Goal: Task Accomplishment & Management: Manage account settings

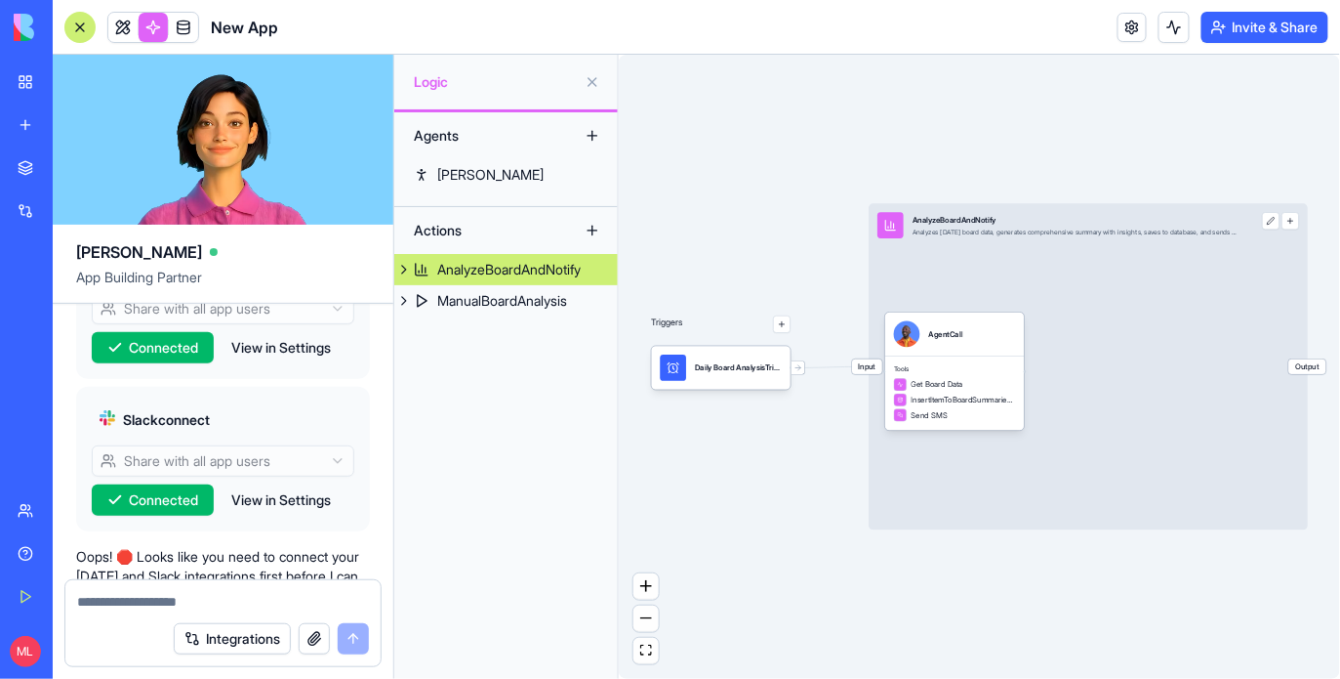
scroll to position [1707, 0]
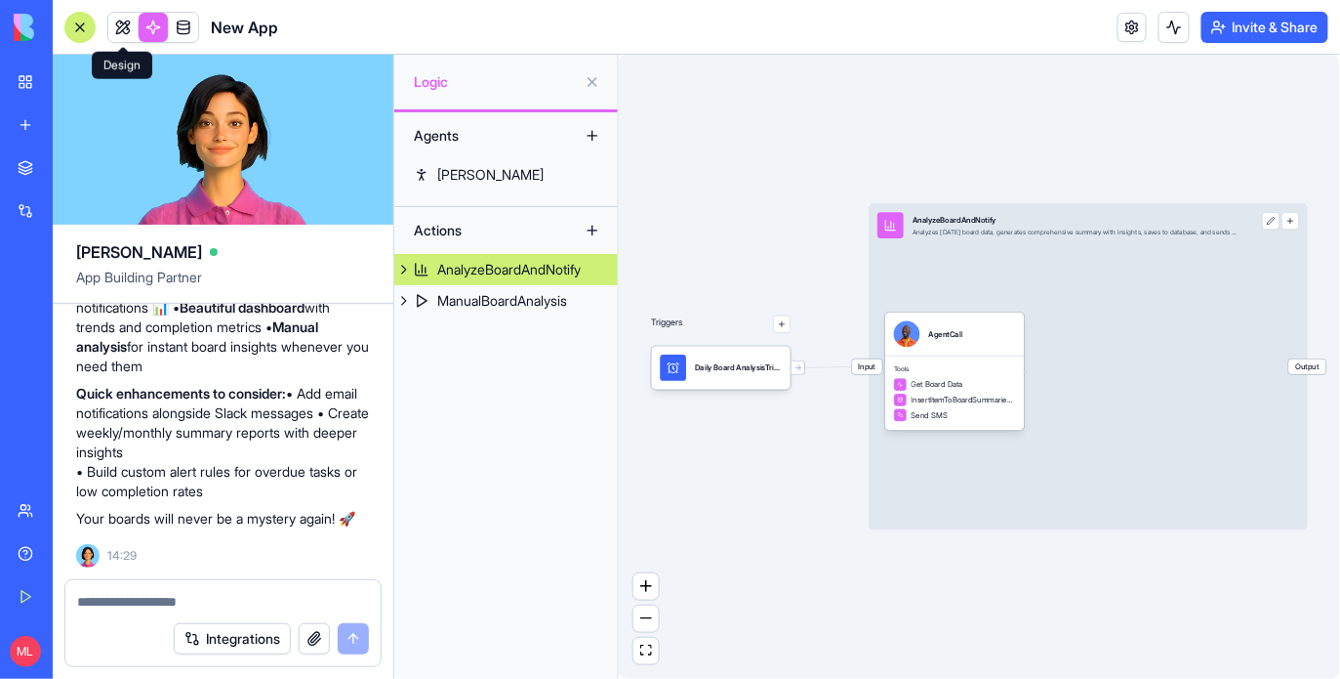
click at [123, 27] on link at bounding box center [122, 27] width 29 height 29
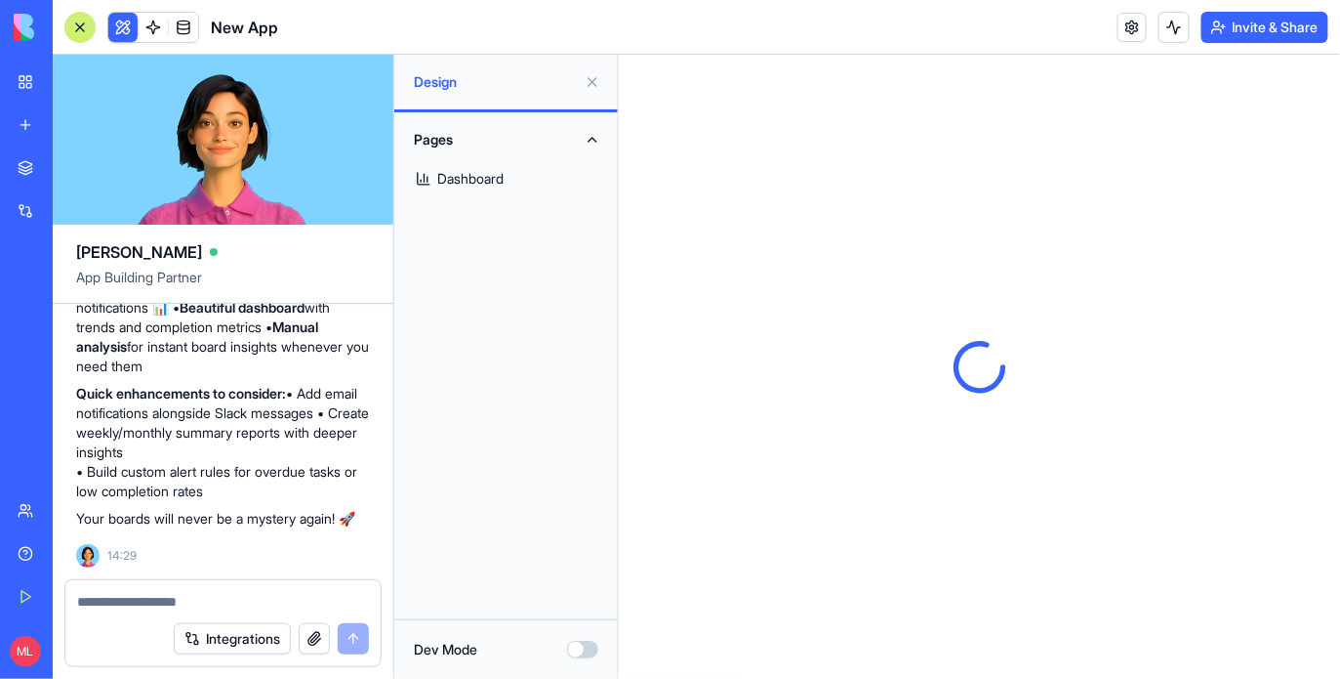
click at [509, 182] on link "Dashboard" at bounding box center [506, 178] width 200 height 47
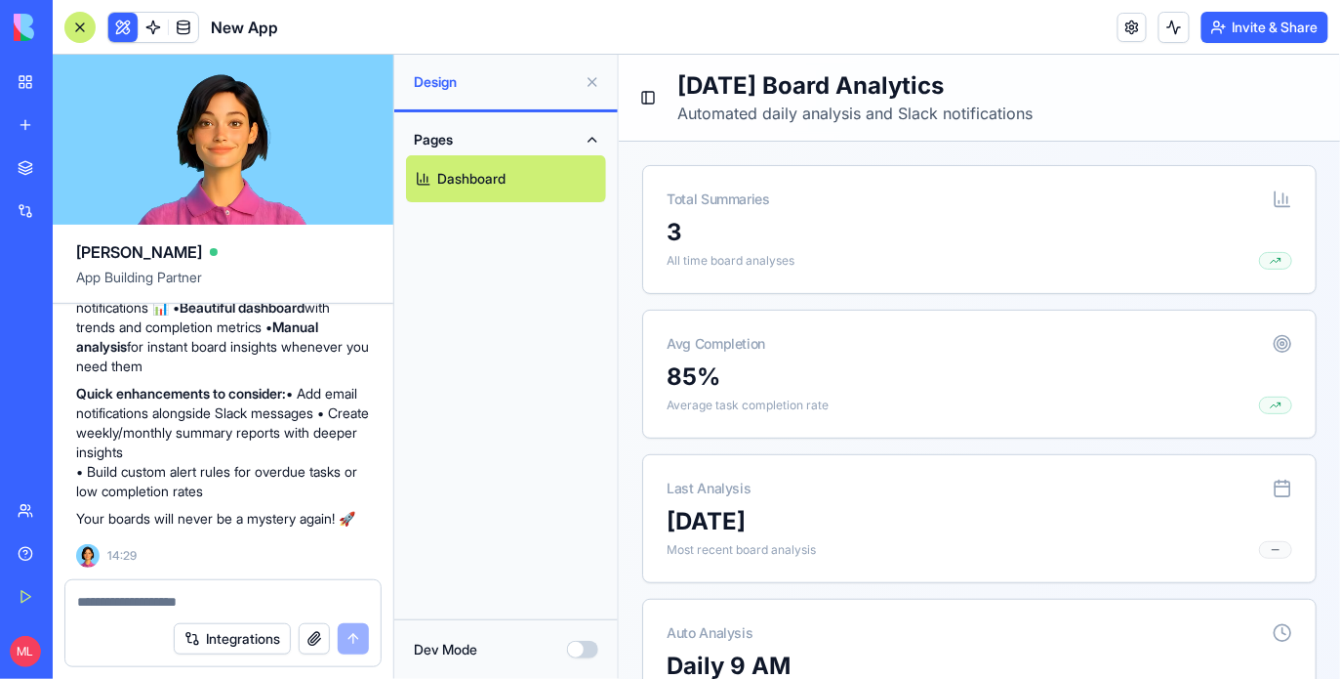
click at [595, 78] on button at bounding box center [592, 81] width 31 height 31
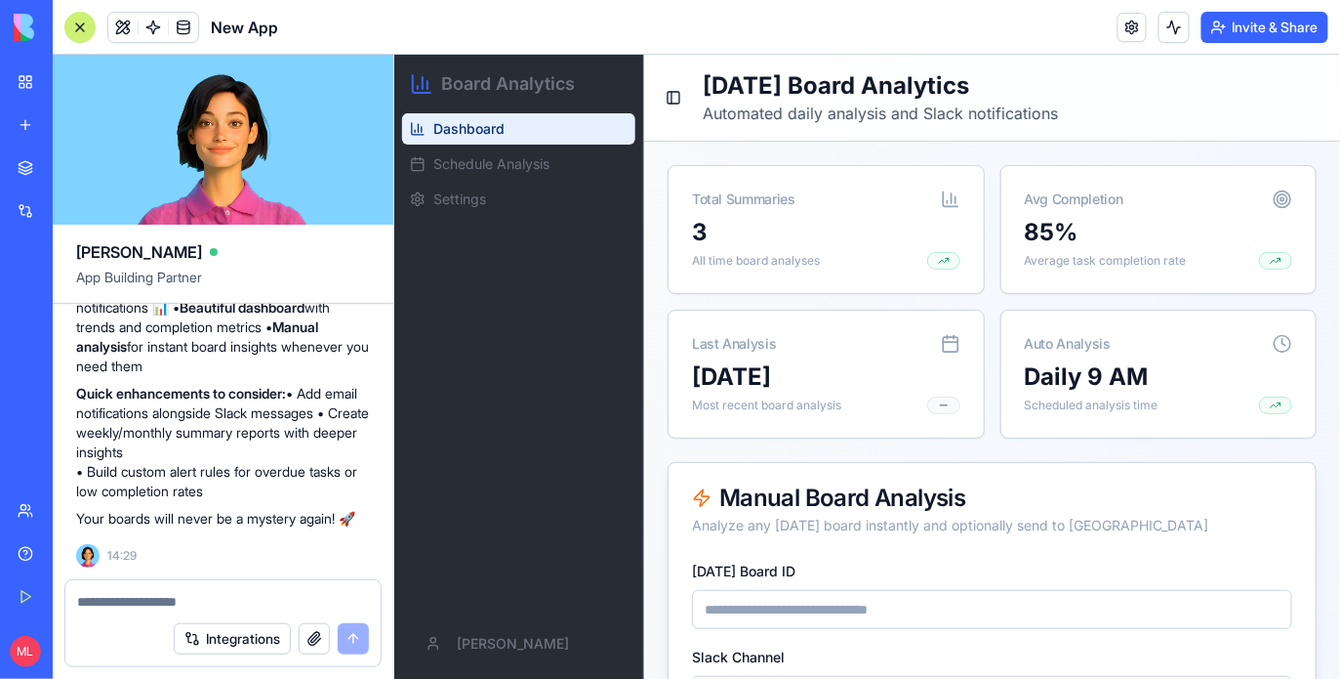
click at [75, 14] on div at bounding box center [79, 27] width 31 height 31
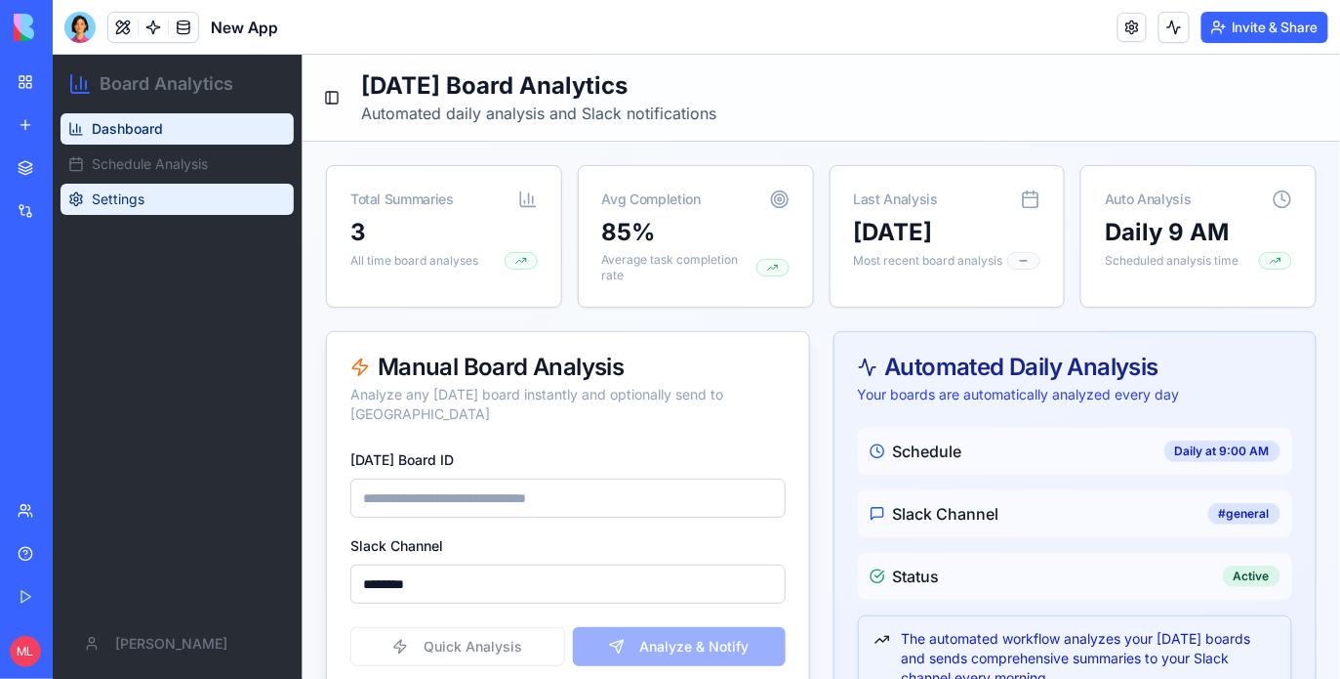
click at [114, 195] on span "Settings" at bounding box center [117, 198] width 53 height 20
click at [124, 215] on div "Dashboard Schedule Analysis Settings" at bounding box center [176, 359] width 249 height 495
click at [130, 204] on span "Settings" at bounding box center [117, 198] width 53 height 20
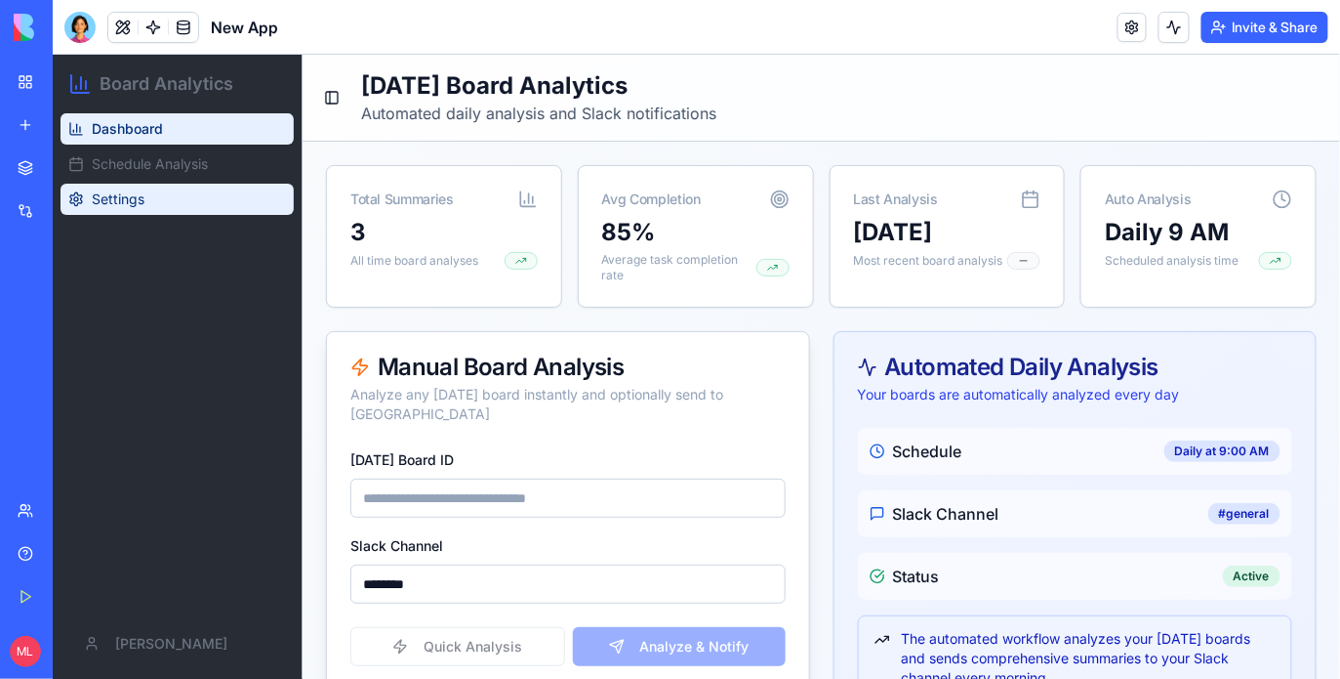
click at [130, 204] on span "Settings" at bounding box center [117, 198] width 53 height 20
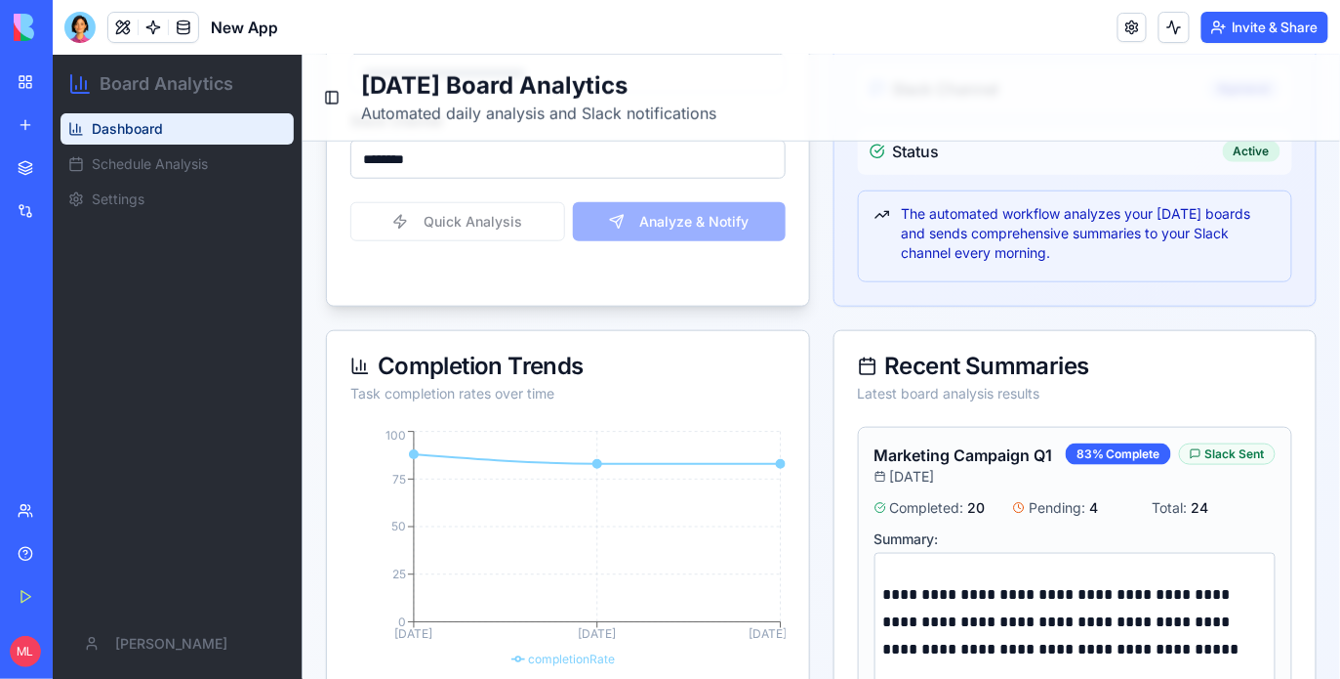
scroll to position [573, 0]
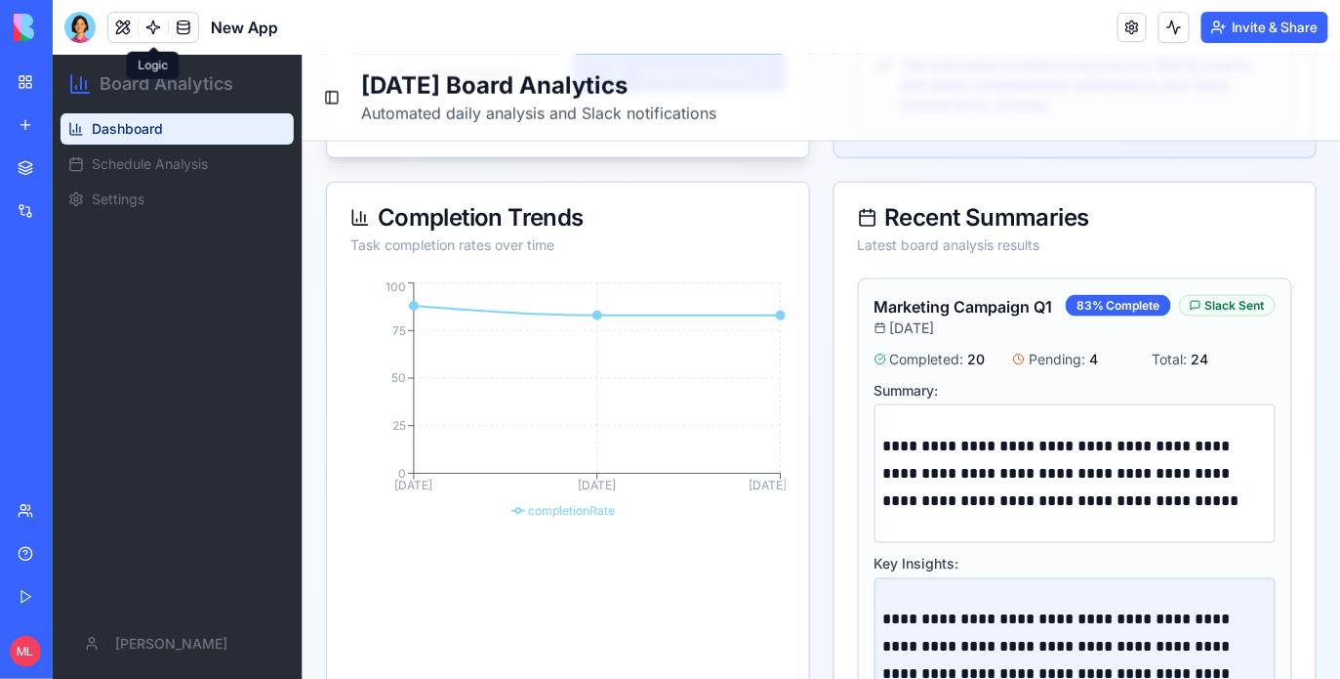
click at [151, 21] on link at bounding box center [153, 27] width 29 height 29
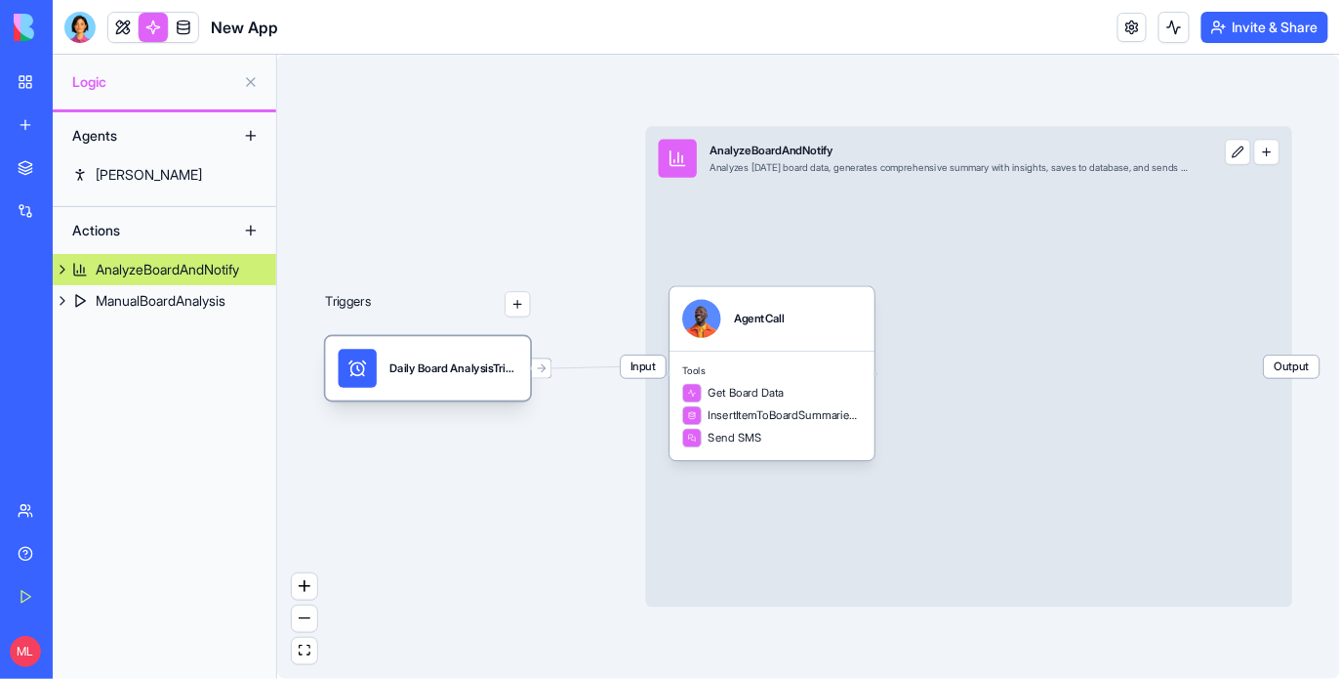
click at [448, 358] on div "Daily Board AnalysisTrigger" at bounding box center [454, 368] width 128 height 38
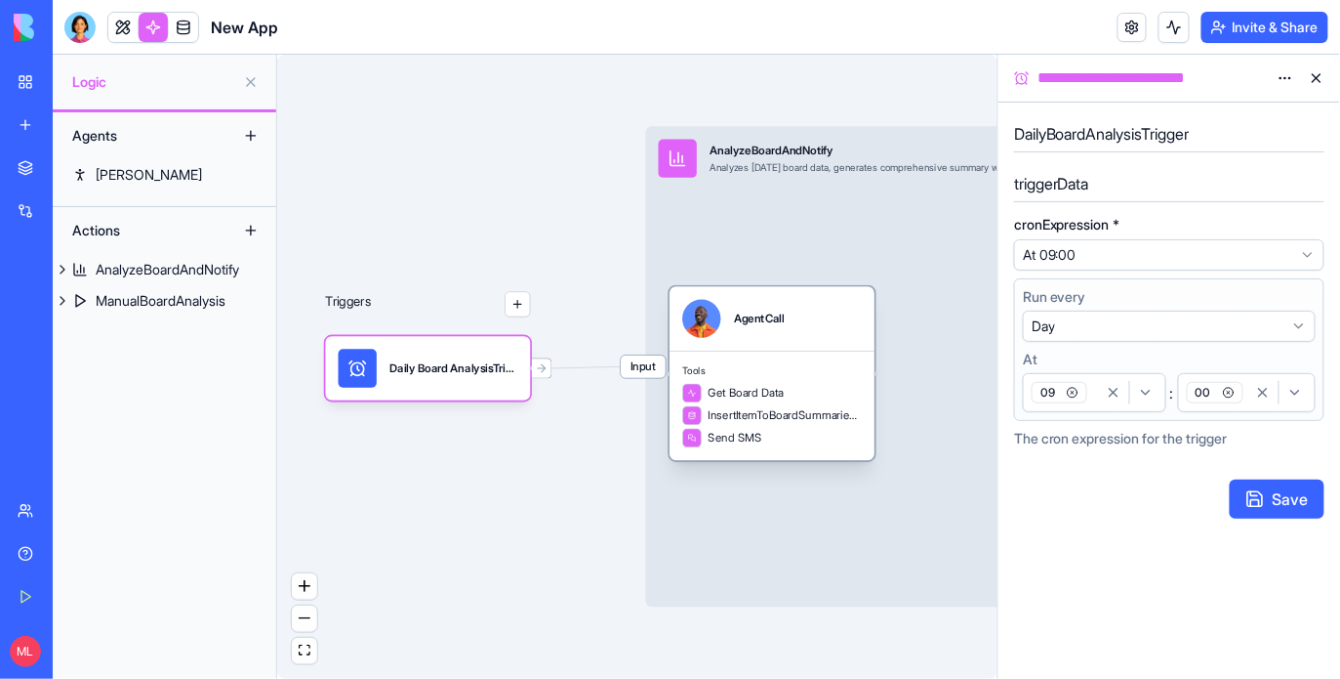
click at [804, 378] on div "Tools Get Board Data InsertItemToBoardSummariesTable Send SMS" at bounding box center [772, 404] width 205 height 109
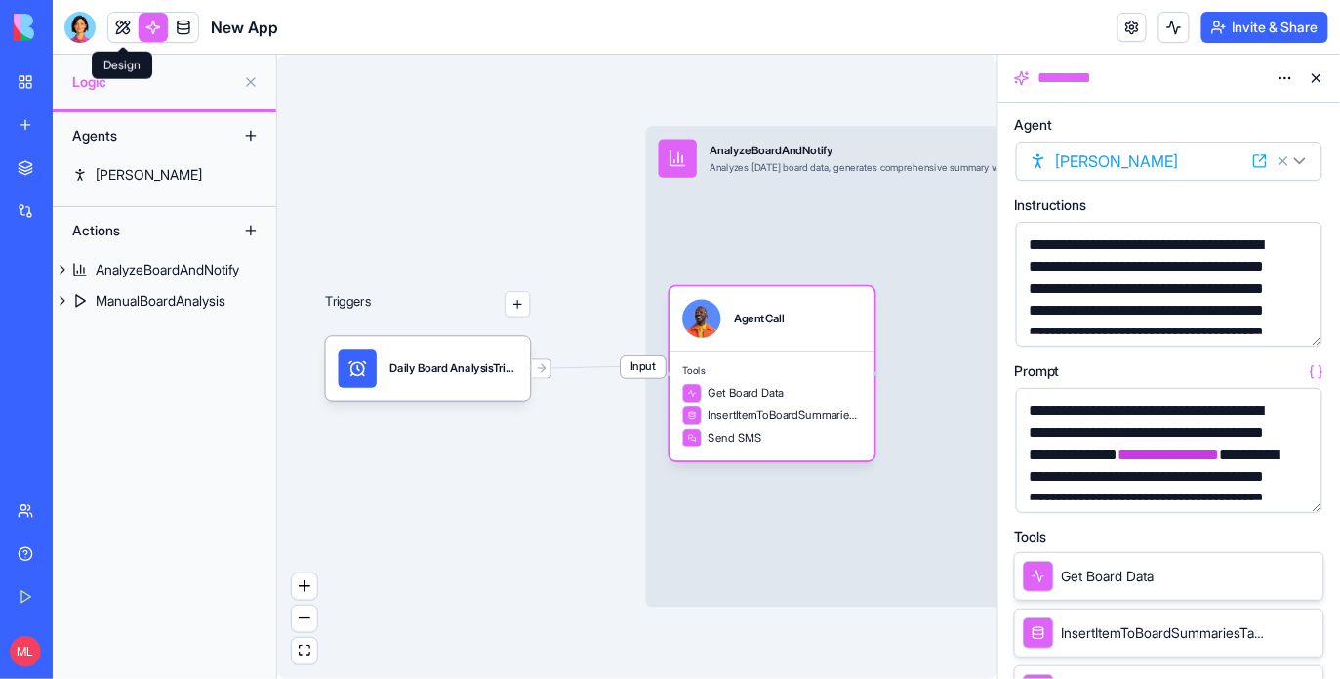
click at [114, 28] on link at bounding box center [122, 27] width 29 height 29
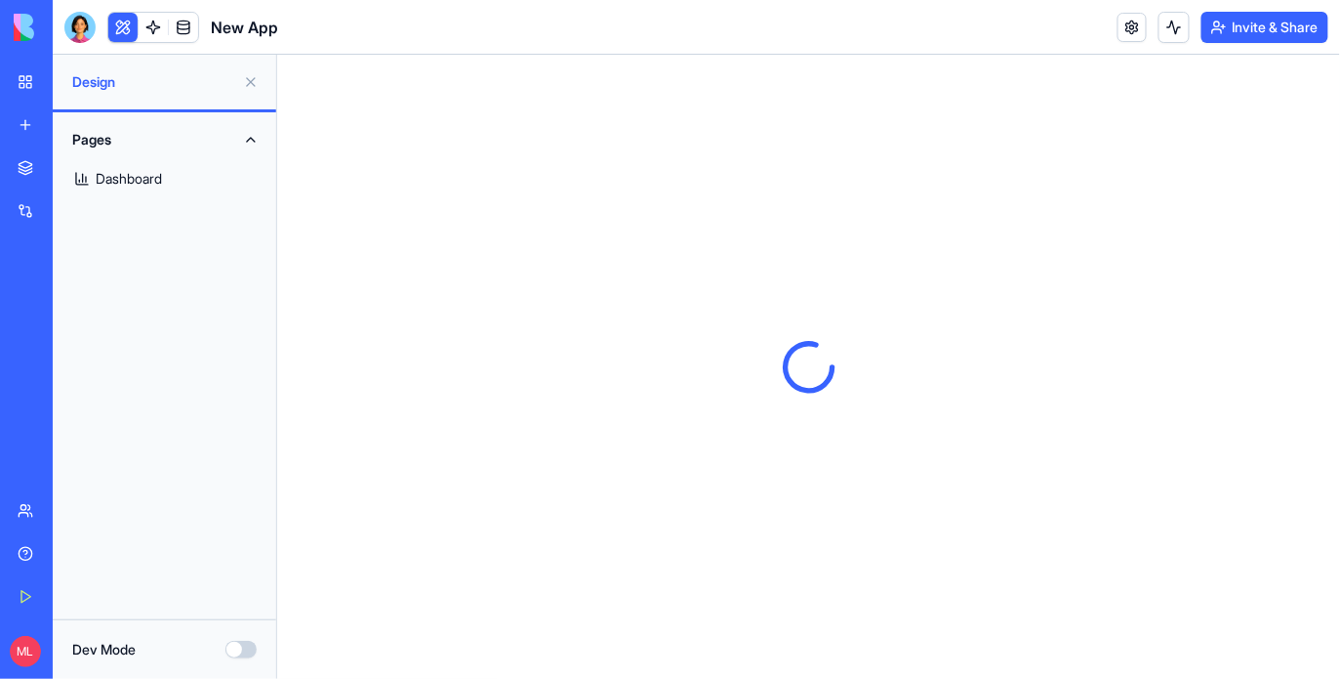
click at [201, 187] on link "Dashboard" at bounding box center [164, 178] width 200 height 47
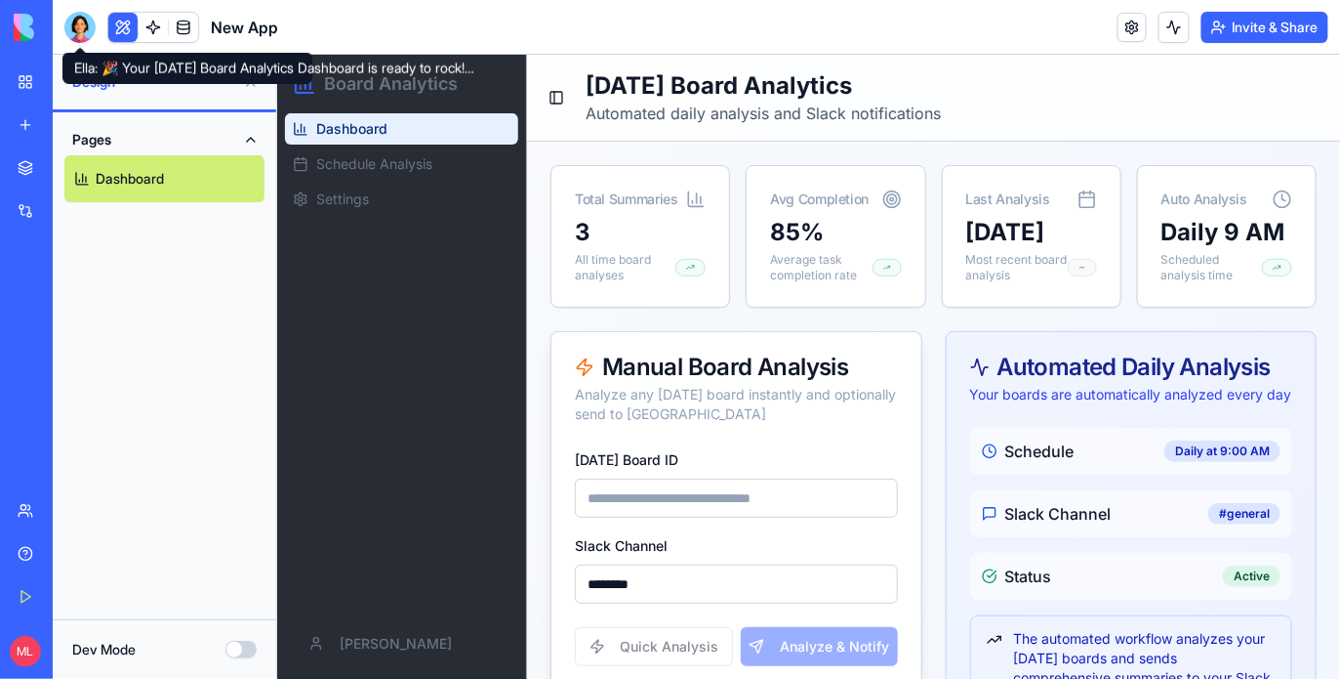
click at [81, 19] on div at bounding box center [79, 27] width 31 height 31
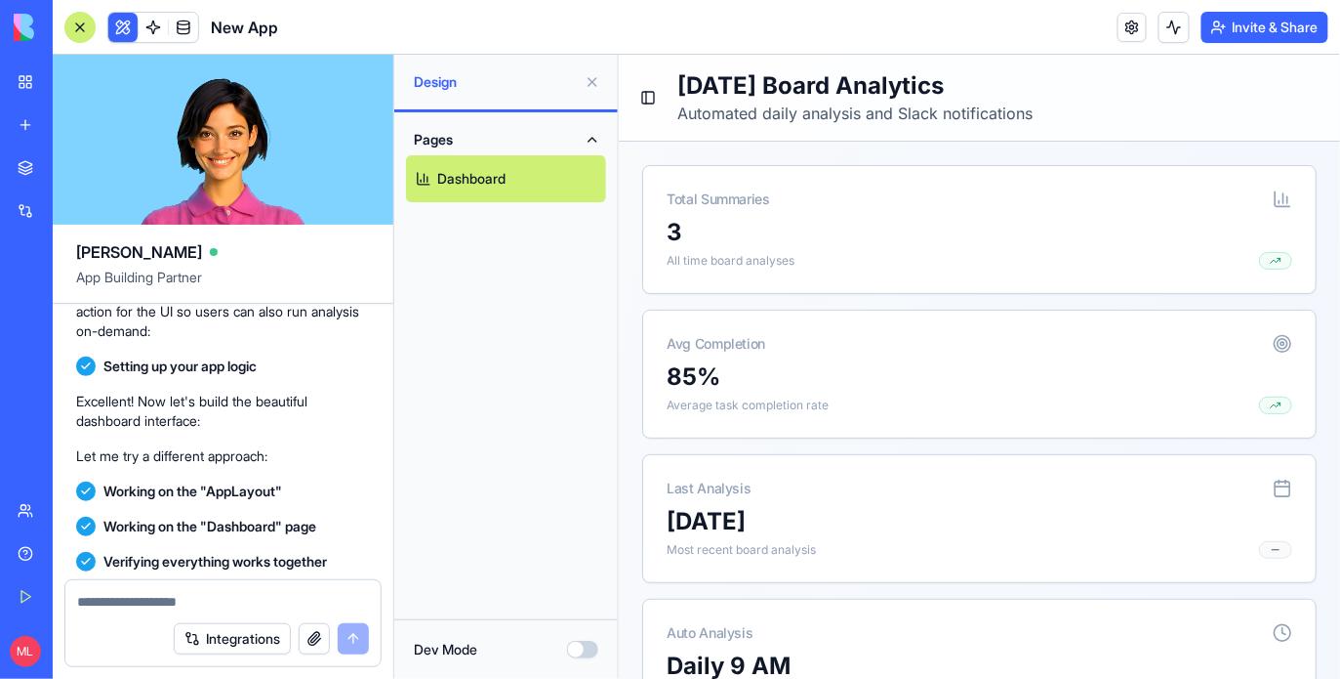
scroll to position [1707, 0]
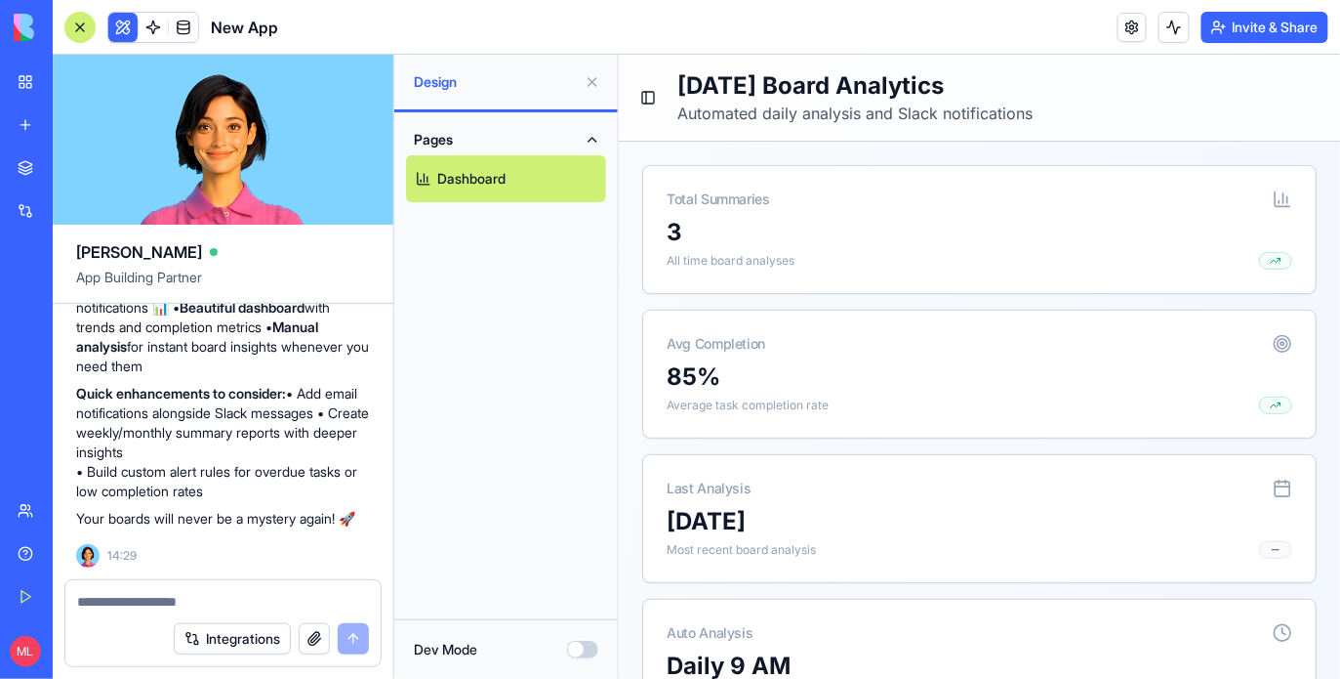
click at [86, 27] on div at bounding box center [79, 27] width 31 height 31
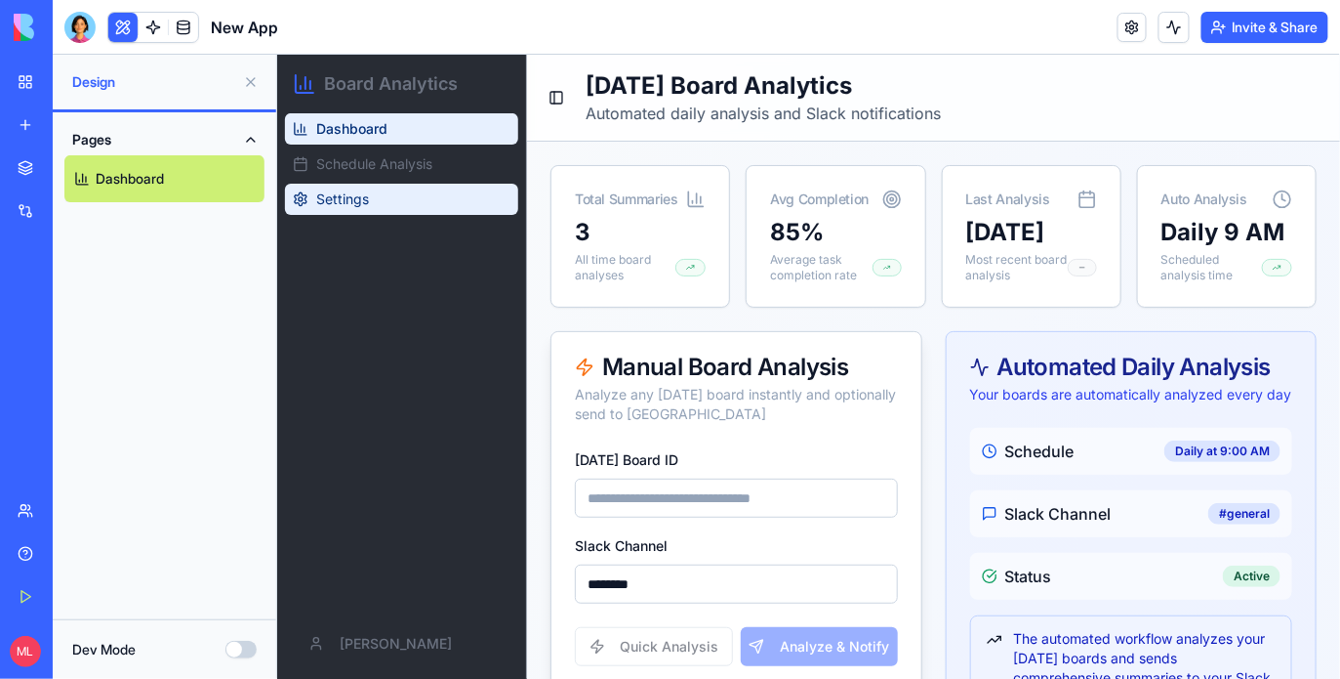
click at [360, 205] on span "Settings" at bounding box center [341, 198] width 53 height 20
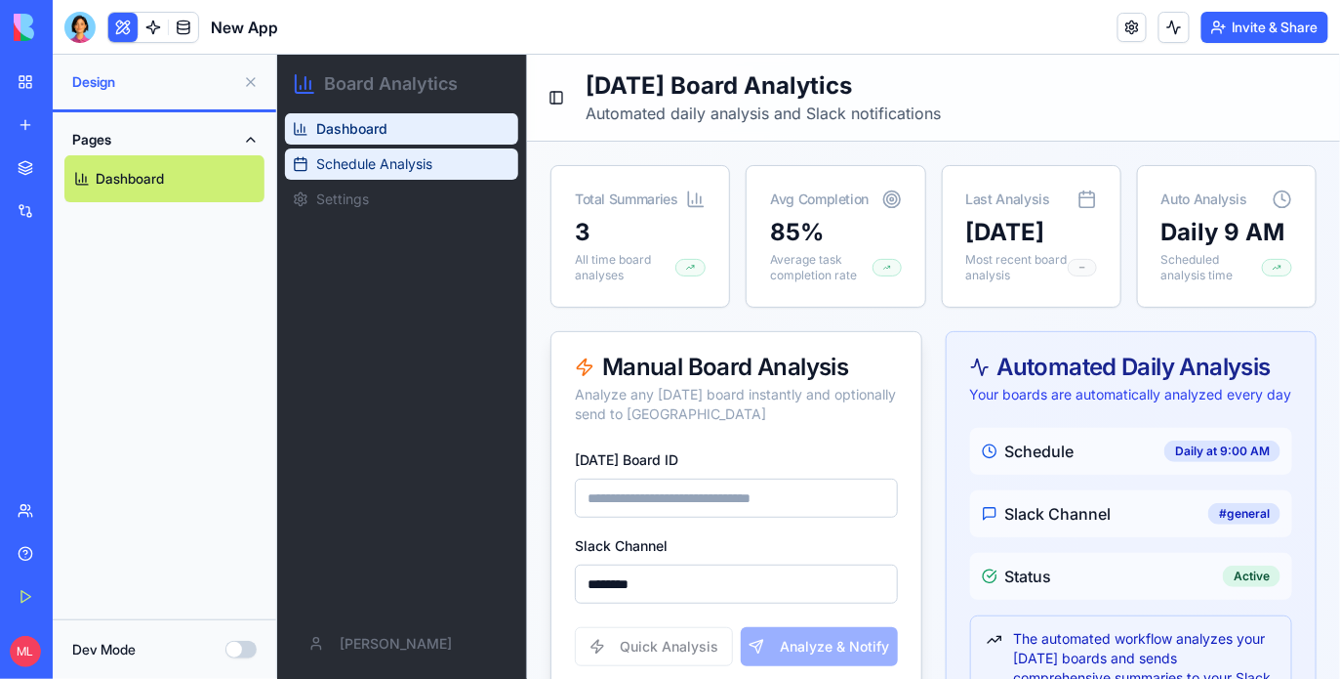
click at [323, 171] on span "Schedule Analysis" at bounding box center [373, 163] width 116 height 20
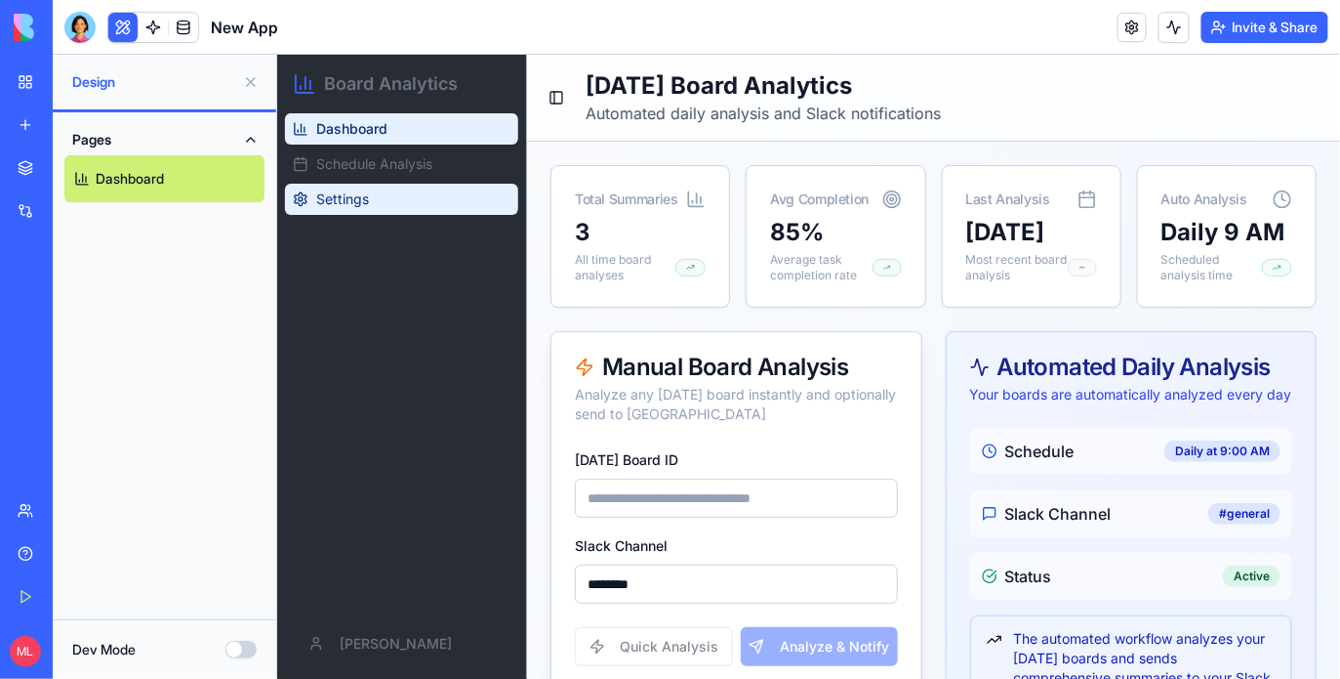
click at [326, 203] on span "Settings" at bounding box center [341, 198] width 53 height 20
click at [257, 140] on button "Pages" at bounding box center [164, 139] width 200 height 31
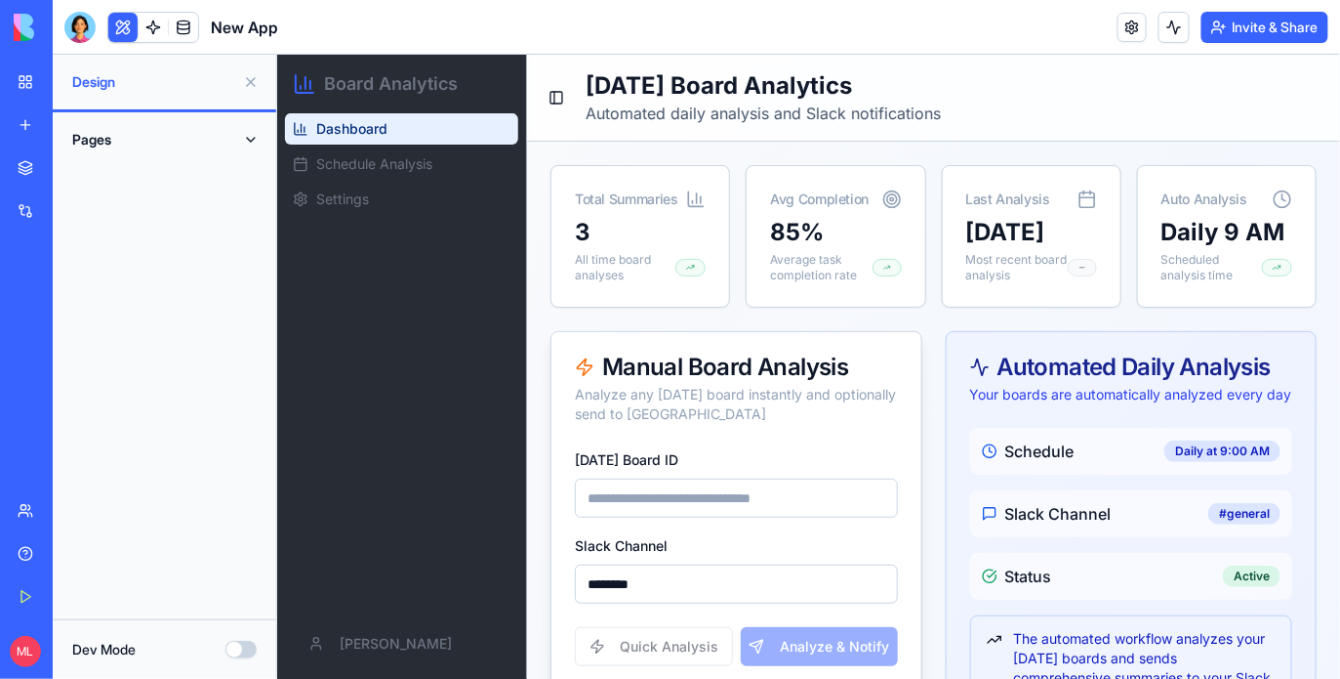
click at [257, 140] on button "Pages" at bounding box center [164, 139] width 200 height 31
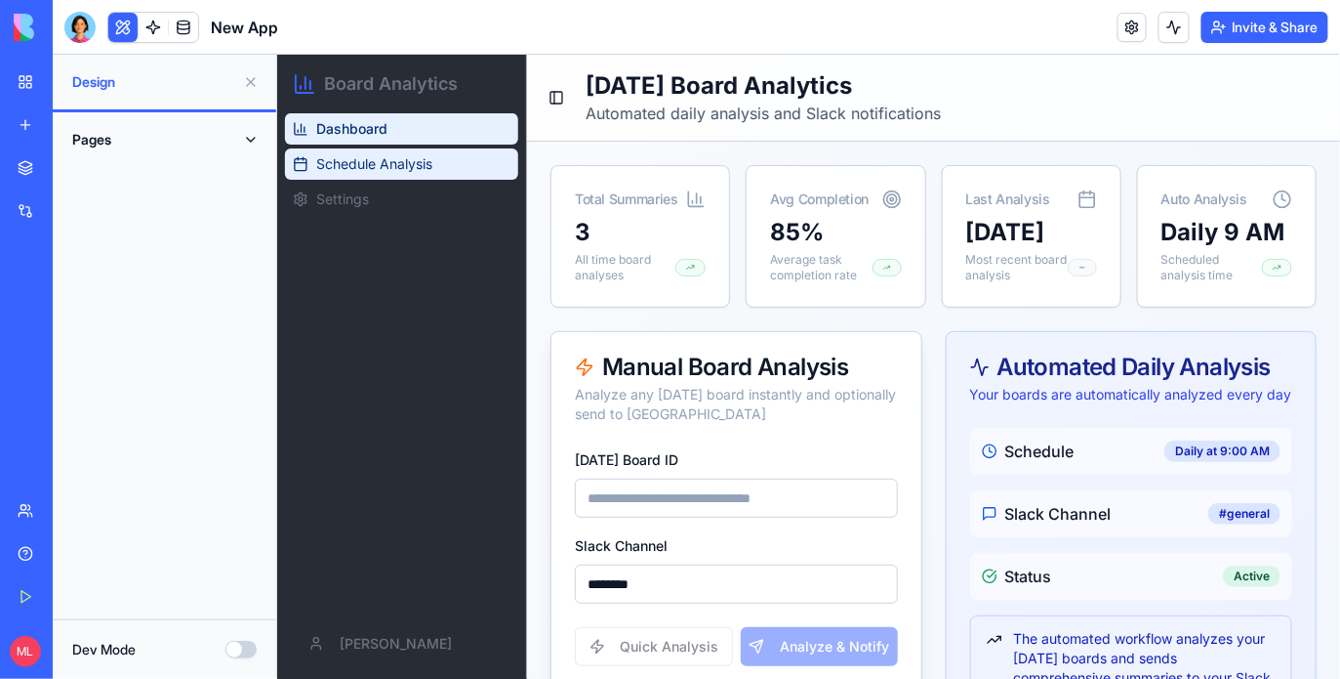
click at [316, 173] on button "Schedule Analysis" at bounding box center [400, 162] width 233 height 31
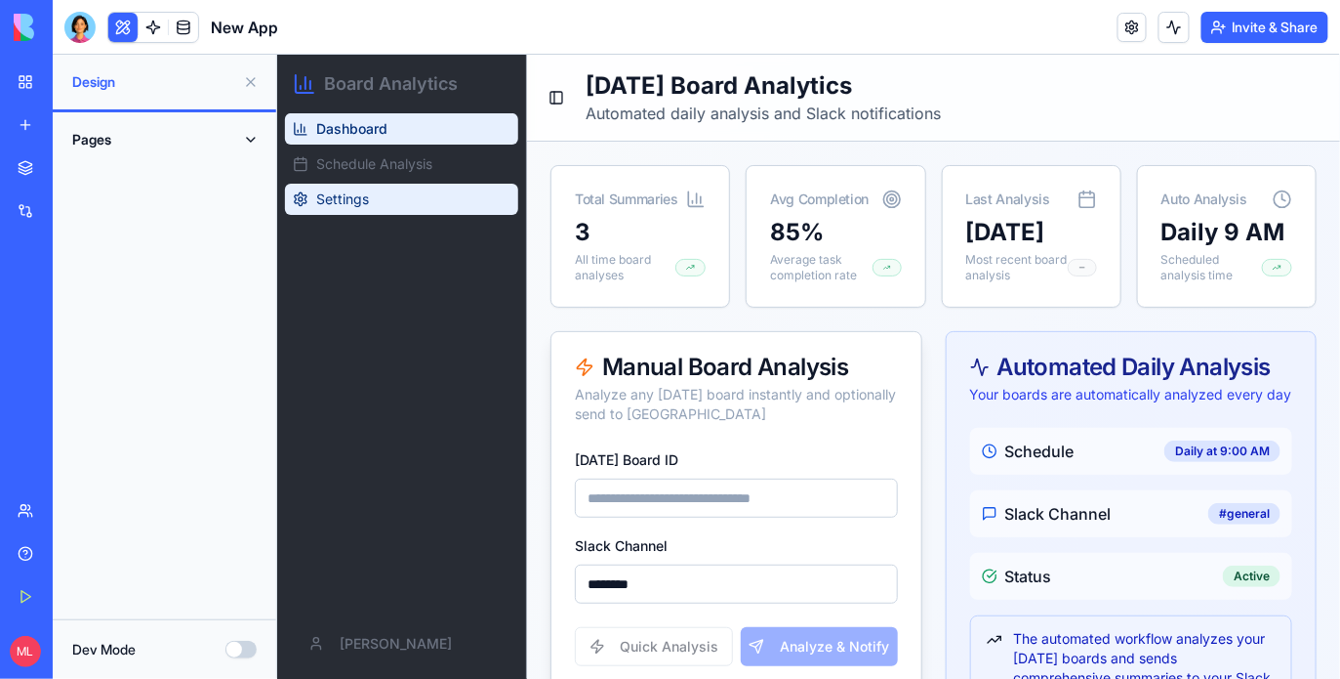
click at [320, 192] on span "Settings" at bounding box center [341, 198] width 53 height 20
click at [333, 140] on link "Dashboard" at bounding box center [400, 127] width 233 height 31
click at [248, 81] on button at bounding box center [250, 81] width 31 height 31
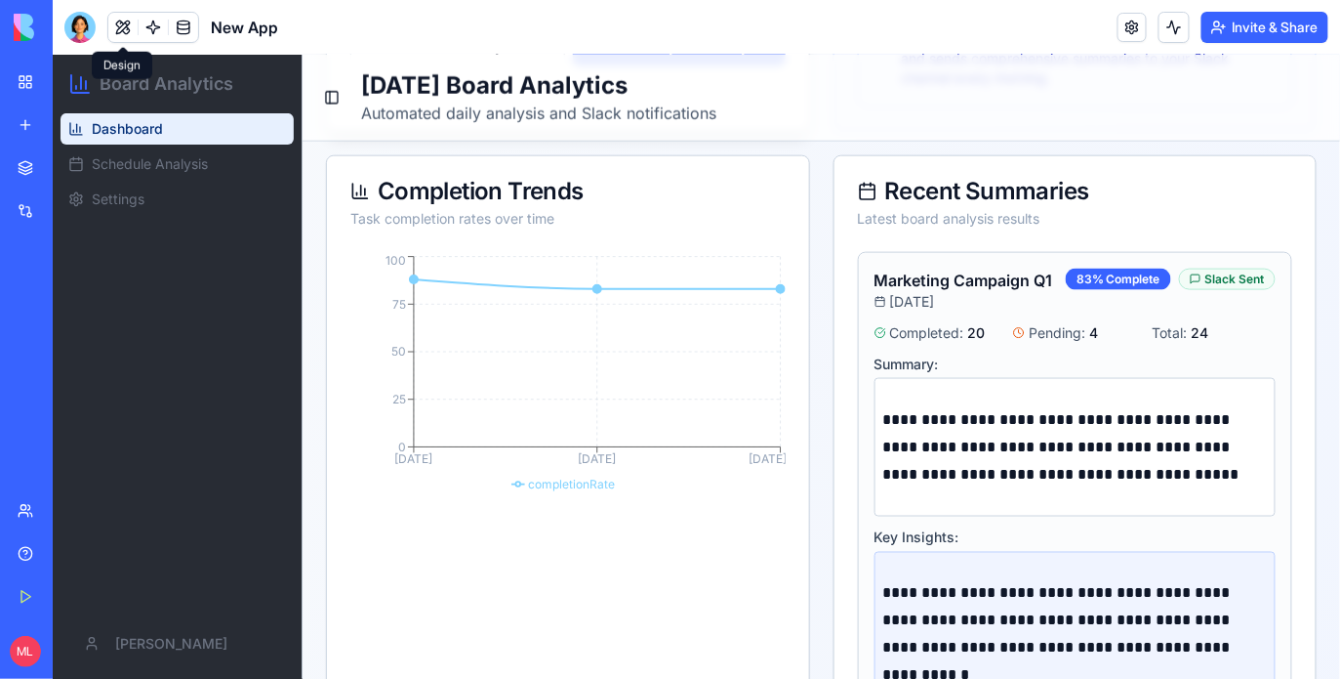
scroll to position [0, 0]
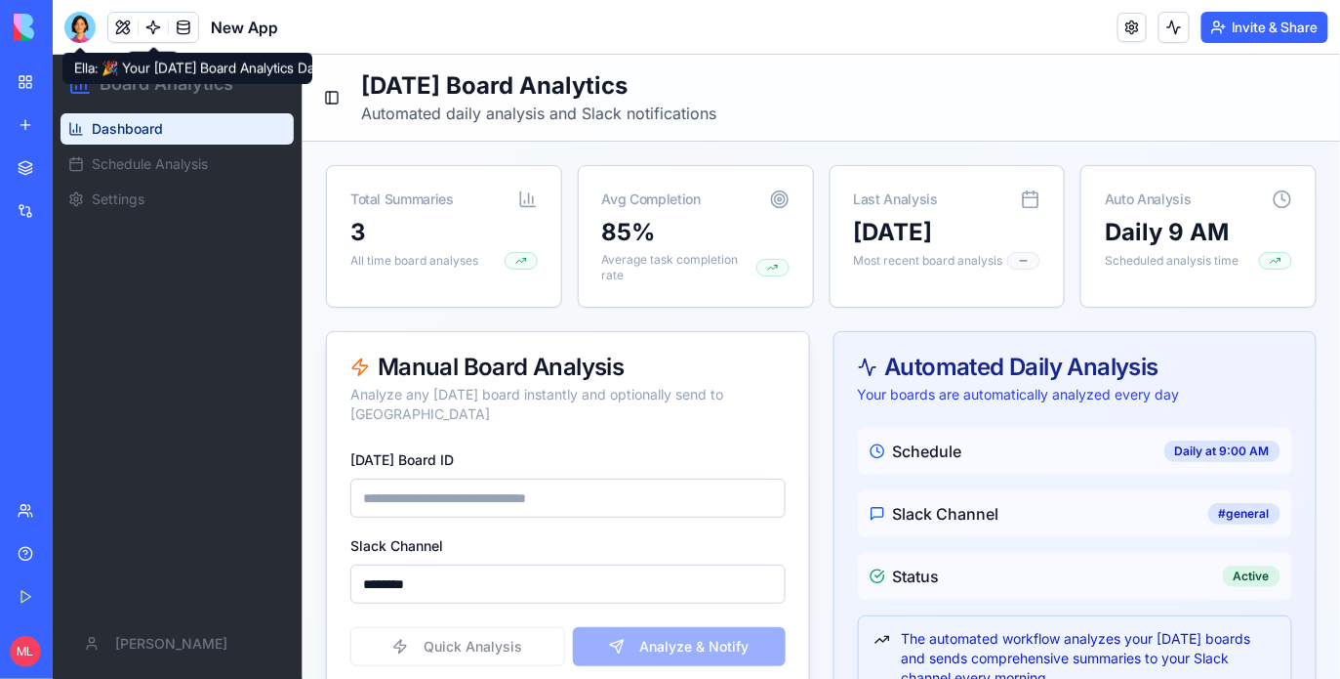
click at [82, 26] on div at bounding box center [79, 27] width 31 height 31
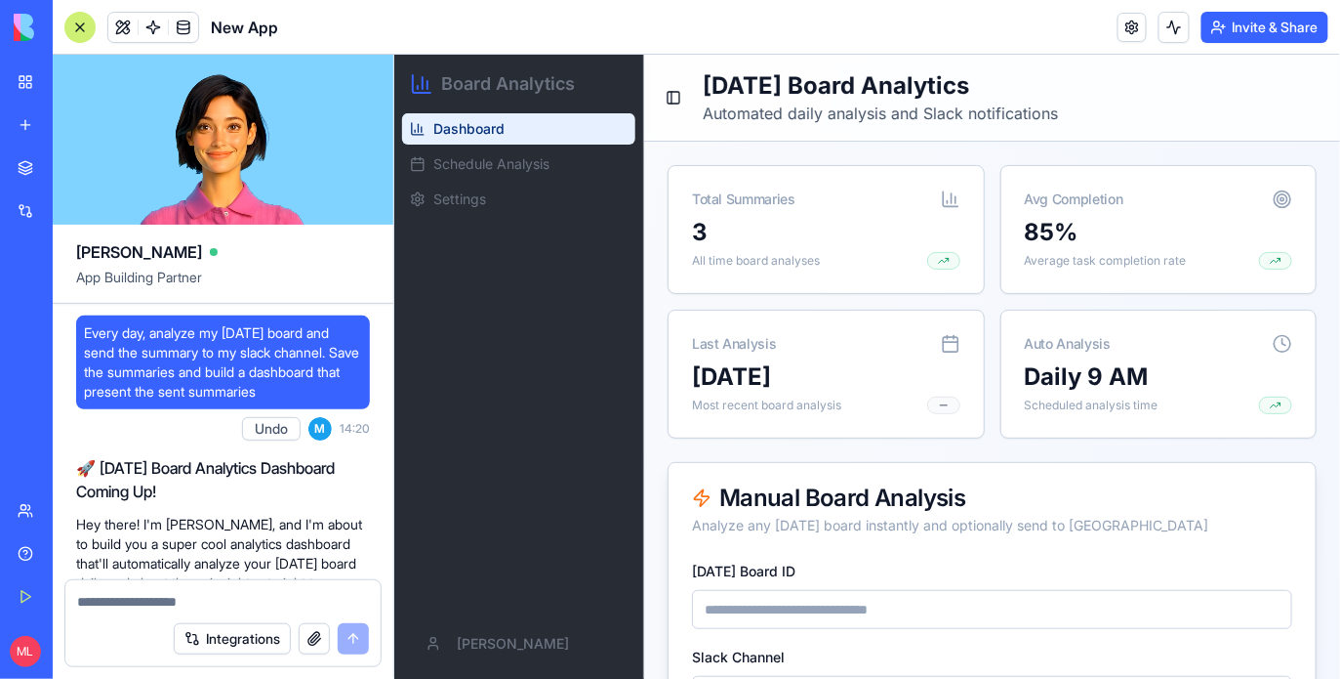
click at [197, 384] on span "Every day, analyze my monday board and send the summary to my slack channel. Sa…" at bounding box center [223, 362] width 278 height 78
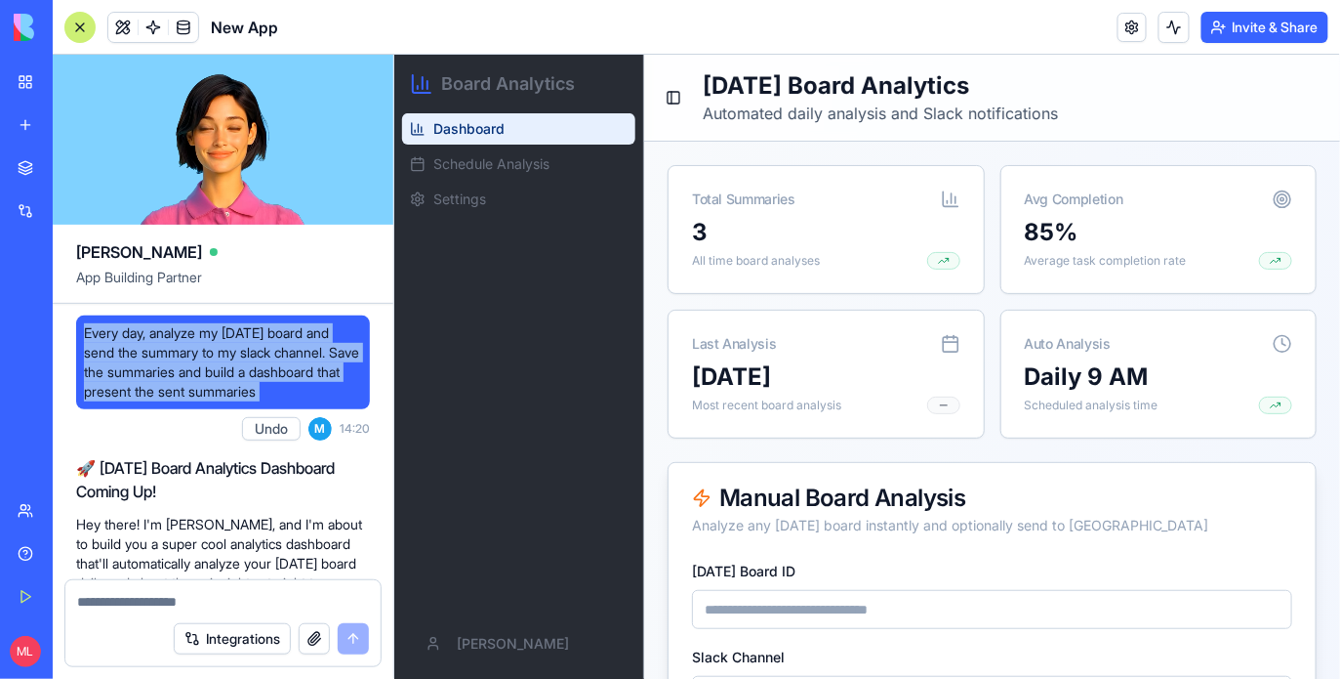
click at [197, 384] on span "Every day, analyze my monday board and send the summary to my slack channel. Sa…" at bounding box center [223, 362] width 278 height 78
copy span "Every day, analyze my monday board and send the summary to my slack channel. Sa…"
click at [28, 126] on link "New app" at bounding box center [45, 124] width 78 height 39
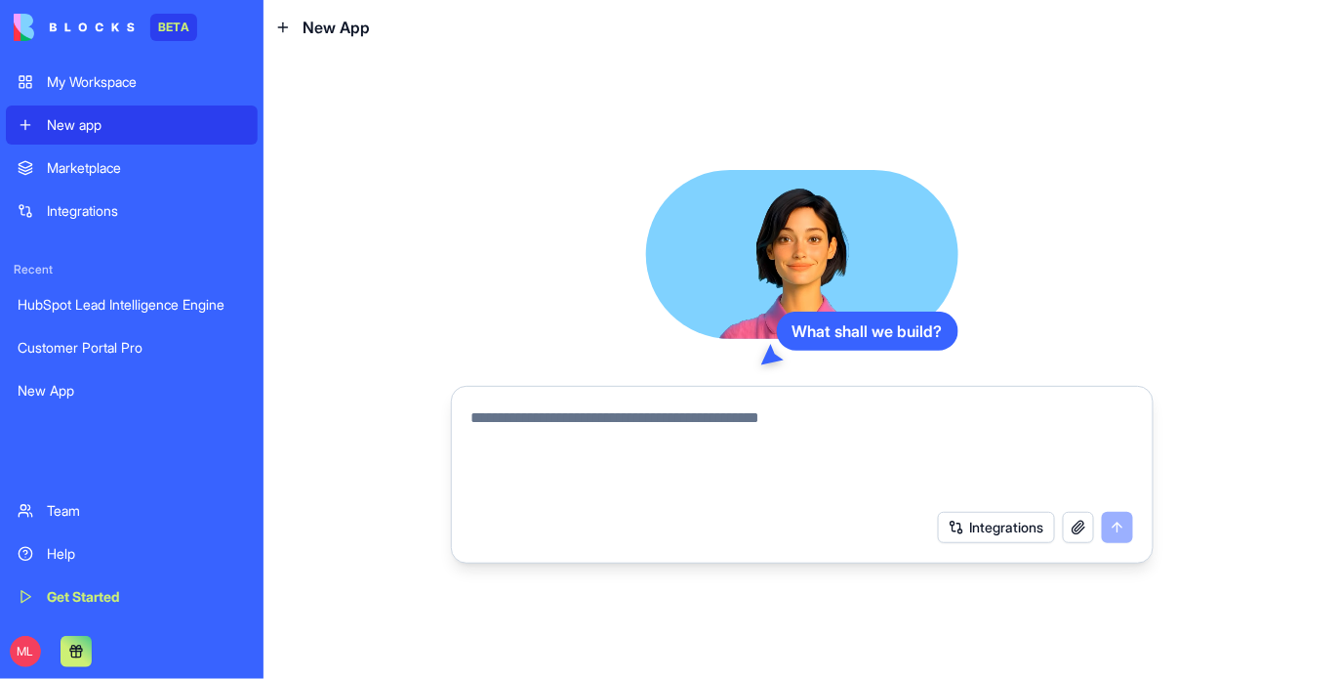
click at [550, 488] on textarea at bounding box center [803, 453] width 662 height 94
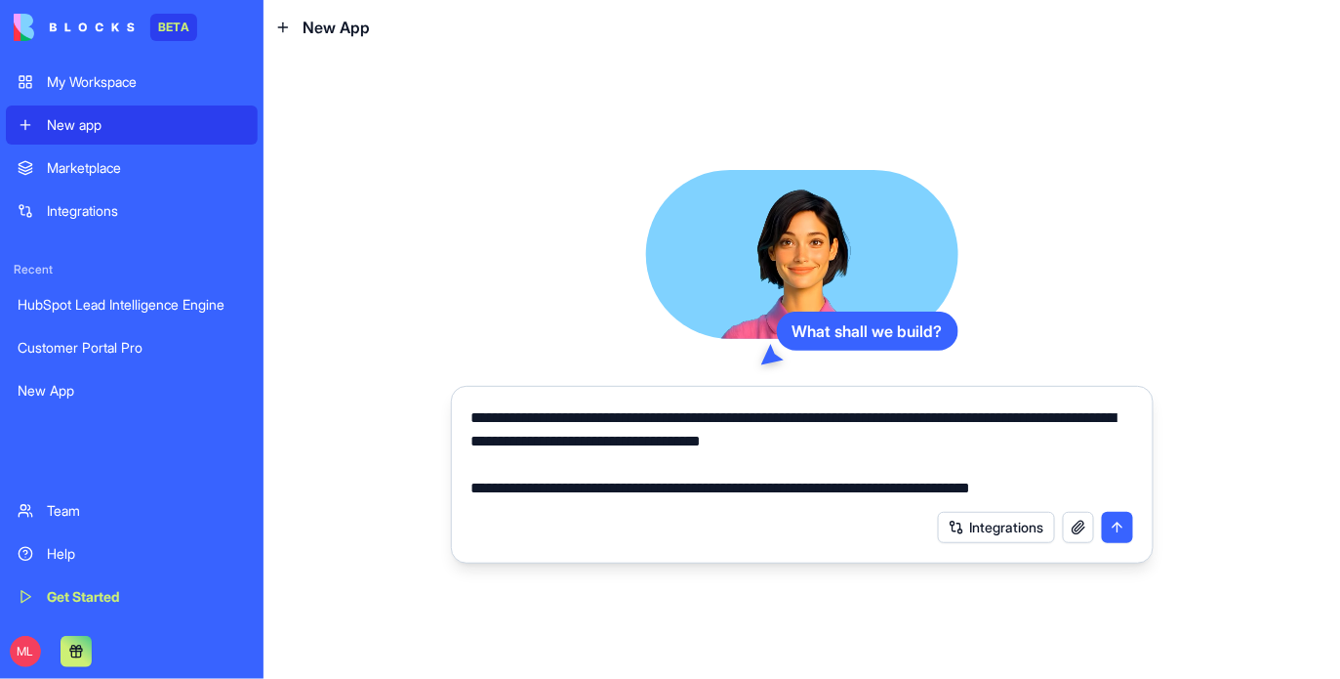
type textarea "**********"
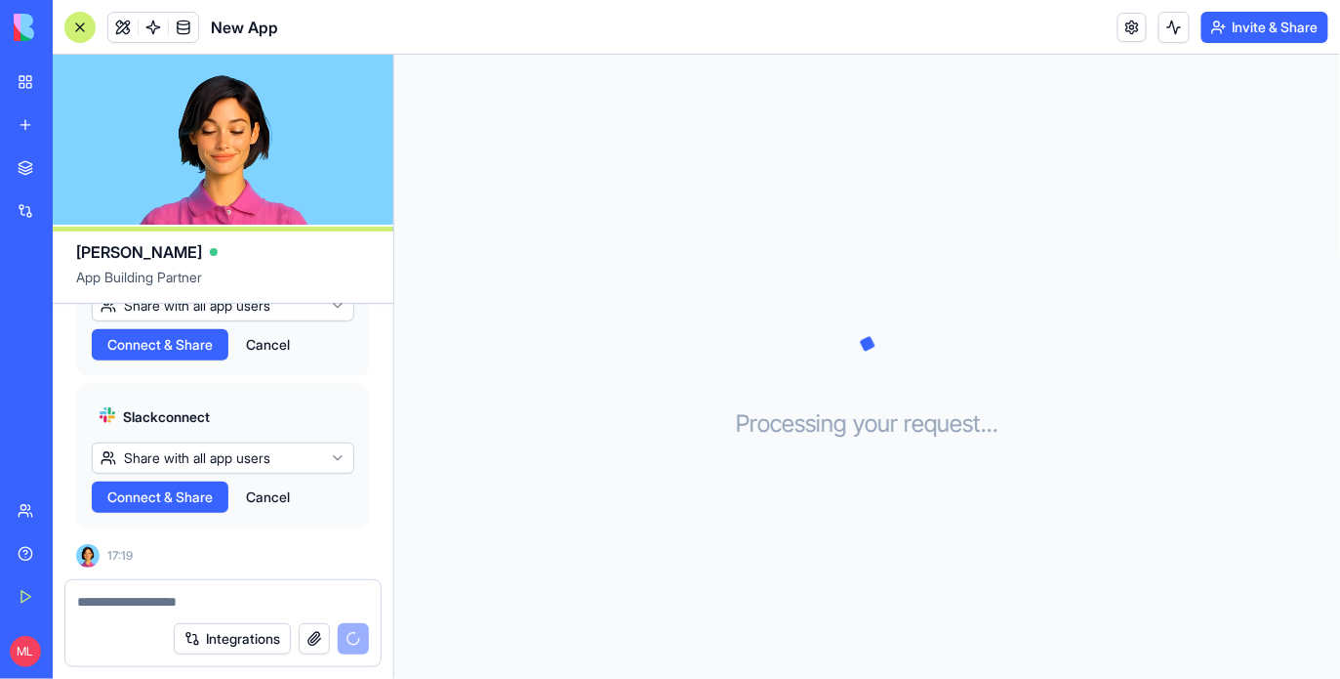
scroll to position [660, 0]
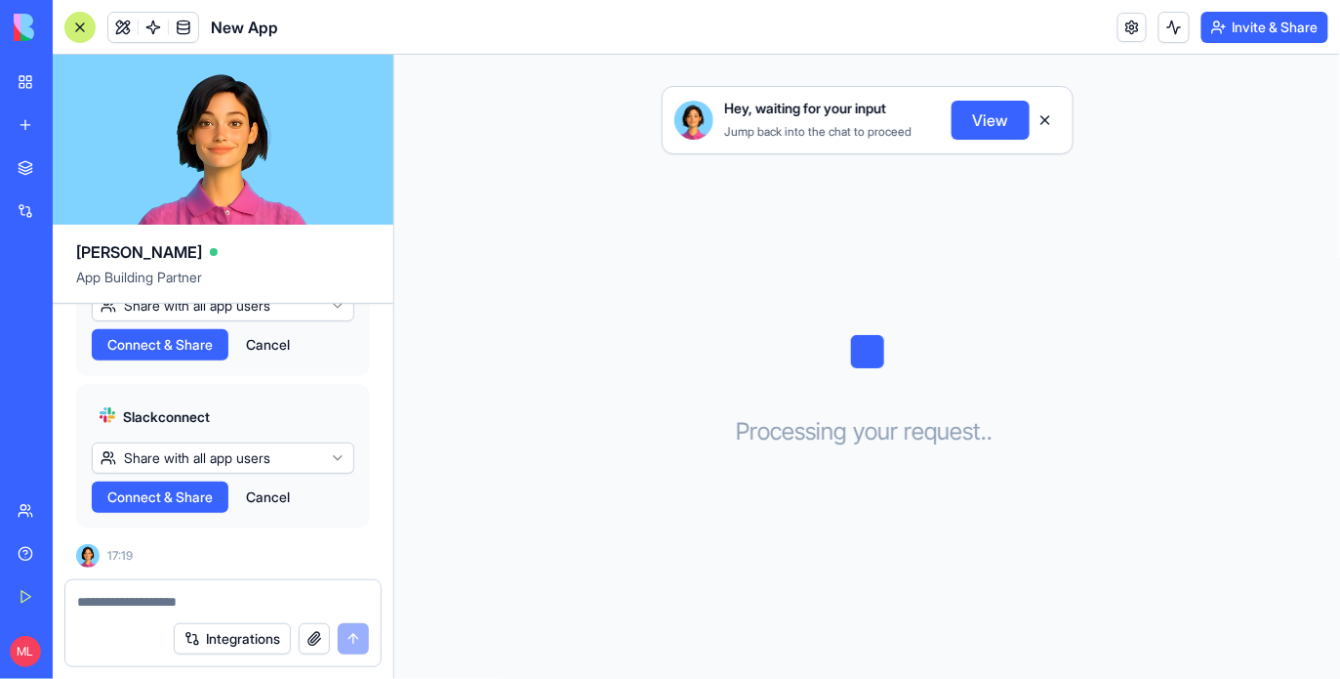
click at [205, 344] on span "Connect & Share" at bounding box center [159, 345] width 105 height 20
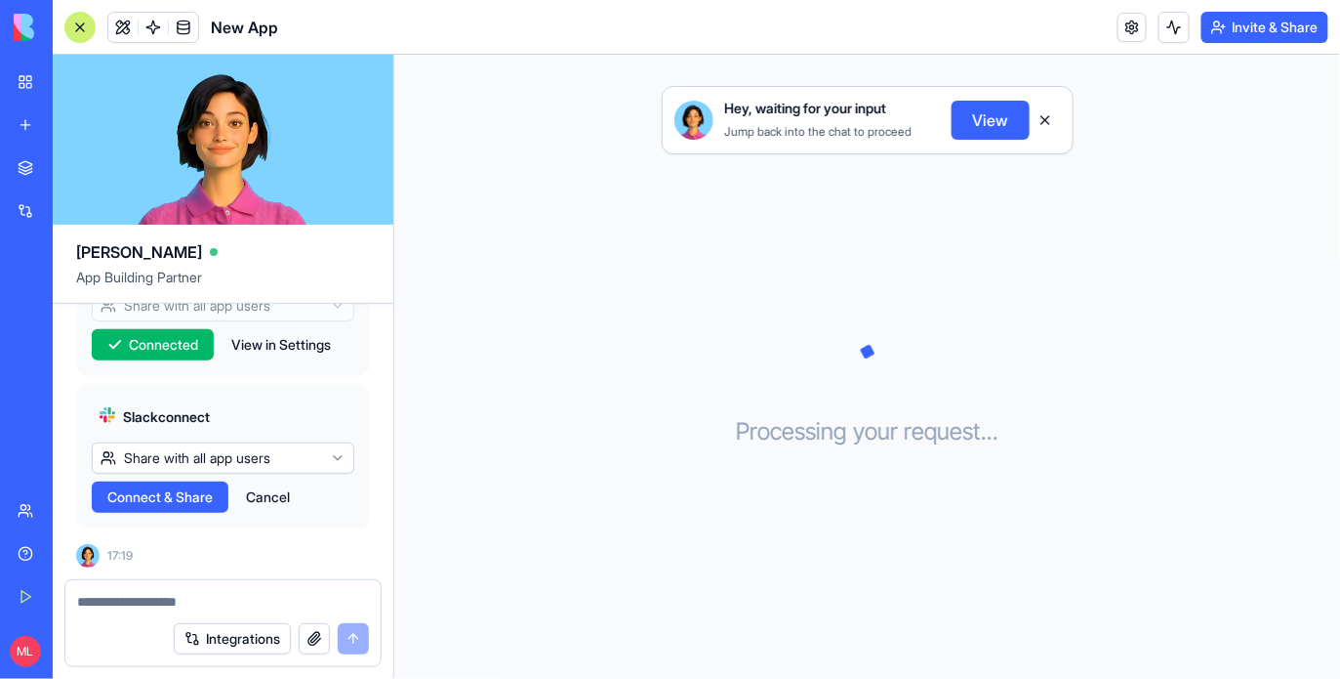
click at [187, 500] on span "Connect & Share" at bounding box center [159, 497] width 105 height 20
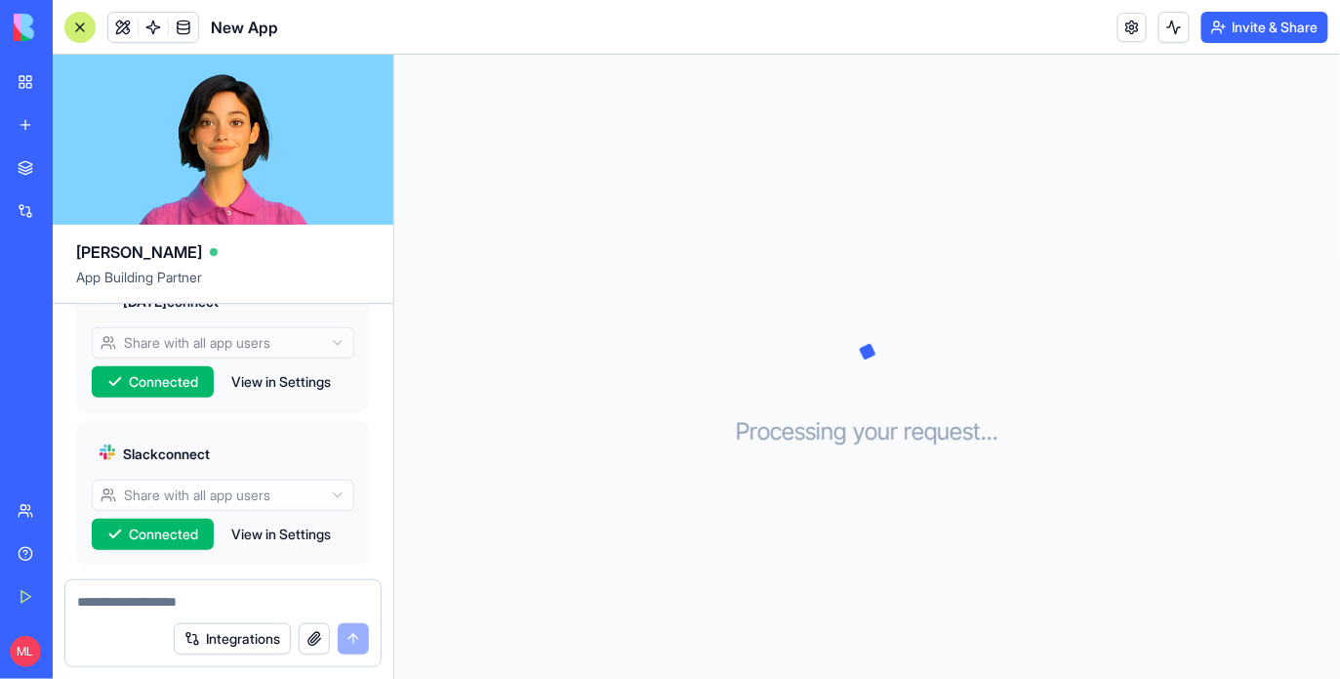
scroll to position [716, 0]
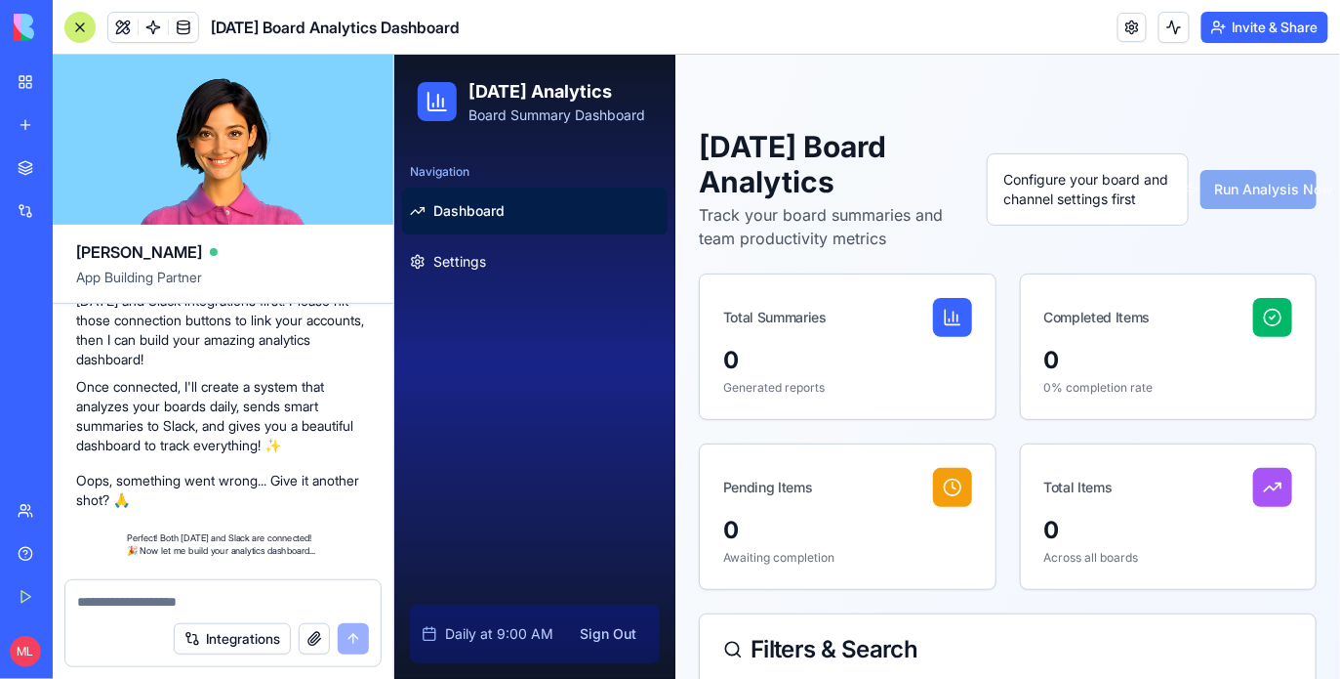
scroll to position [1421, 0]
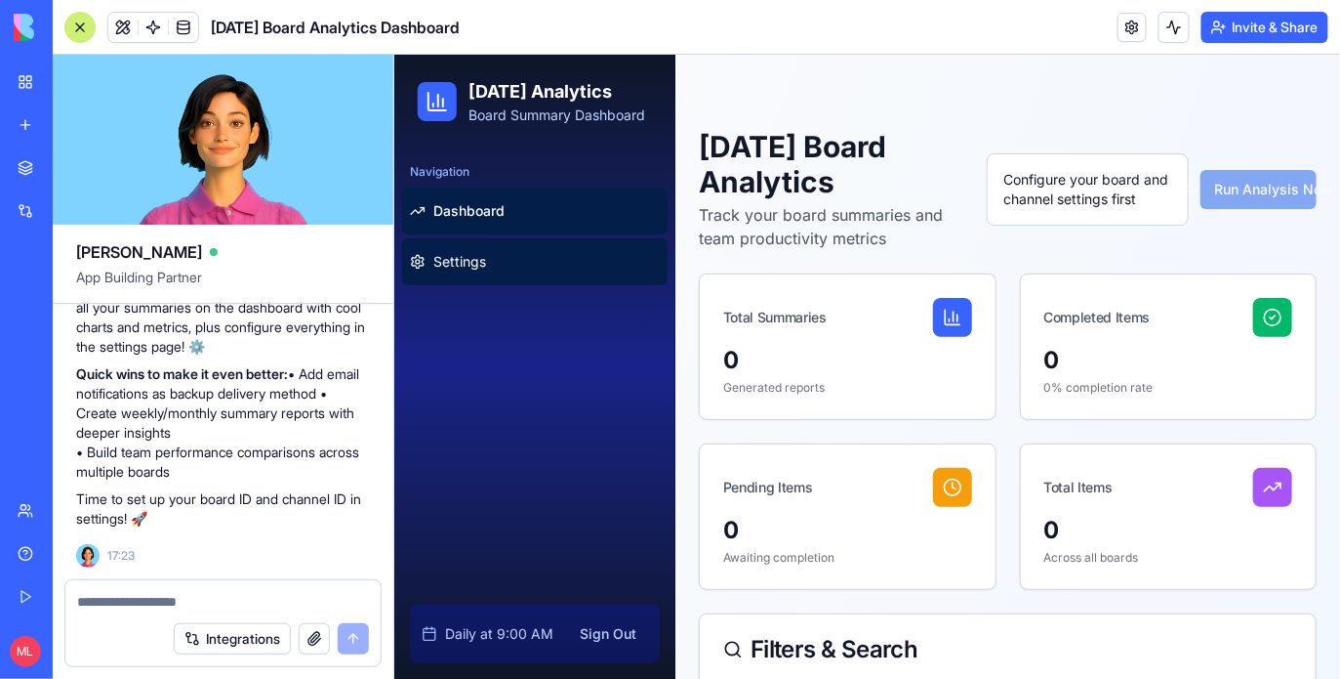
click at [517, 273] on link "Settings" at bounding box center [534, 260] width 266 height 47
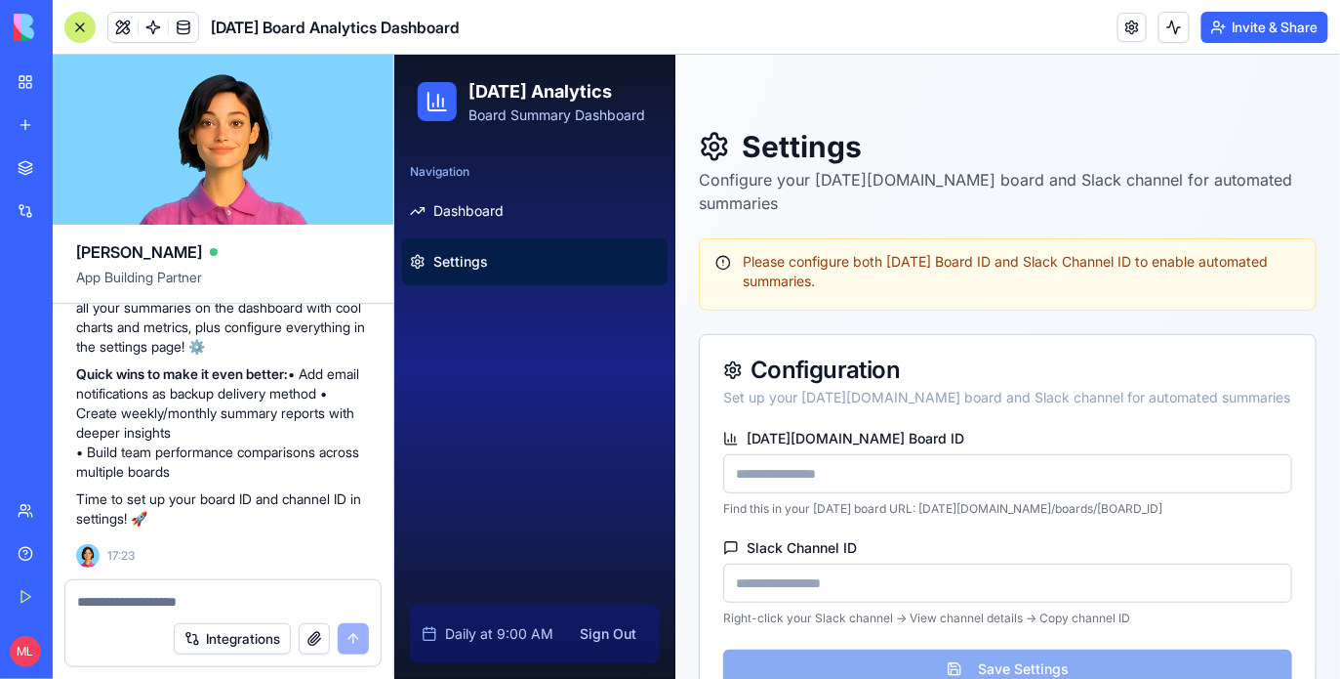
click at [84, 28] on div at bounding box center [79, 27] width 31 height 31
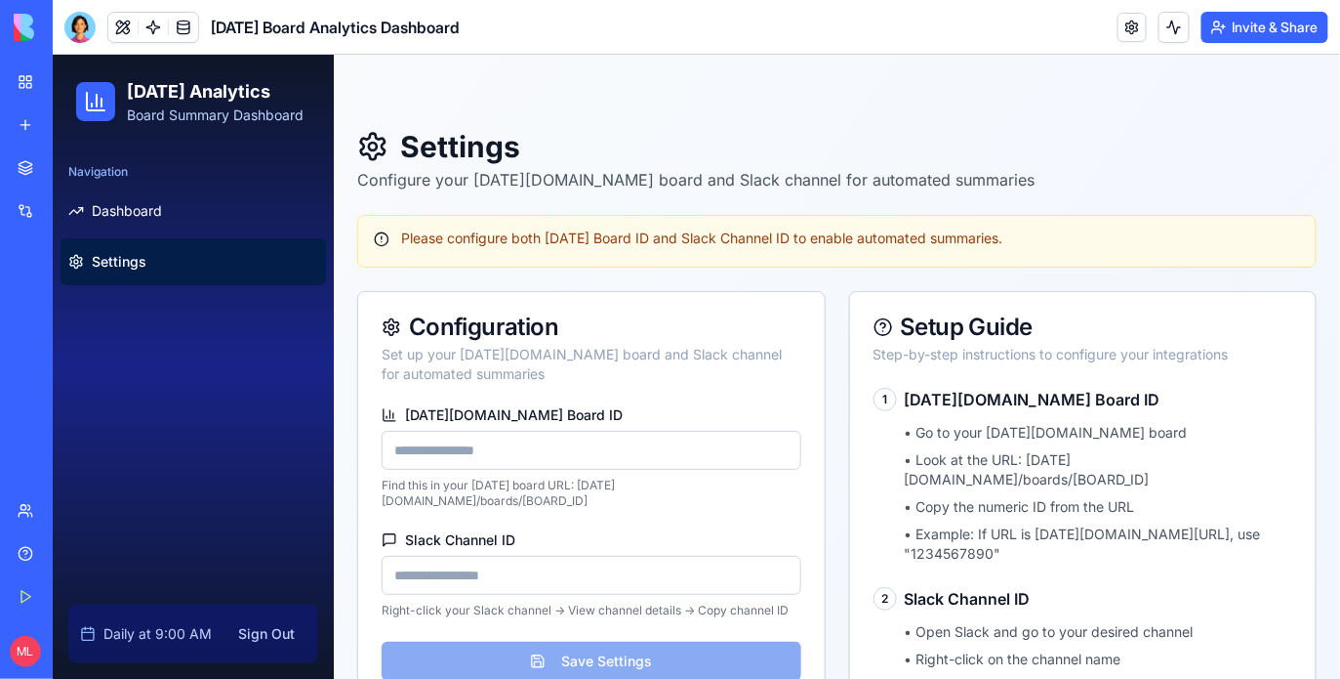
click at [506, 452] on input "Monday.com Board ID" at bounding box center [591, 449] width 420 height 39
click at [516, 452] on input "Monday.com Board ID" at bounding box center [591, 449] width 420 height 39
paste input "**********"
type input "**********"
click at [554, 584] on div "Slack Channel ID Right-click your Slack channel → View channel details → Copy c…" at bounding box center [591, 574] width 420 height 86
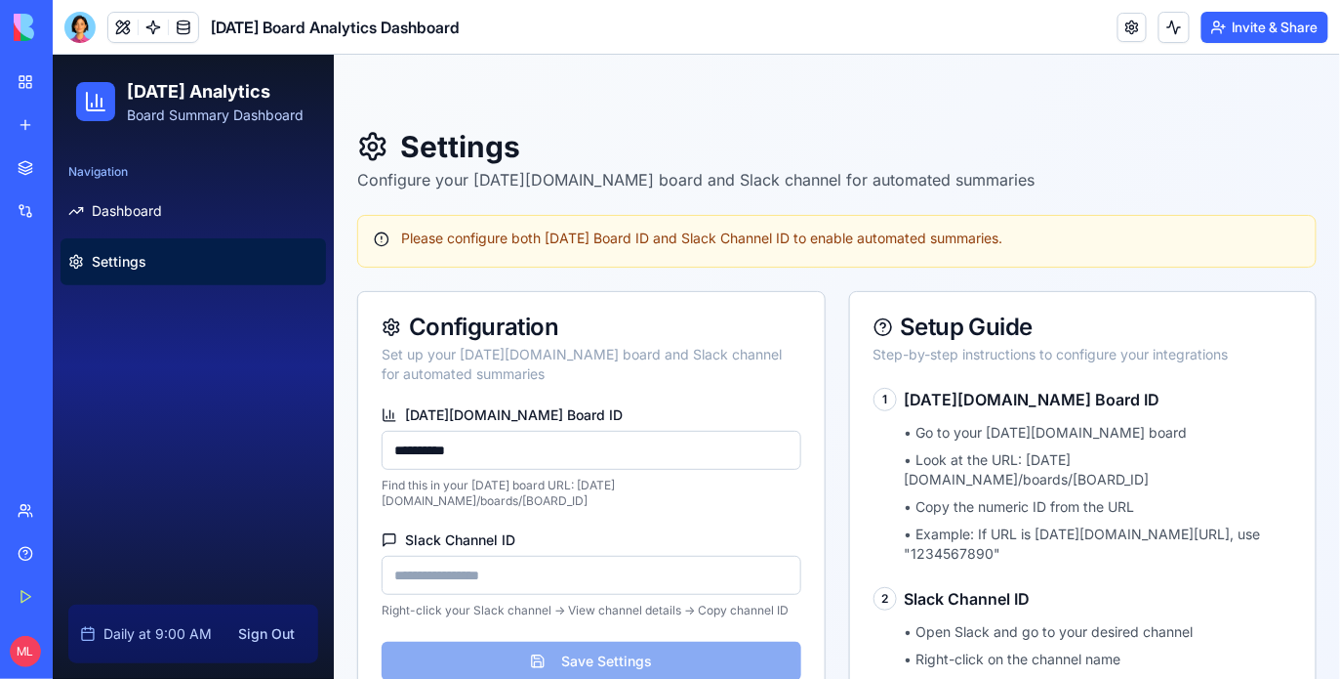
click at [548, 577] on input "Slack Channel ID" at bounding box center [591, 574] width 420 height 39
paste input "**********"
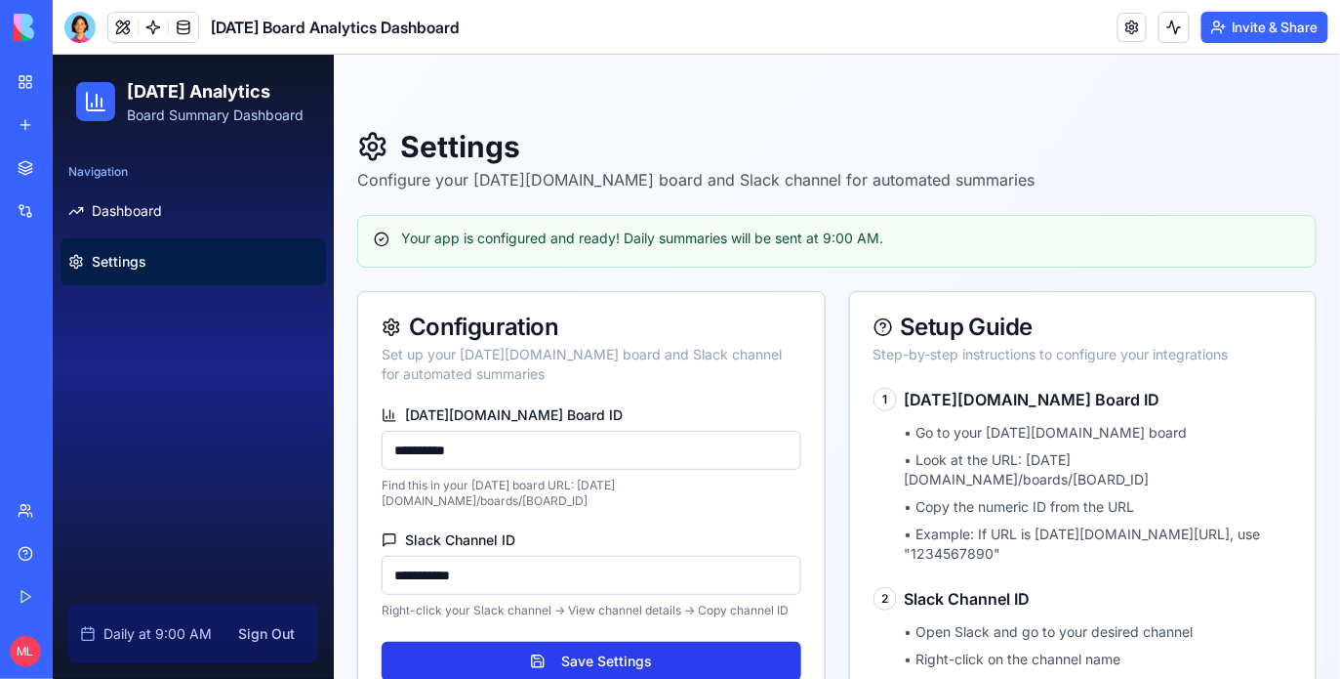
type input "**********"
click at [552, 643] on button "Save Settings" at bounding box center [591, 659] width 420 height 39
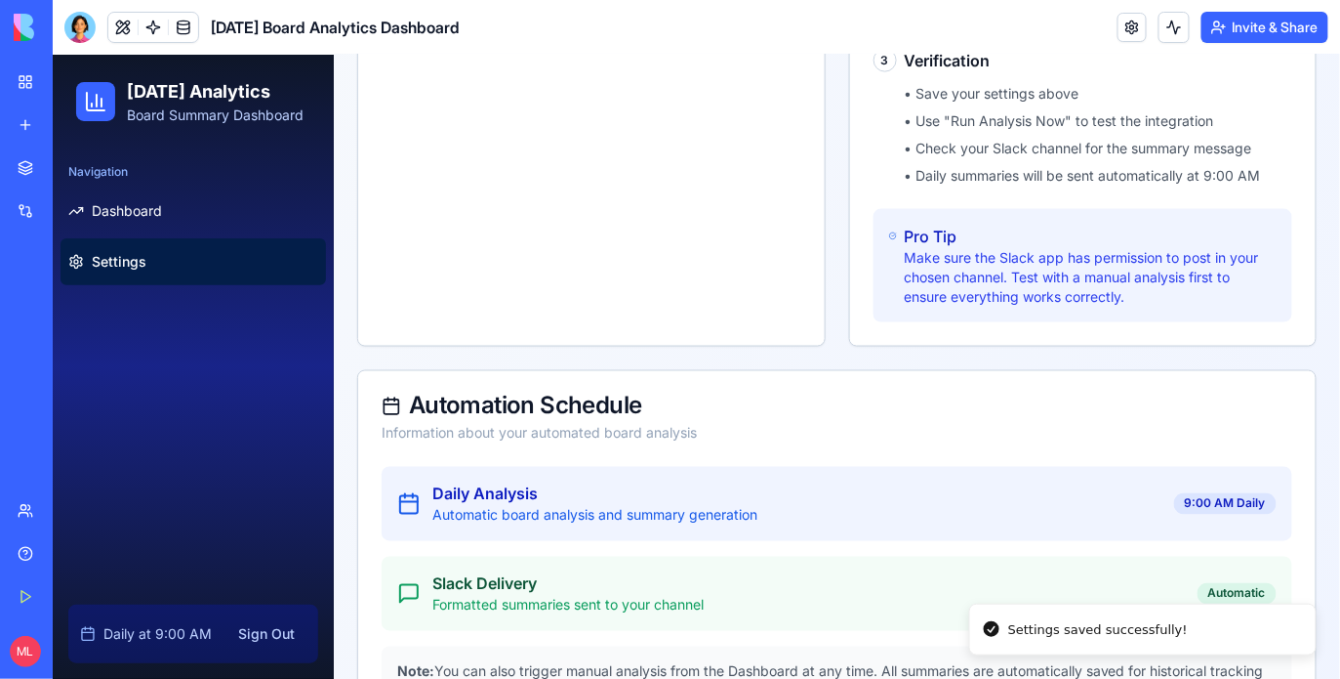
scroll to position [790, 0]
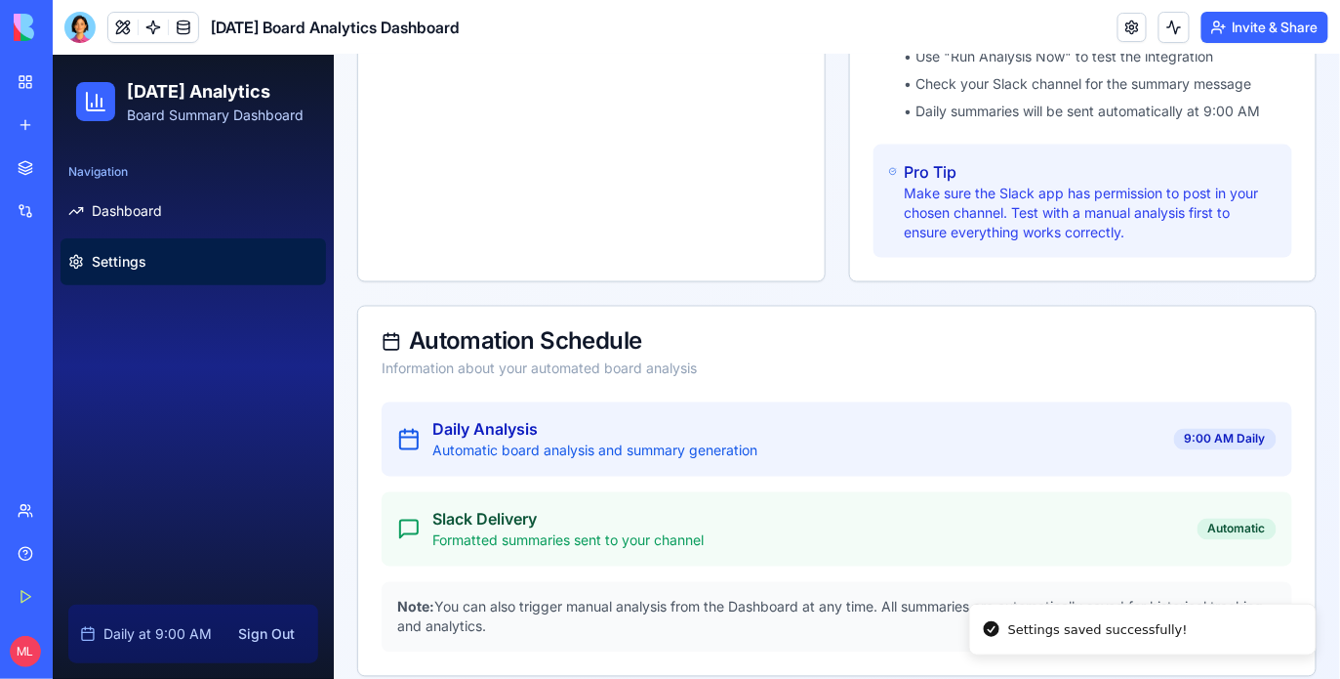
click at [140, 238] on link "Settings" at bounding box center [193, 260] width 266 height 47
click at [138, 206] on span "Dashboard" at bounding box center [126, 210] width 70 height 20
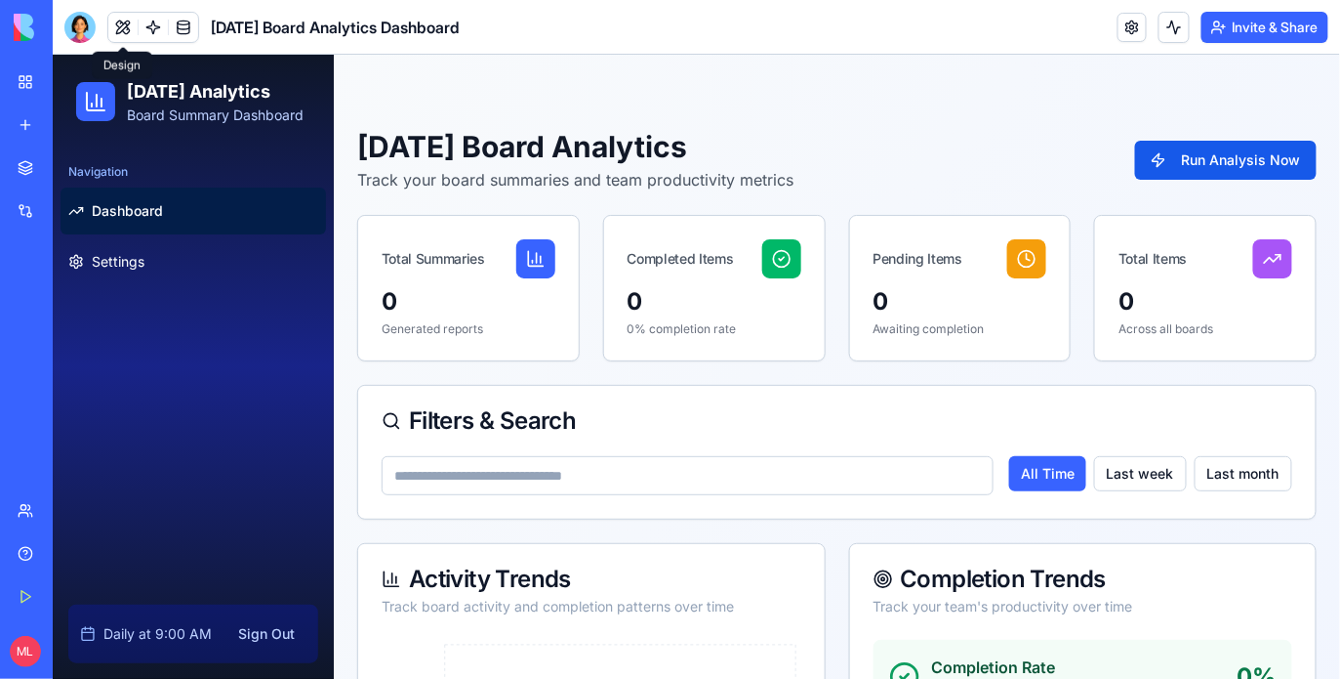
click at [151, 30] on span at bounding box center [153, 27] width 55 height 55
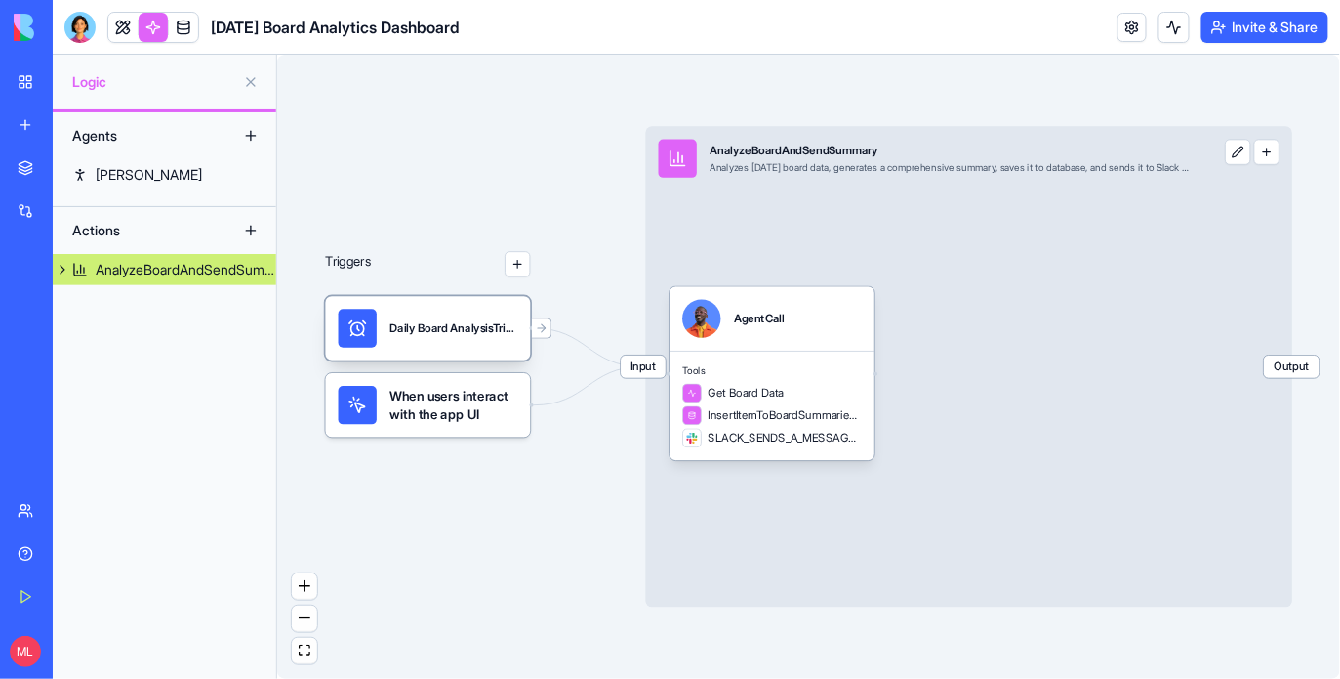
click at [418, 333] on div "Daily Board AnalysisTrigger" at bounding box center [454, 328] width 128 height 16
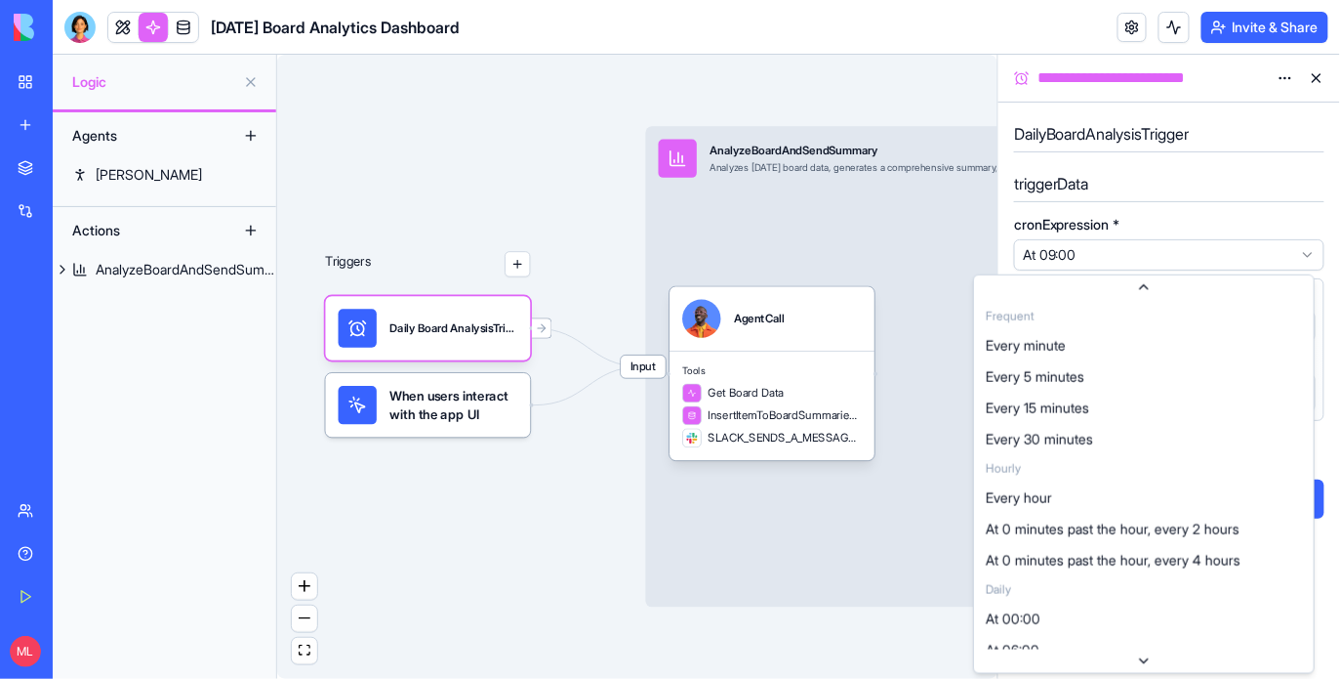
click at [1116, 263] on html "**********" at bounding box center [670, 339] width 1340 height 679
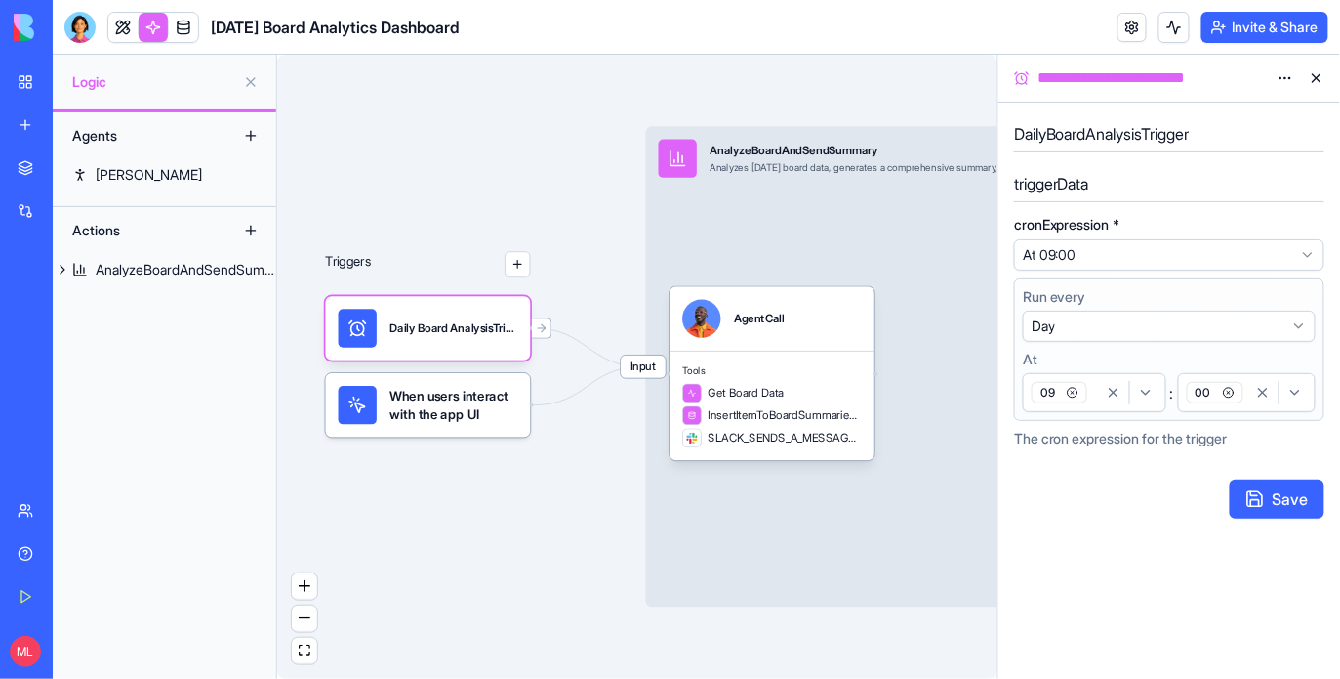
click at [1153, 206] on html "**********" at bounding box center [670, 339] width 1340 height 679
click at [1101, 395] on div "button" at bounding box center [1129, 392] width 63 height 23
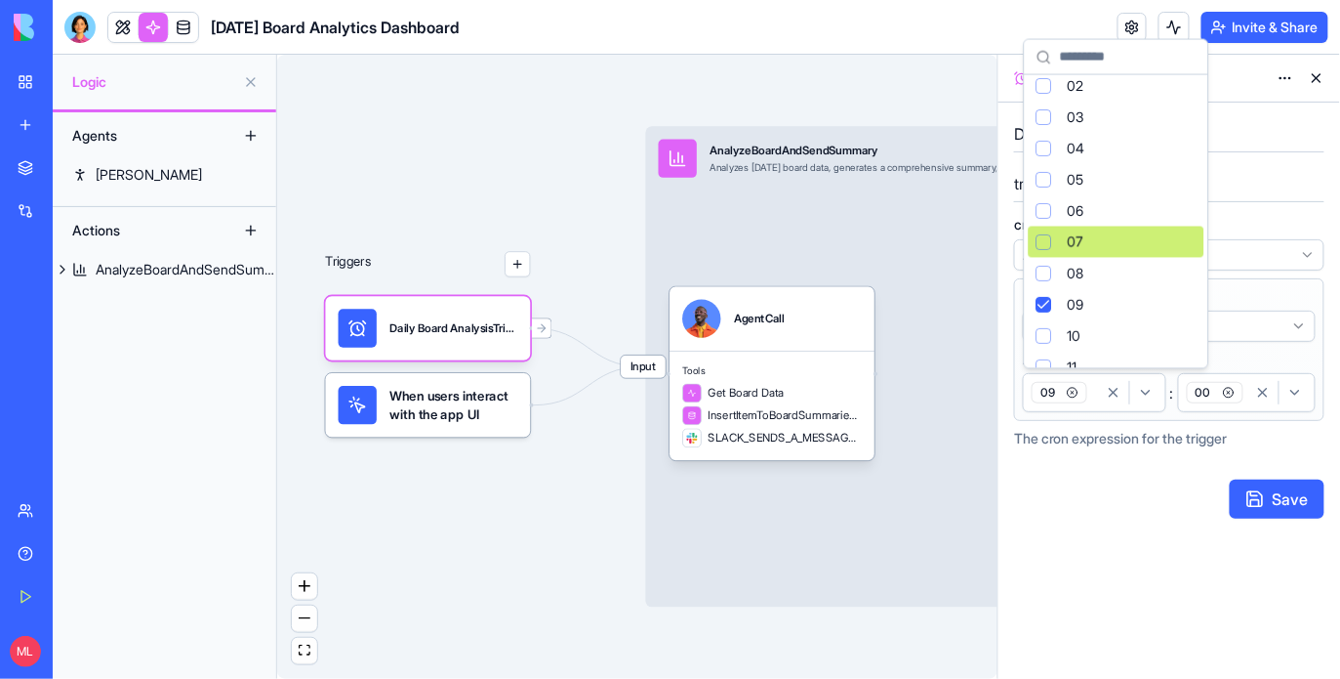
scroll to position [72, 0]
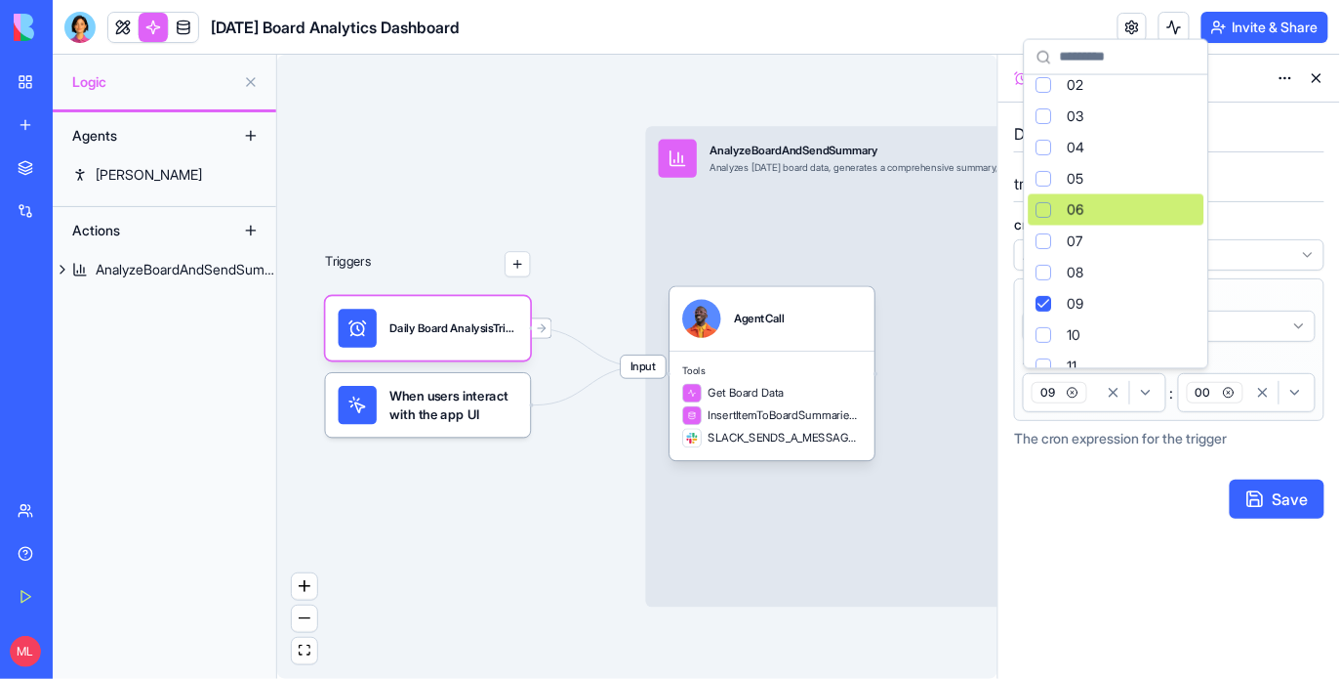
click at [1025, 200] on div "00 01 02 03 04 05 06 07 08 09 10 11 12 13 14 15 16 17 18 19 20 21 22 23" at bounding box center [1117, 382] width 184 height 758
click at [1050, 215] on div "Suggestions" at bounding box center [1045, 210] width 16 height 16
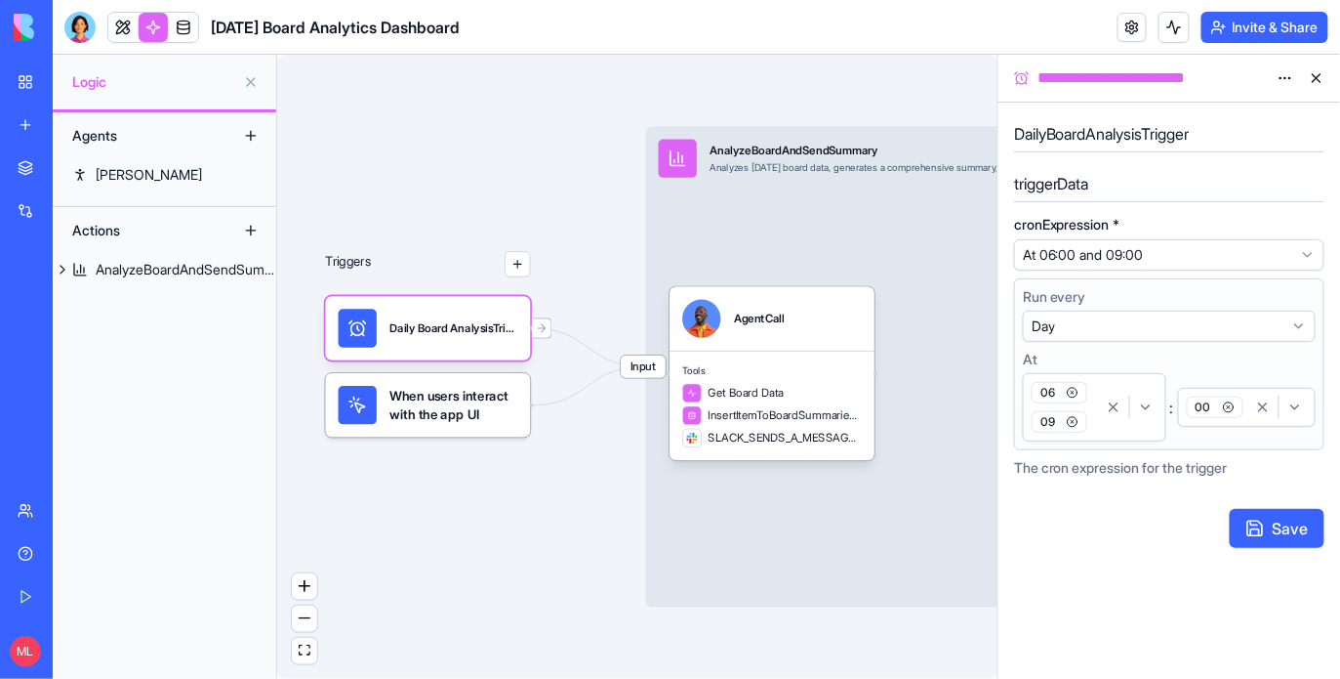
click at [1095, 422] on div "06 09" at bounding box center [1063, 407] width 70 height 59
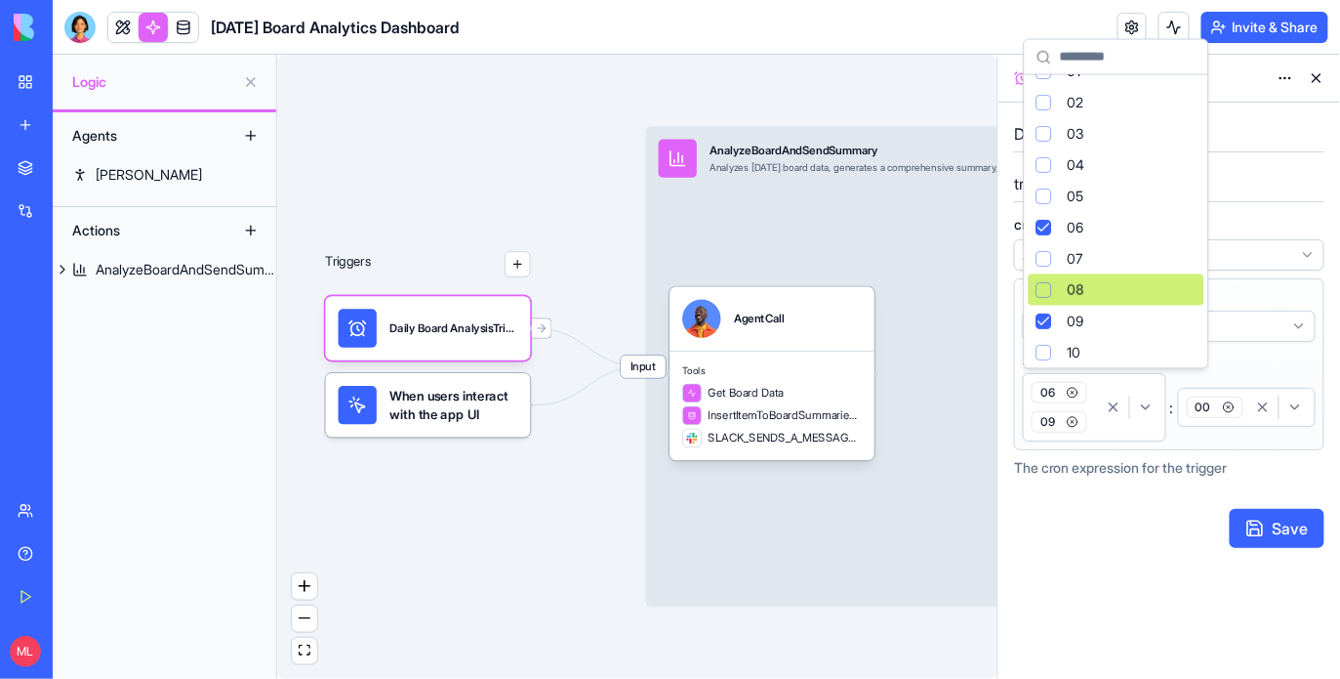
scroll to position [83, 0]
click at [1049, 300] on div "09" at bounding box center [1117, 292] width 176 height 31
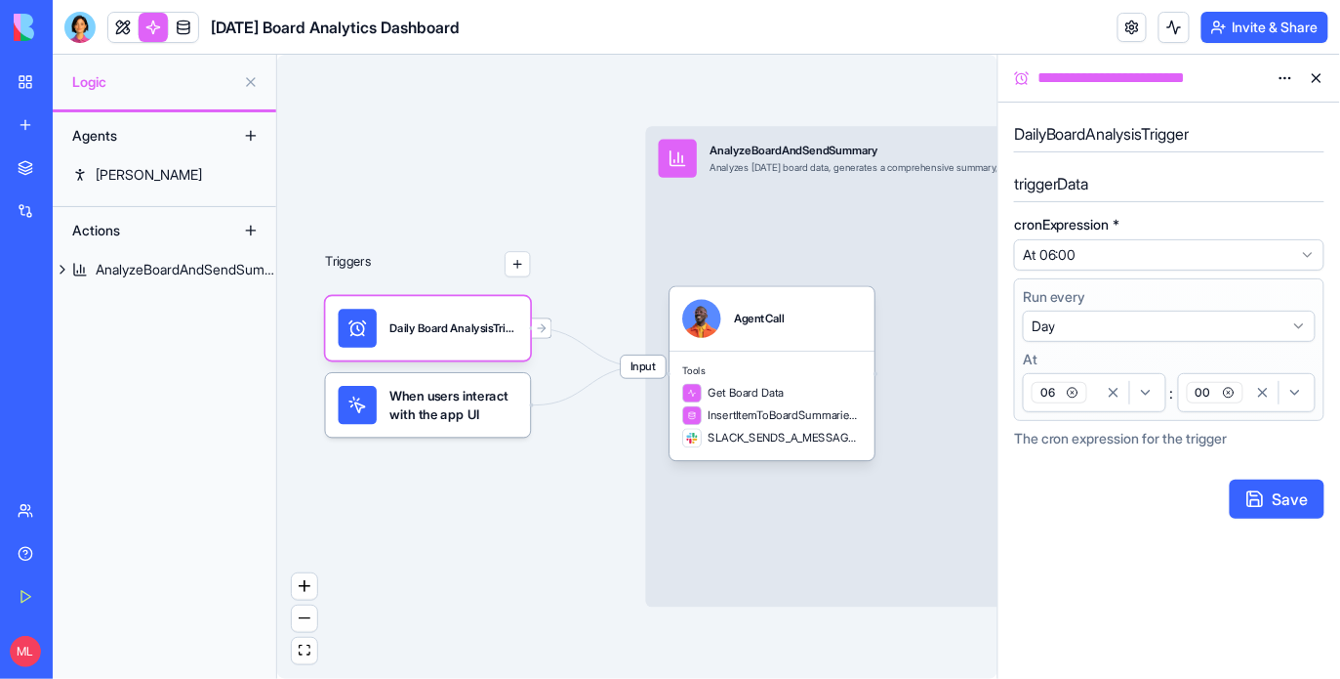
click at [1095, 400] on div "06" at bounding box center [1063, 392] width 70 height 29
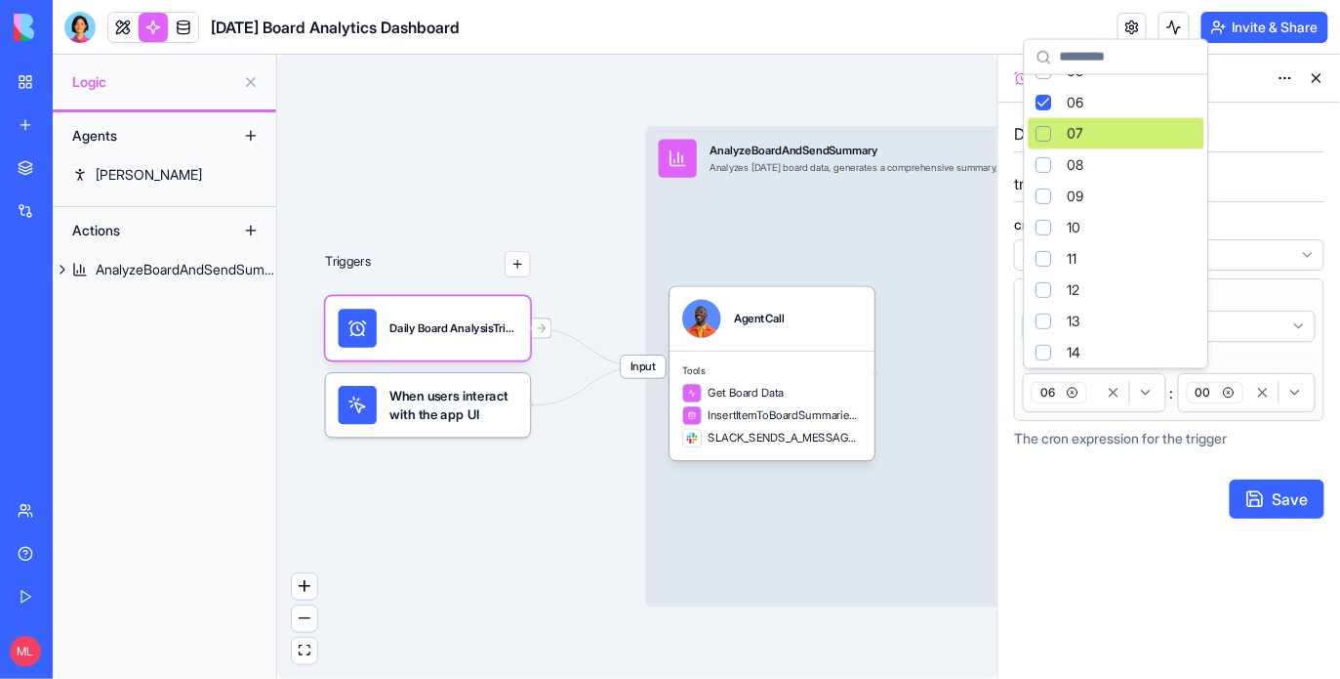
scroll to position [200, 0]
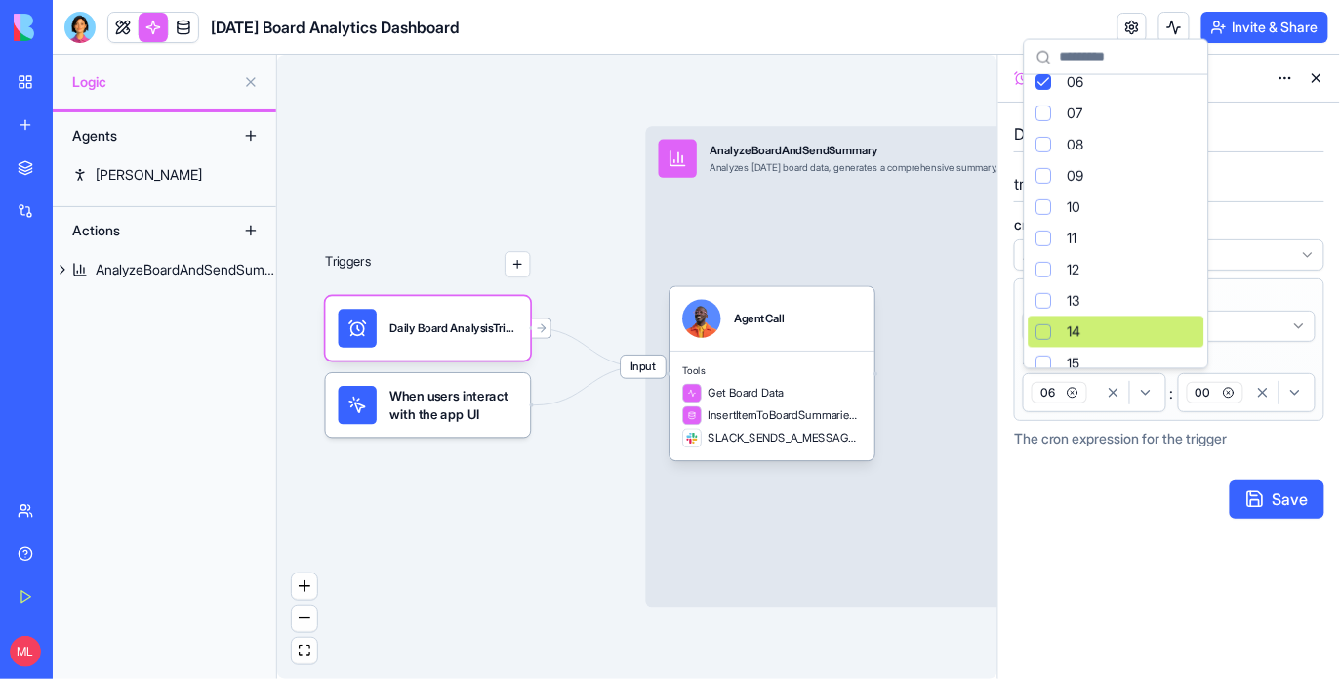
click at [1047, 336] on div "Suggestions" at bounding box center [1045, 332] width 16 height 16
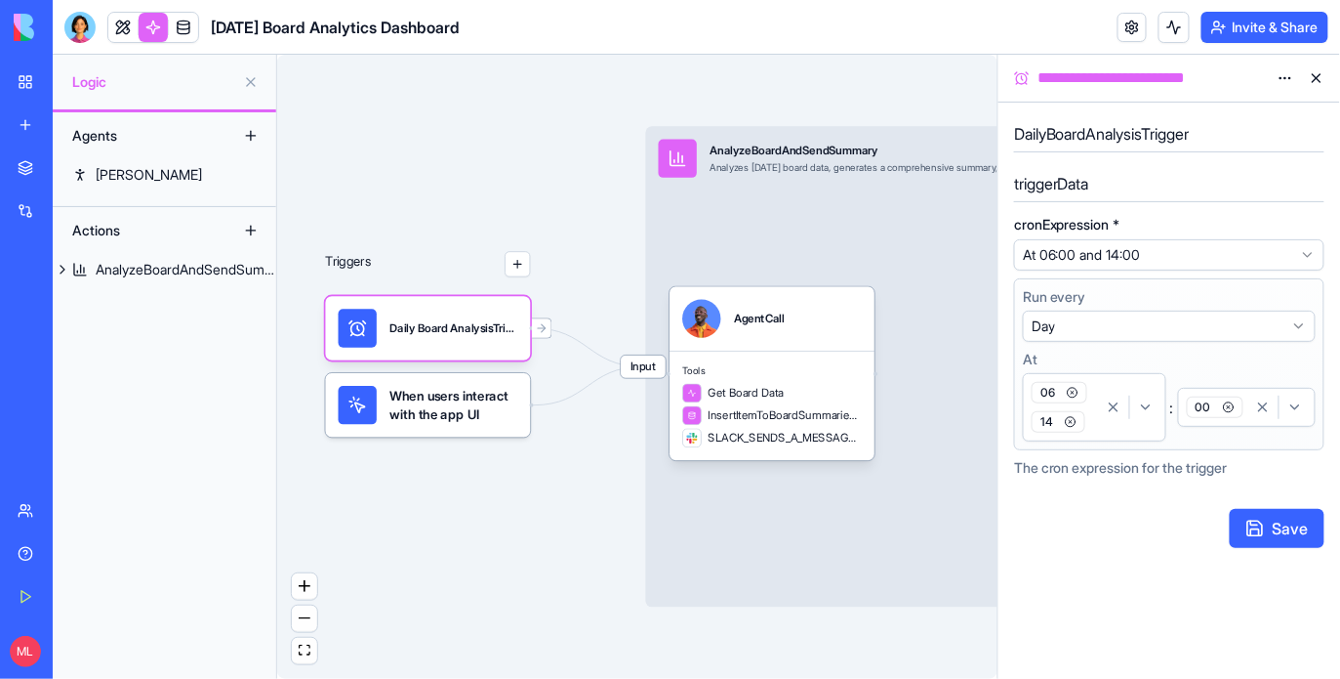
click at [1075, 391] on icon "button" at bounding box center [1073, 393] width 12 height 12
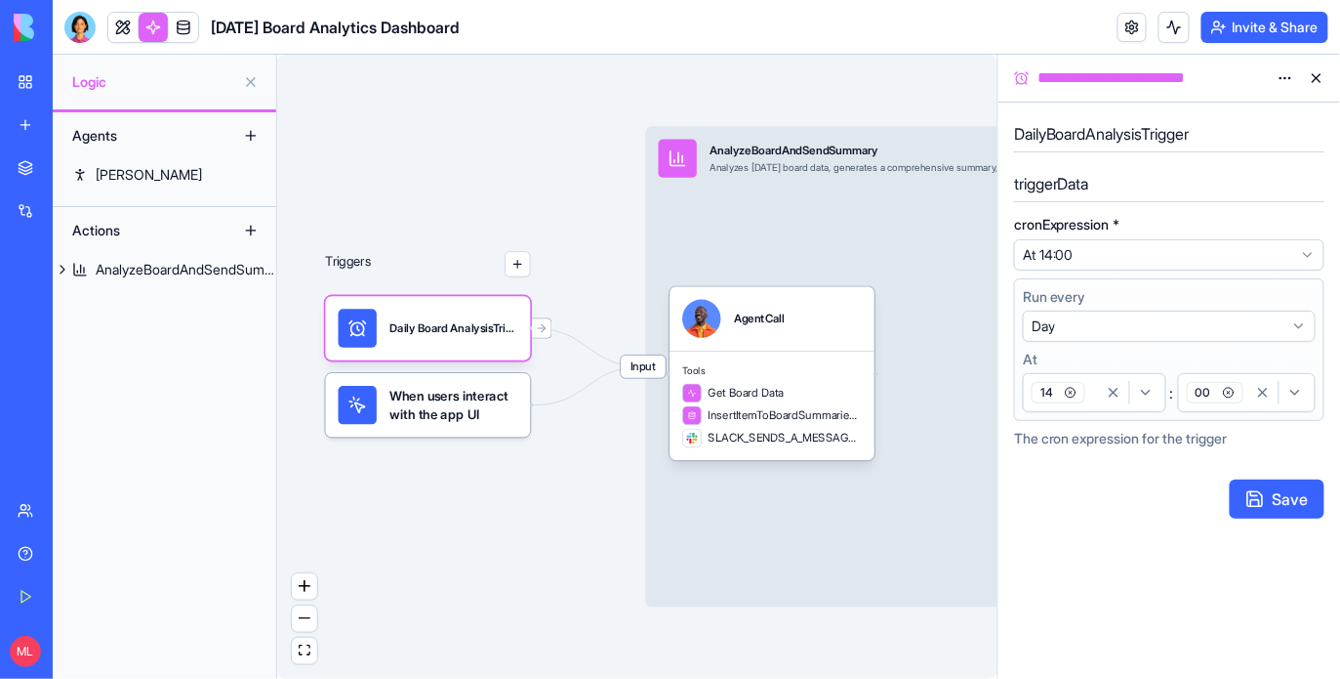
click at [1253, 398] on div "button" at bounding box center [1279, 392] width 63 height 23
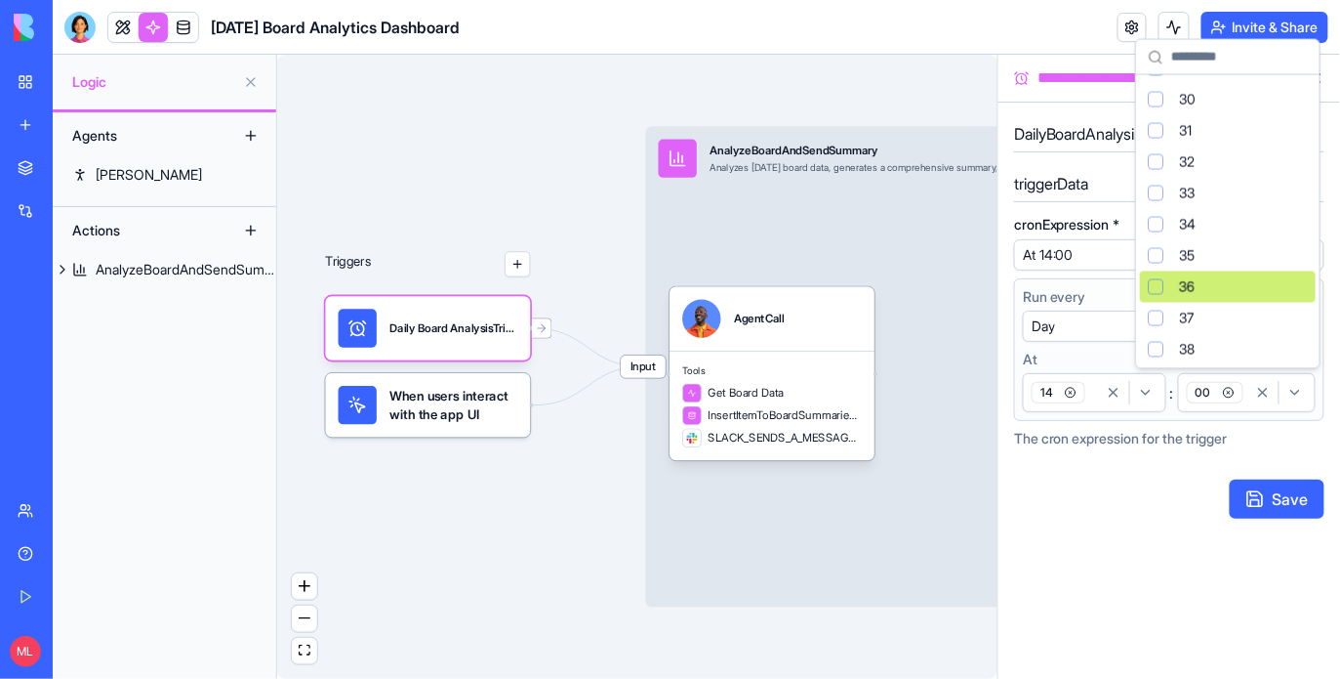
click at [1153, 285] on div "Suggestions" at bounding box center [1156, 287] width 16 height 16
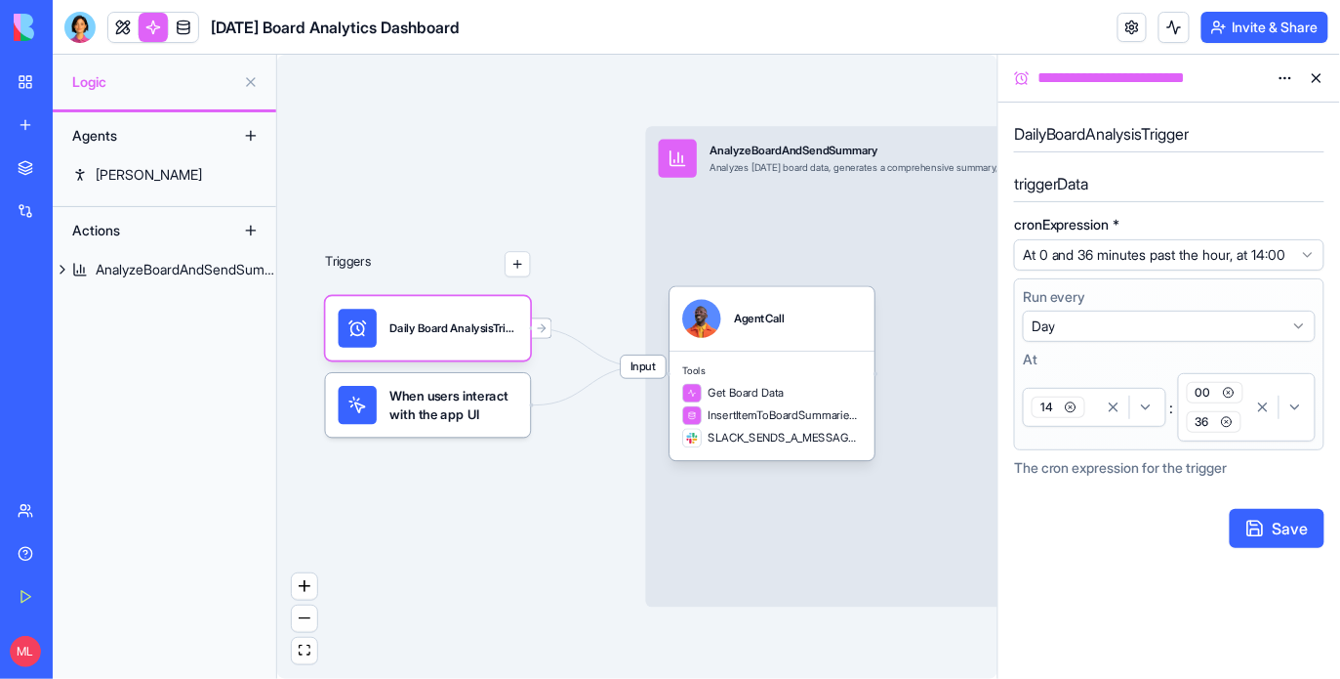
click at [1228, 398] on icon "button" at bounding box center [1229, 393] width 12 height 12
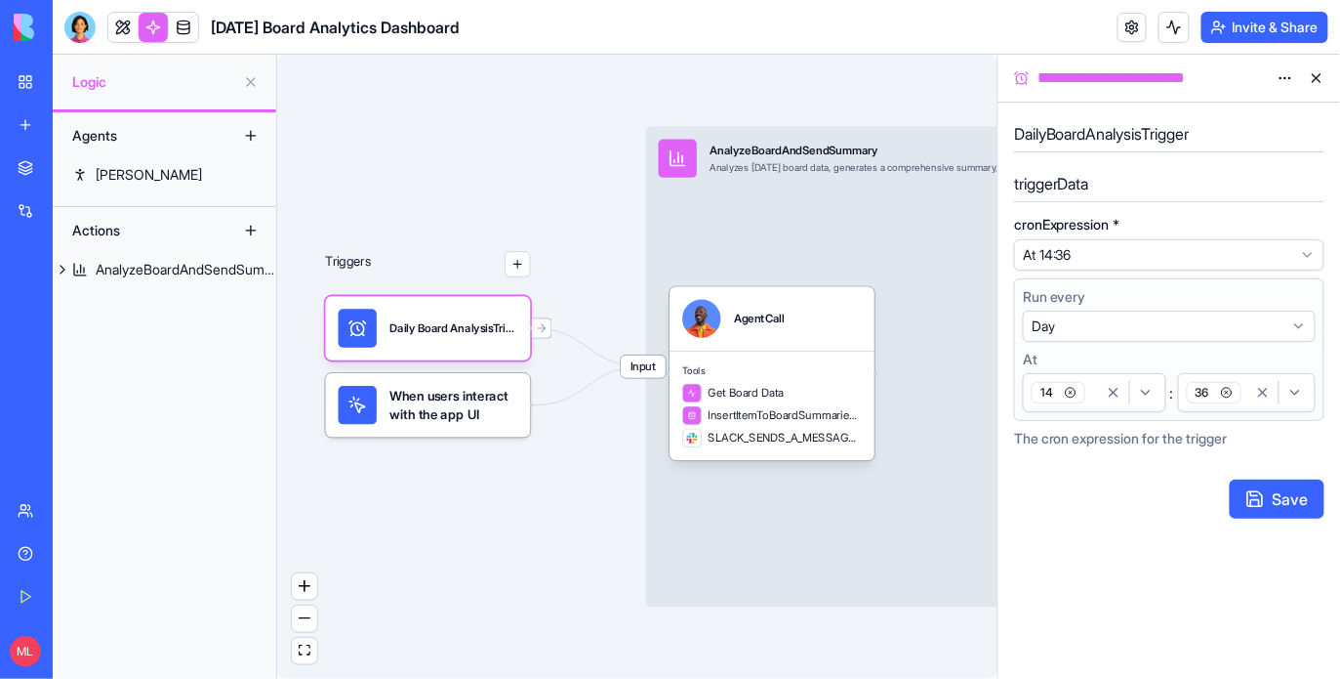
click at [1269, 496] on button "Save" at bounding box center [1277, 498] width 95 height 39
click at [1177, 24] on button at bounding box center [1174, 27] width 31 height 31
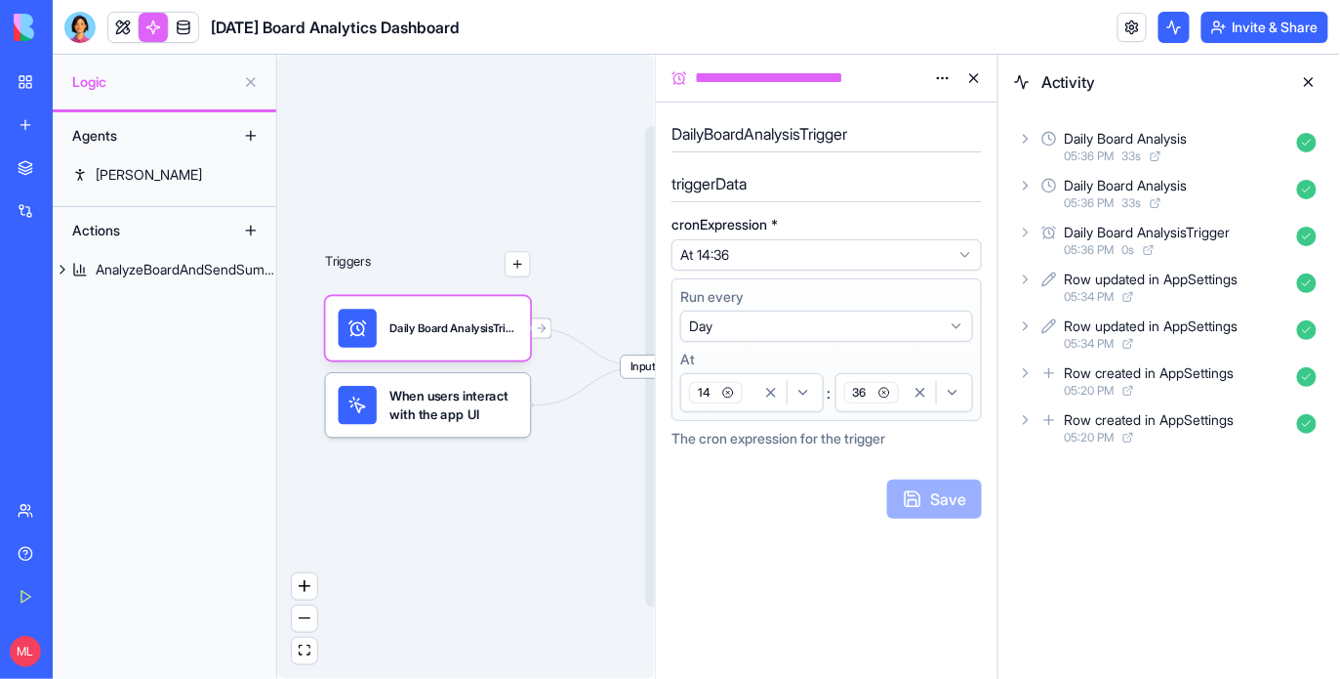
click at [1171, 22] on button at bounding box center [1174, 27] width 31 height 31
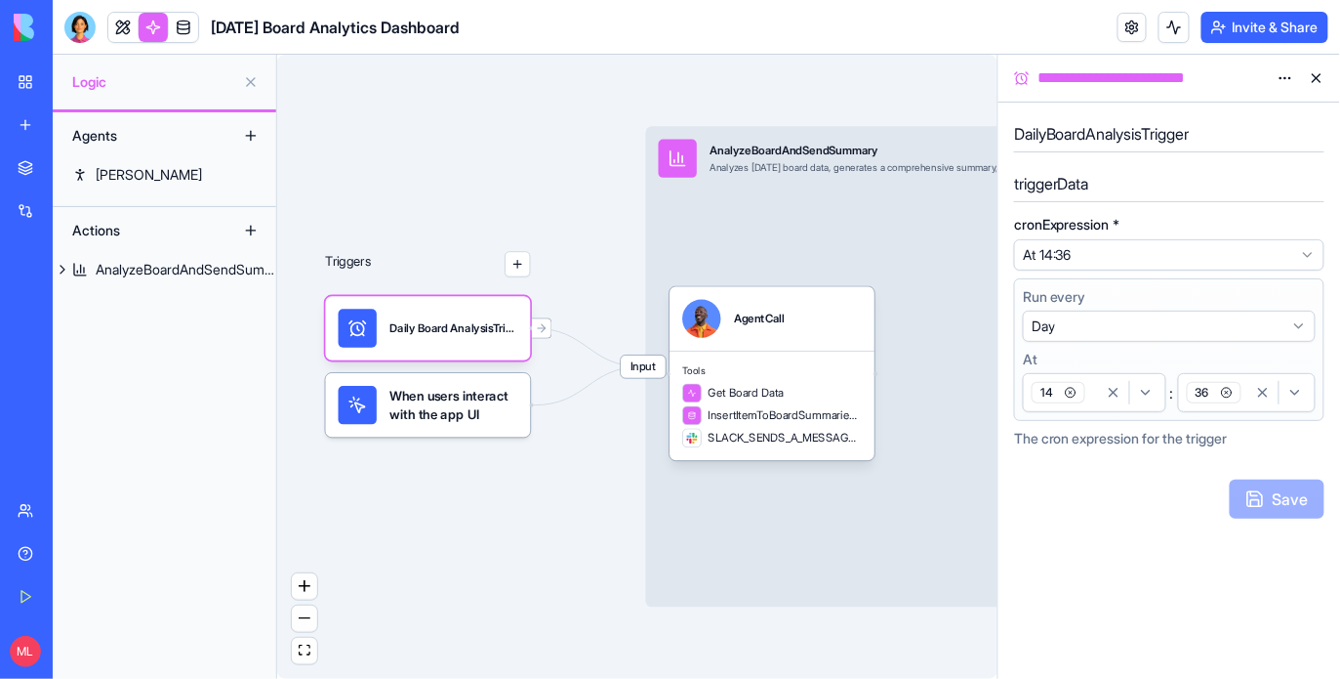
click at [119, 23] on link at bounding box center [122, 27] width 29 height 29
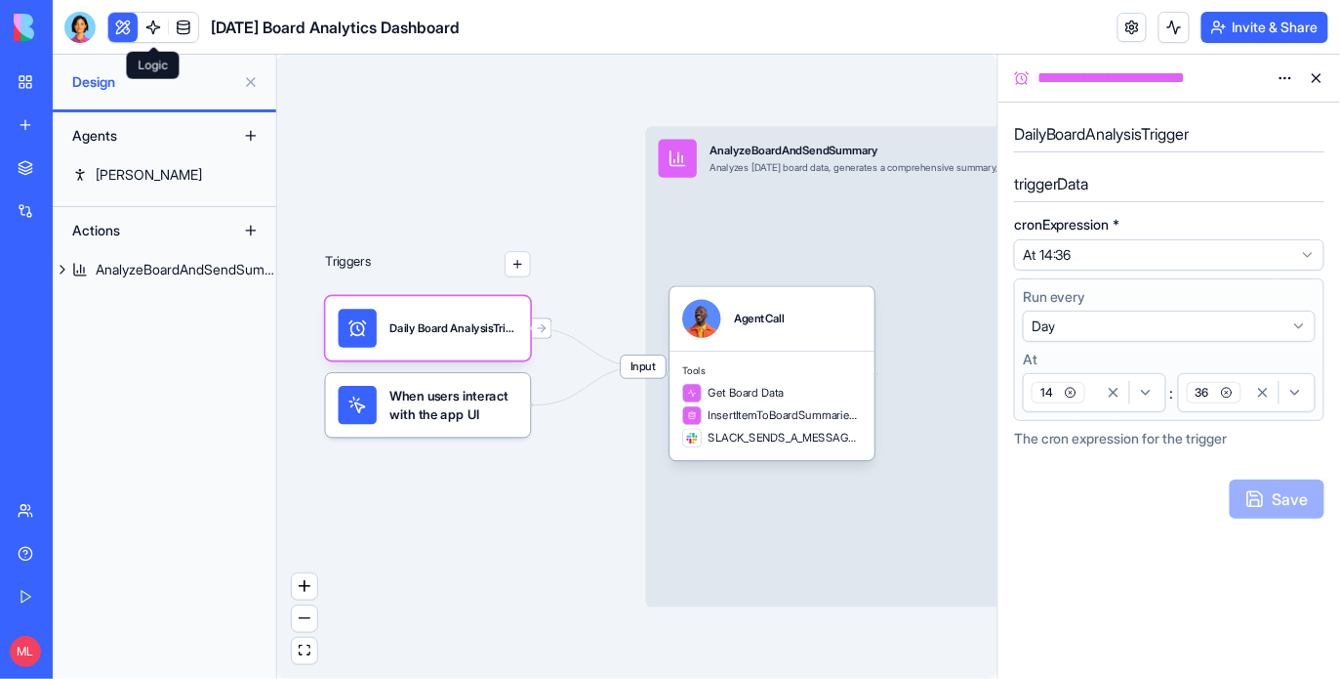
click at [119, 23] on button at bounding box center [122, 27] width 29 height 29
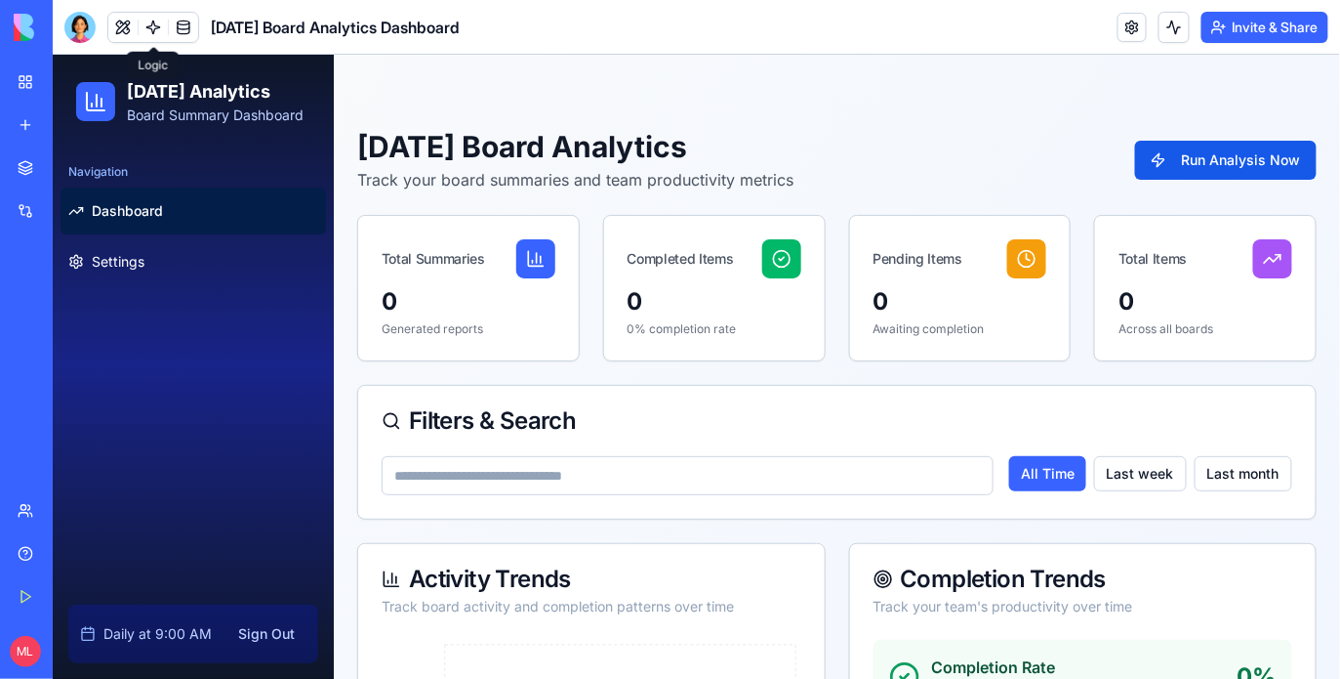
click at [156, 36] on link at bounding box center [153, 27] width 29 height 29
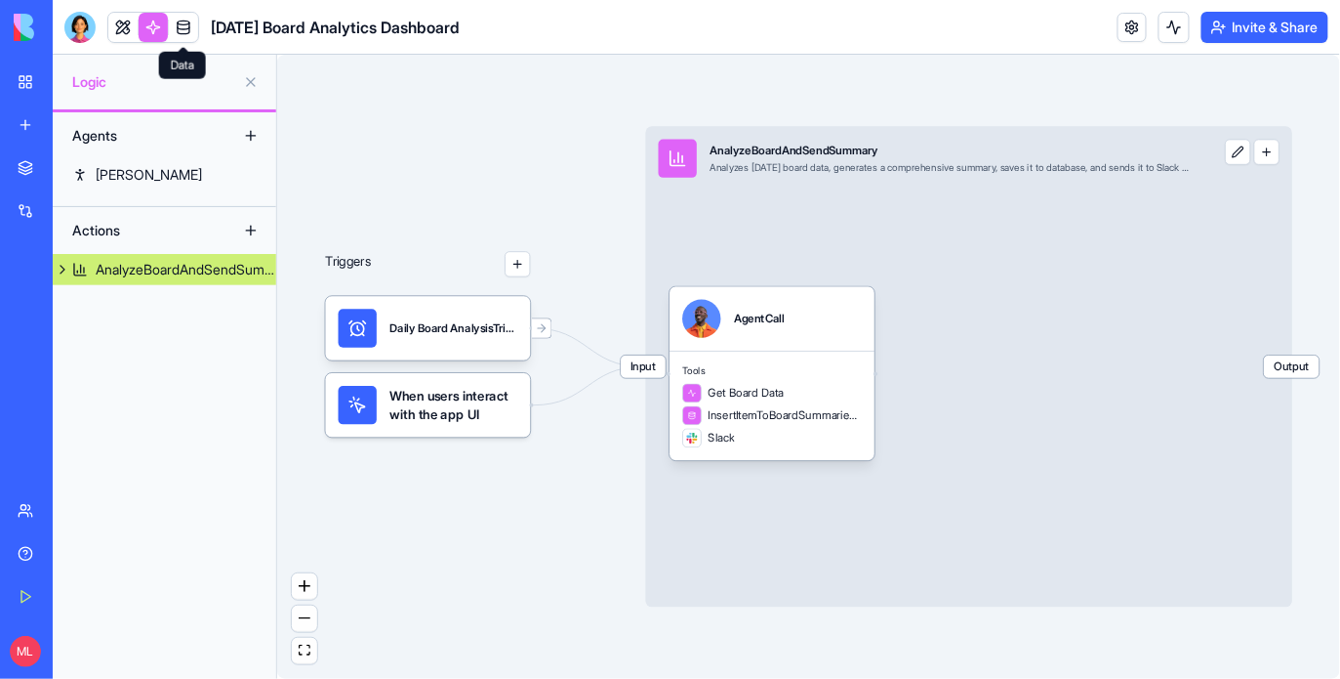
click at [172, 36] on span at bounding box center [183, 27] width 55 height 55
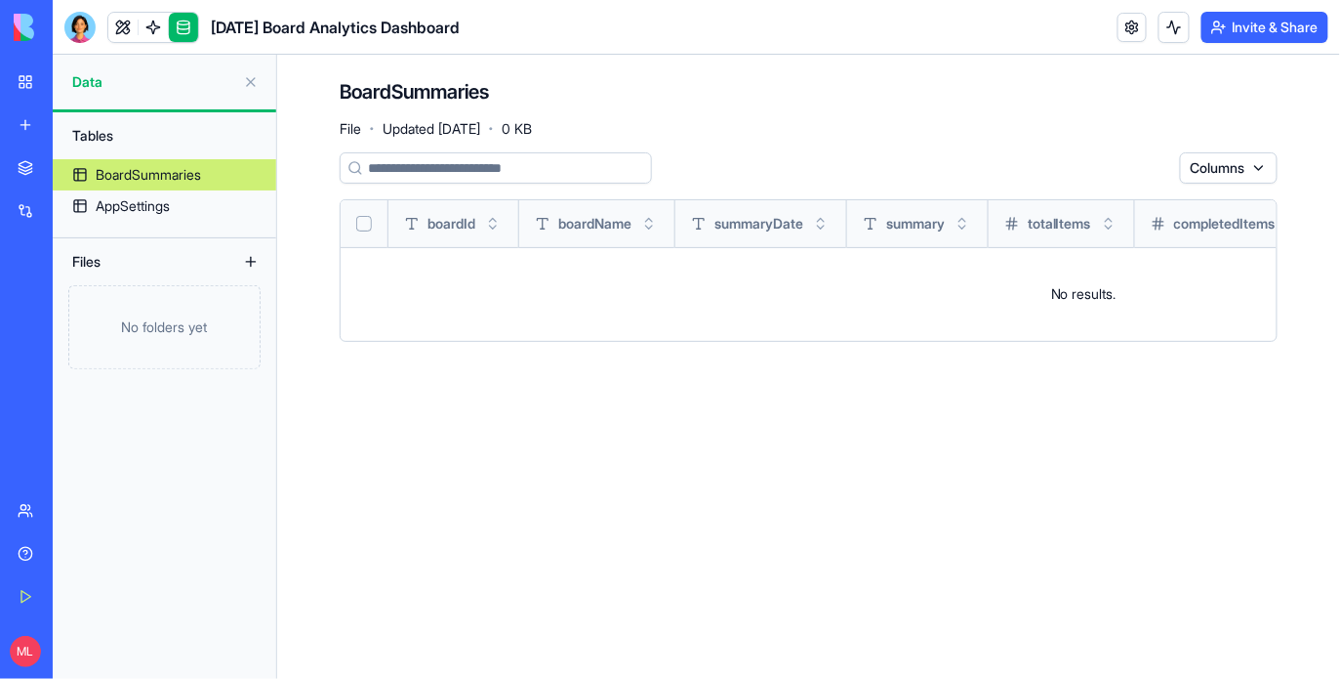
click at [140, 175] on div "BoardSummaries" at bounding box center [148, 175] width 105 height 20
click at [138, 213] on div "AppSettings" at bounding box center [133, 206] width 74 height 20
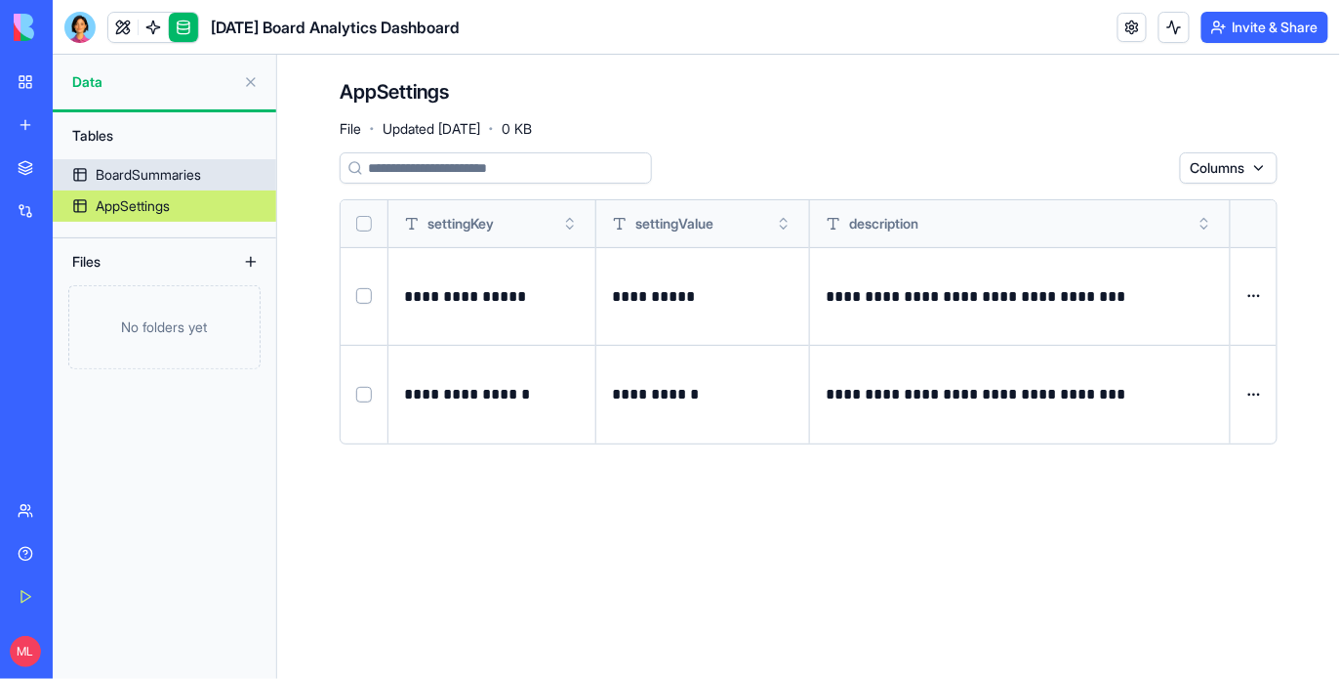
click at [152, 183] on div "BoardSummaries" at bounding box center [148, 175] width 105 height 20
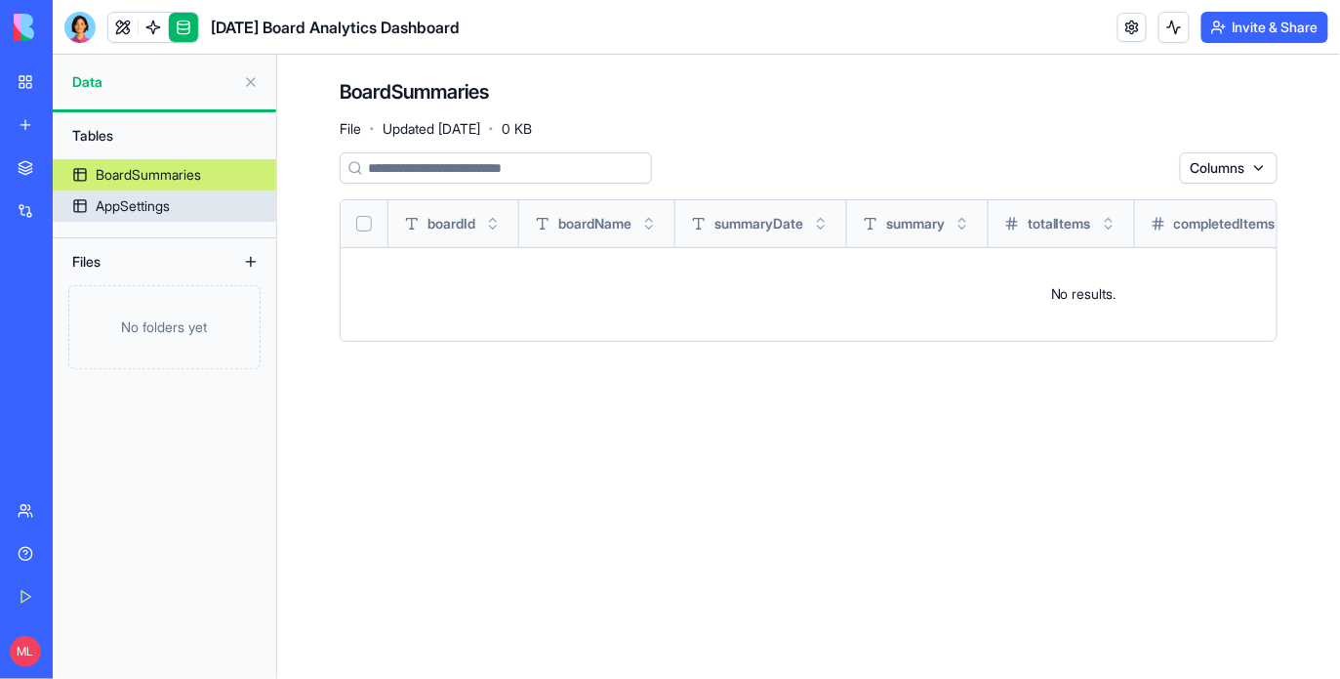
click at [146, 209] on div "AppSettings" at bounding box center [133, 206] width 74 height 20
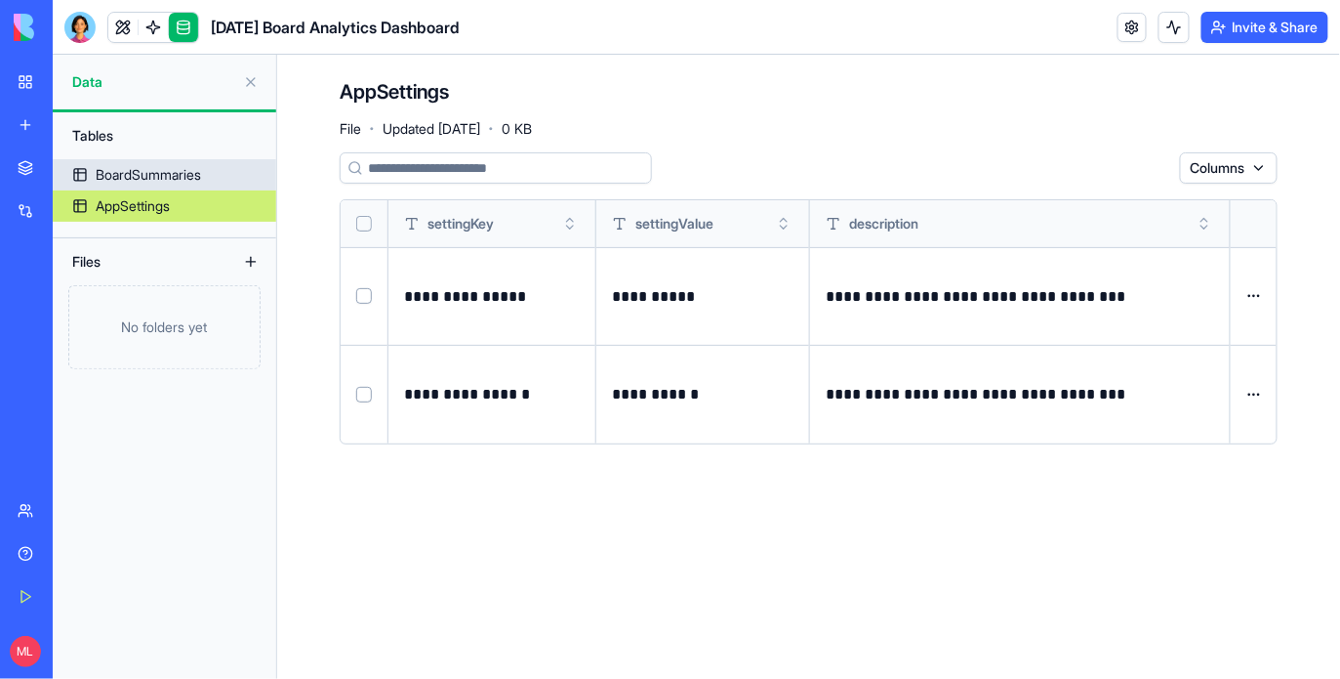
click at [161, 183] on div "BoardSummaries" at bounding box center [148, 175] width 105 height 20
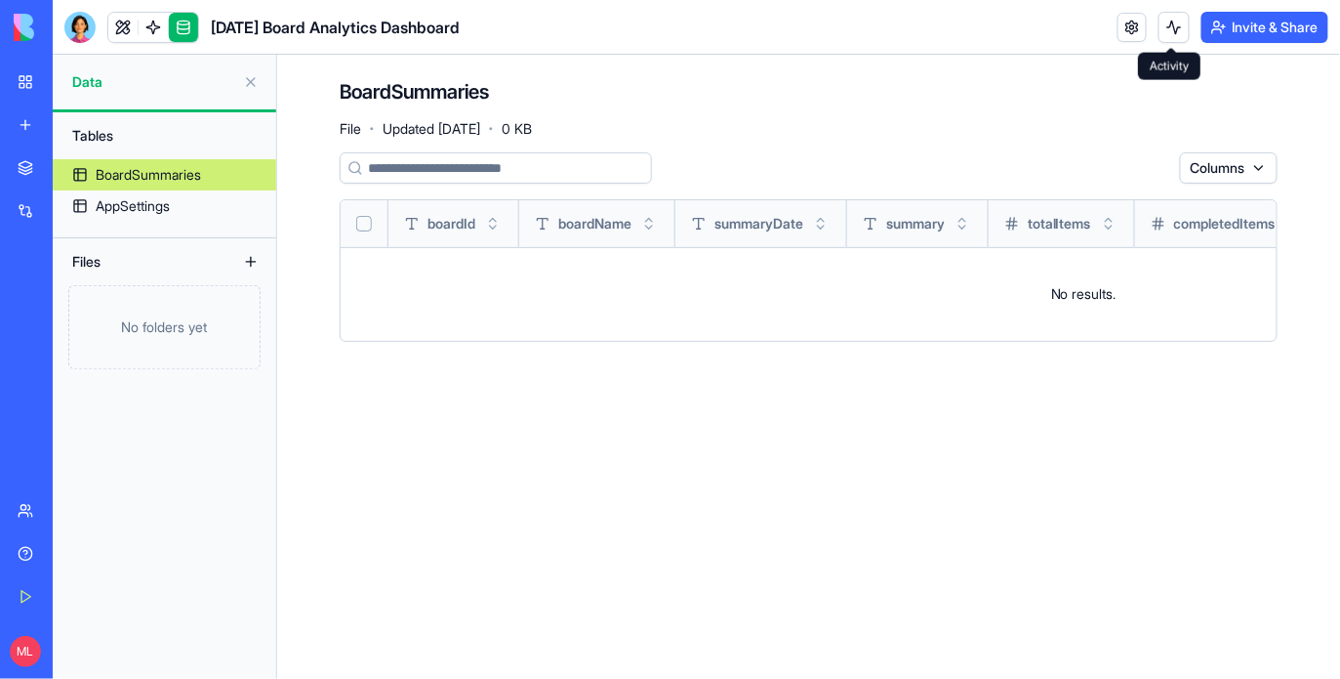
click at [1185, 26] on button at bounding box center [1174, 27] width 31 height 31
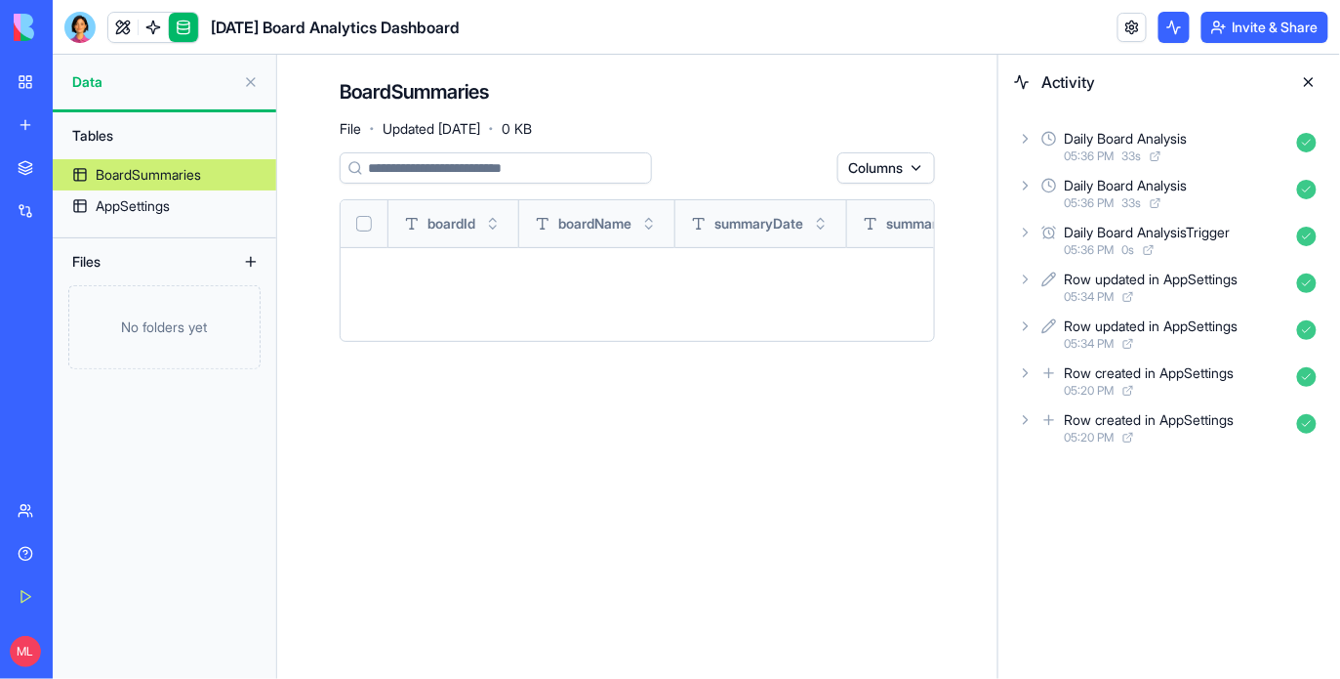
click at [1034, 250] on div "Daily Board AnalysisTrigger 05:36 PM 0 s" at bounding box center [1169, 240] width 310 height 43
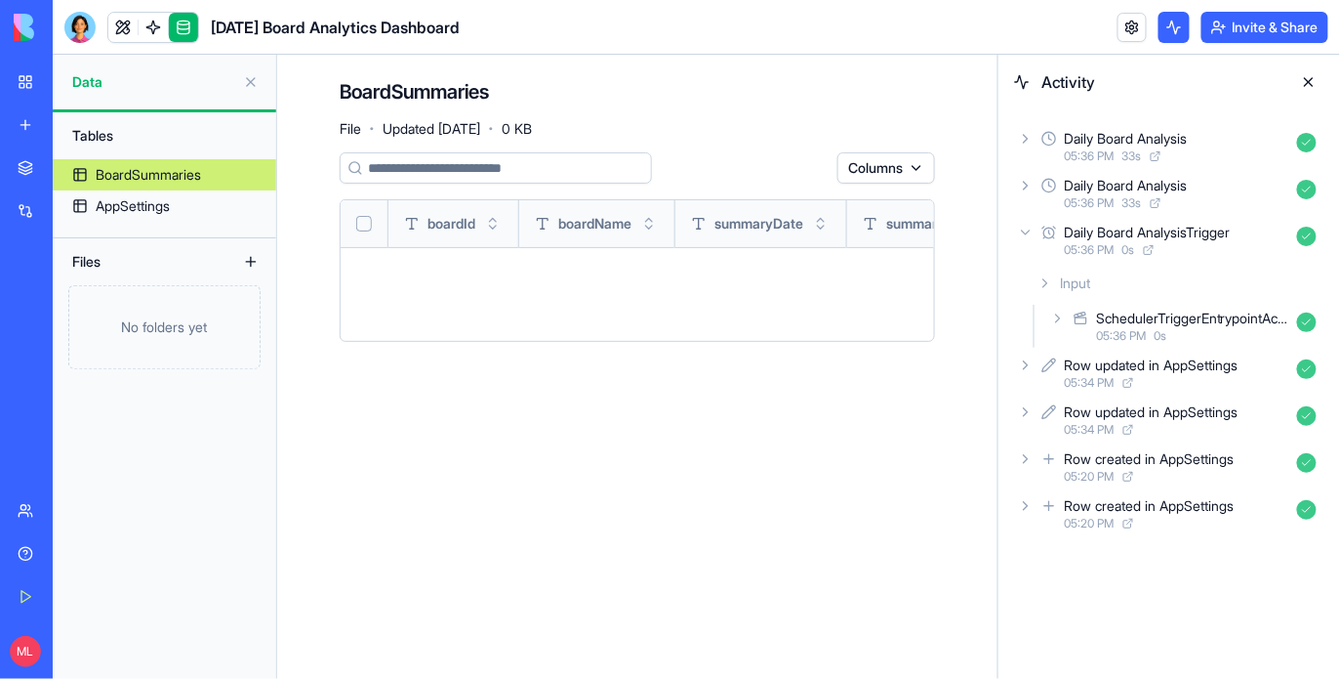
click at [1034, 247] on div "Daily Board AnalysisTrigger 05:36 PM 0 s" at bounding box center [1169, 240] width 310 height 43
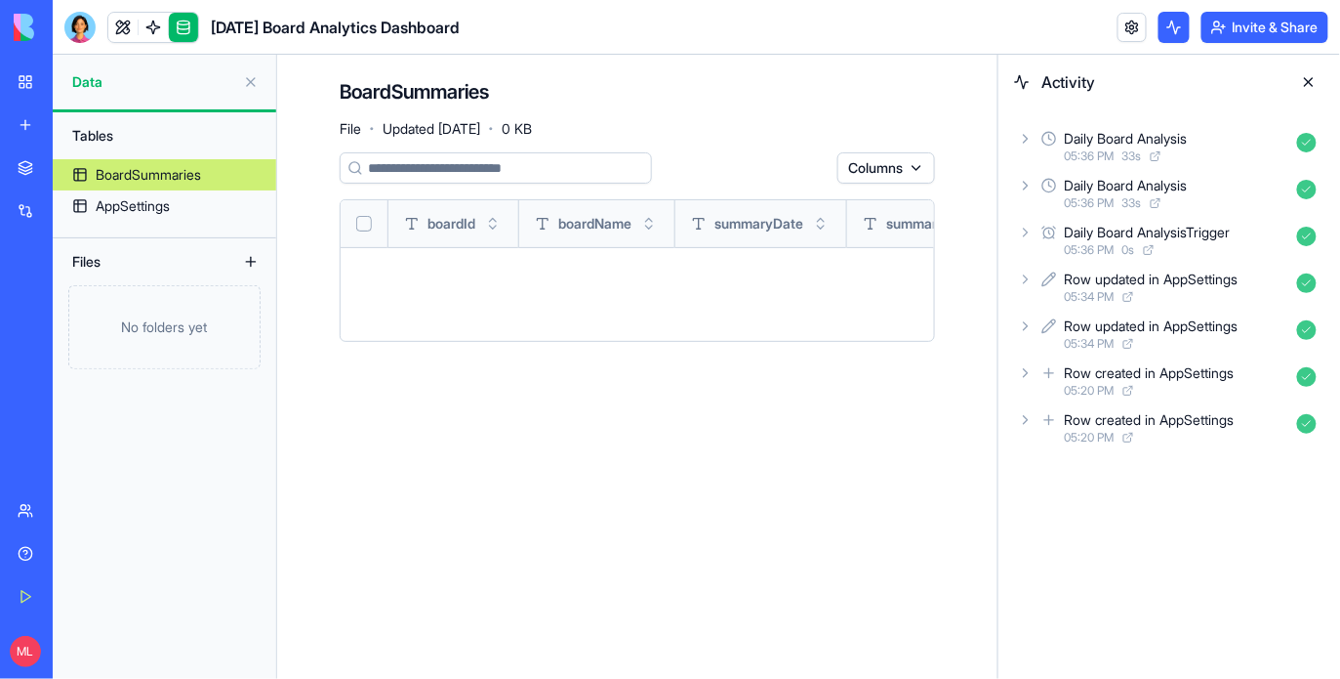
click at [1091, 210] on span "05:36 PM" at bounding box center [1090, 203] width 50 height 16
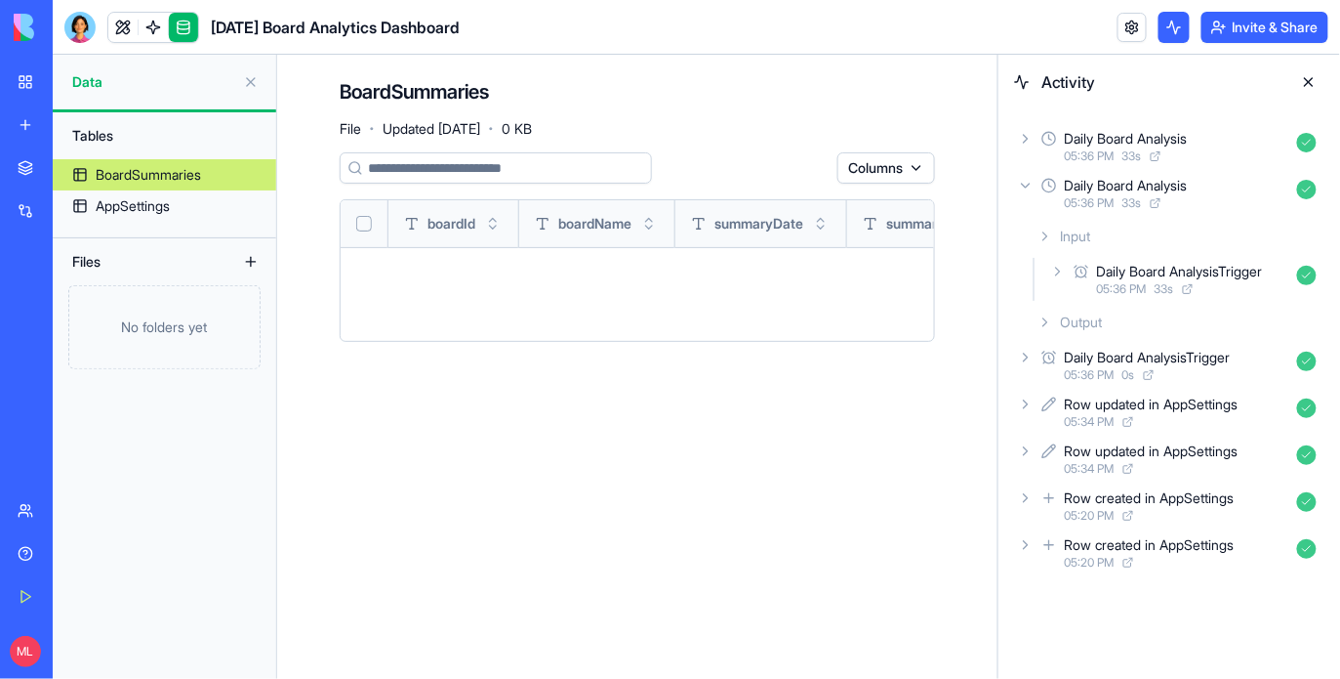
click at [1091, 210] on span "05:36 PM" at bounding box center [1090, 203] width 50 height 16
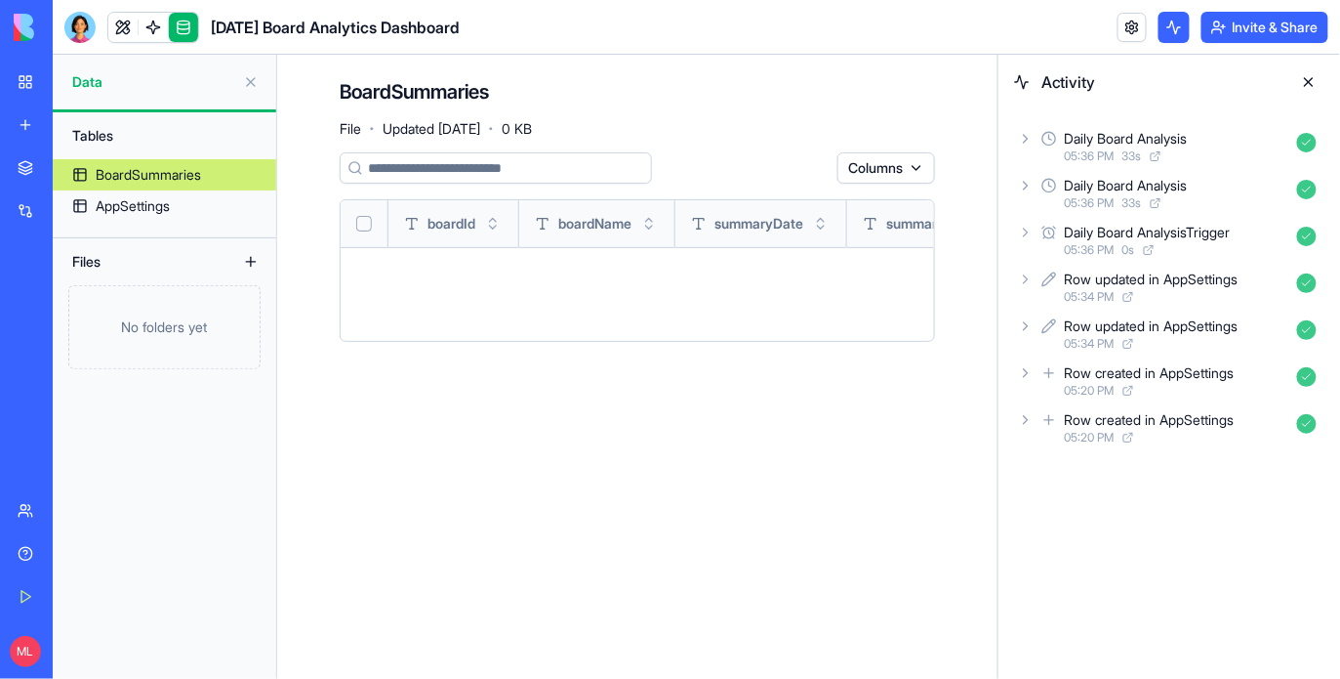
click at [1091, 117] on div "Daily Board Analysis 05:36 PM 33 s Daily Board Analysis 05:36 PM 33 s Daily Boa…" at bounding box center [1170, 286] width 342 height 355
click at [158, 22] on link at bounding box center [153, 27] width 29 height 29
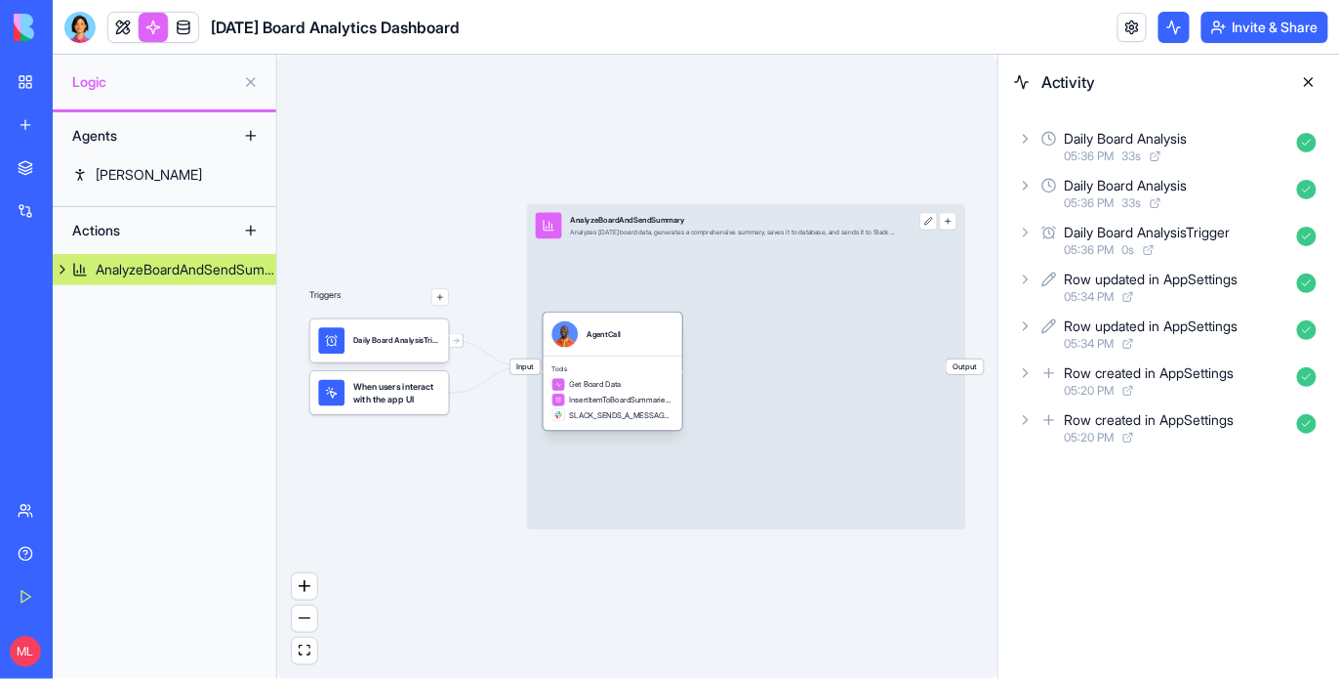
click at [608, 360] on div "Tools Get Board Data InsertItemToBoardSummariesTable SLACK_SENDS_A_MESSAGE_TO_A…" at bounding box center [613, 392] width 139 height 74
click at [608, 360] on div "Tools Get Board Data InsertItemToBoardSummariesTable SLACK_SENDS_A_MESSAGE_TO_A…" at bounding box center [631, 392] width 139 height 74
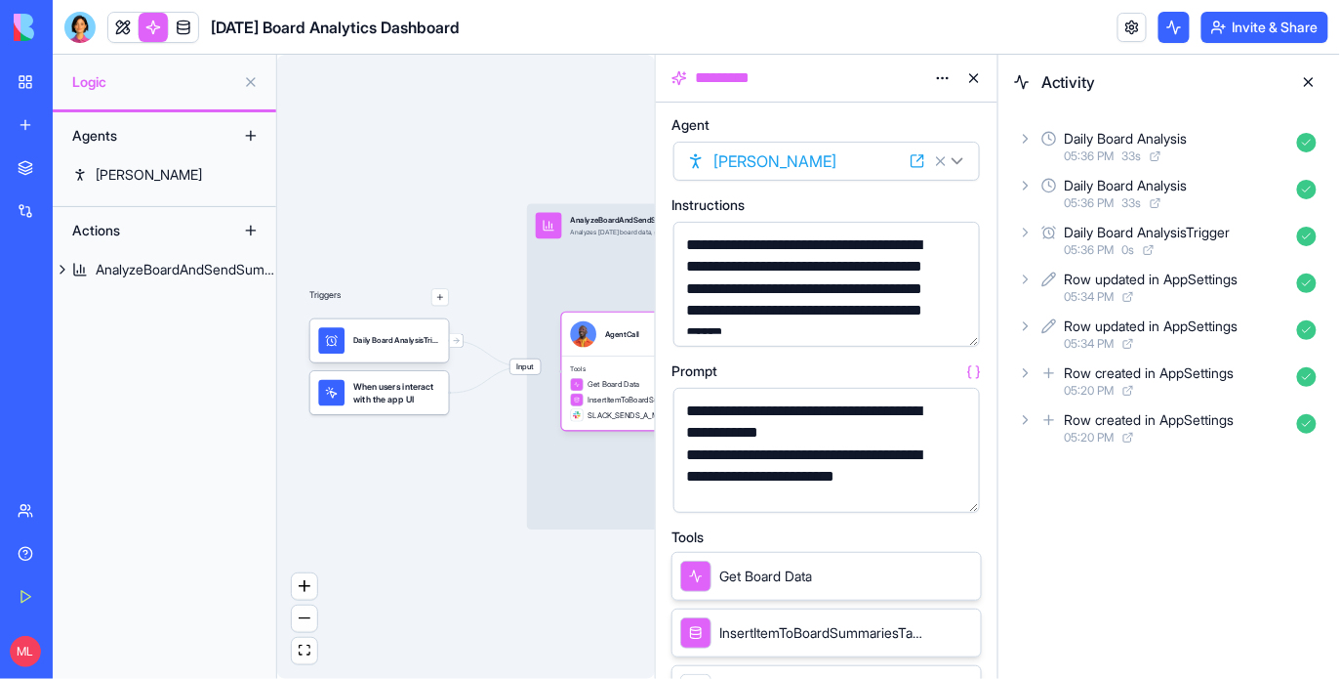
click at [965, 333] on button "button" at bounding box center [960, 326] width 31 height 31
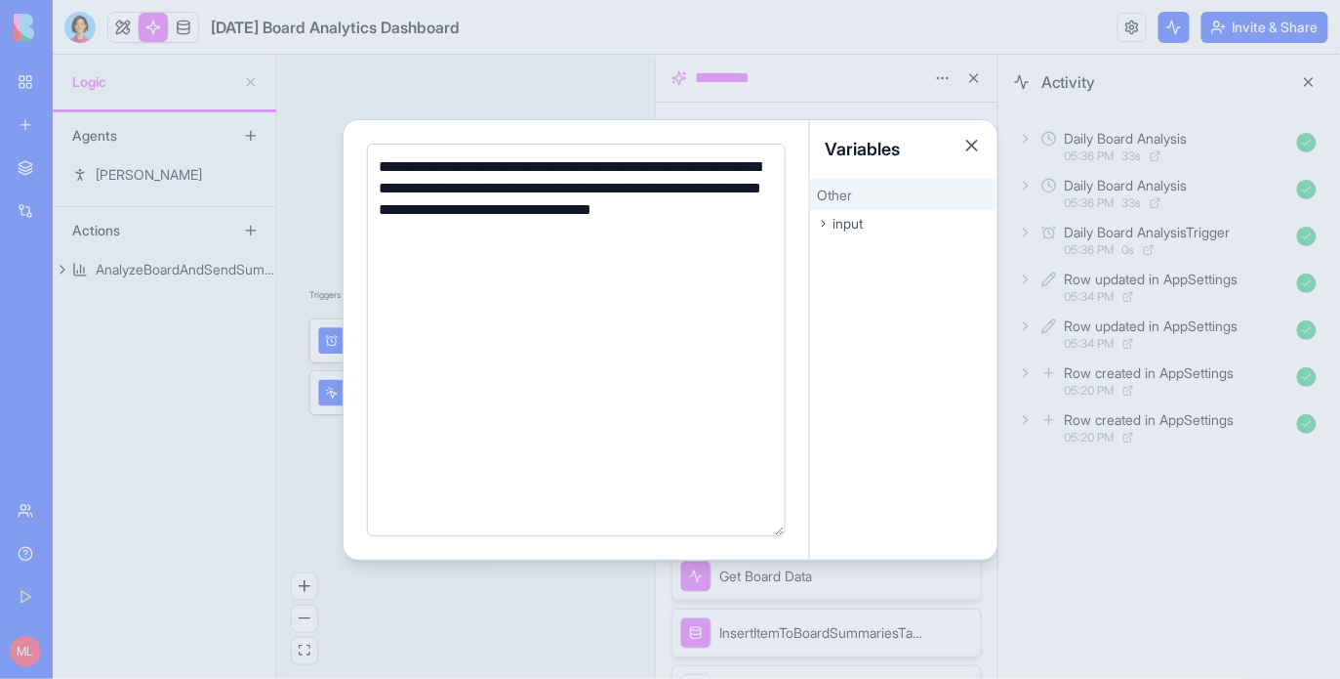
click at [593, 38] on div at bounding box center [670, 339] width 1340 height 679
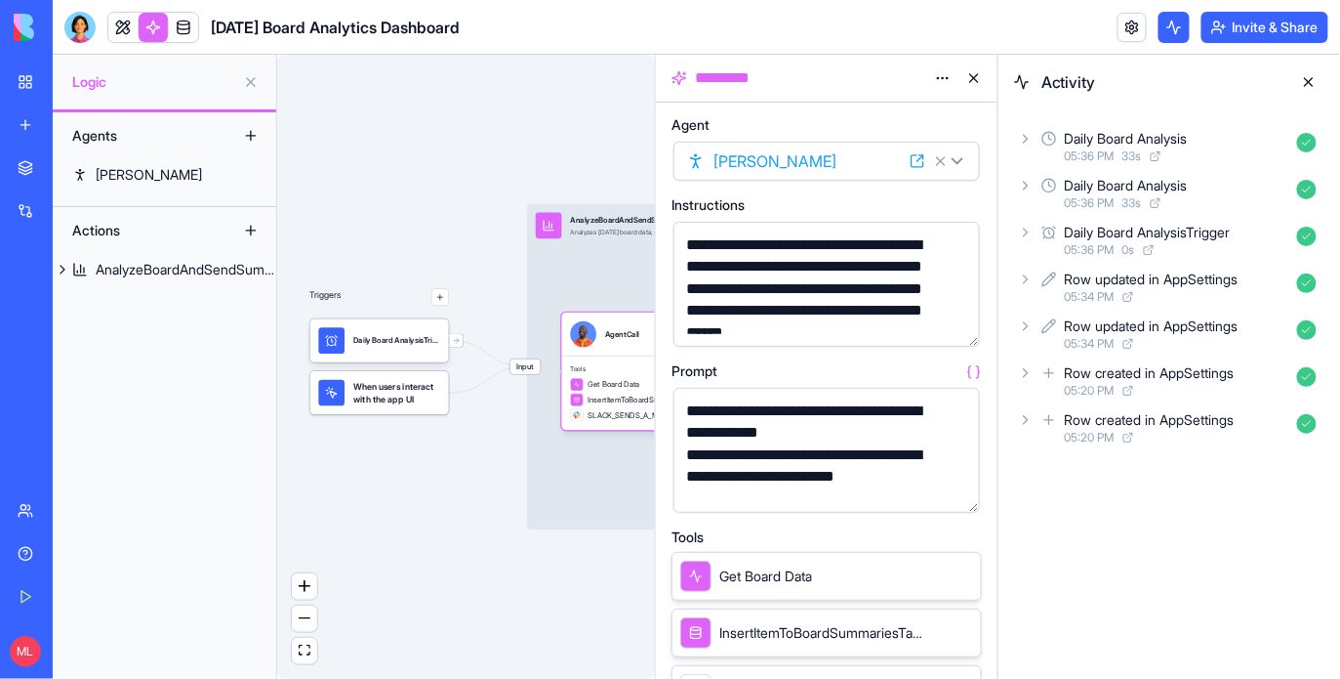
click at [973, 502] on button "button" at bounding box center [960, 492] width 31 height 31
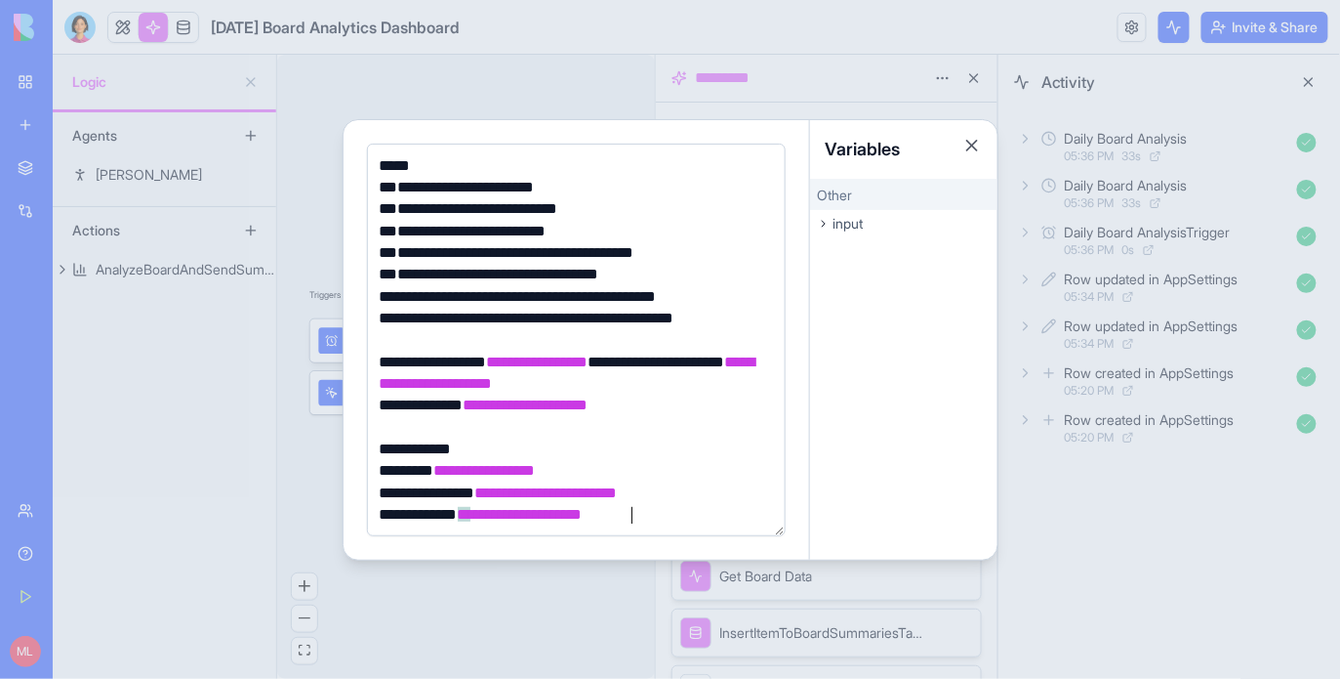
scroll to position [92, 0]
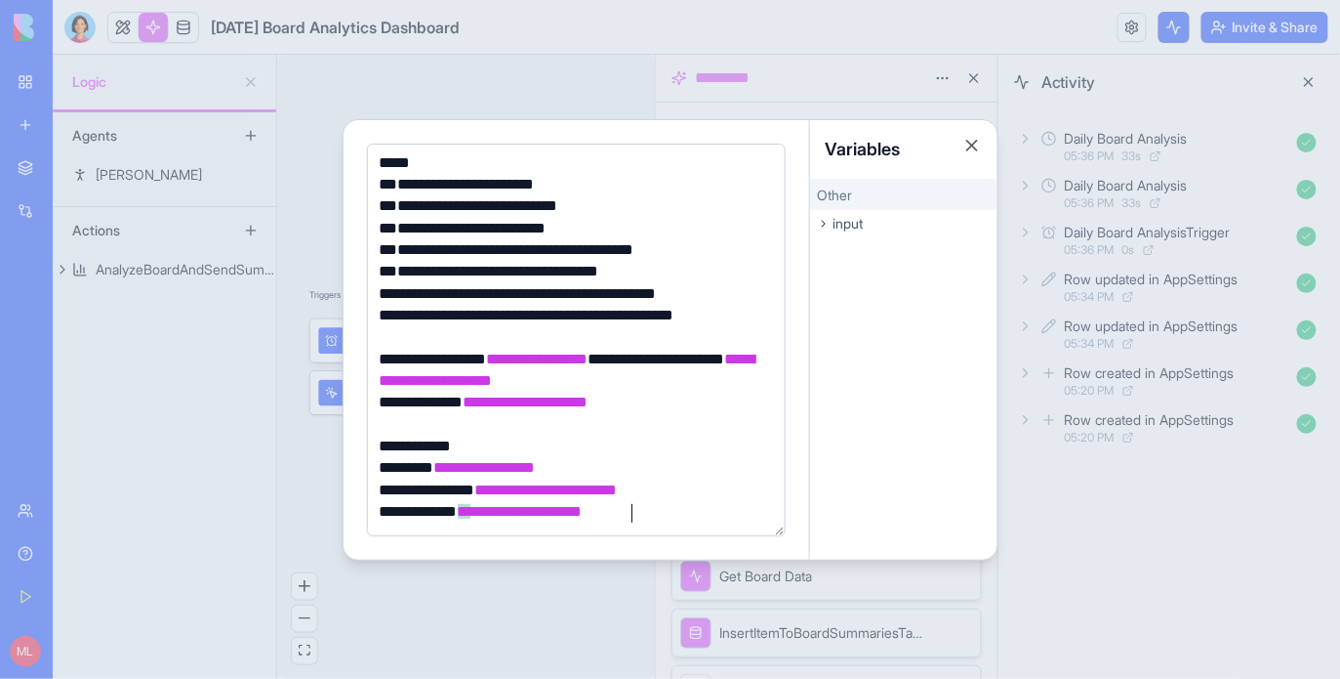
click at [532, 620] on div at bounding box center [670, 339] width 1340 height 679
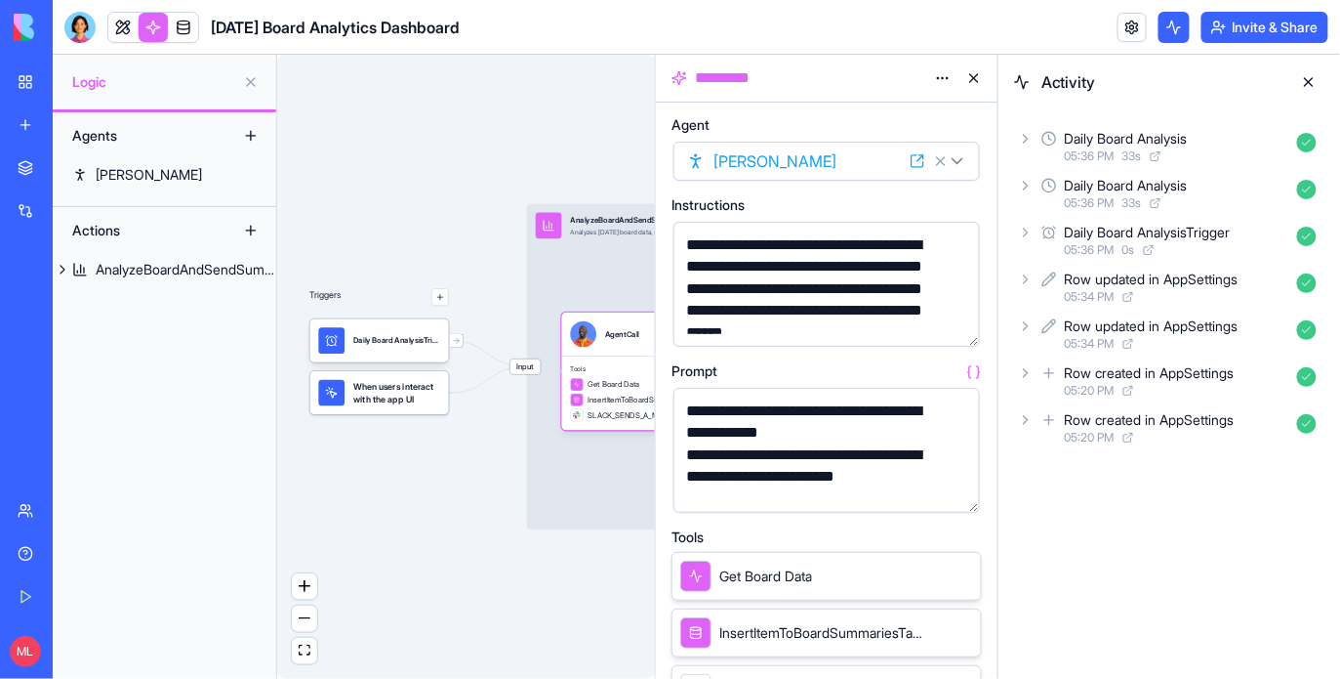
click at [1307, 86] on button at bounding box center [1309, 81] width 31 height 31
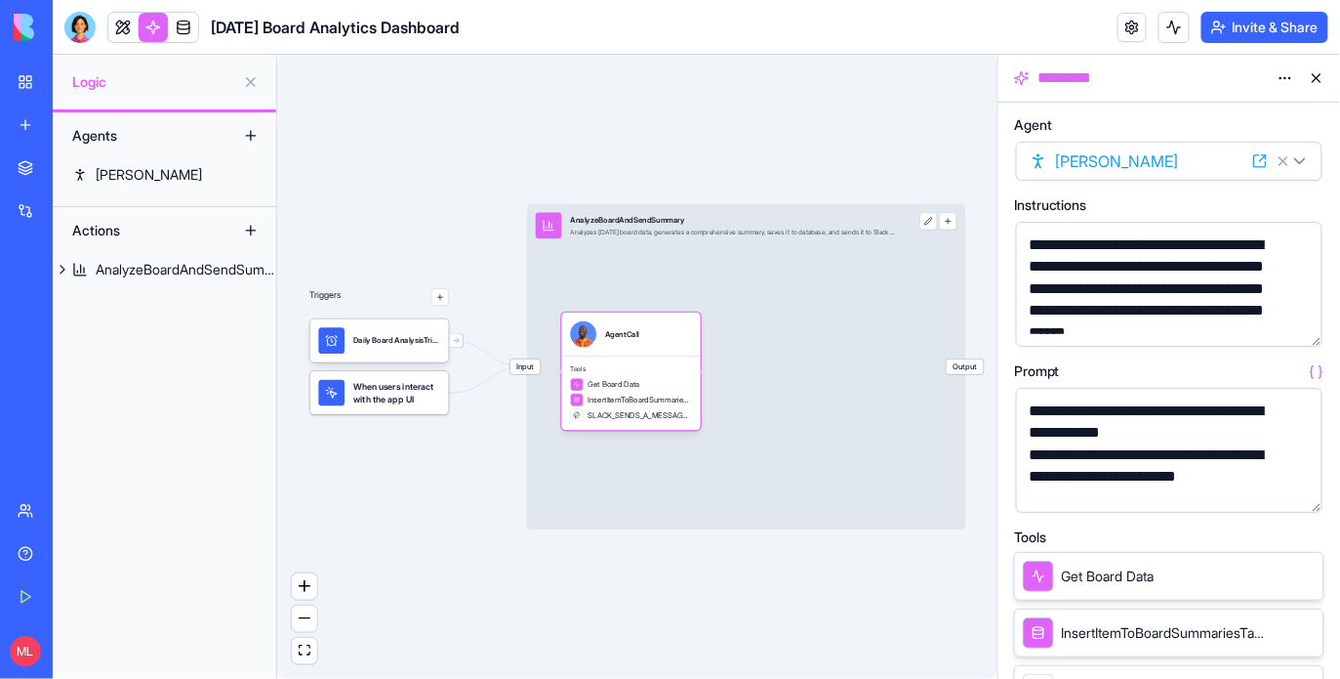
click at [1322, 80] on button at bounding box center [1316, 77] width 31 height 31
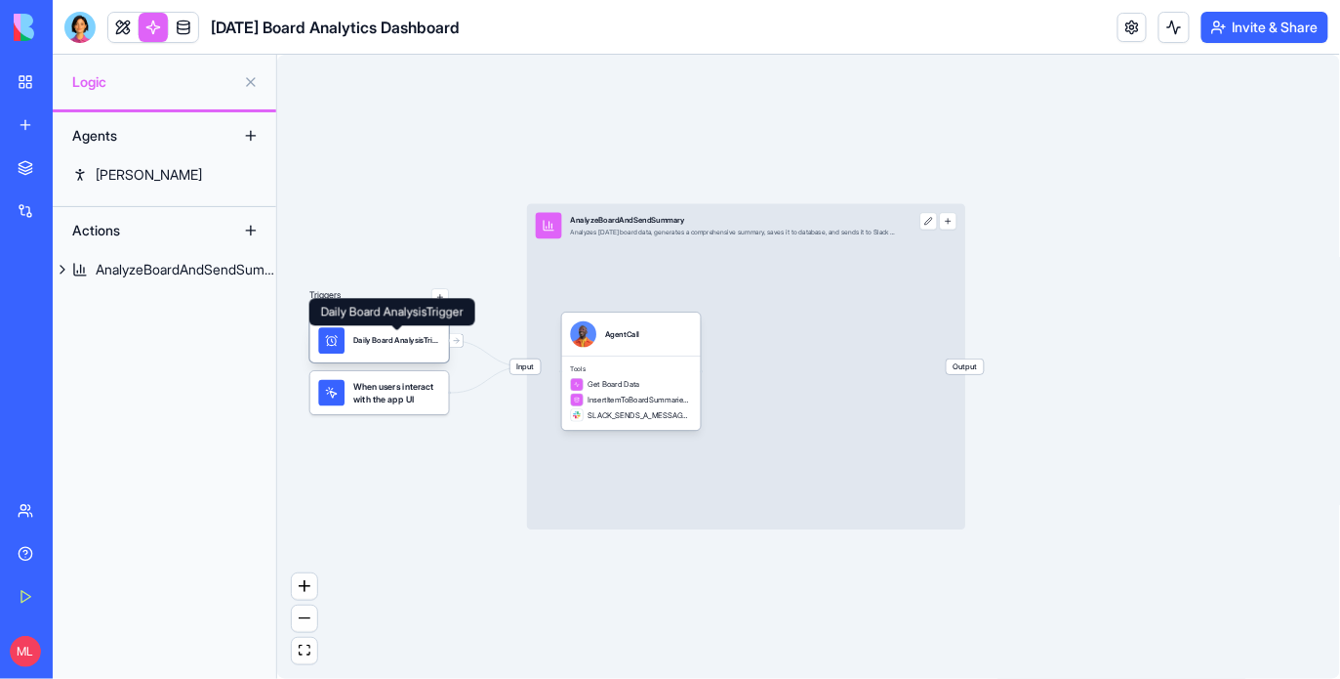
click at [403, 343] on div "Daily Board AnalysisTrigger" at bounding box center [396, 340] width 87 height 11
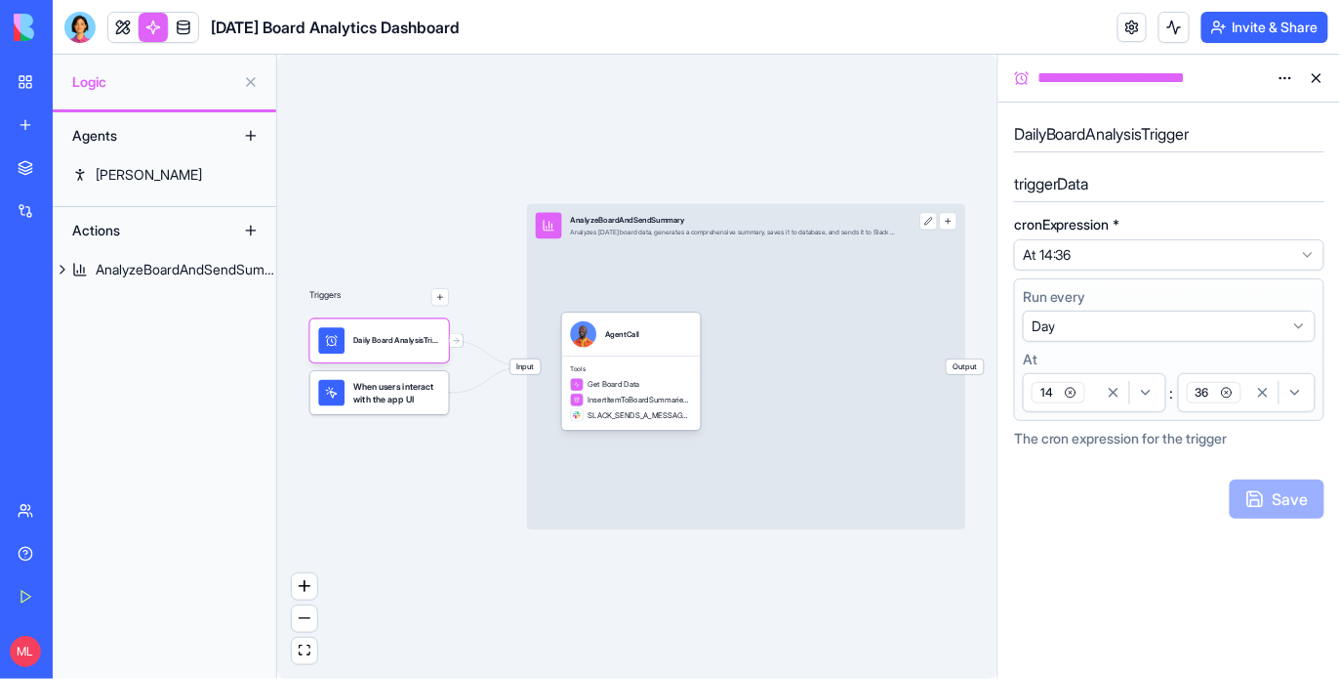
click at [1095, 401] on div "14" at bounding box center [1063, 392] width 70 height 29
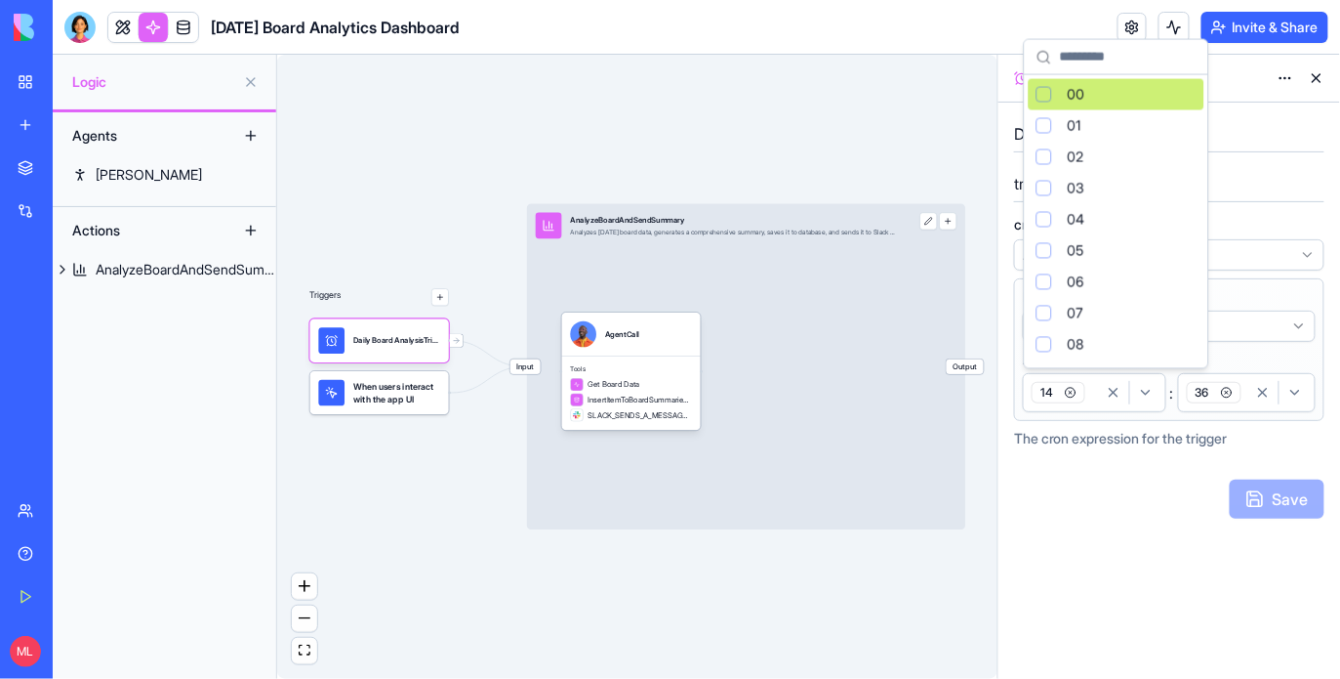
click at [1254, 402] on div "button" at bounding box center [1279, 392] width 63 height 23
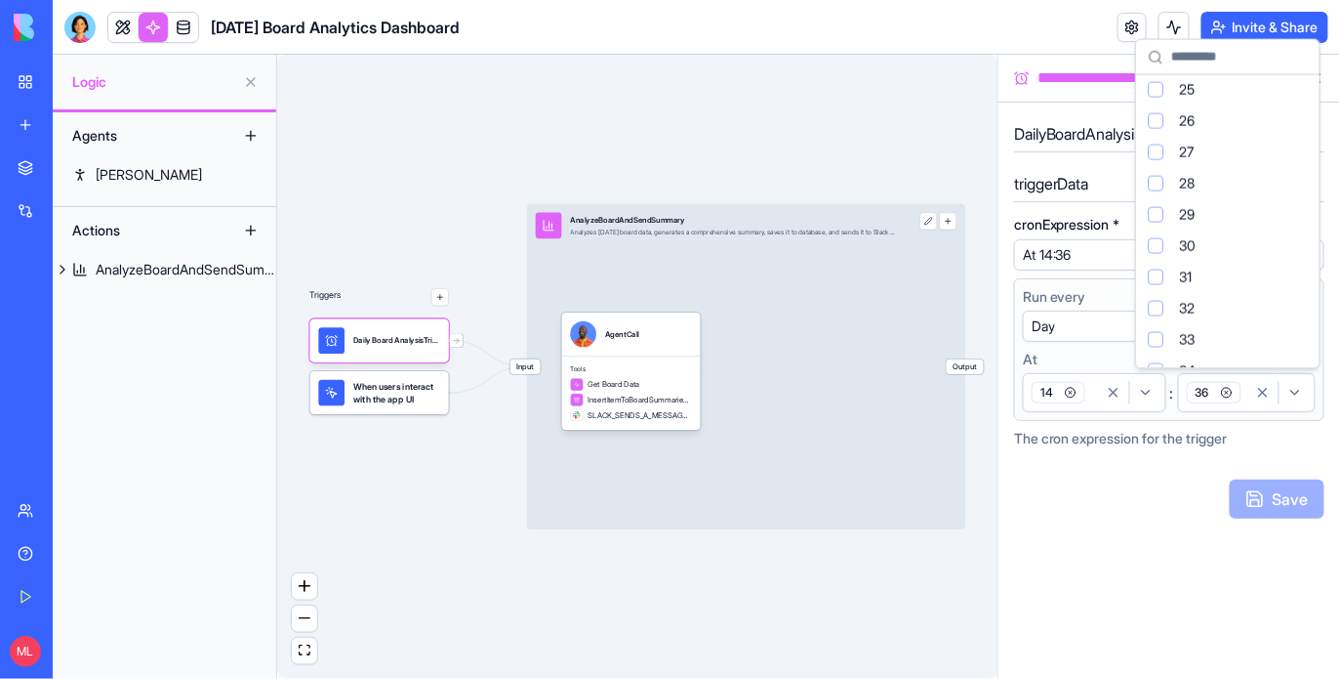
scroll to position [1214, 0]
click at [1155, 163] on div "Suggestions" at bounding box center [1156, 162] width 16 height 16
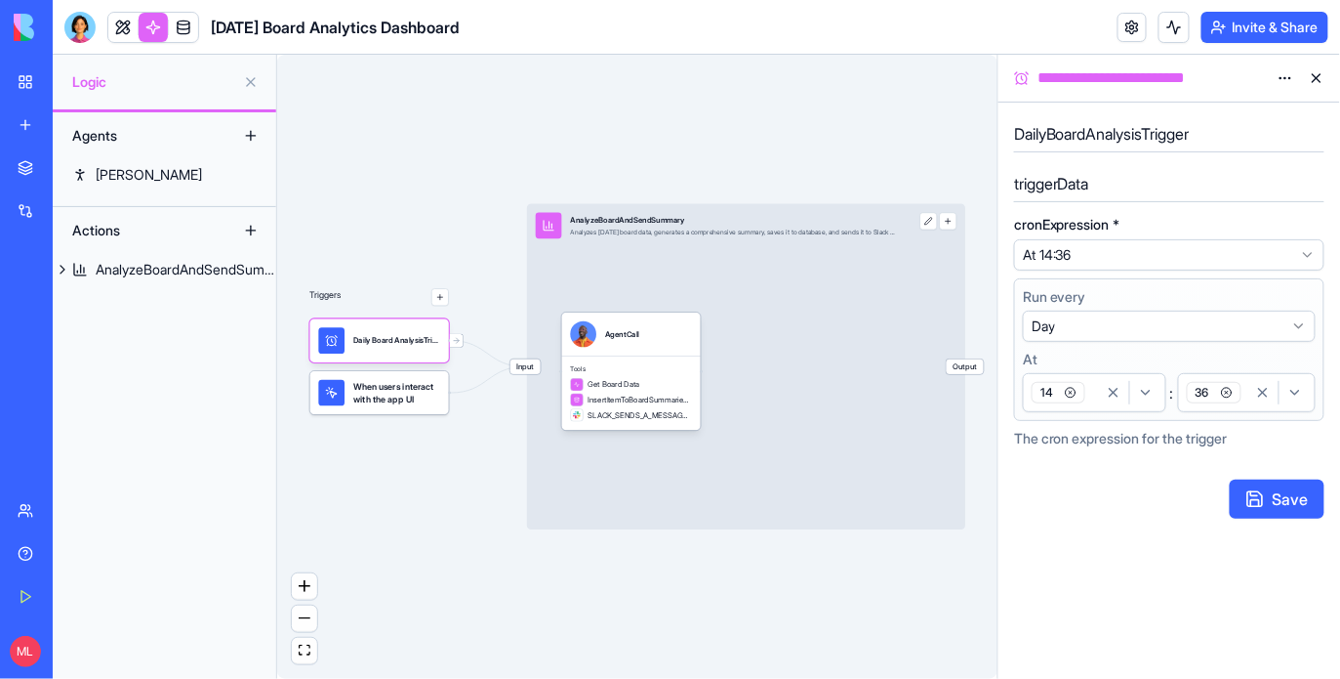
click at [1240, 395] on span "36" at bounding box center [1214, 392] width 55 height 21
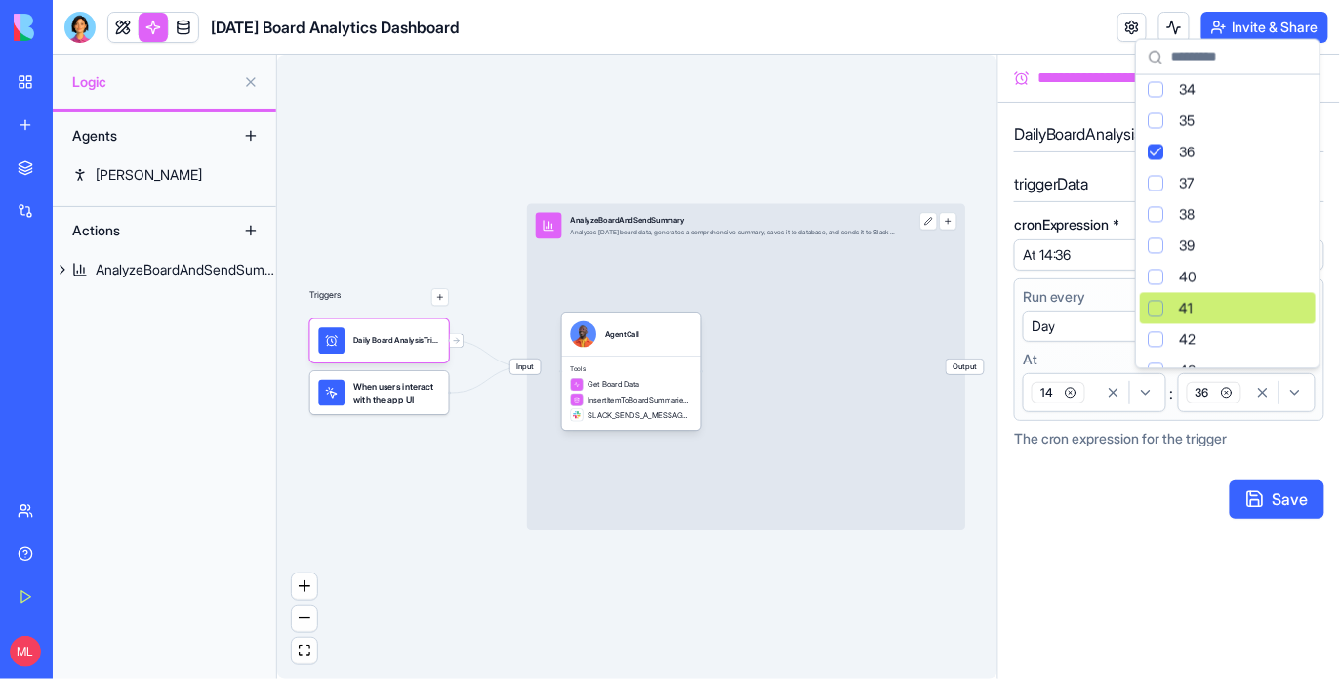
click at [1187, 308] on span "41" at bounding box center [1186, 309] width 14 height 20
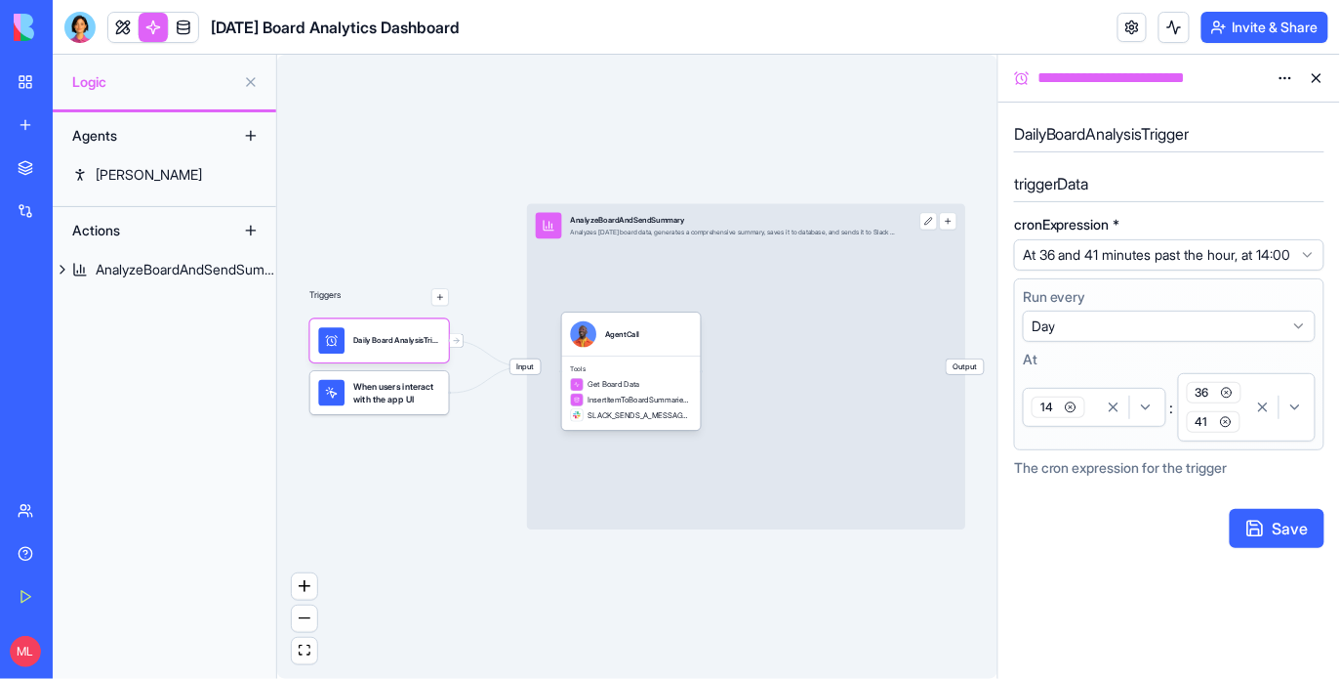
click at [1229, 398] on icon "button" at bounding box center [1227, 393] width 12 height 12
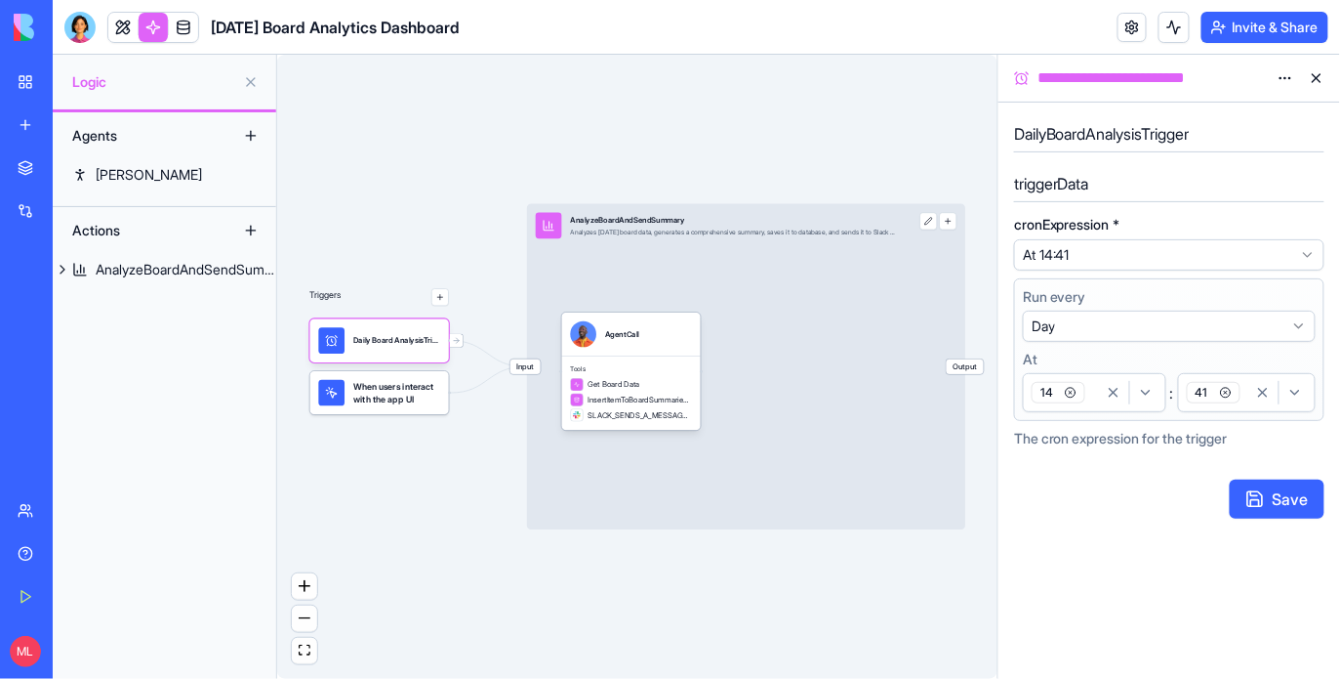
click at [1257, 501] on button "Save" at bounding box center [1277, 498] width 95 height 39
click at [1173, 26] on button at bounding box center [1174, 27] width 31 height 31
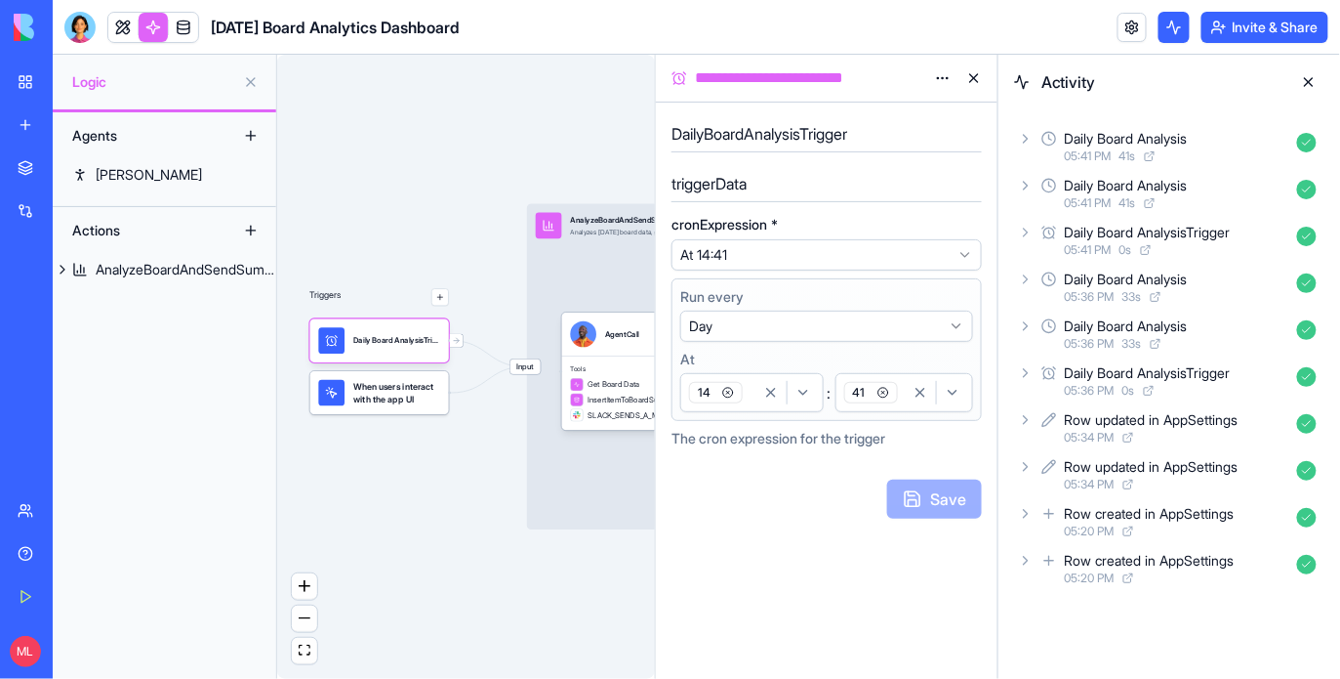
click at [1032, 138] on icon at bounding box center [1026, 139] width 16 height 16
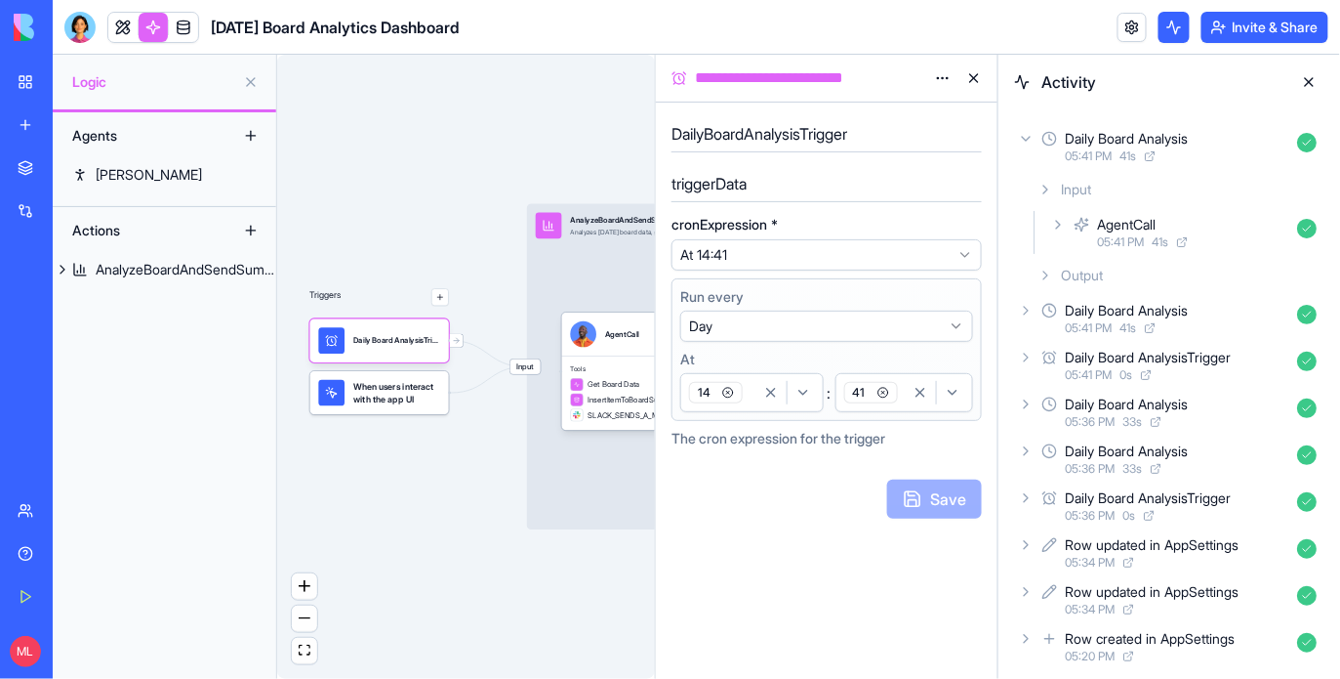
click at [1057, 227] on icon at bounding box center [1058, 225] width 4 height 8
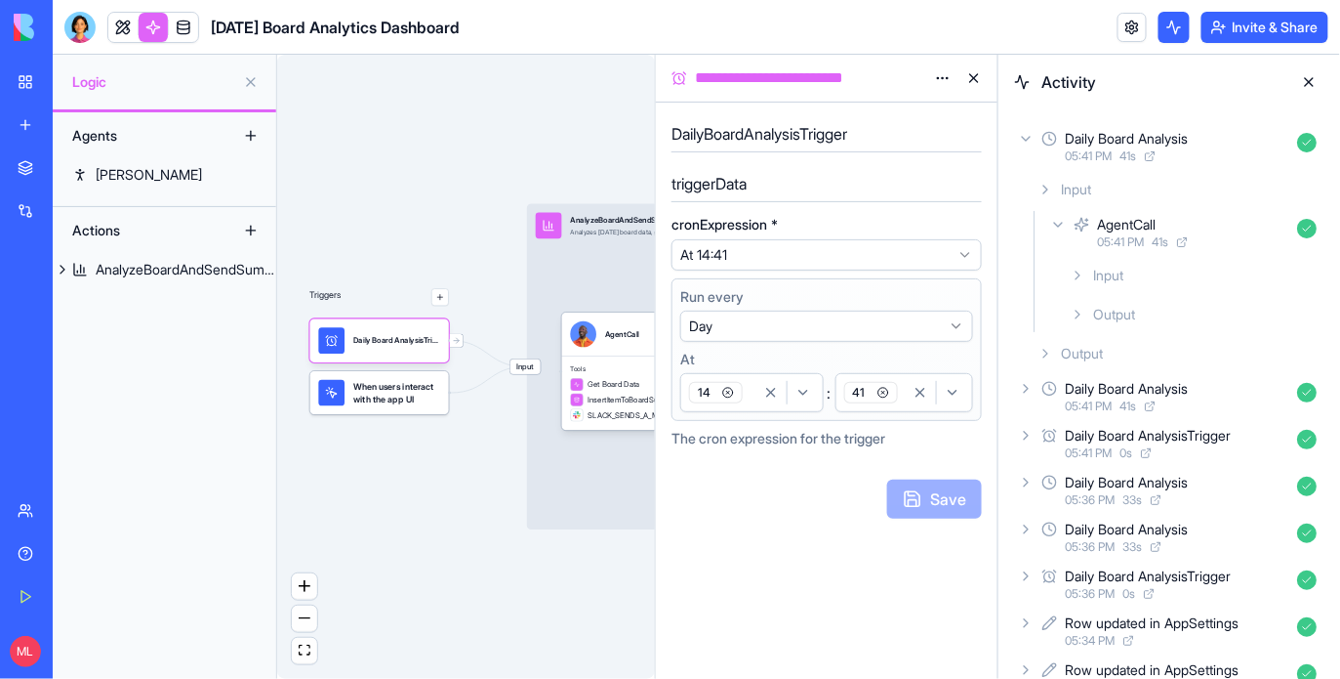
click at [1074, 271] on icon at bounding box center [1078, 276] width 16 height 16
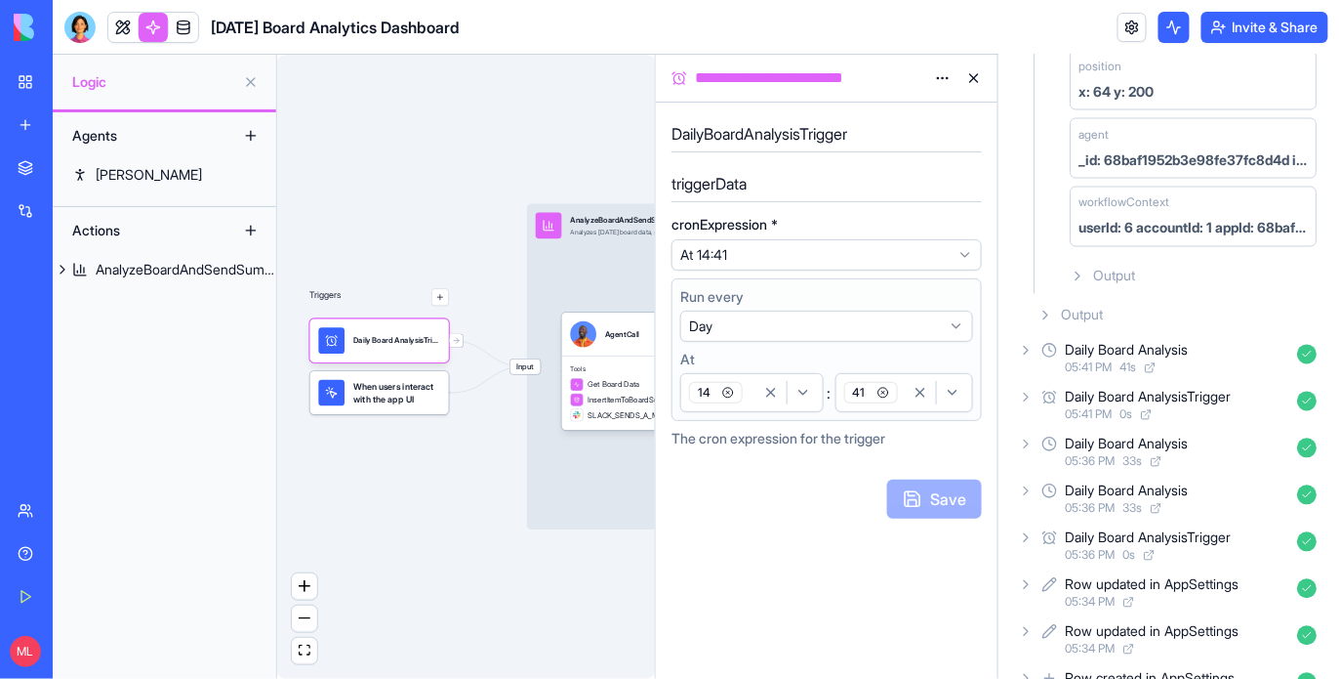
scroll to position [1022, 0]
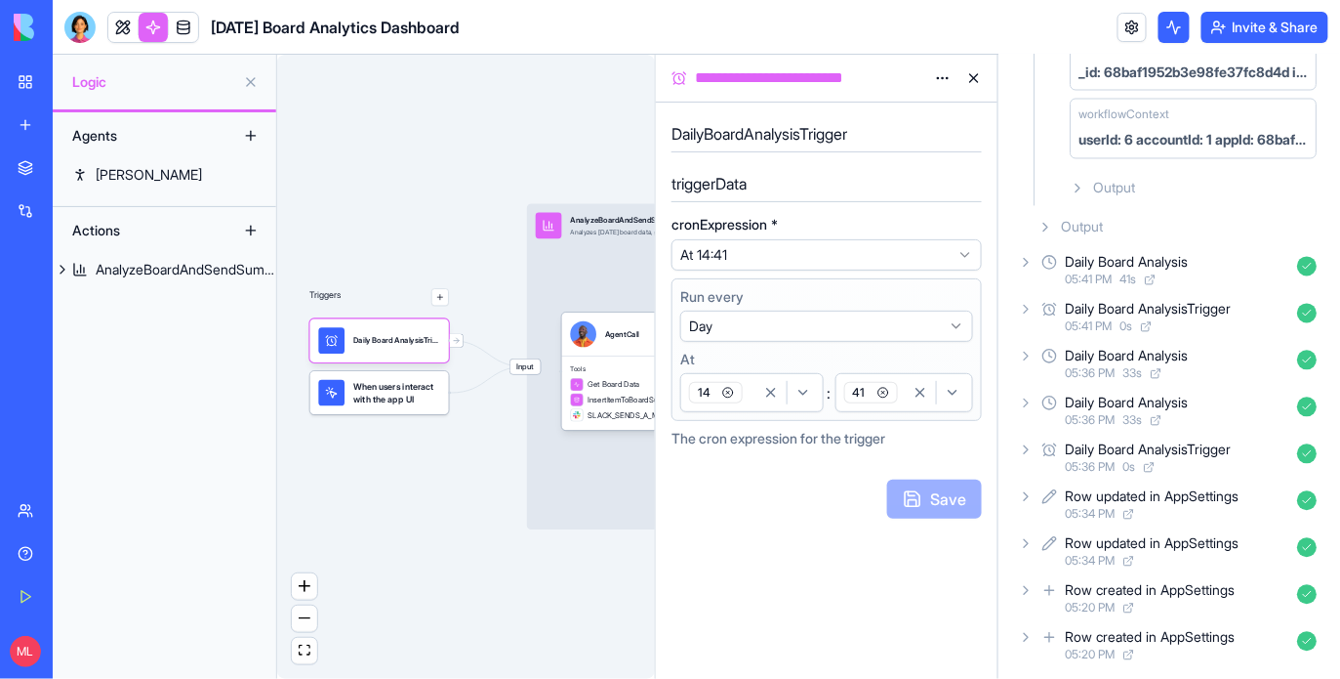
click at [1108, 185] on span "Output" at bounding box center [1114, 189] width 42 height 20
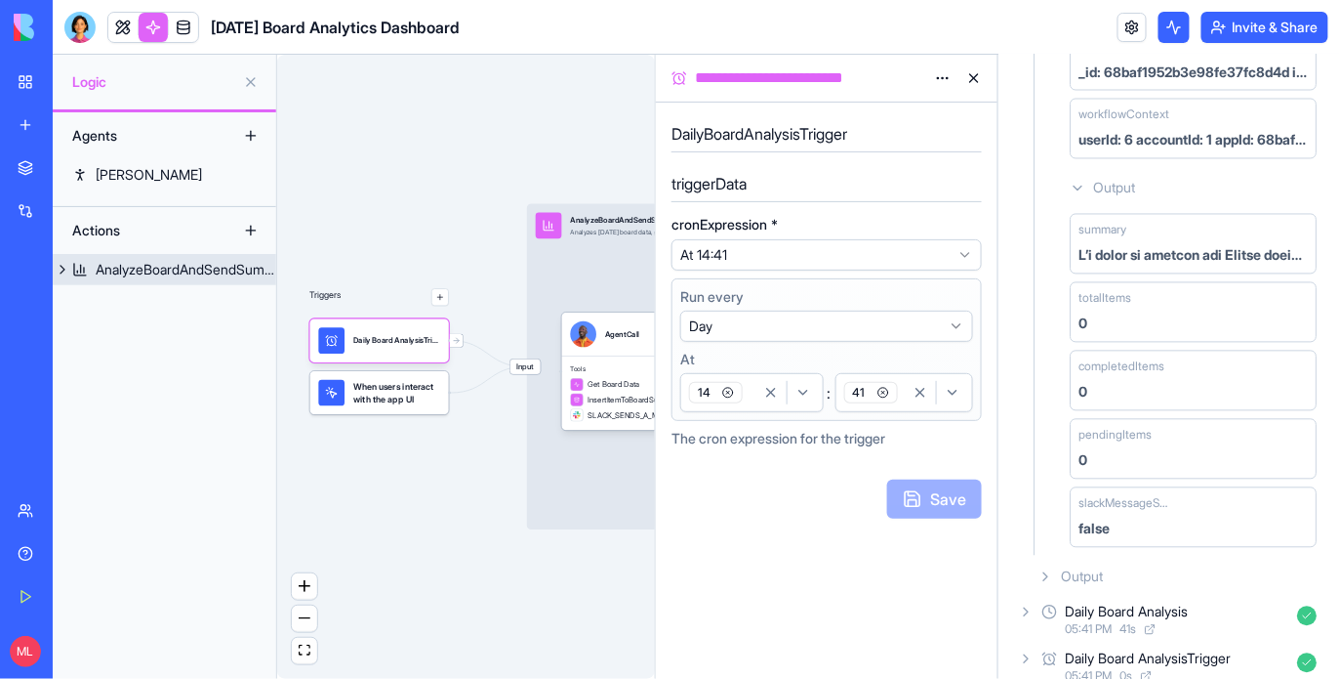
click at [527, 366] on span "Input" at bounding box center [526, 367] width 30 height 16
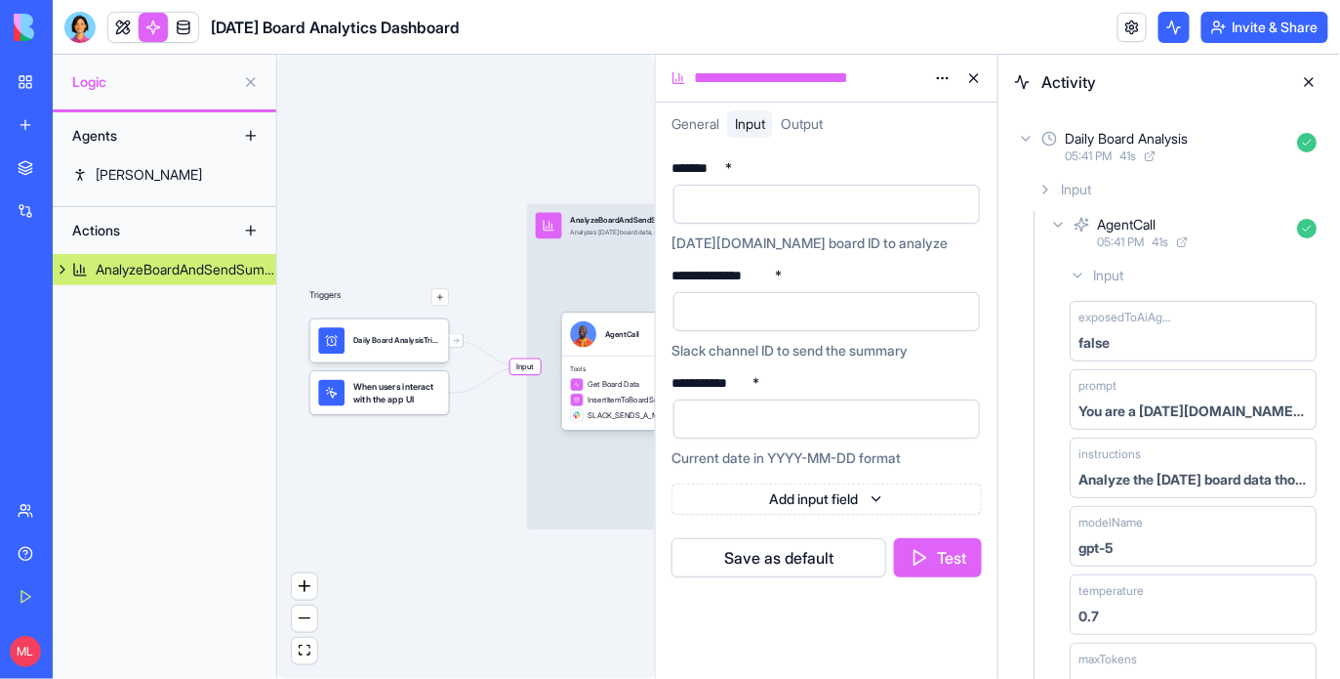
click at [970, 78] on button at bounding box center [974, 77] width 31 height 31
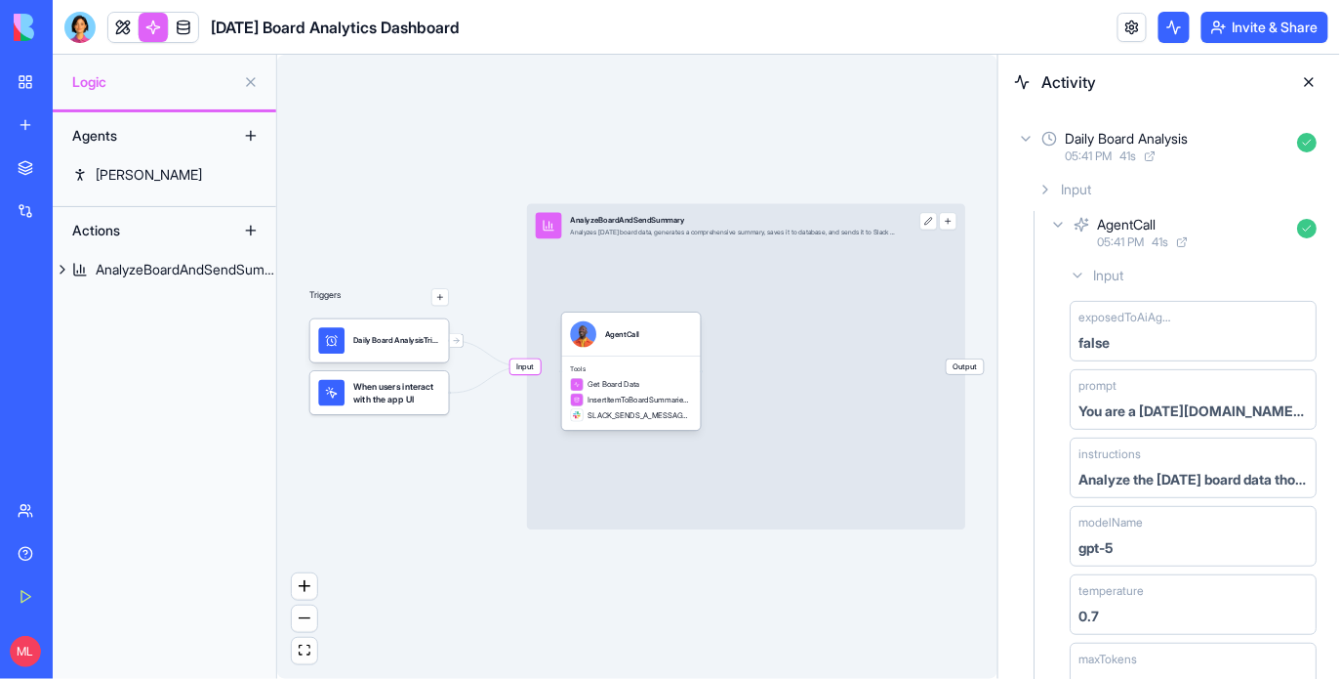
click at [1308, 74] on button at bounding box center [1309, 81] width 31 height 31
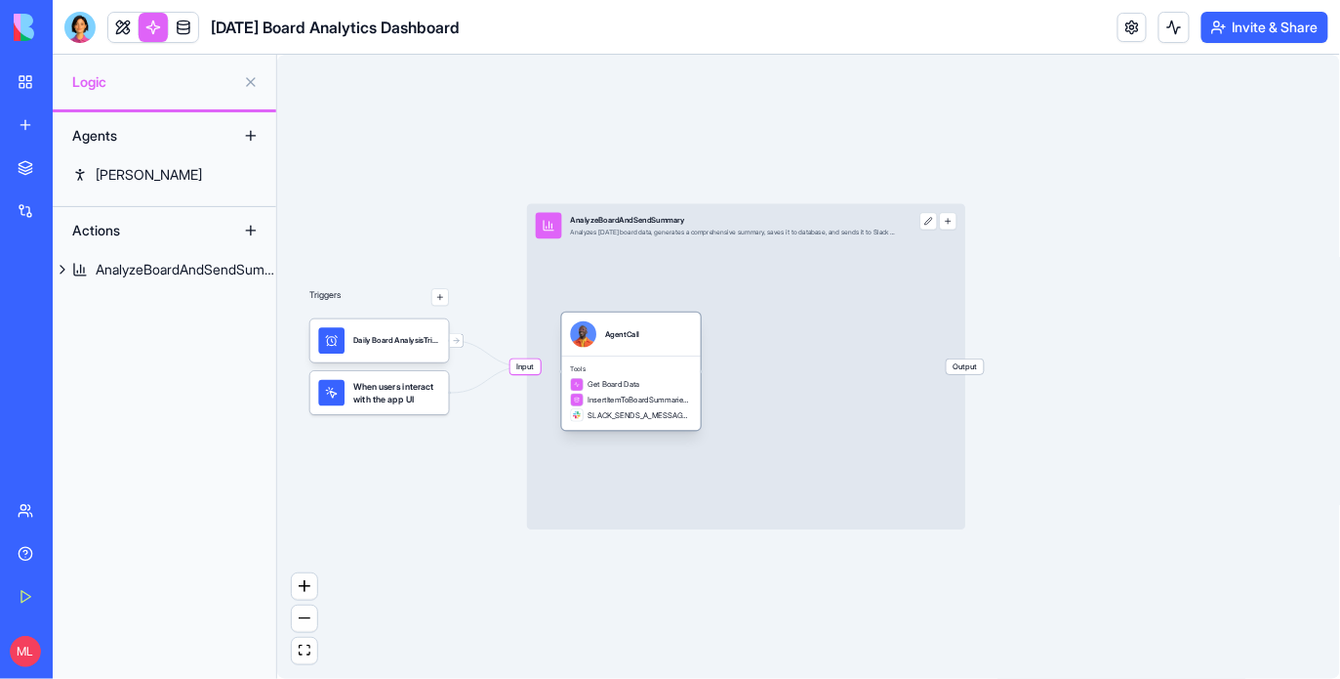
click at [594, 370] on span "Tools" at bounding box center [632, 369] width 122 height 9
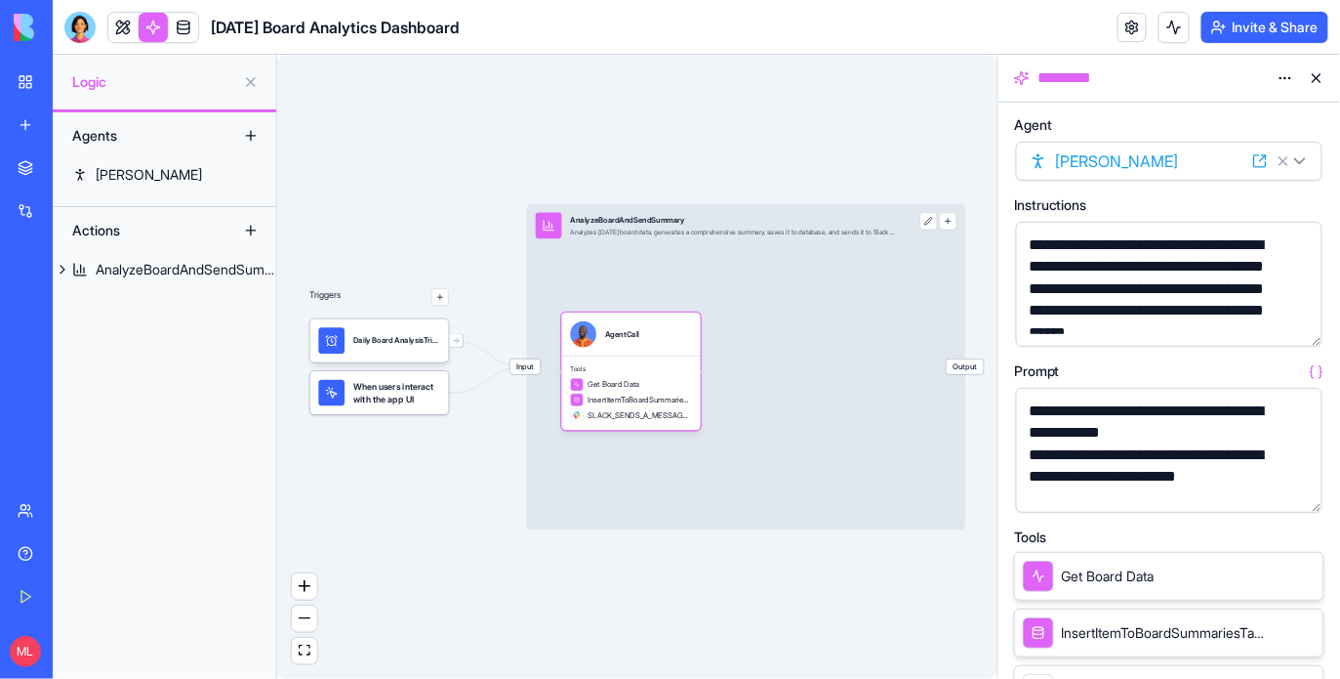
click at [1306, 494] on button "button" at bounding box center [1303, 492] width 31 height 31
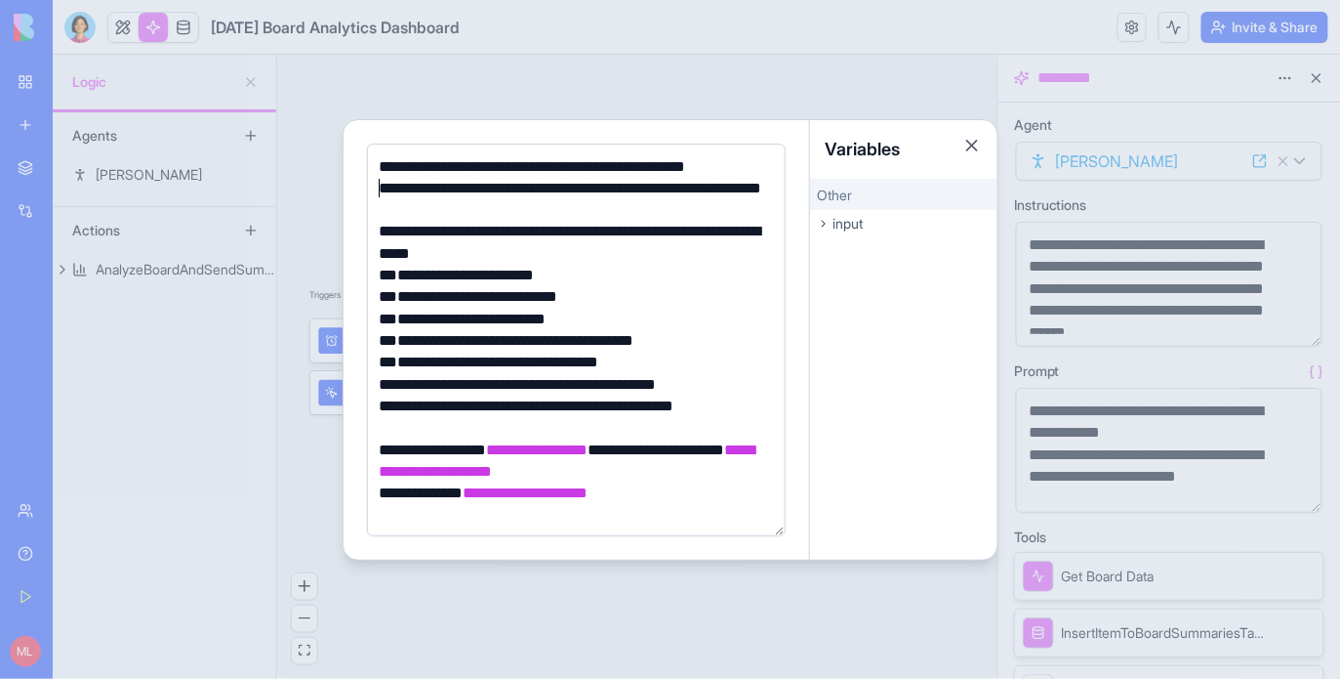
click at [381, 189] on div "**********" at bounding box center [573, 200] width 399 height 44
click at [378, 102] on div at bounding box center [670, 339] width 1340 height 679
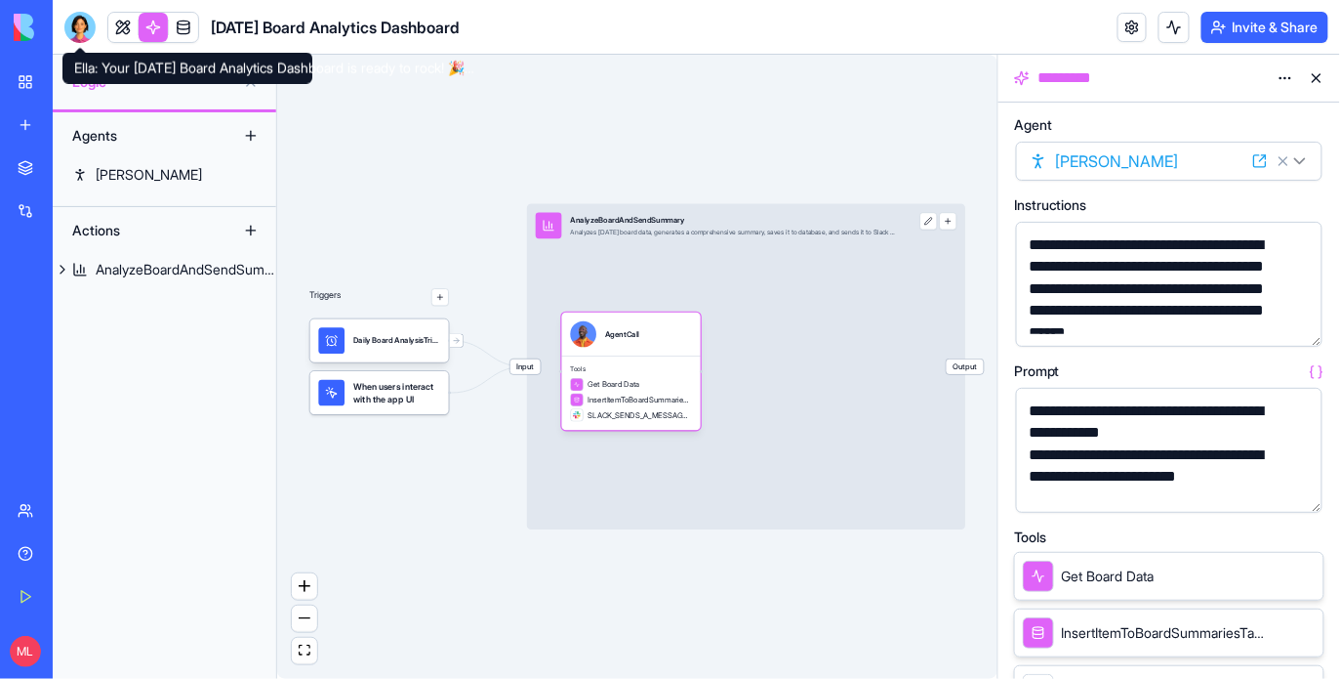
click at [77, 18] on div at bounding box center [79, 27] width 31 height 31
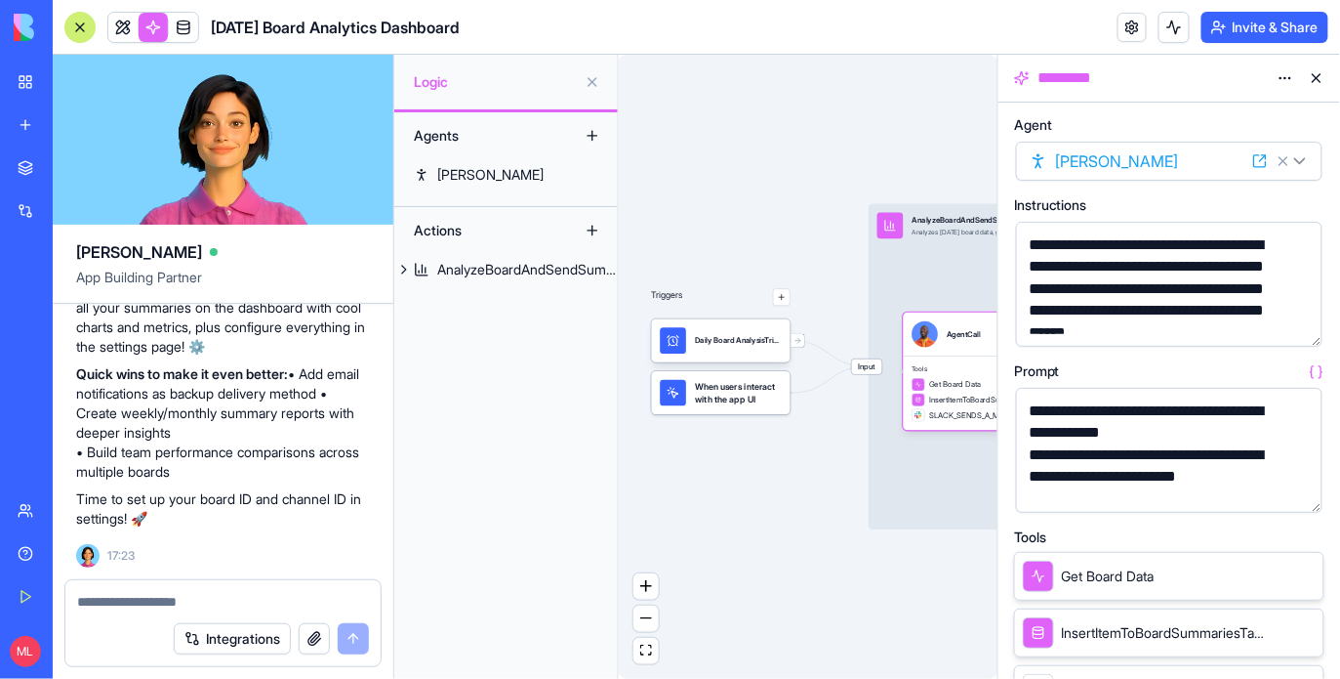
click at [136, 596] on textarea at bounding box center [223, 602] width 292 height 20
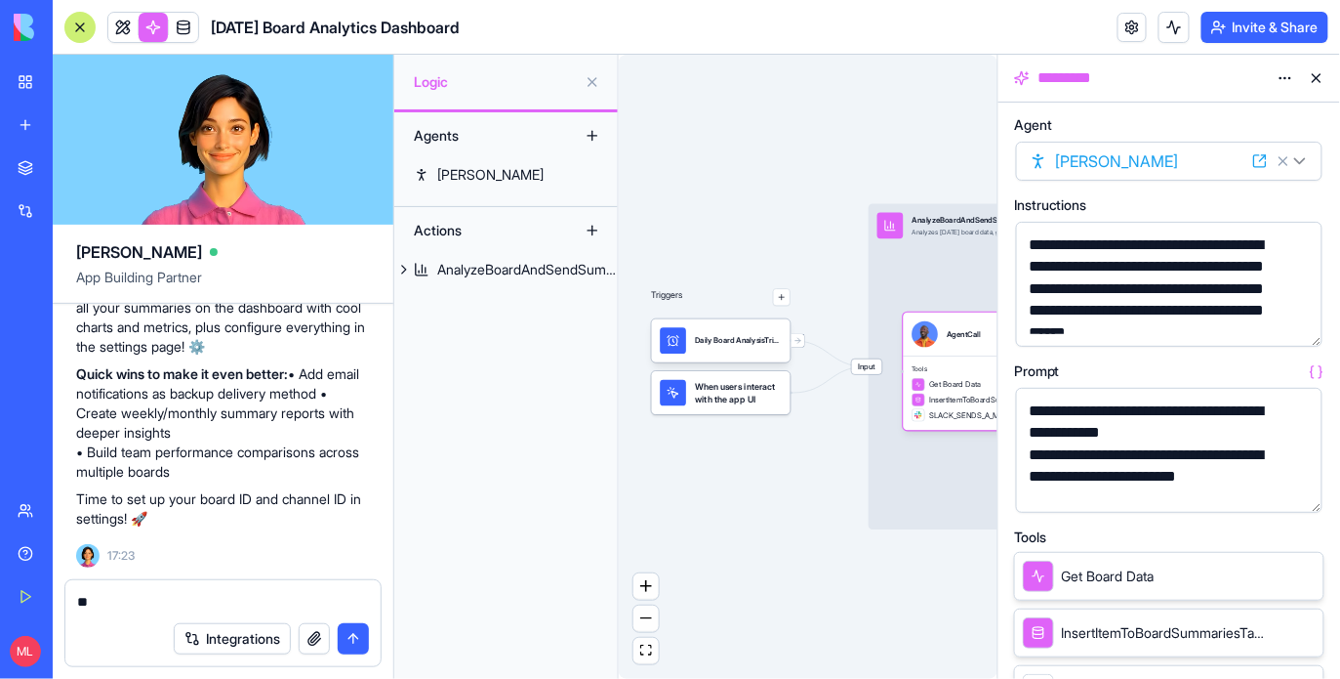
type textarea "*"
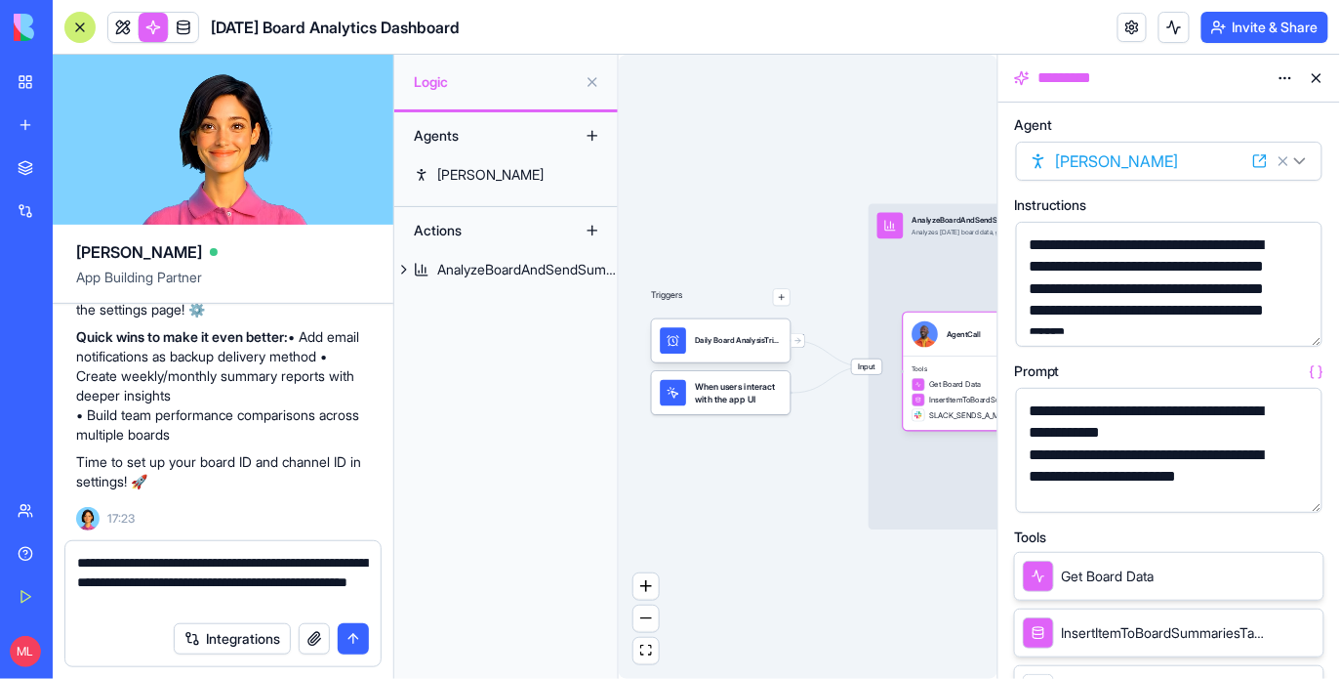
click at [144, 583] on textarea "**********" at bounding box center [223, 582] width 292 height 59
click at [215, 599] on textarea "**********" at bounding box center [223, 582] width 292 height 59
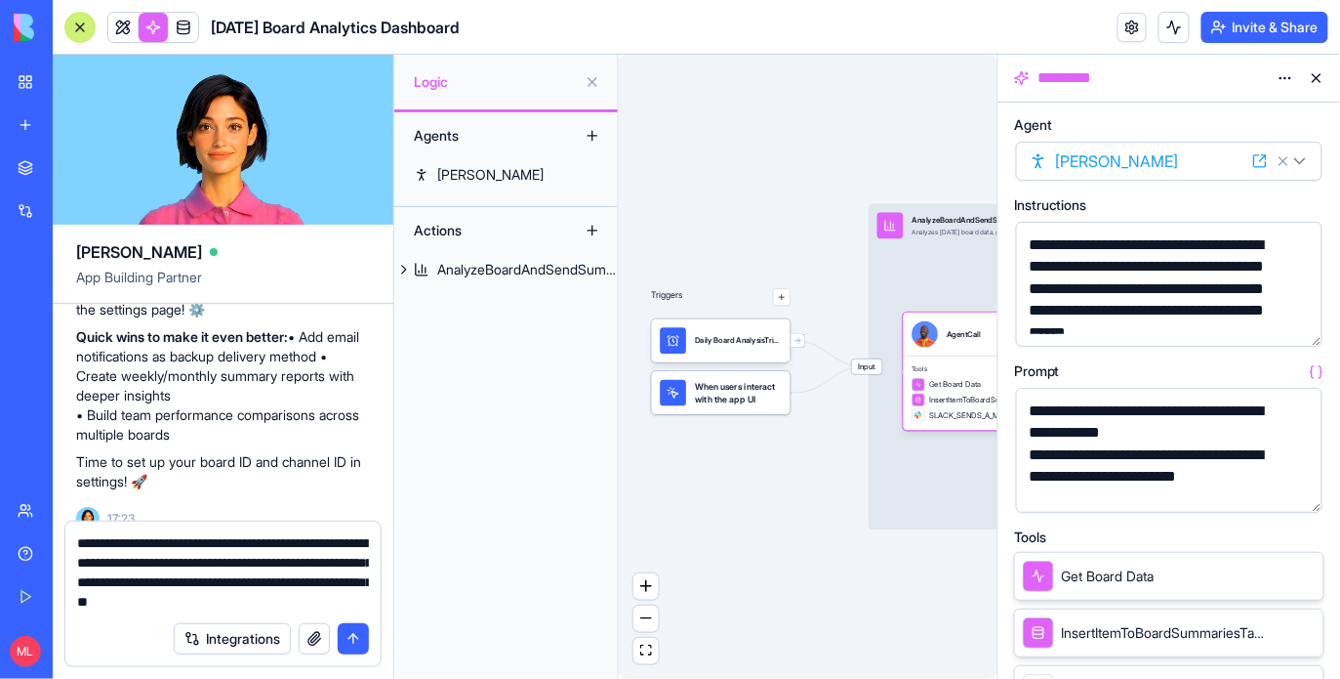
click at [136, 600] on textarea "**********" at bounding box center [223, 572] width 292 height 78
click at [269, 602] on textarea "**********" at bounding box center [223, 572] width 292 height 78
type textarea "**********"
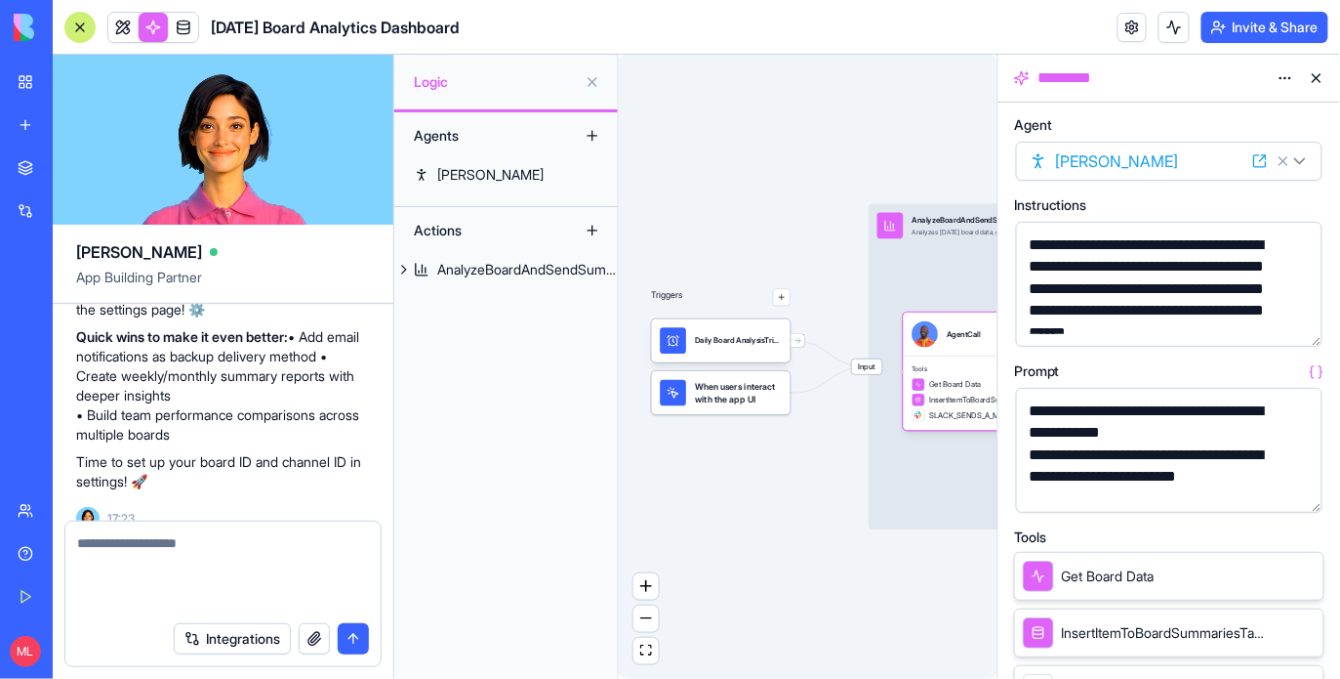
scroll to position [1574, 0]
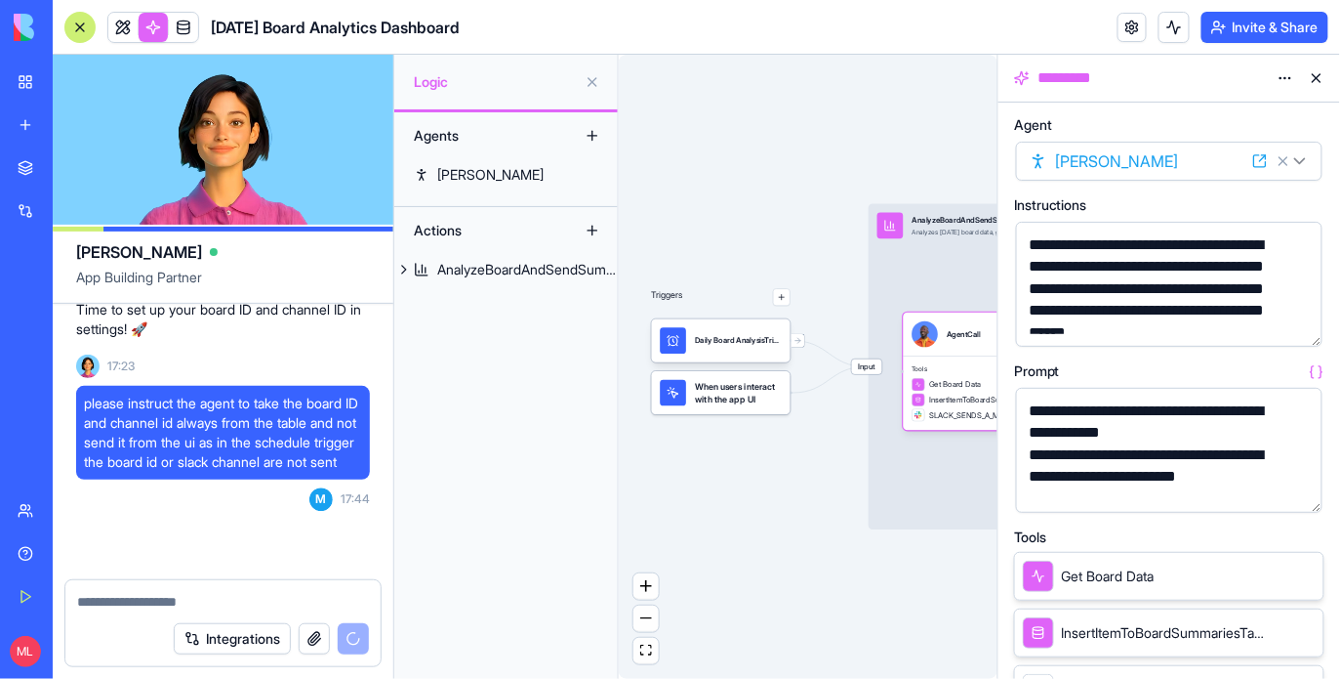
select select
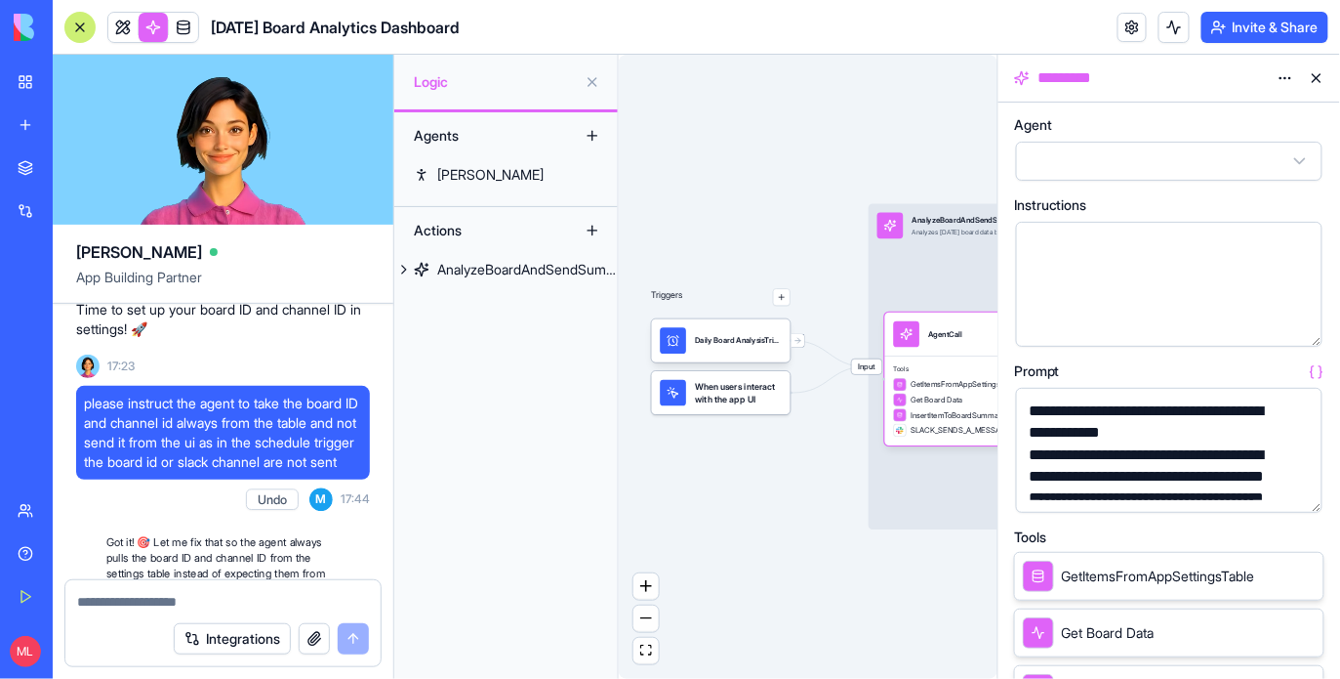
scroll to position [2156, 0]
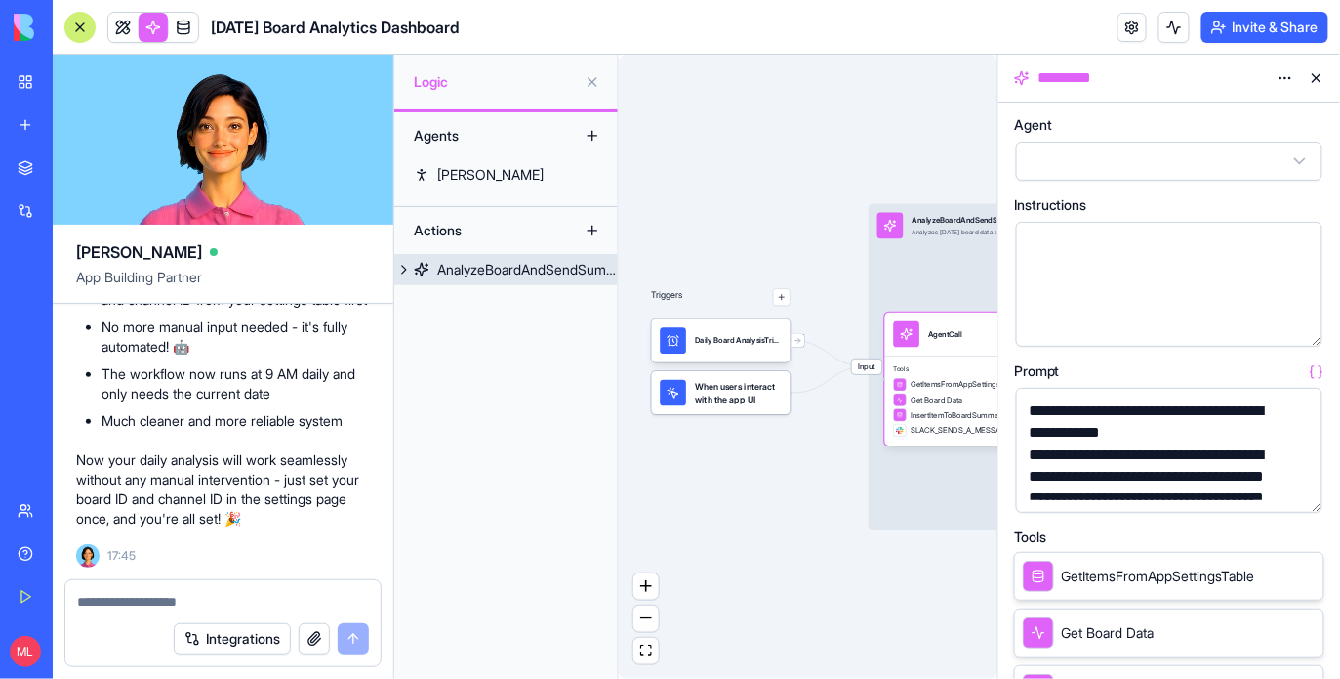
click at [871, 372] on span "Input" at bounding box center [867, 367] width 30 height 16
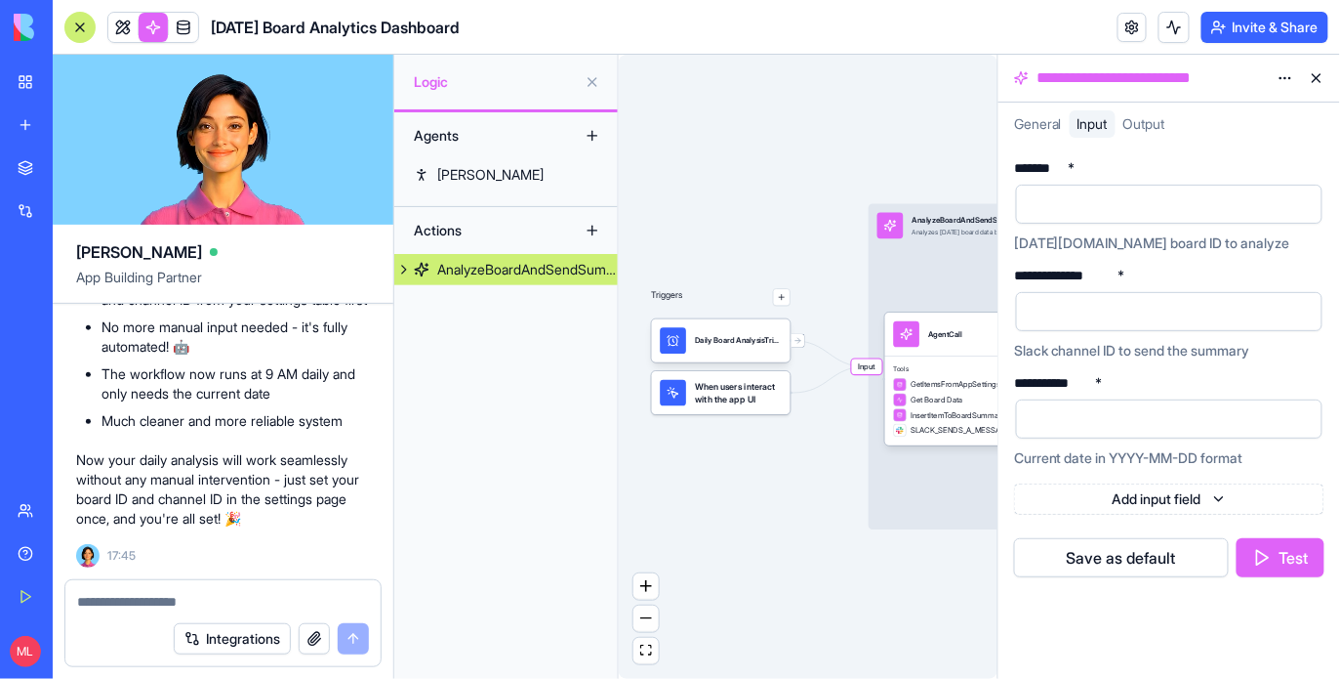
click at [871, 366] on span "Input" at bounding box center [867, 367] width 30 height 16
click at [928, 359] on div "Tools GetItemsFromAppSettingsTable Get Board Data InsertItemToBoardSummariesTab…" at bounding box center [954, 400] width 139 height 90
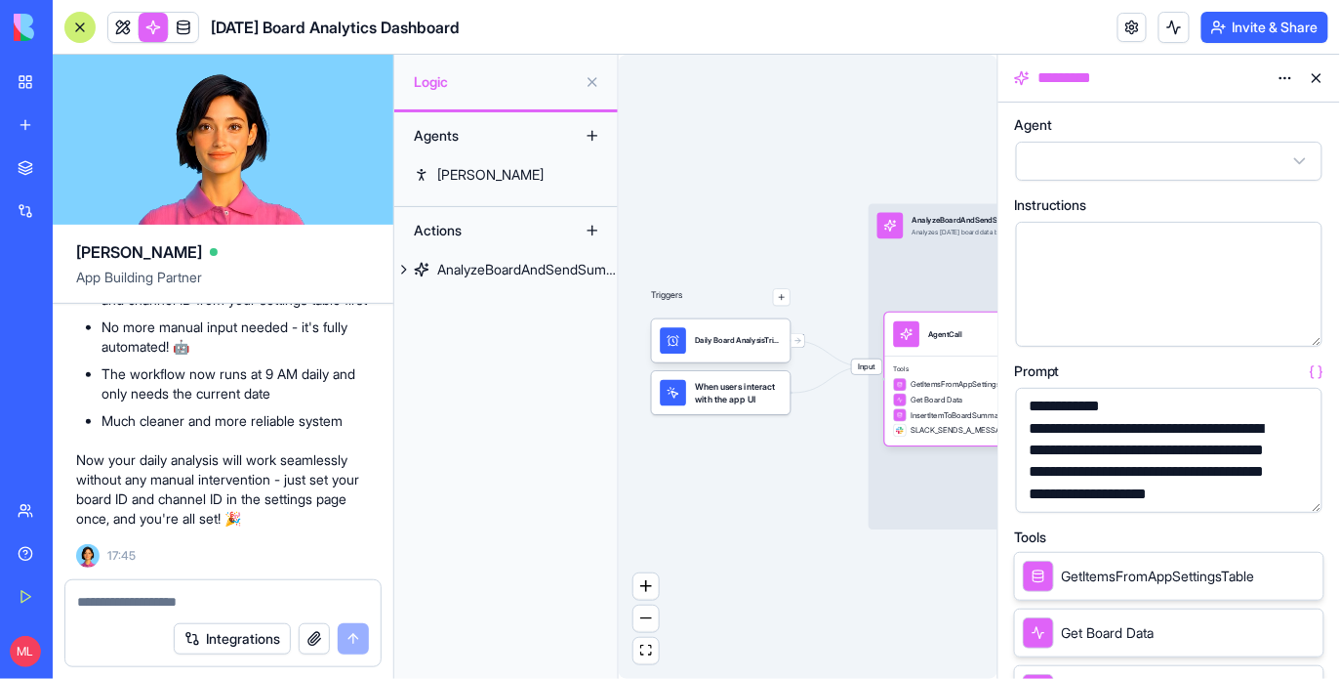
scroll to position [27, 0]
click at [1315, 81] on button at bounding box center [1316, 77] width 31 height 31
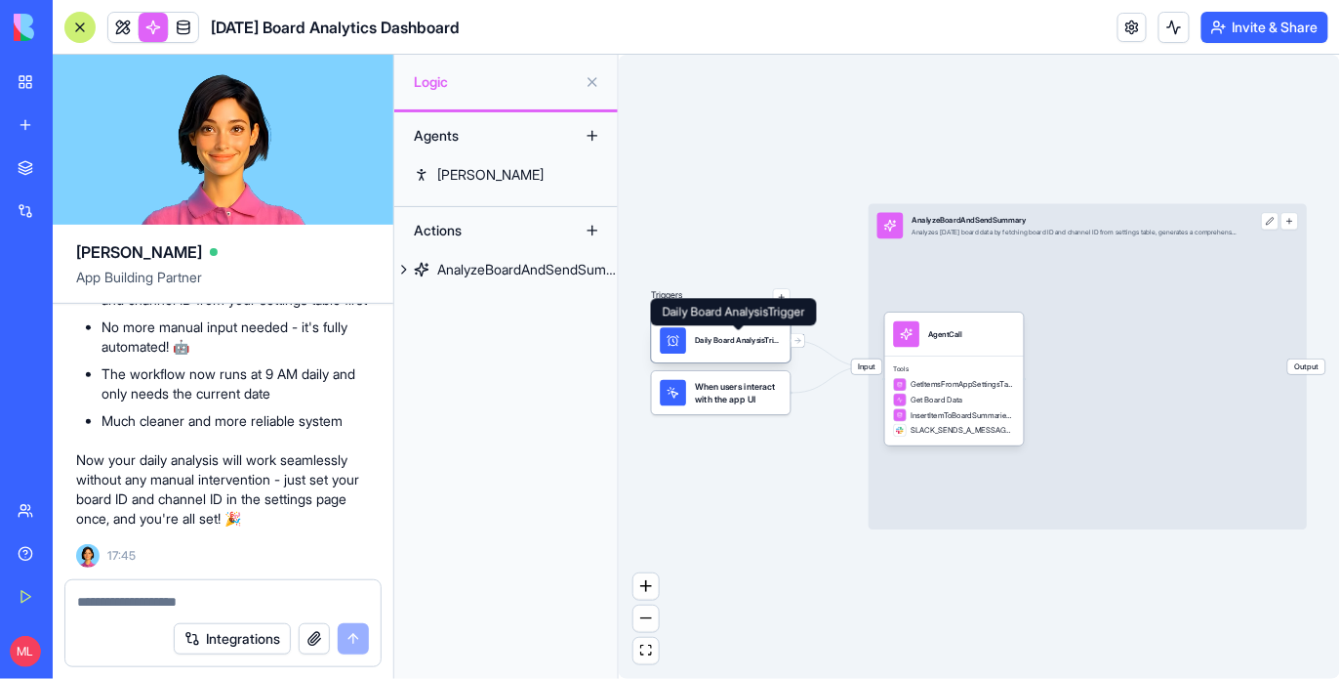
click at [755, 342] on div "Daily Board AnalysisTrigger" at bounding box center [738, 340] width 87 height 11
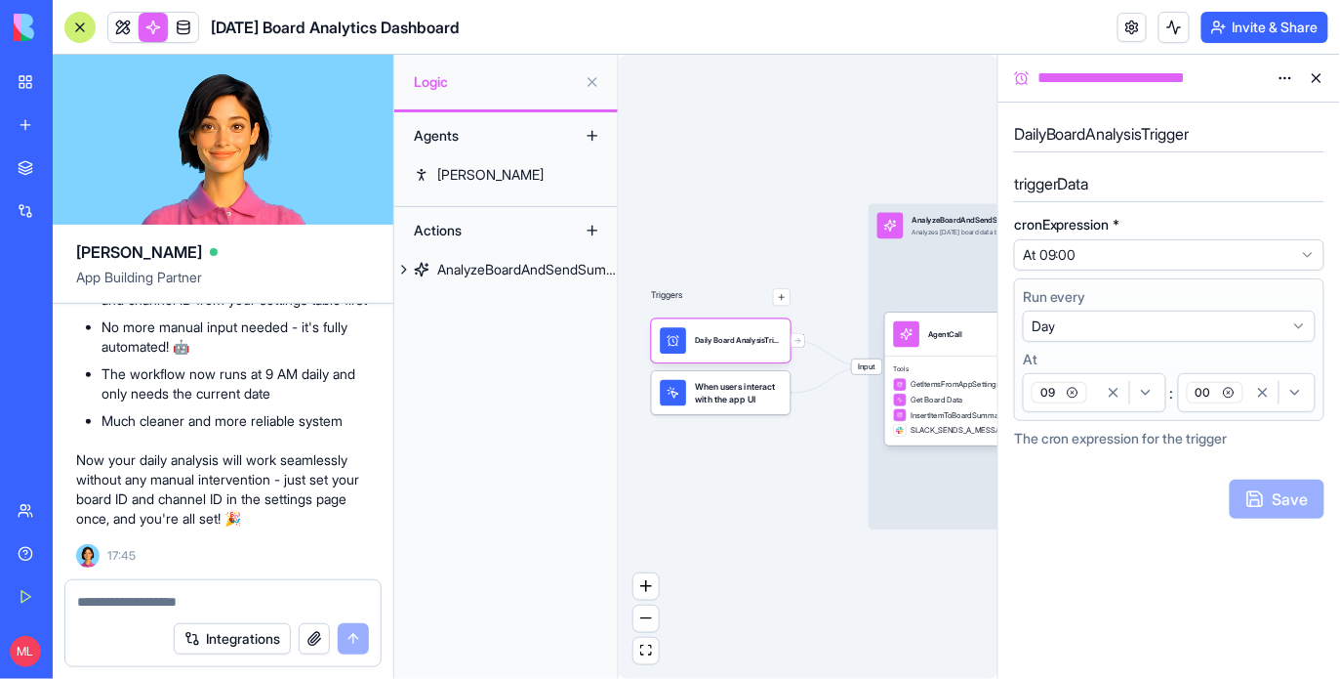
click at [1187, 402] on div "00" at bounding box center [1215, 392] width 64 height 29
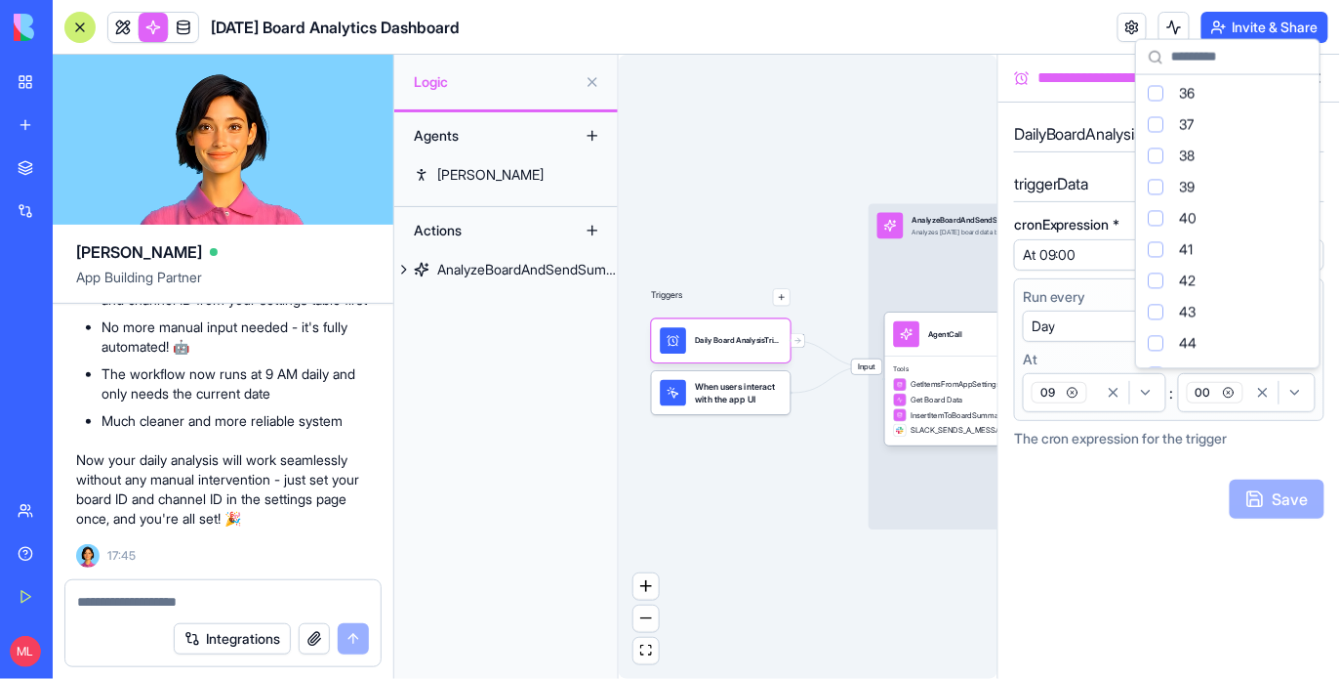
scroll to position [1627, 0]
click at [1227, 125] on div "53" at bounding box center [1228, 122] width 176 height 31
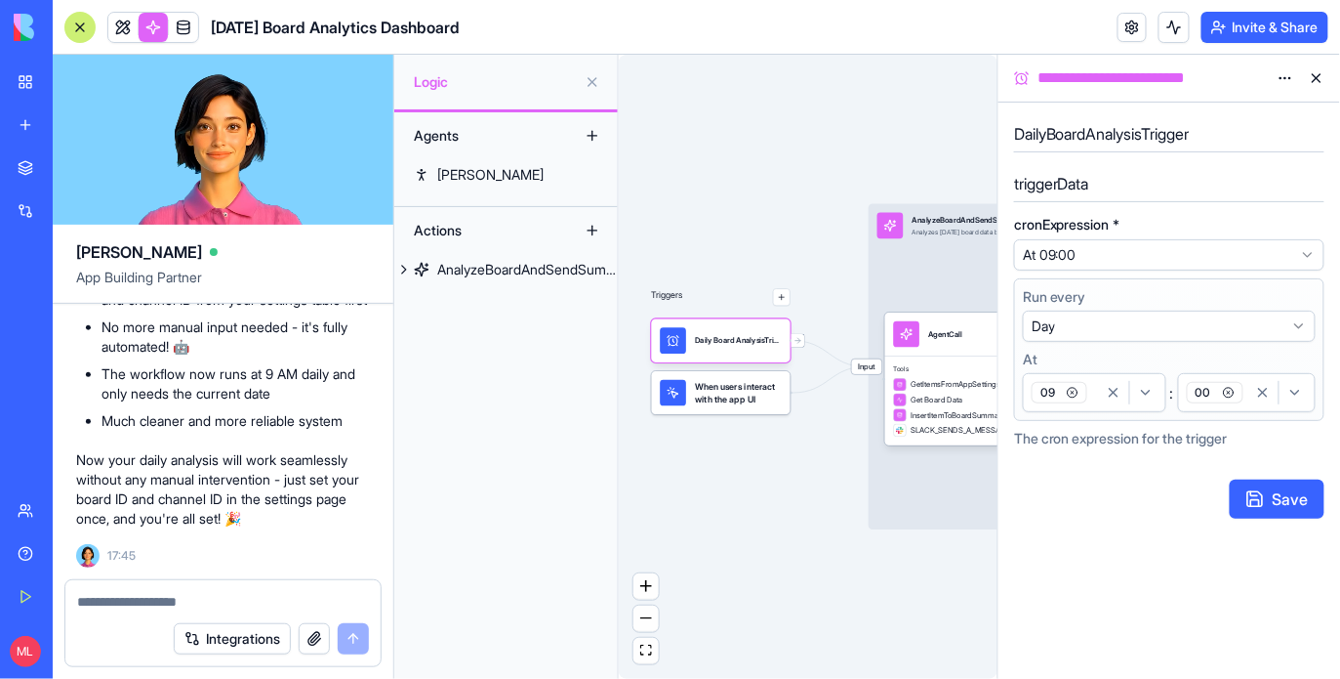
click at [1247, 395] on div "00" at bounding box center [1215, 392] width 64 height 29
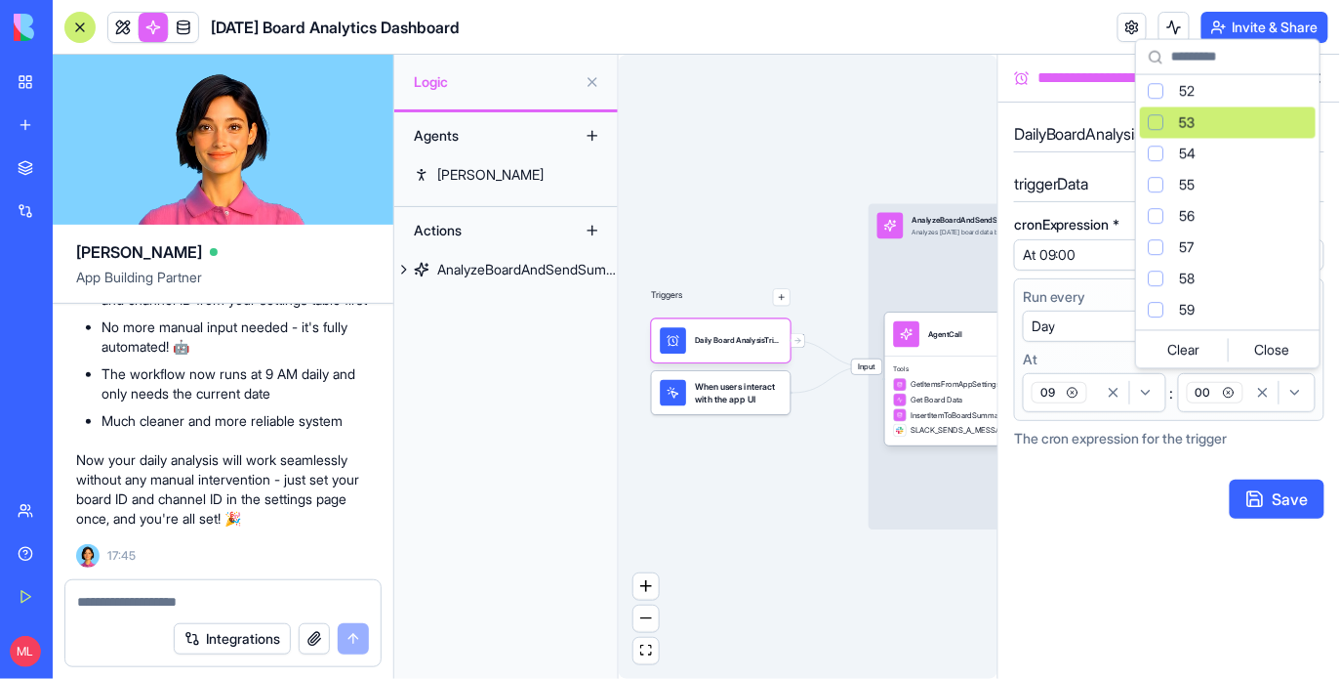
click at [1180, 120] on span "53" at bounding box center [1187, 123] width 16 height 20
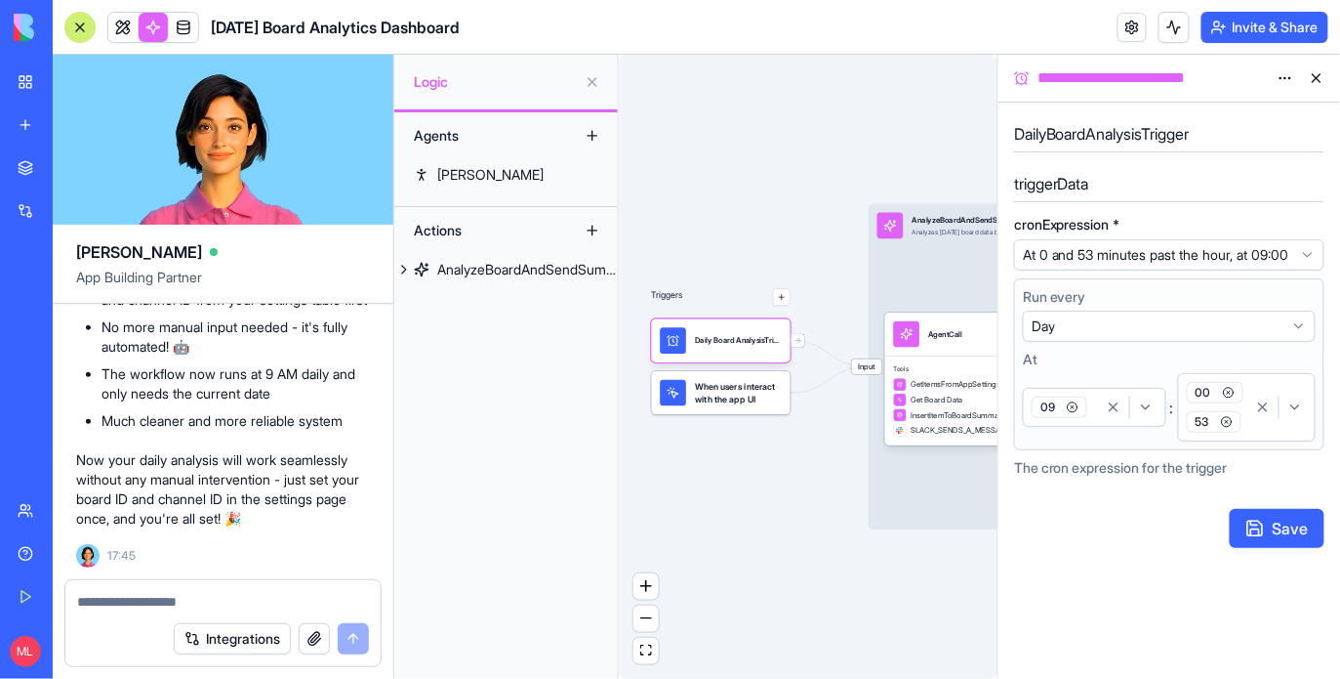
click at [1231, 403] on span "00" at bounding box center [1215, 392] width 57 height 21
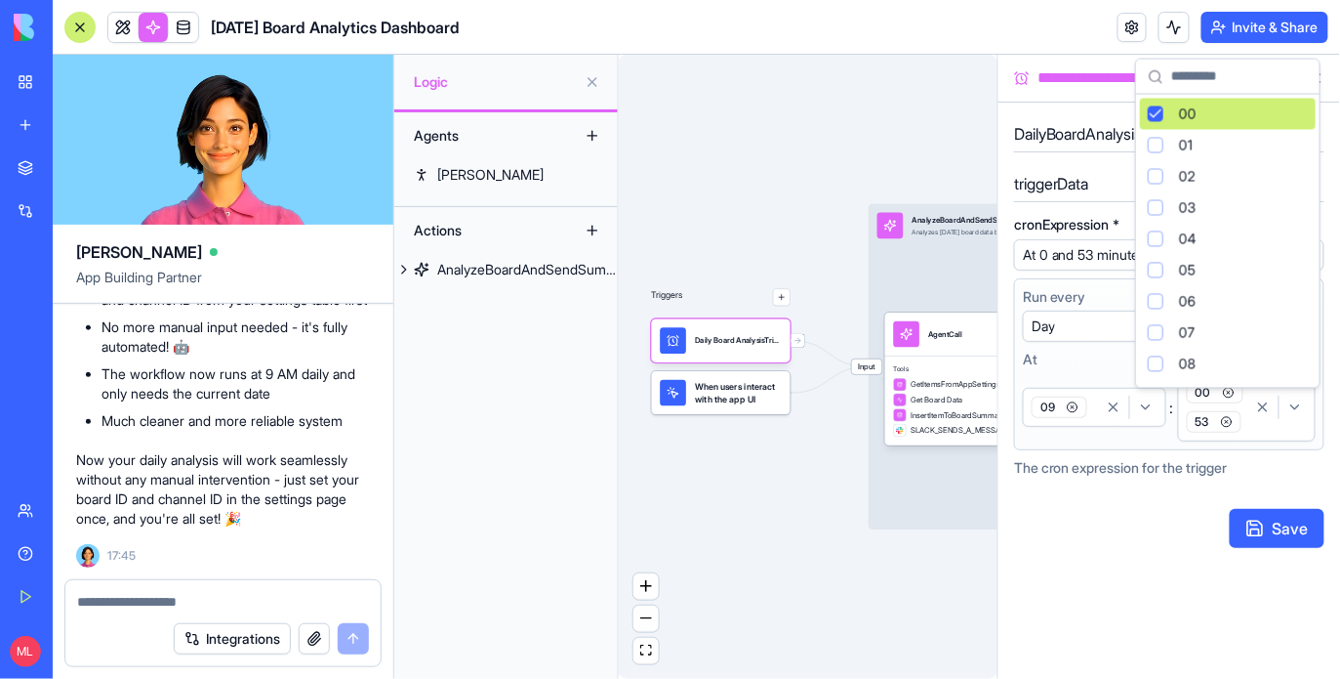
click at [1230, 394] on icon "button" at bounding box center [1228, 392] width 3 height 3
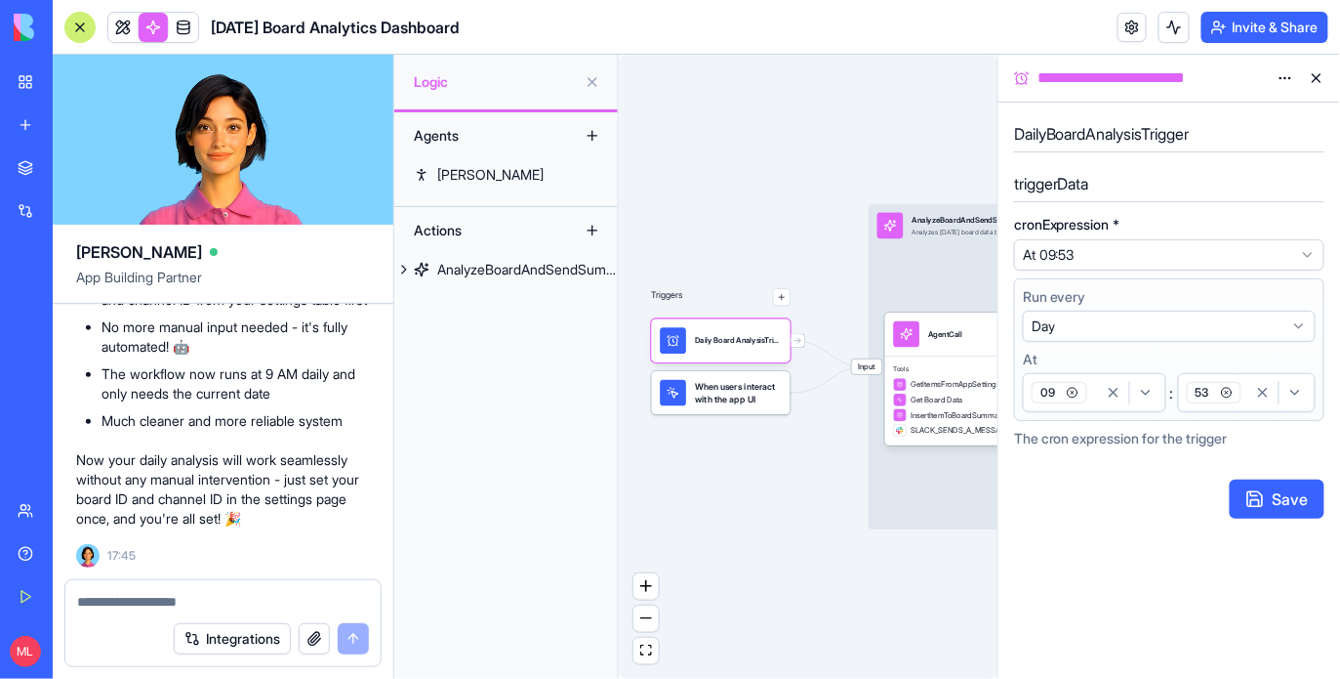
click at [1273, 499] on button "Save" at bounding box center [1277, 498] width 95 height 39
click at [118, 37] on link at bounding box center [122, 27] width 29 height 29
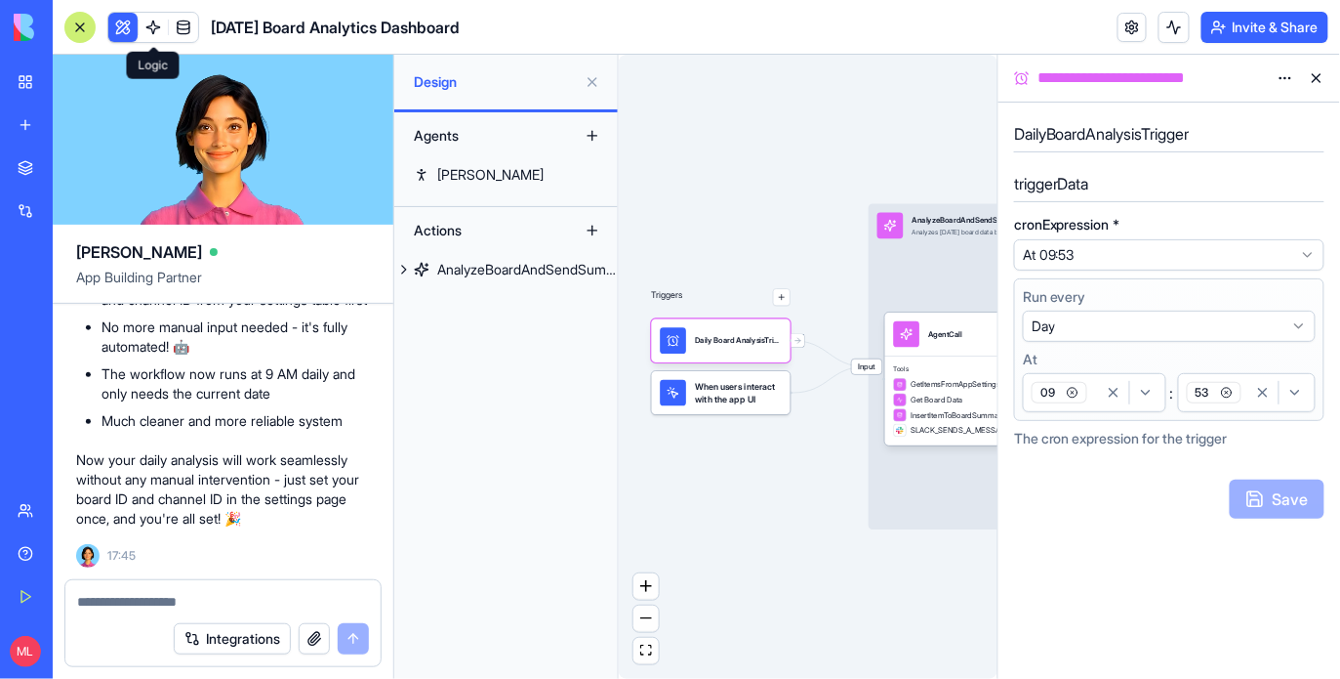
click at [118, 37] on button at bounding box center [122, 27] width 29 height 29
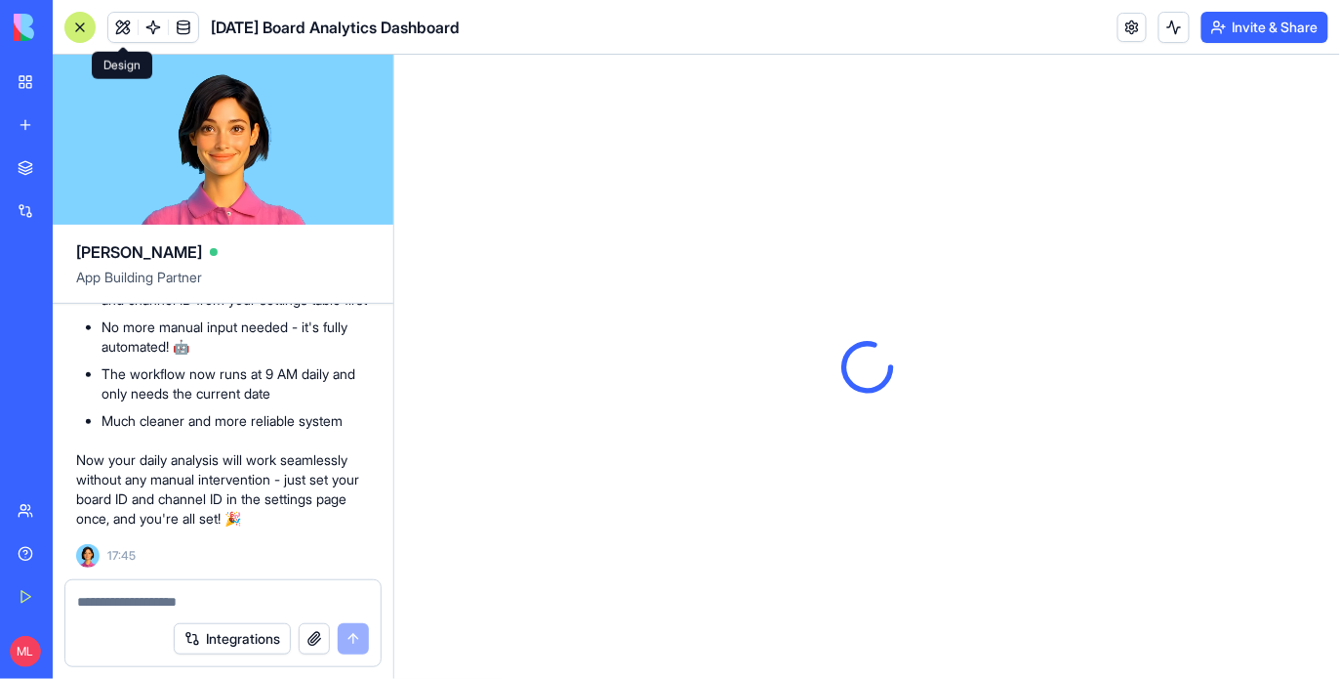
click at [80, 29] on div at bounding box center [79, 27] width 31 height 31
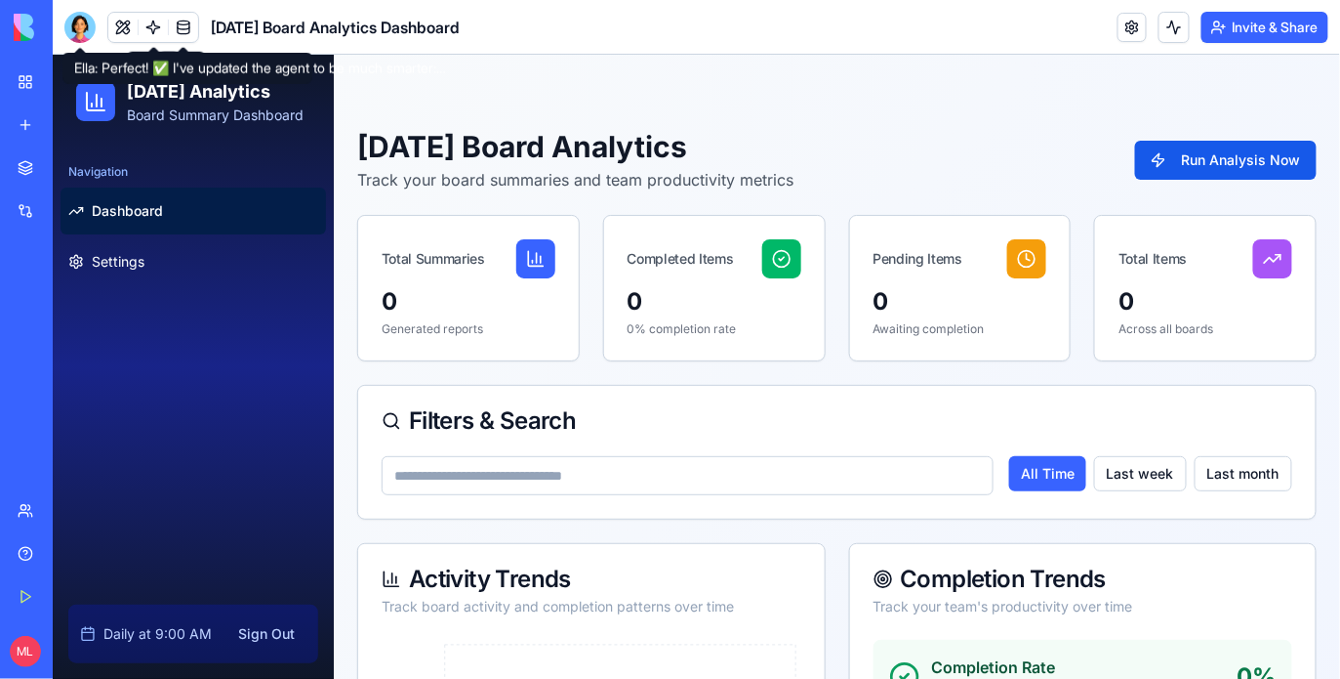
click at [161, 24] on link at bounding box center [153, 27] width 29 height 29
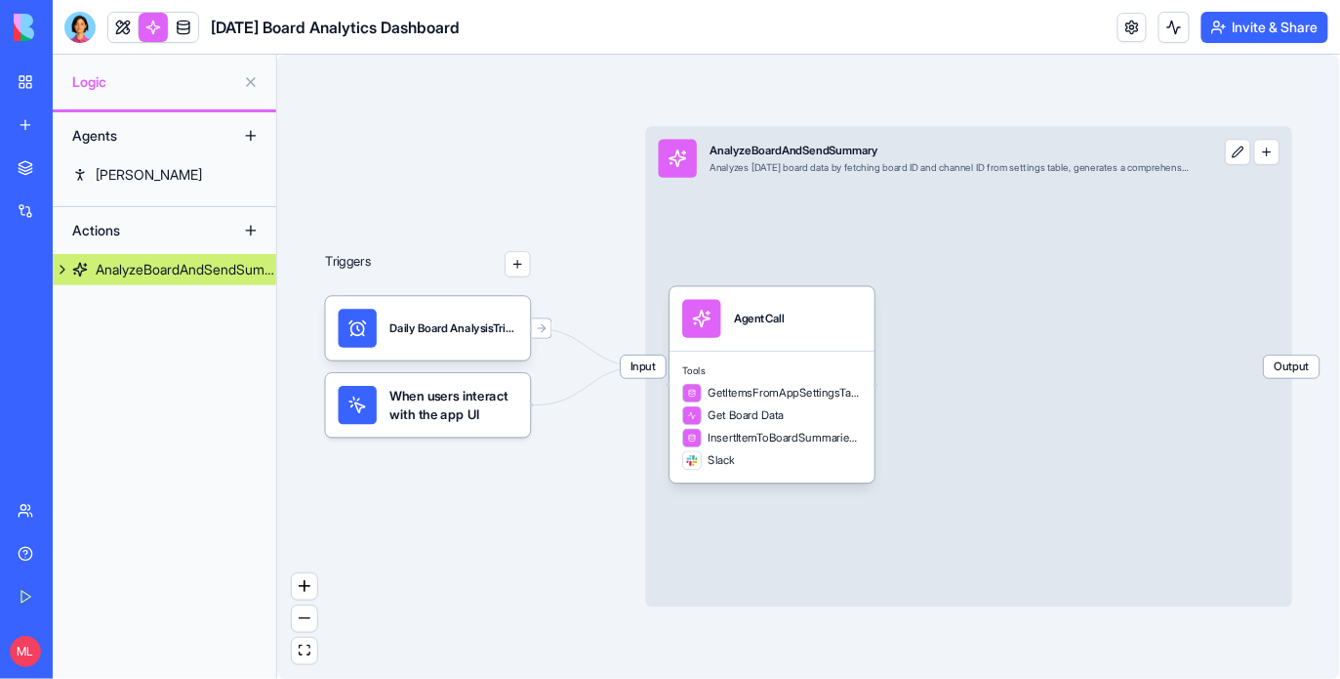
click at [649, 364] on span "Input" at bounding box center [643, 366] width 45 height 22
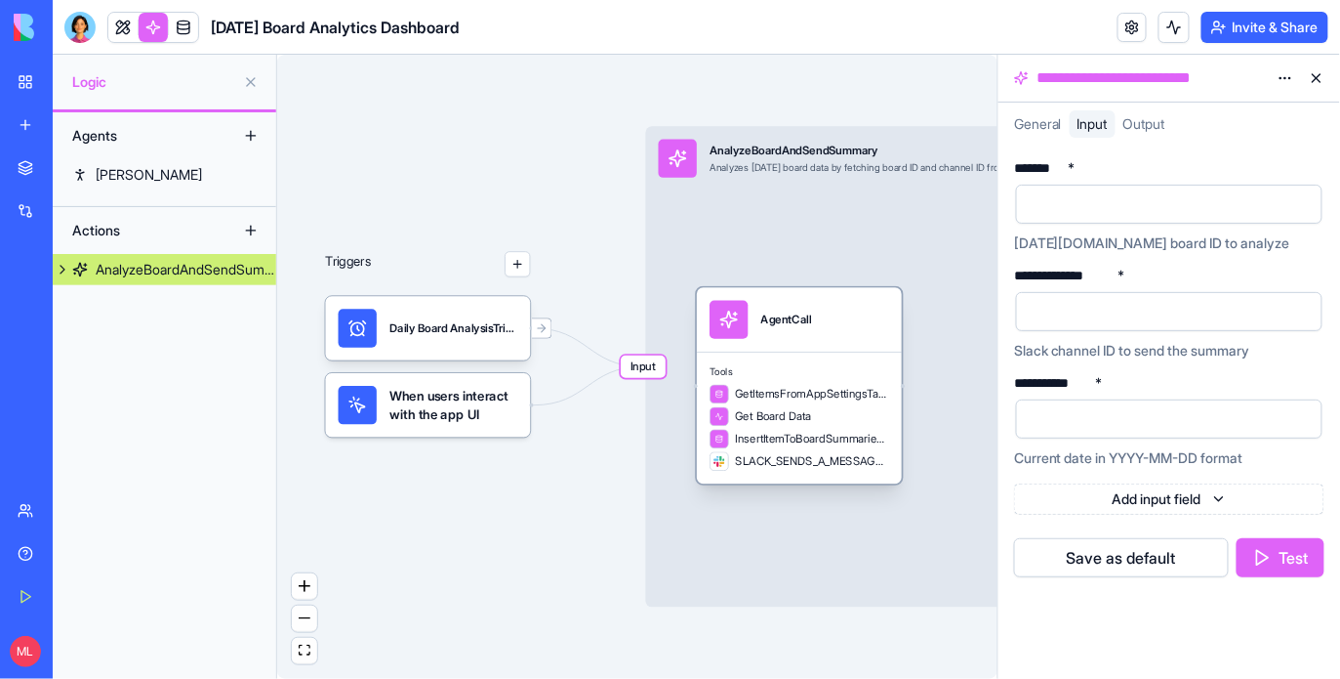
click at [720, 367] on span "Tools" at bounding box center [800, 371] width 180 height 13
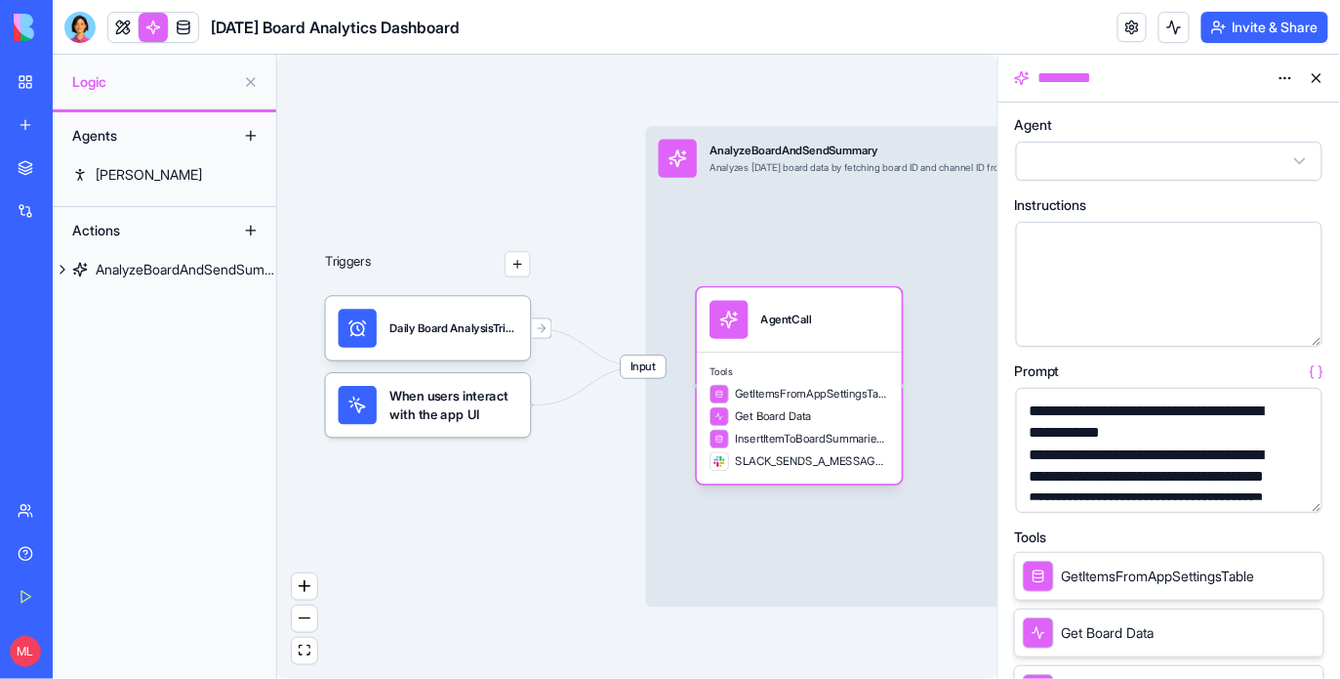
click at [1296, 494] on button "button" at bounding box center [1303, 492] width 31 height 31
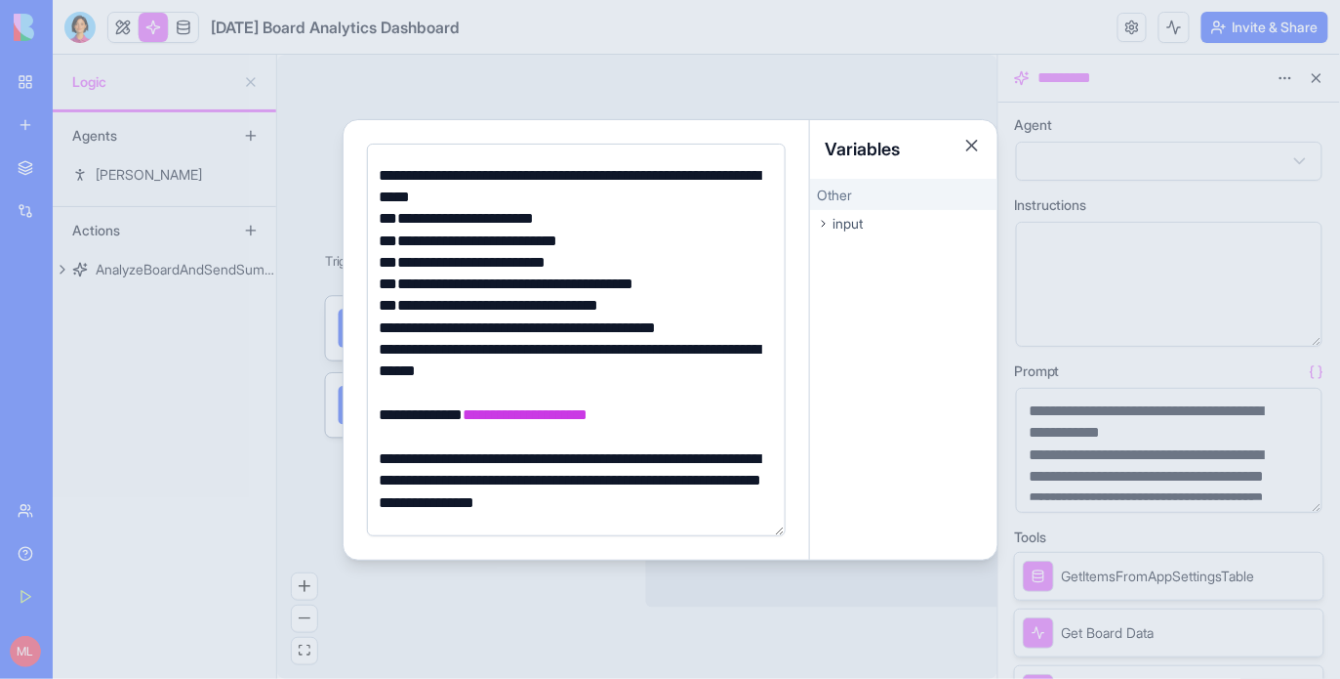
scroll to position [179, 0]
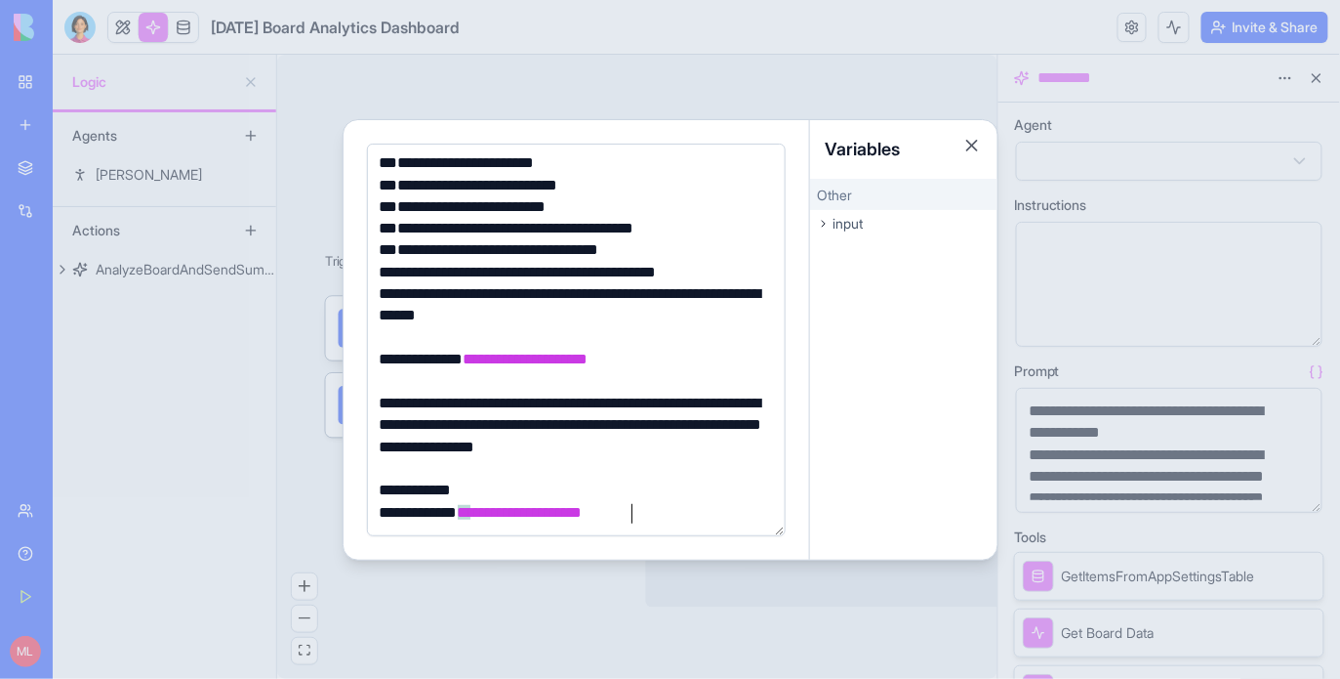
click at [803, 597] on div at bounding box center [670, 339] width 1340 height 679
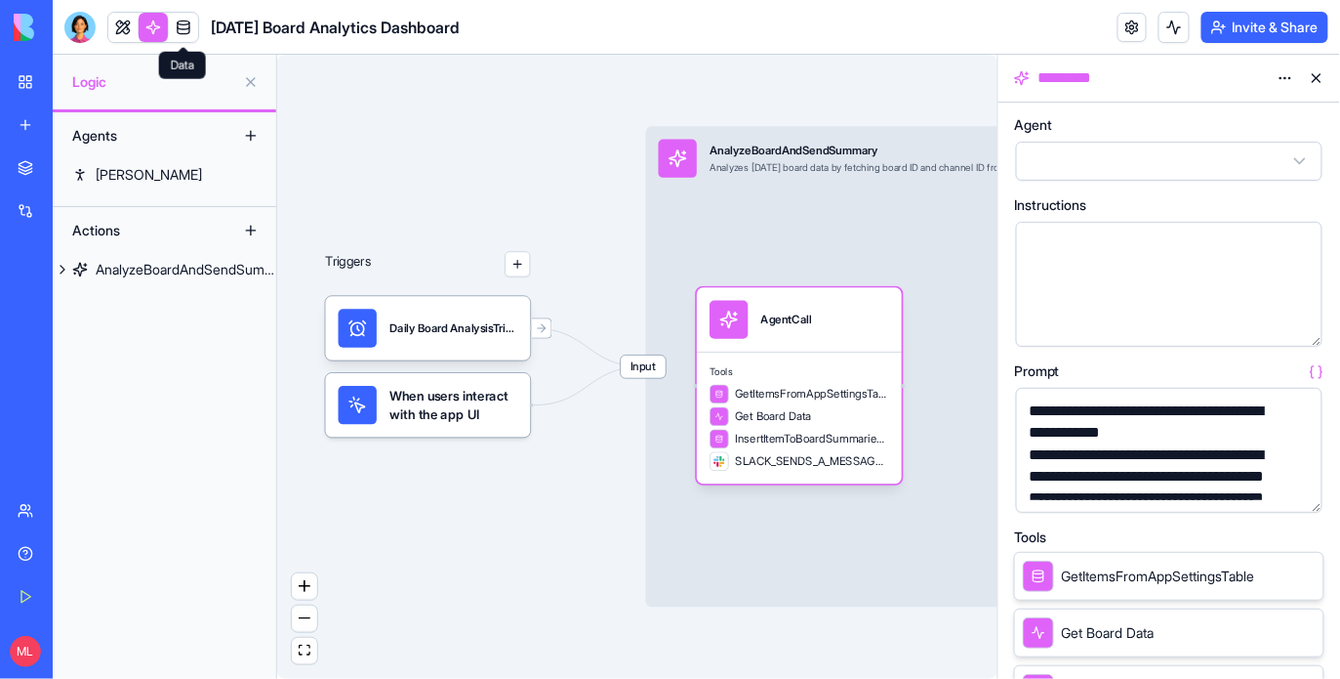
click at [179, 37] on link at bounding box center [183, 27] width 29 height 29
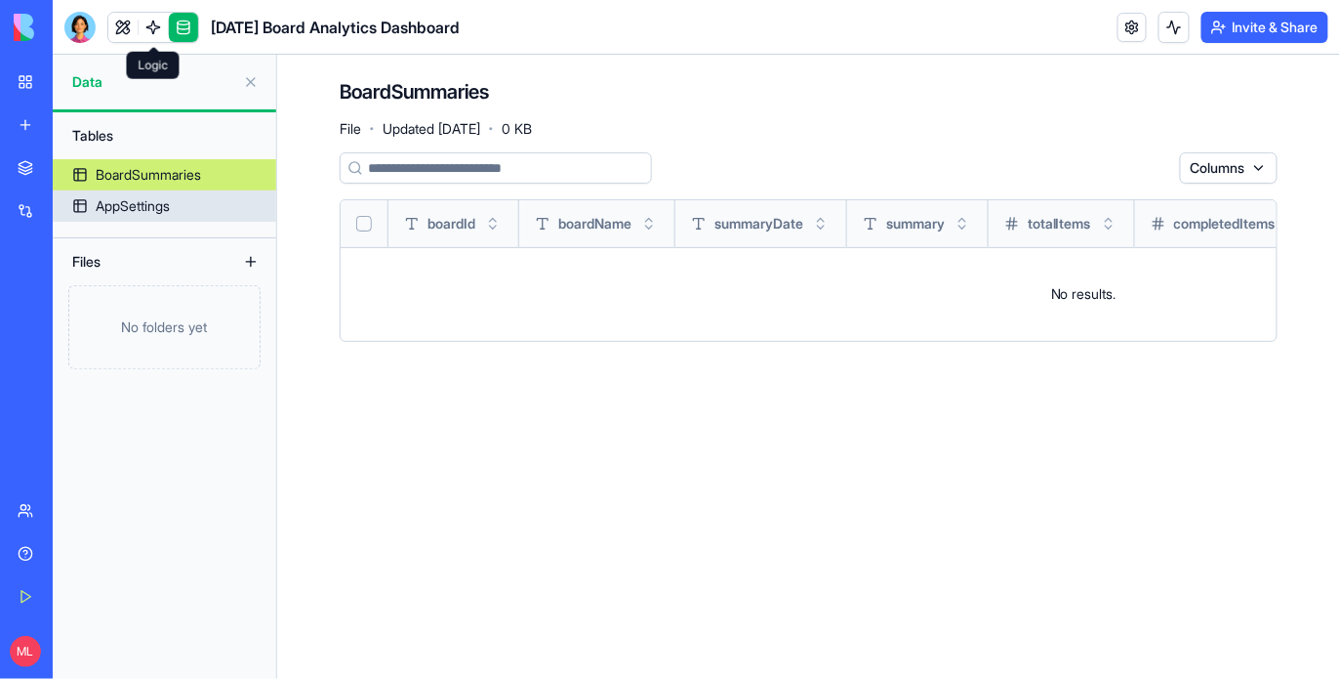
click at [176, 211] on link "AppSettings" at bounding box center [165, 205] width 224 height 31
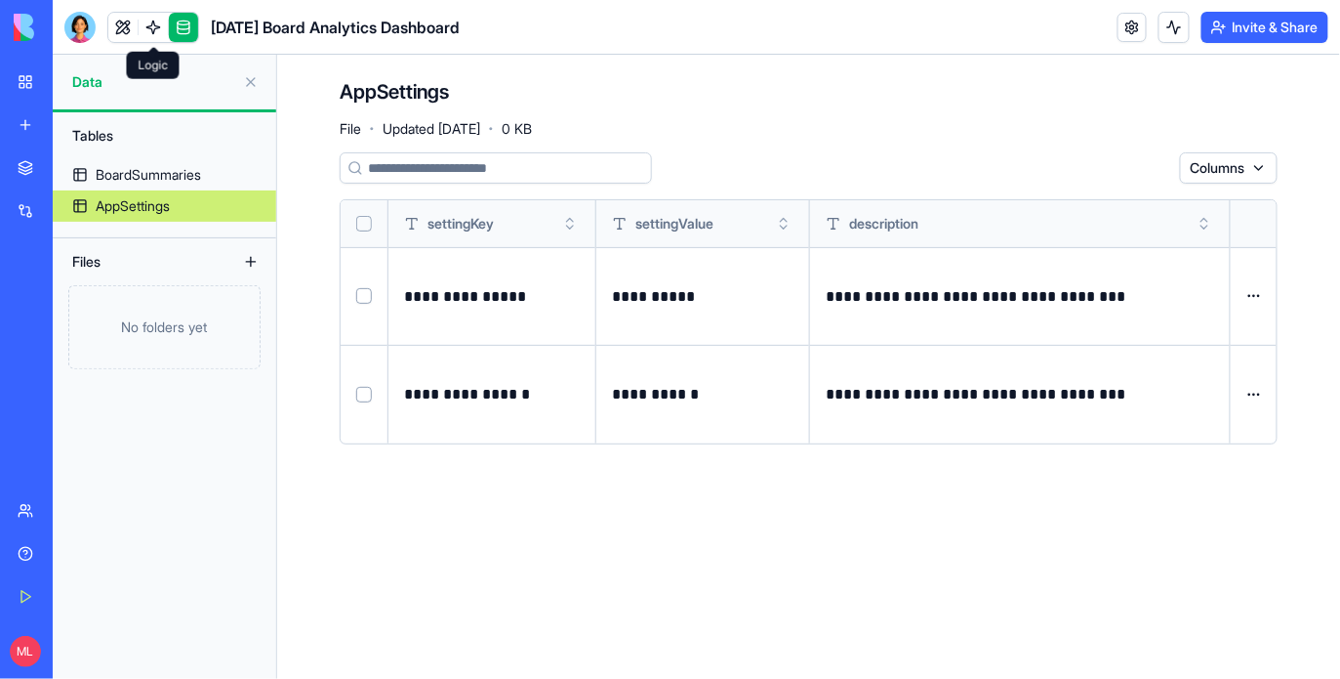
click at [149, 27] on link at bounding box center [153, 27] width 29 height 29
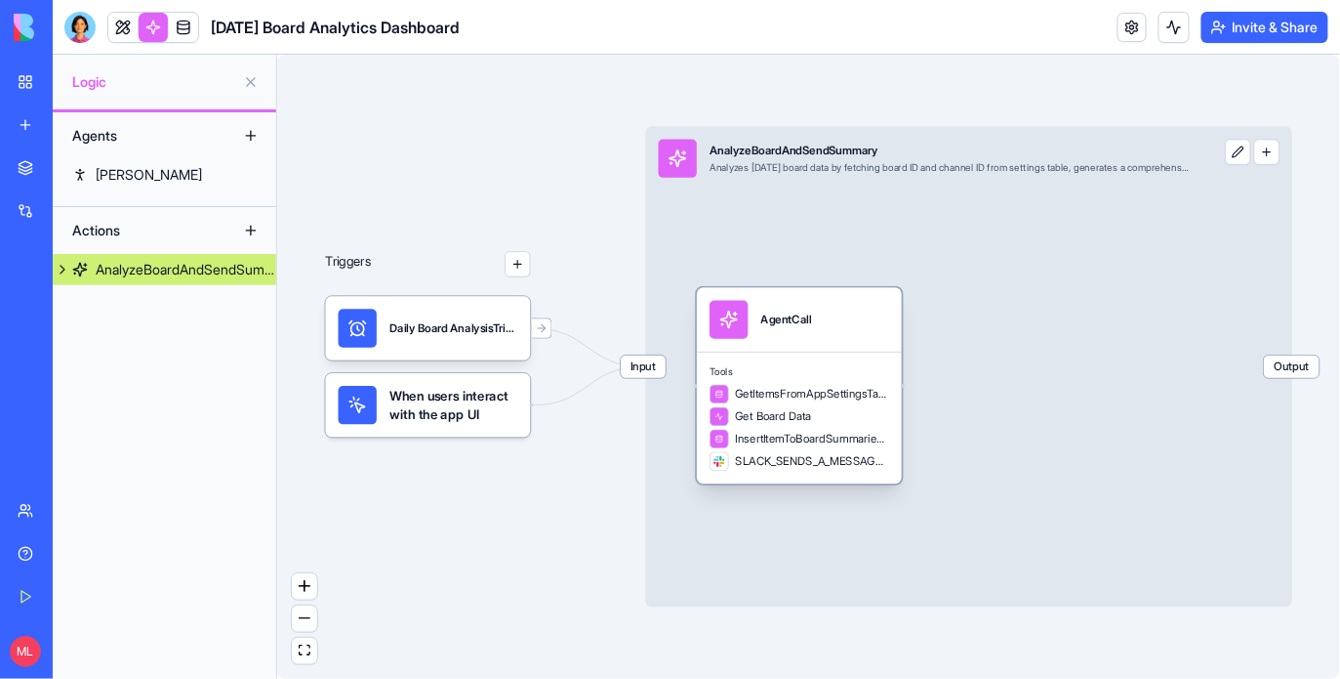
click at [760, 351] on div "Tools GetItemsFromAppSettingsTable Get Board Data InsertItemToBoardSummariesTab…" at bounding box center [799, 417] width 205 height 132
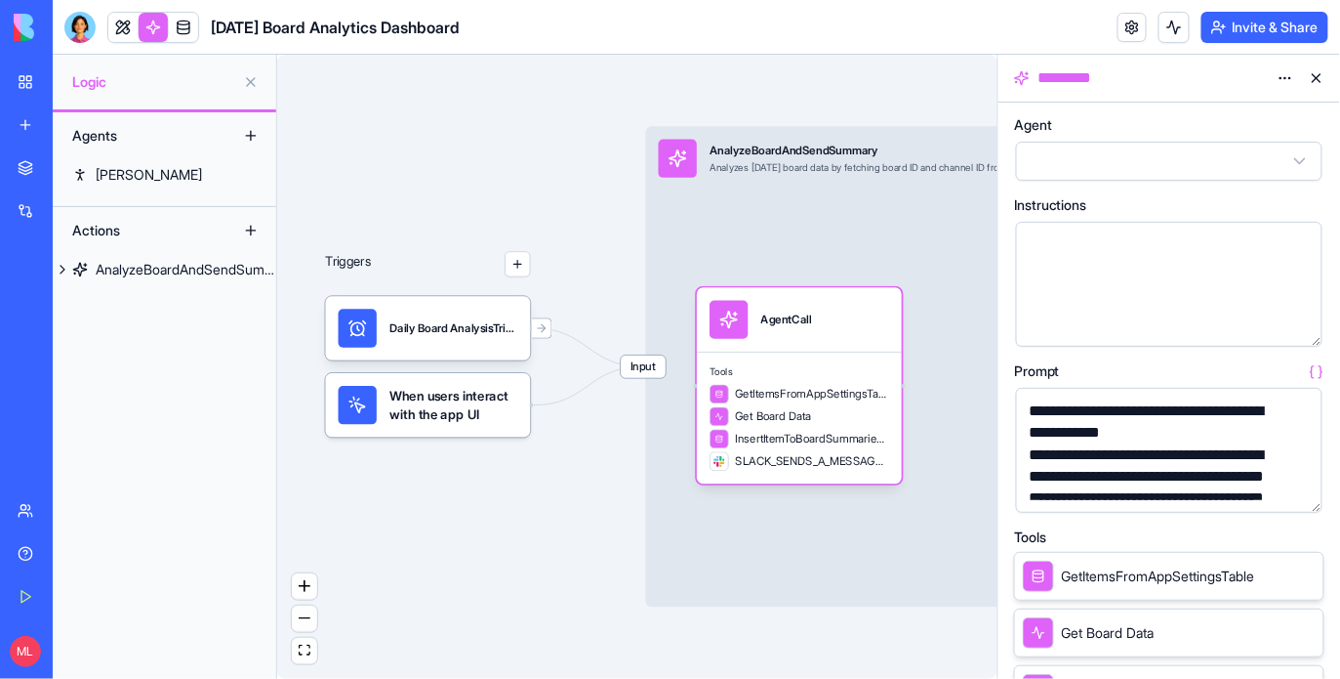
click at [1306, 488] on button "button" at bounding box center [1303, 492] width 31 height 31
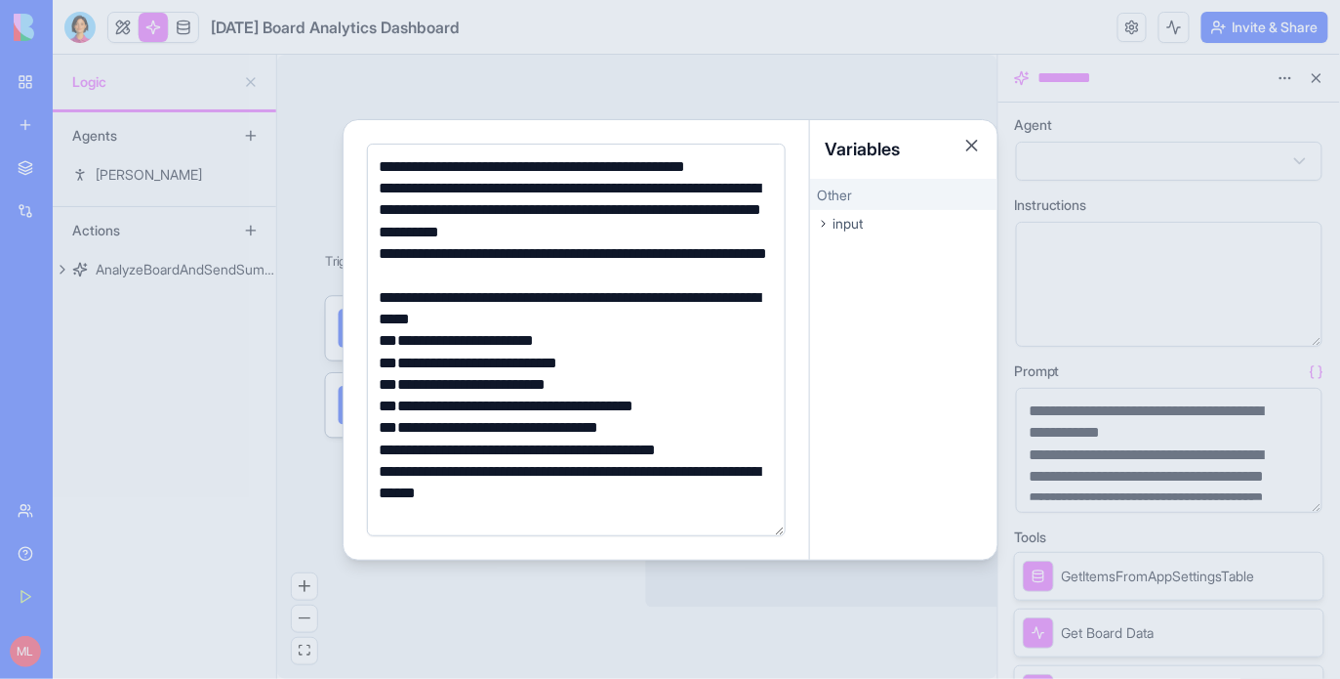
click at [687, 596] on div at bounding box center [670, 339] width 1340 height 679
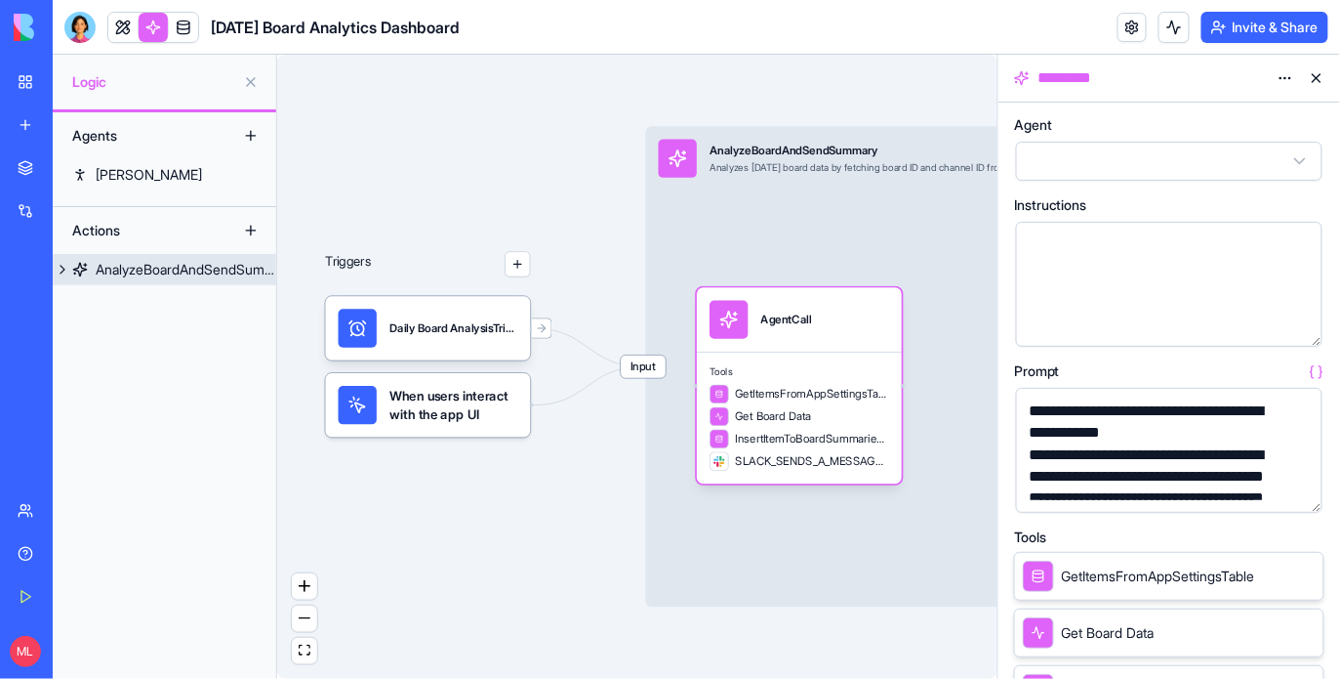
click at [865, 221] on div "Input AnalyzeBoardAndSendSummary Analyzes Monday board data by fetching board I…" at bounding box center [969, 366] width 647 height 480
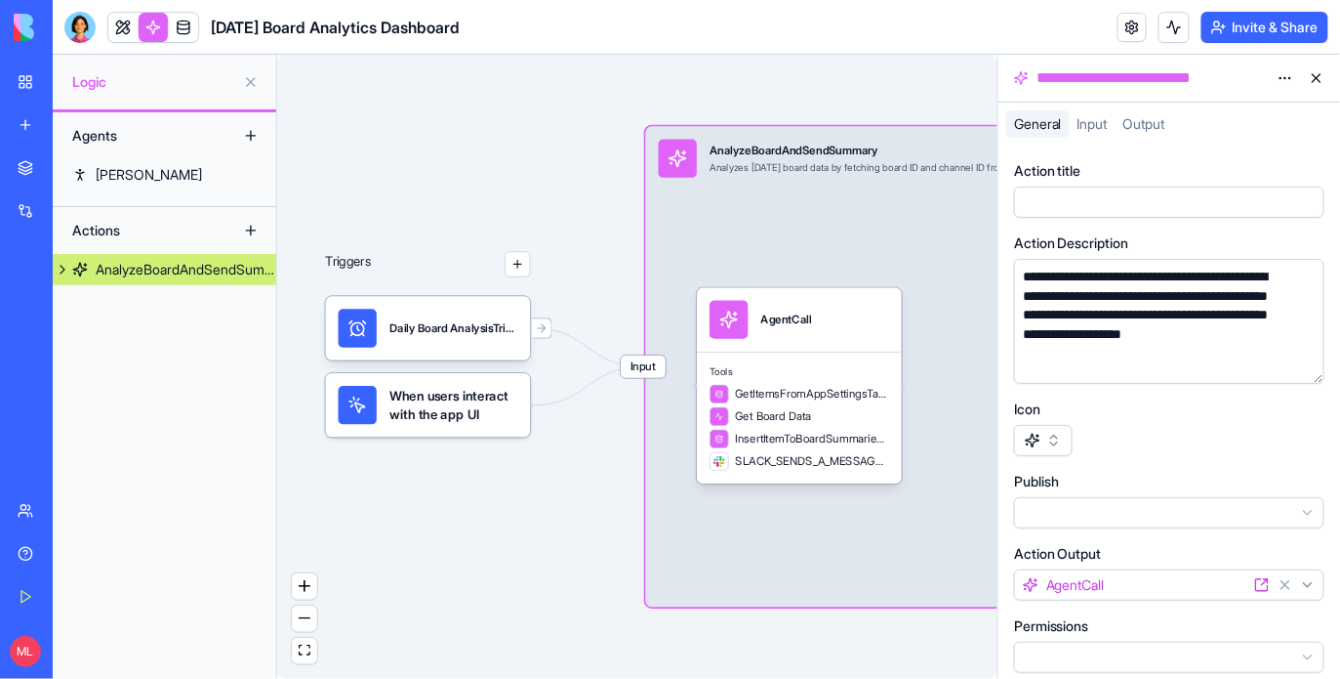
click at [1098, 129] on span "Input" at bounding box center [1093, 123] width 30 height 17
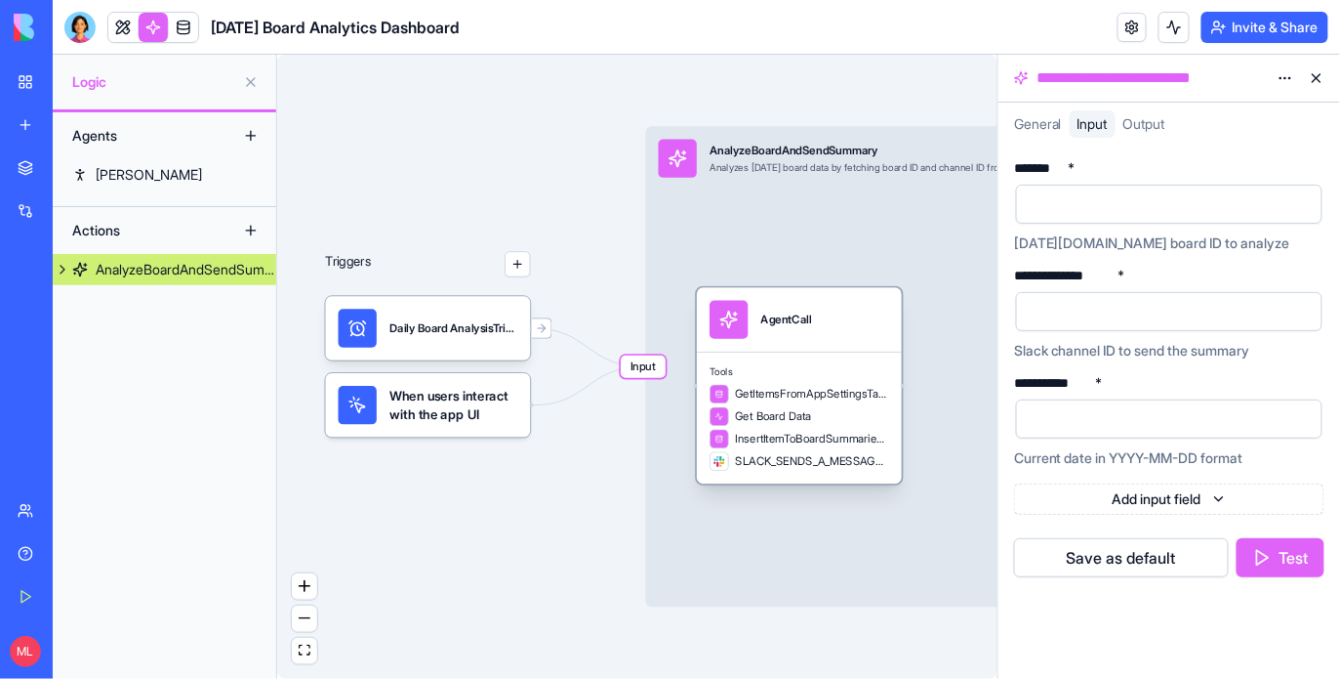
click at [799, 354] on div "Tools GetItemsFromAppSettingsTable Get Board Data InsertItemToBoardSummariesTab…" at bounding box center [799, 417] width 205 height 132
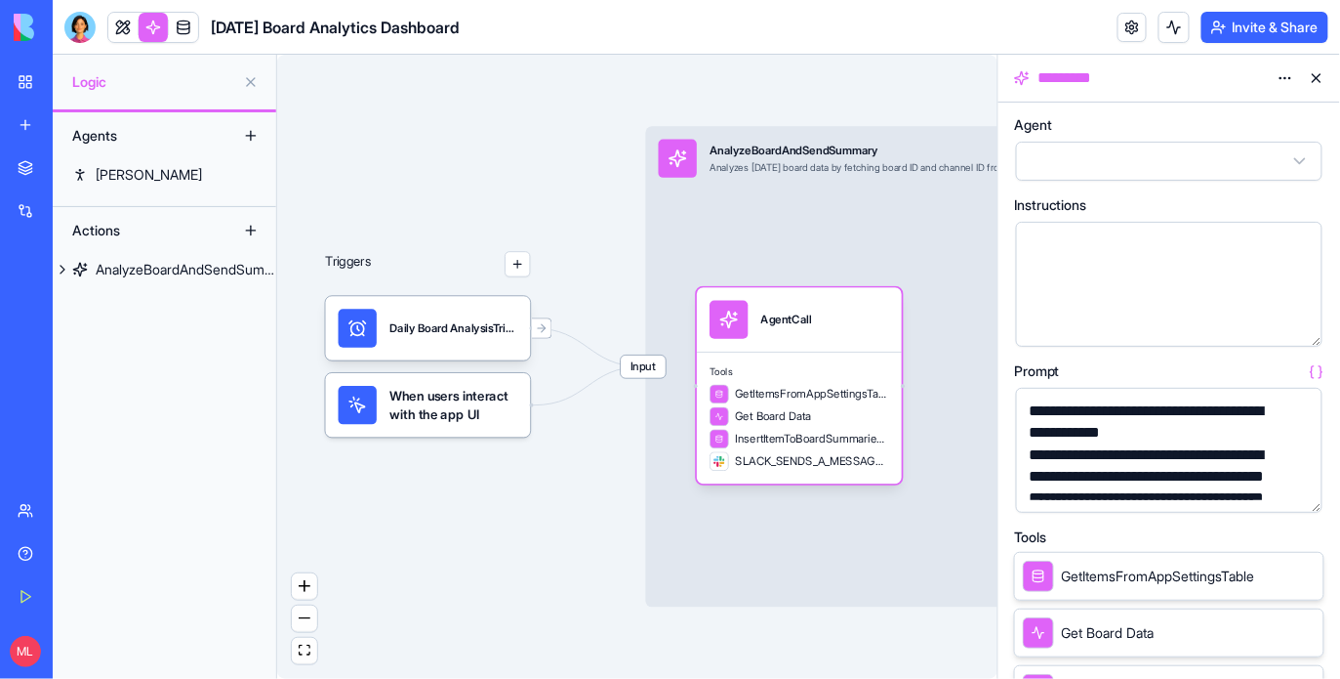
click at [1303, 488] on button "button" at bounding box center [1303, 492] width 31 height 31
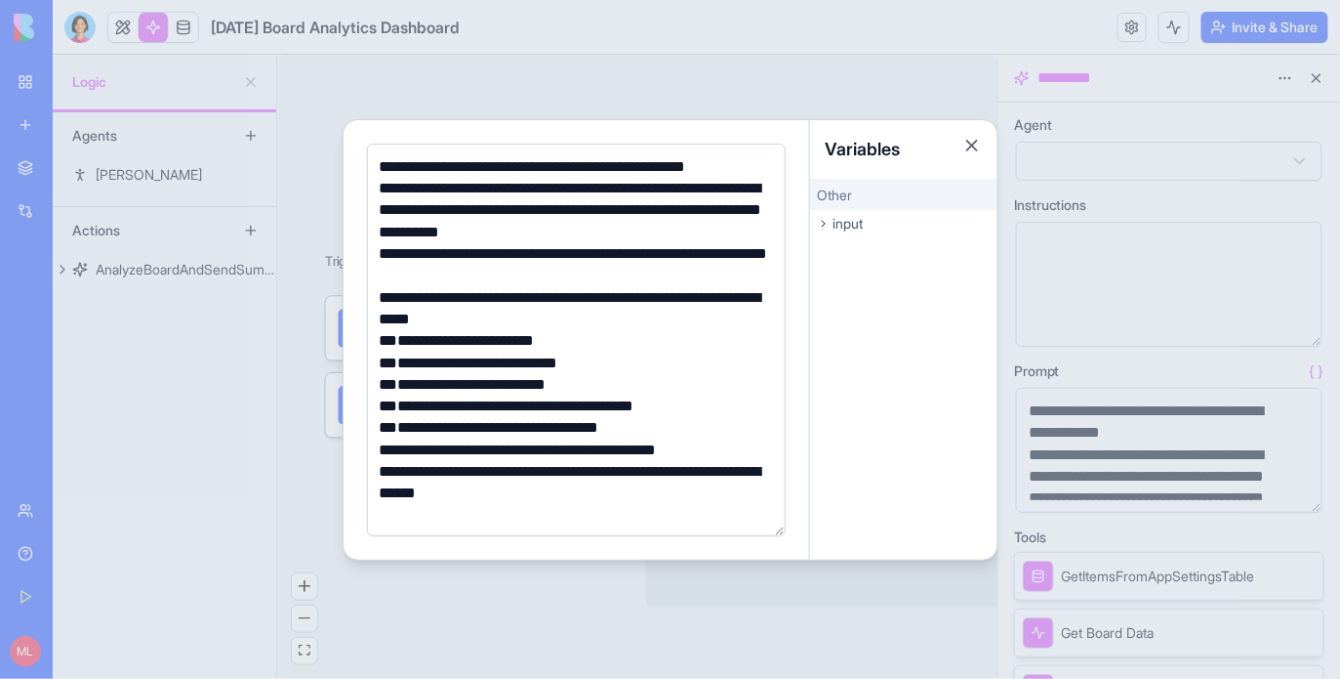
click at [536, 208] on div "**********" at bounding box center [573, 210] width 399 height 65
click at [596, 120] on div "**********" at bounding box center [577, 339] width 467 height 439
click at [575, 107] on div at bounding box center [670, 339] width 1340 height 679
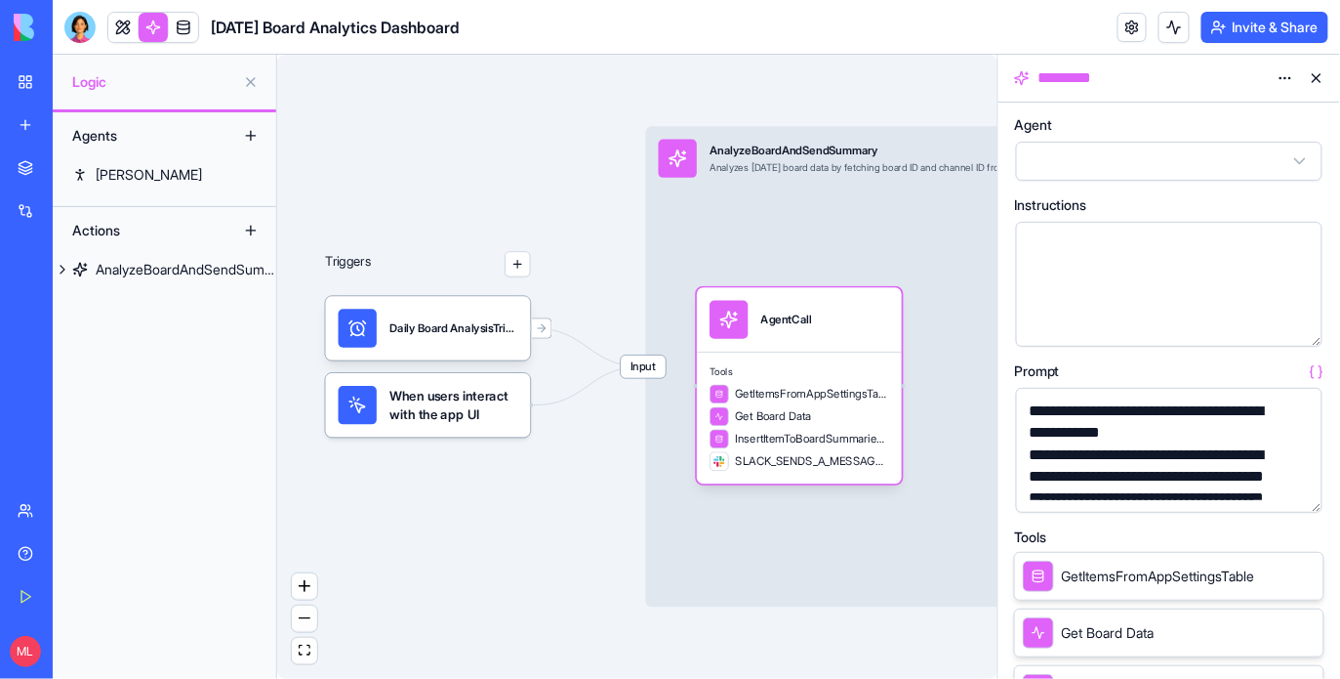
click at [192, 18] on link at bounding box center [183, 27] width 29 height 29
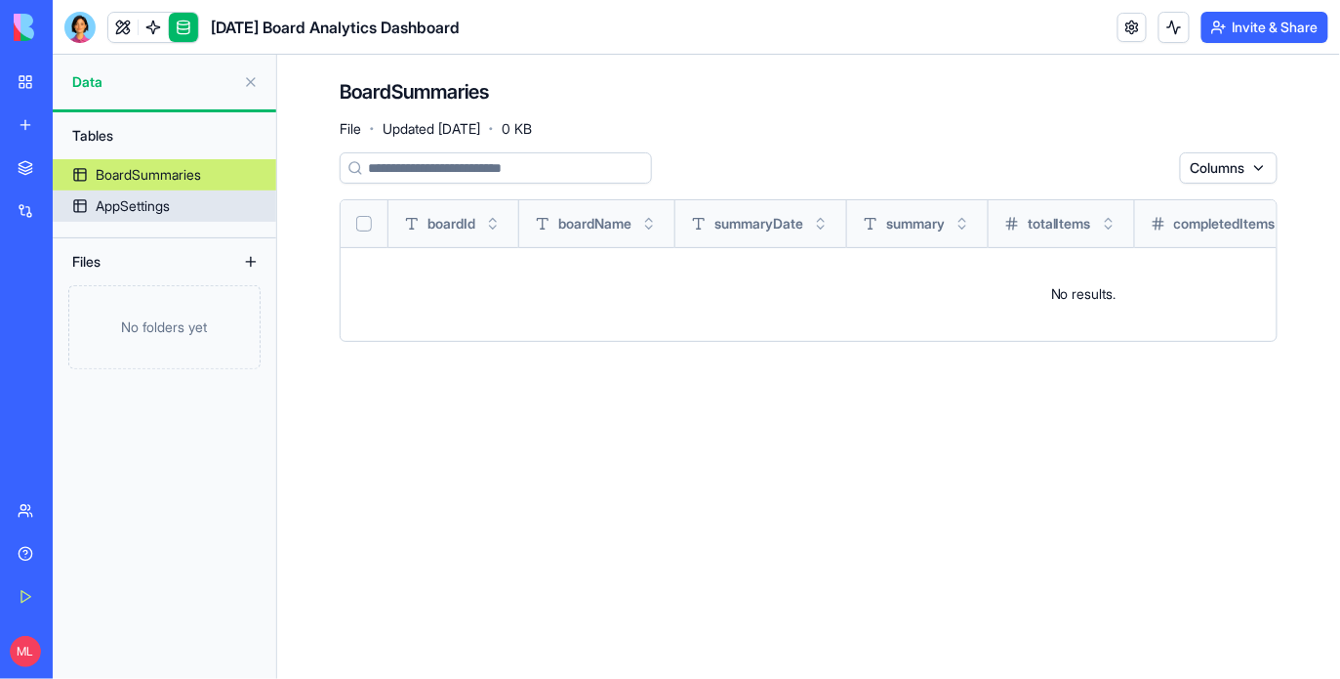
click at [149, 191] on link "AppSettings" at bounding box center [165, 205] width 224 height 31
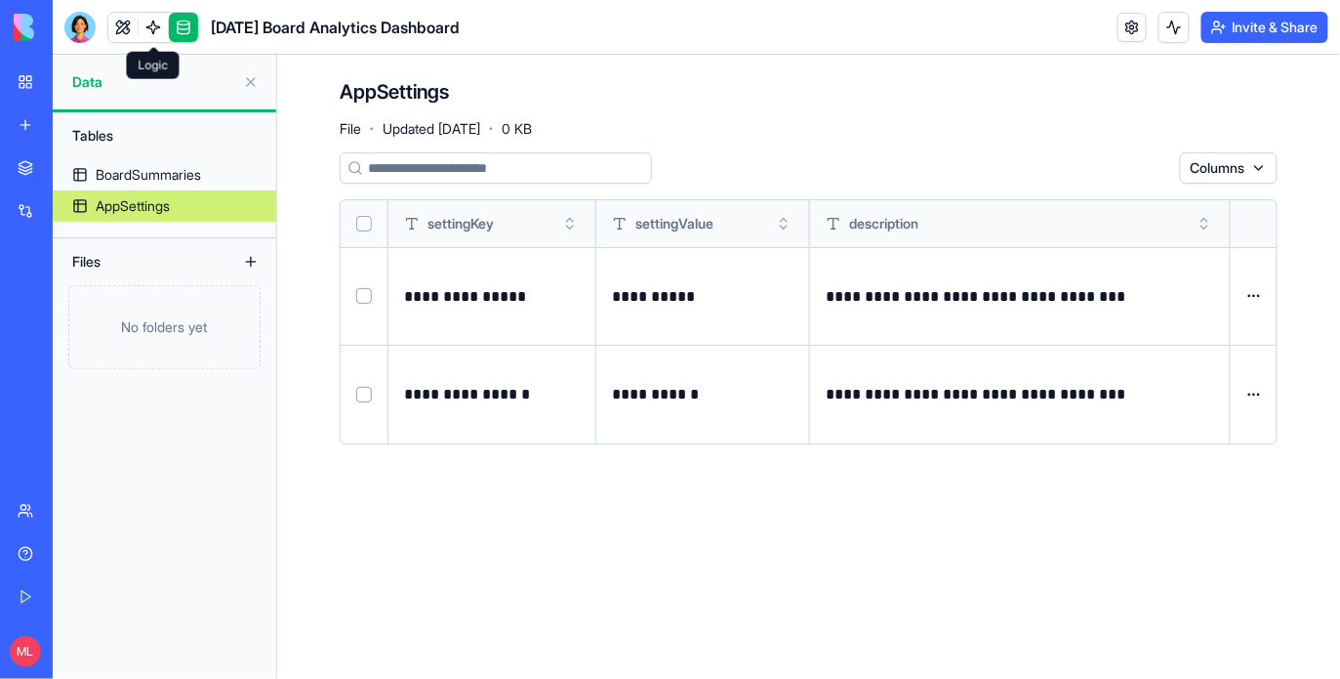
click at [146, 34] on link at bounding box center [153, 27] width 29 height 29
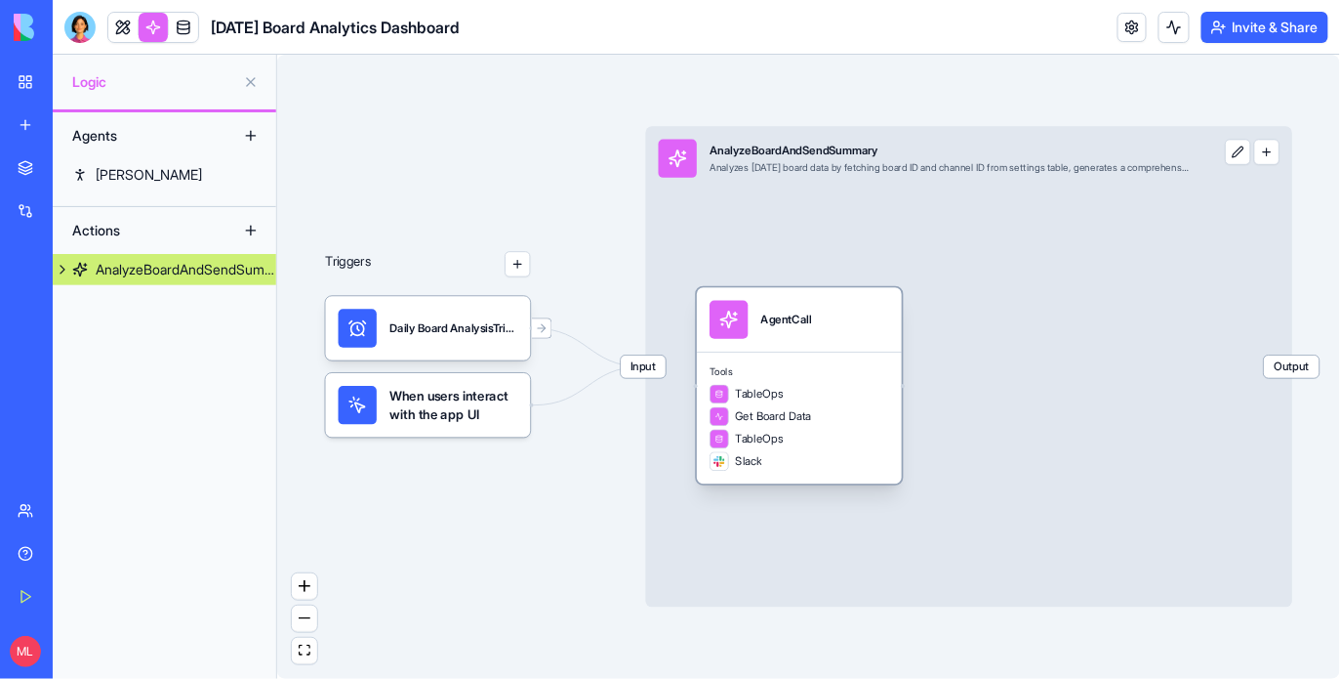
click at [783, 375] on span "Tools" at bounding box center [800, 371] width 180 height 13
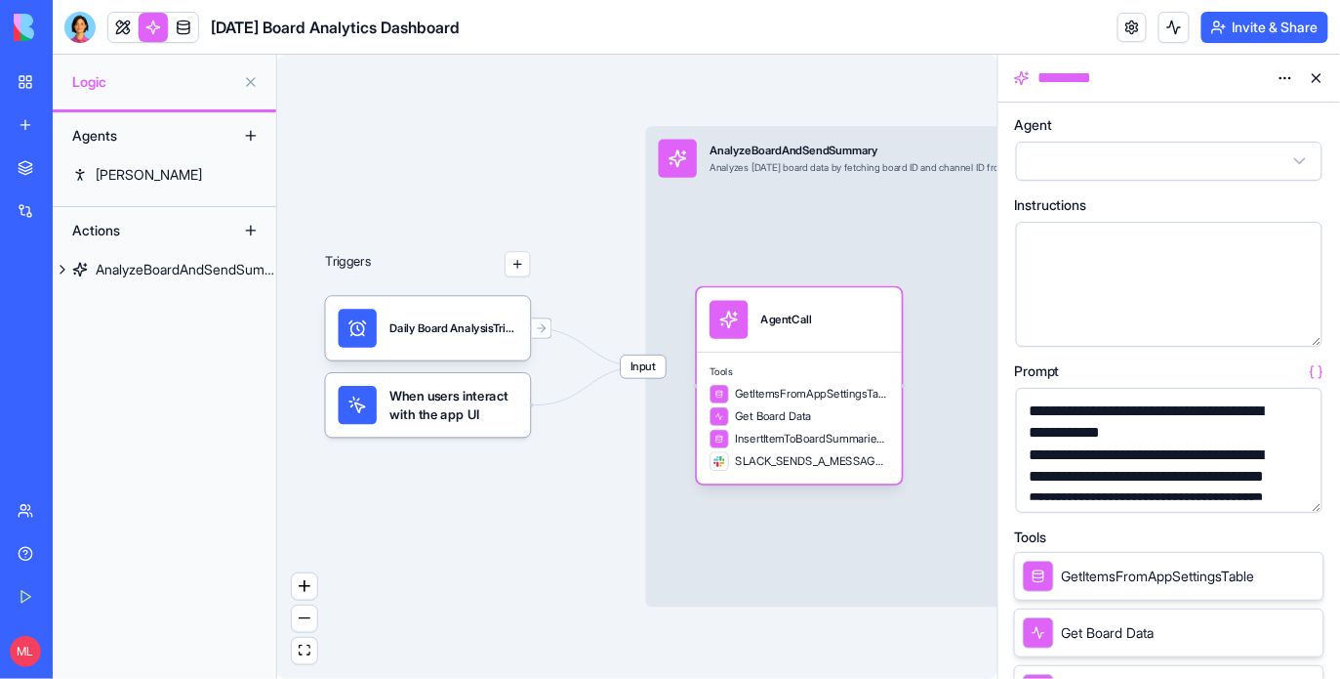
click at [1295, 490] on button "button" at bounding box center [1303, 492] width 31 height 31
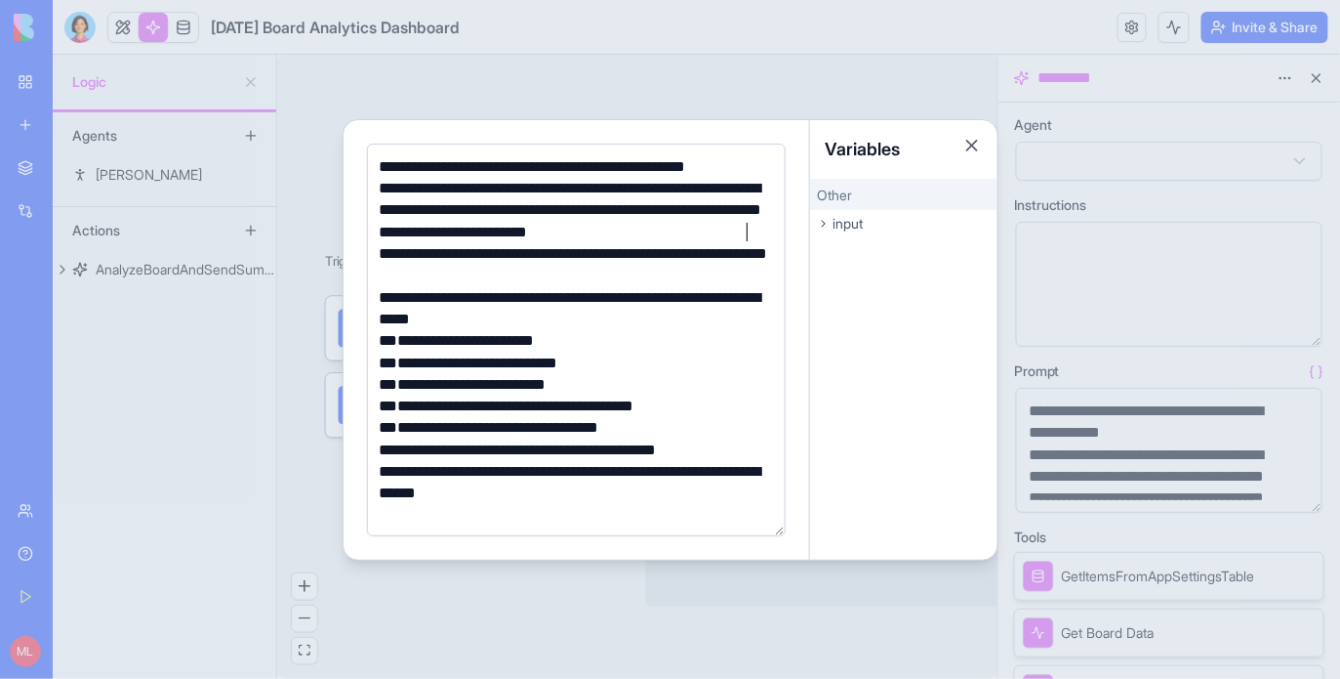
click at [751, 232] on div "**********" at bounding box center [573, 210] width 399 height 65
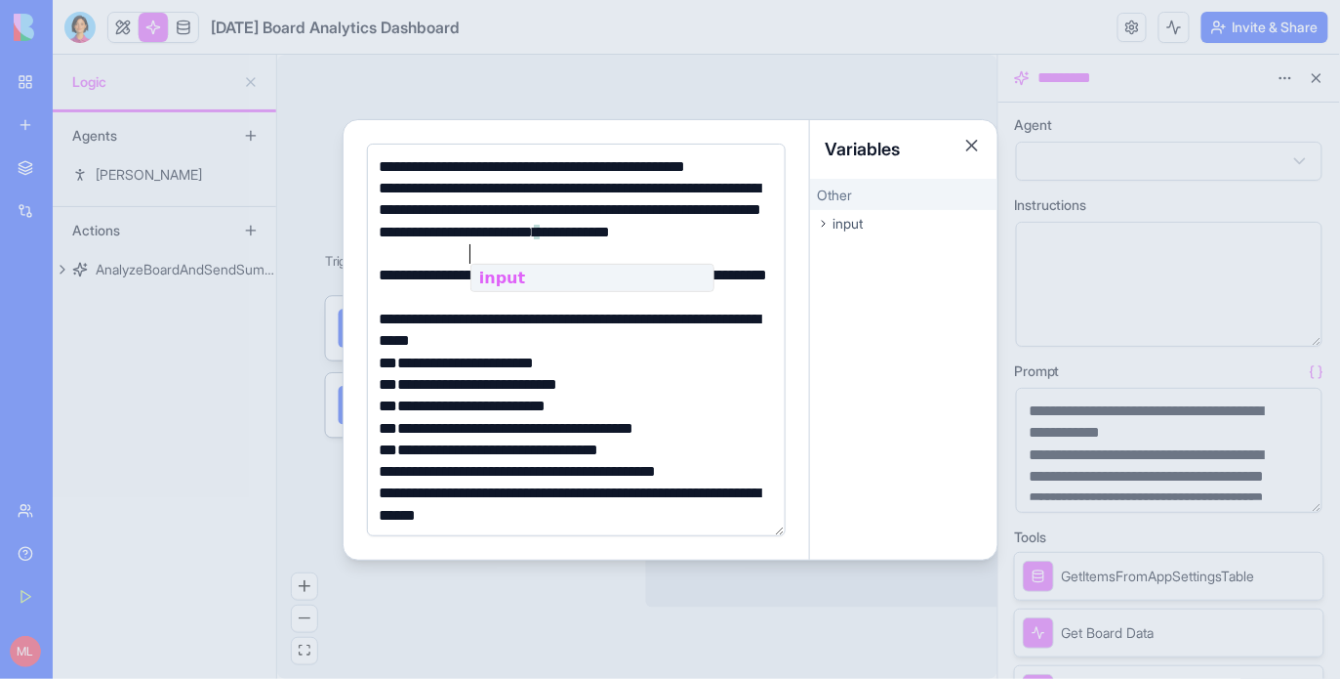
click at [185, 30] on div at bounding box center [670, 339] width 1340 height 679
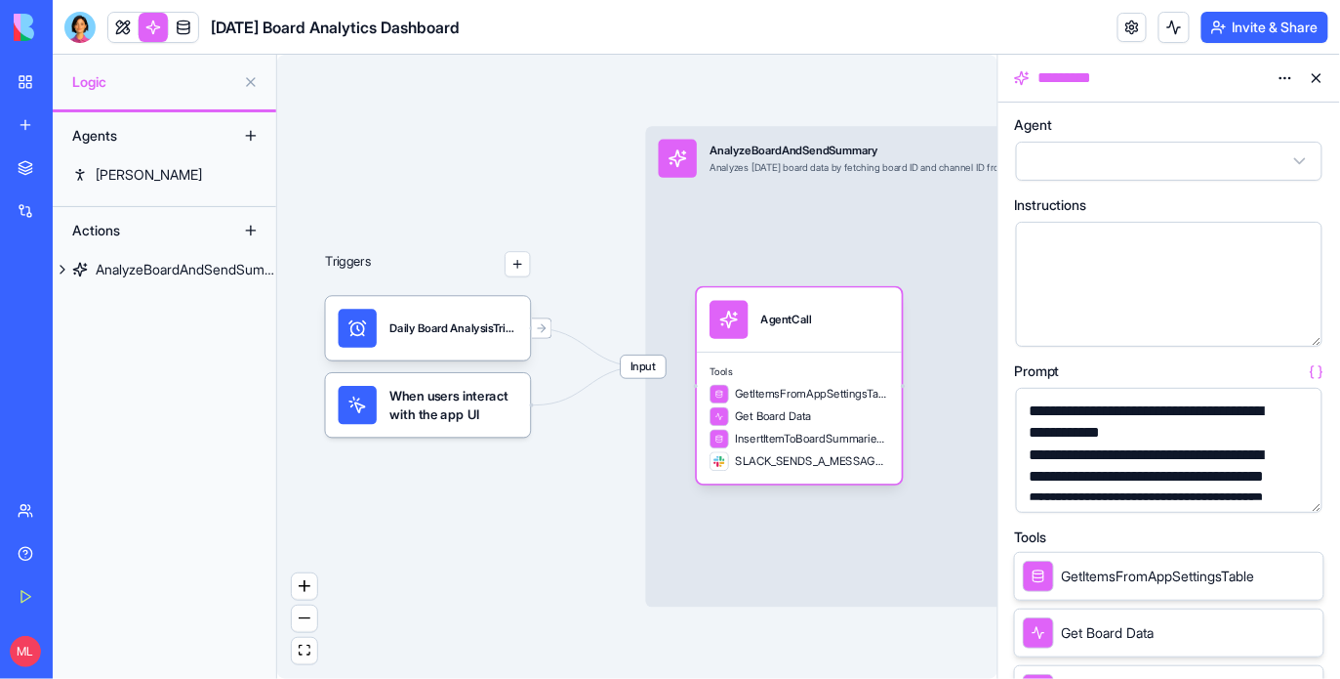
click at [185, 30] on link at bounding box center [183, 27] width 29 height 29
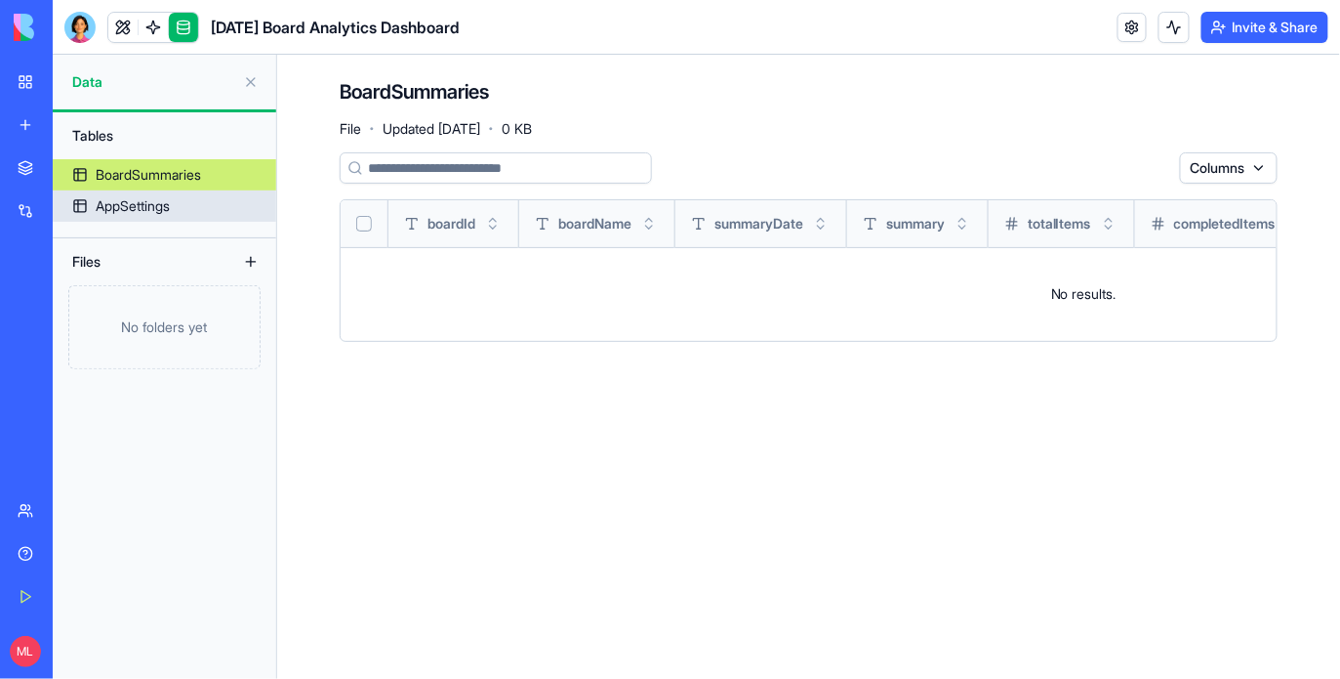
click at [154, 202] on div "AppSettings" at bounding box center [133, 206] width 74 height 20
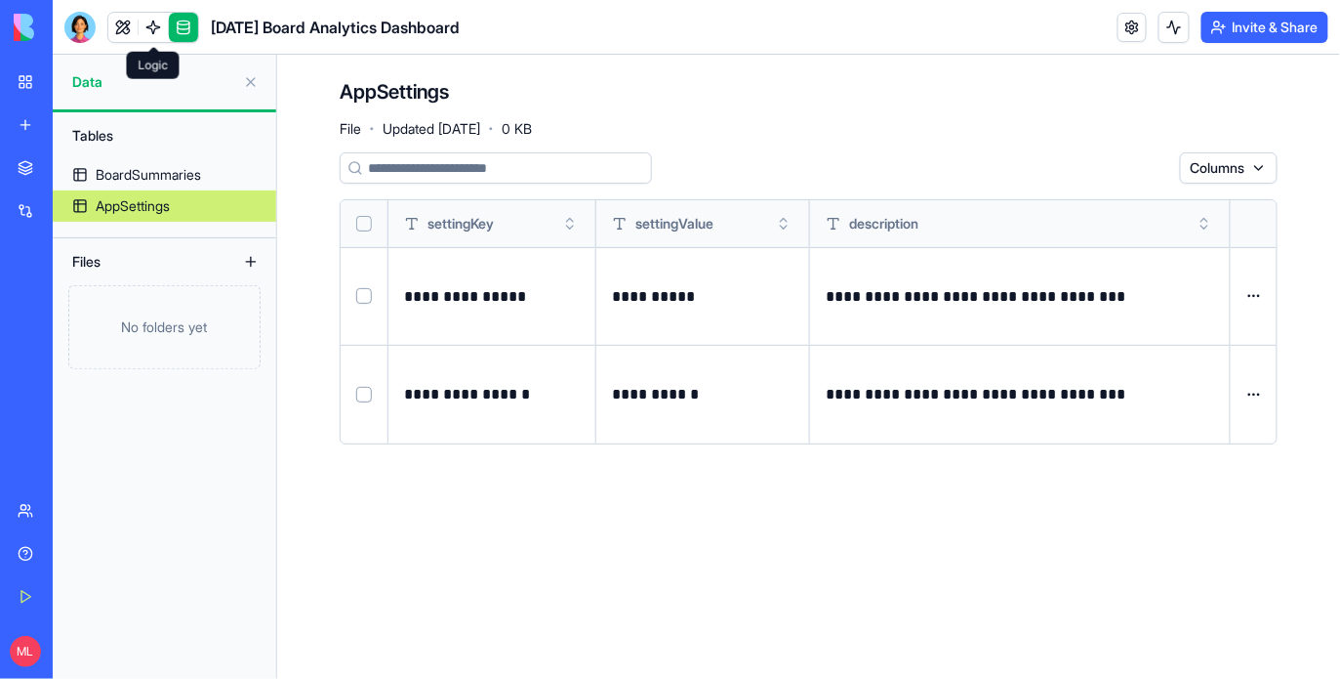
click at [154, 37] on link at bounding box center [153, 27] width 29 height 29
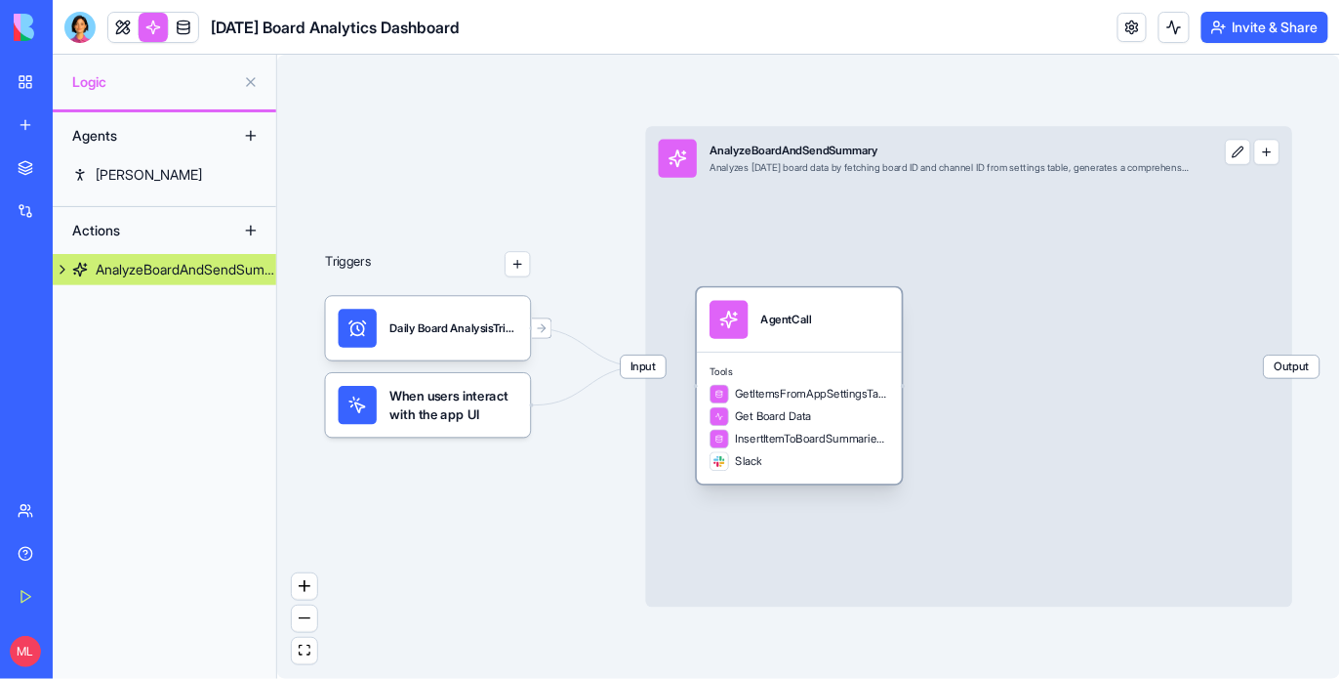
click at [799, 481] on div "Tools GetItemsFromAppSettingsTable Get Board Data InsertItemToBoardSummariesTab…" at bounding box center [799, 417] width 205 height 132
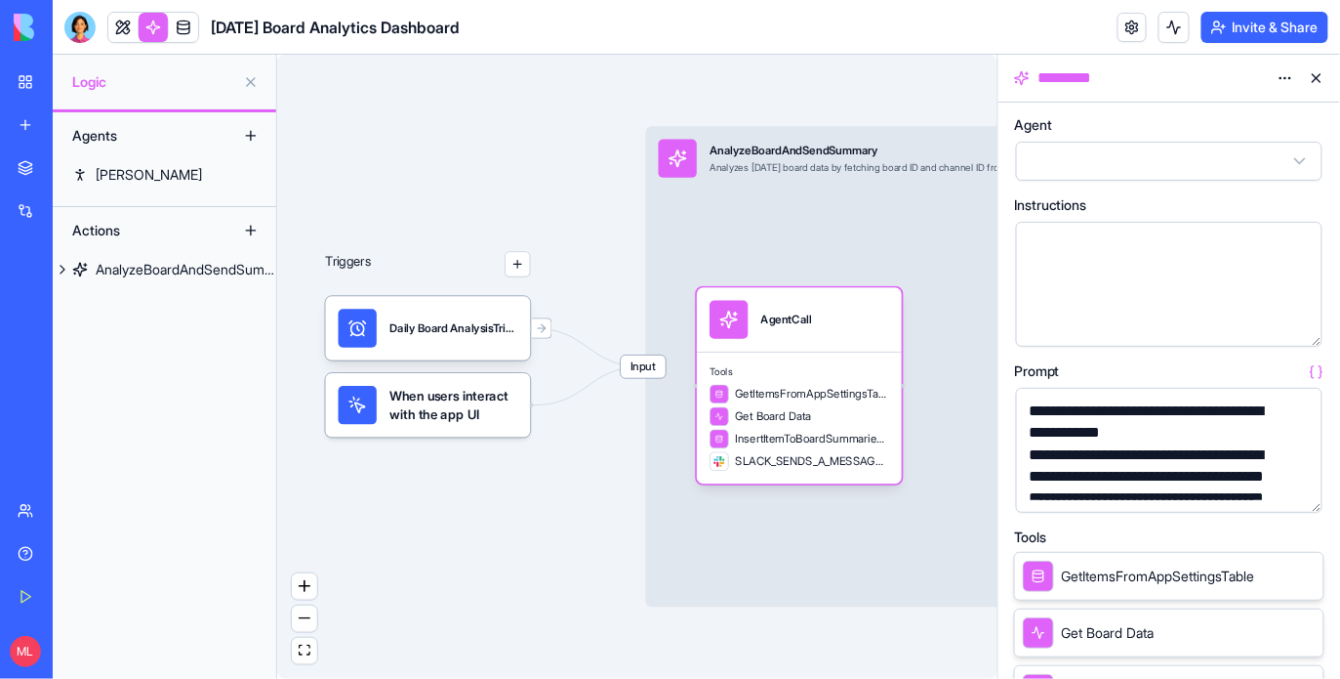
click at [1297, 496] on button "button" at bounding box center [1303, 492] width 31 height 31
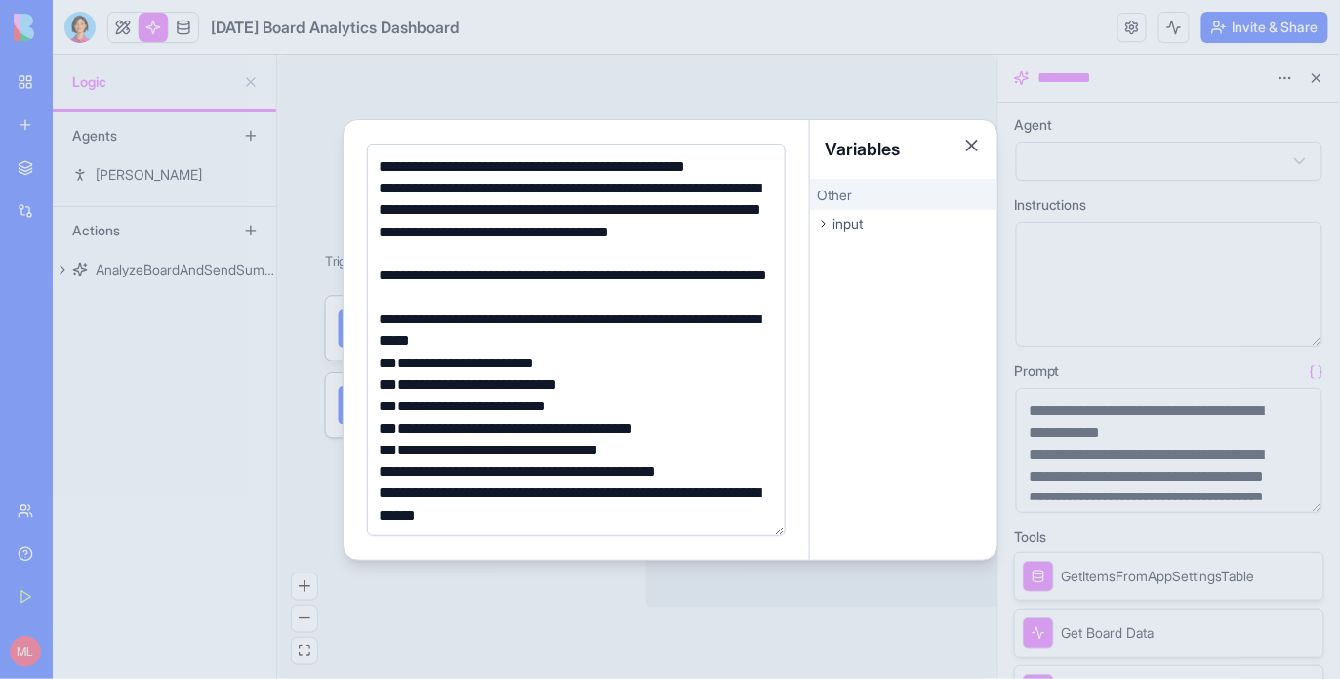
click at [488, 259] on div "**********" at bounding box center [573, 222] width 399 height 88
click at [469, 250] on div "**********" at bounding box center [573, 222] width 399 height 88
click at [523, 59] on div at bounding box center [670, 339] width 1340 height 679
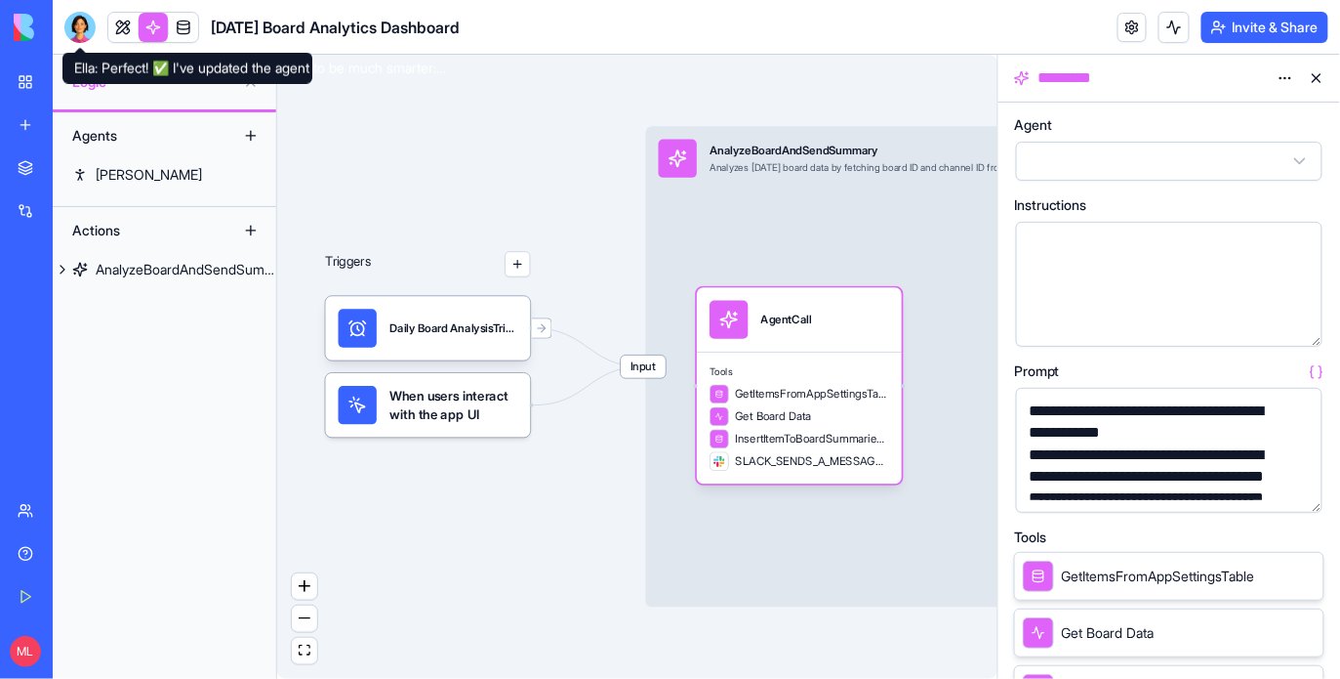
click at [89, 26] on div at bounding box center [79, 27] width 31 height 31
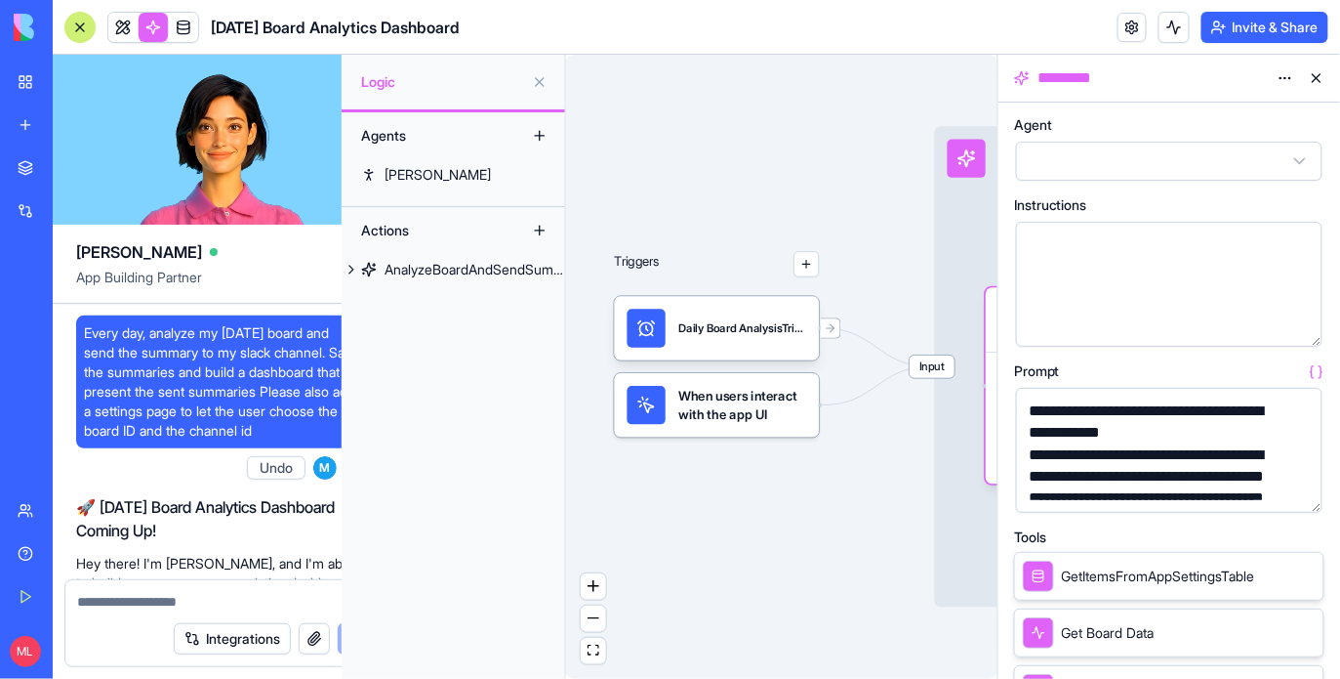
scroll to position [2156, 0]
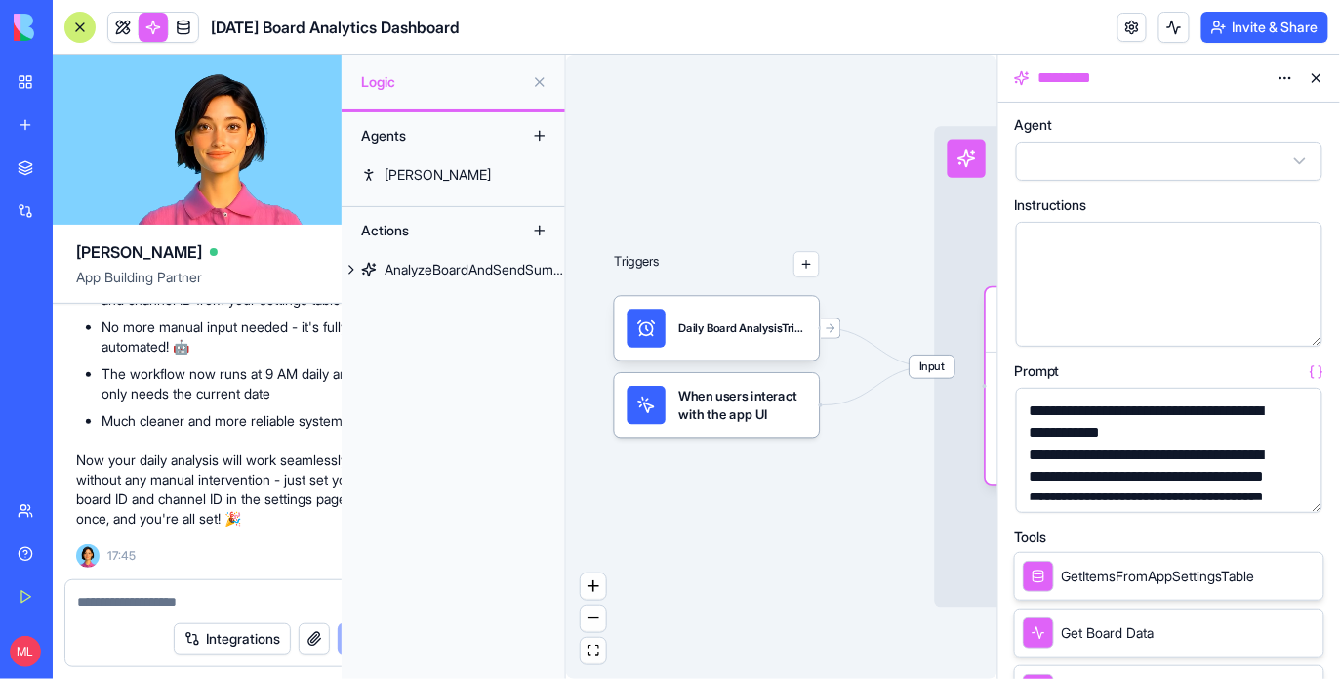
click at [89, 26] on div at bounding box center [79, 27] width 31 height 31
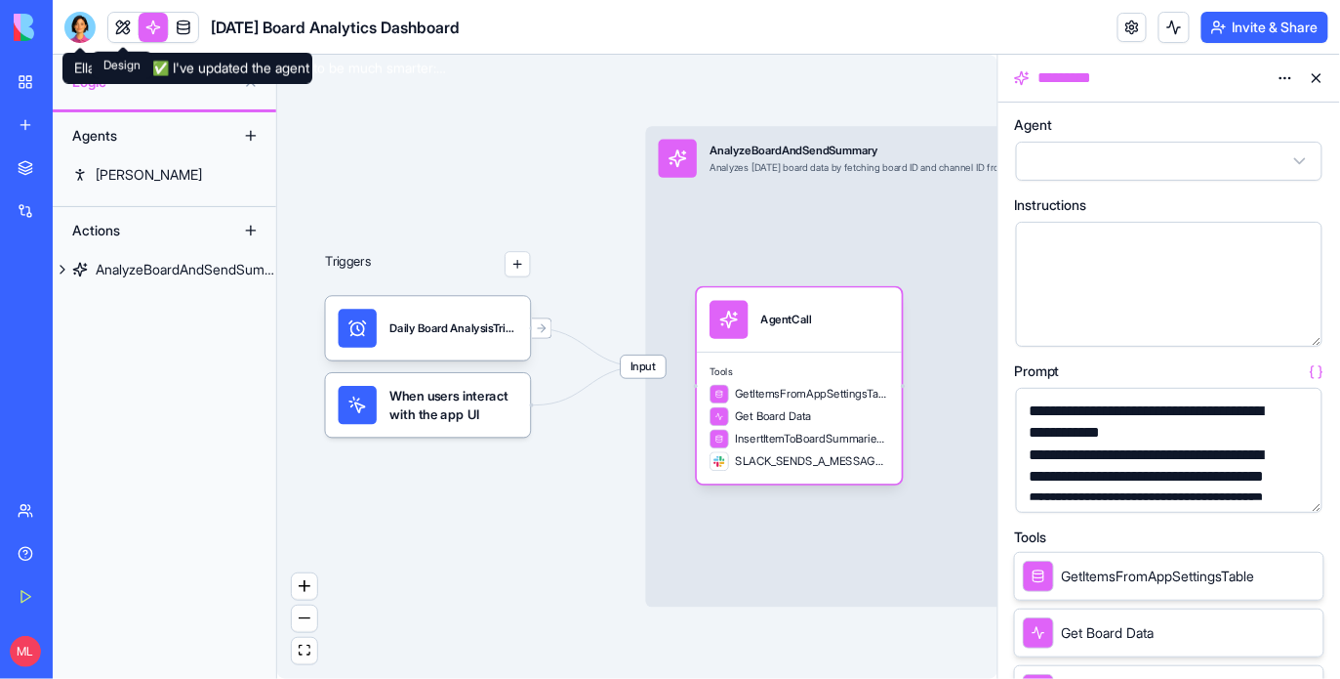
click at [116, 36] on link at bounding box center [122, 27] width 29 height 29
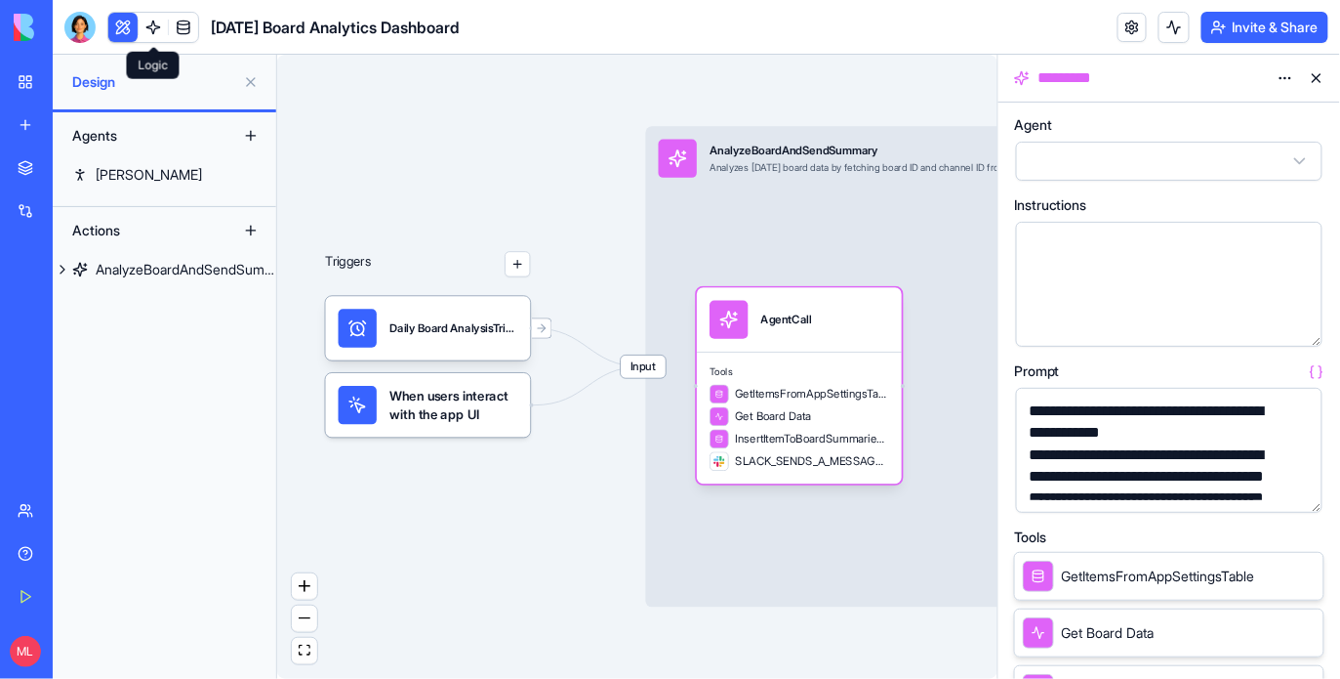
click at [116, 36] on button at bounding box center [122, 27] width 29 height 29
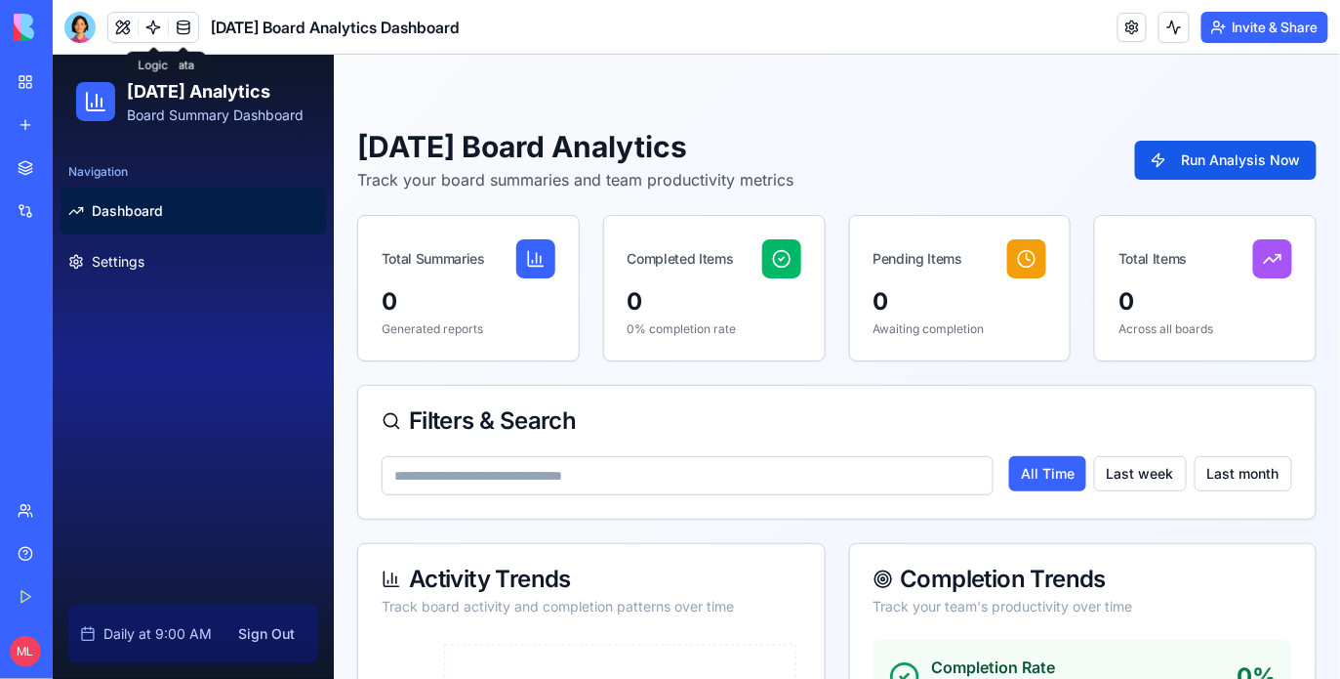
click at [151, 26] on link at bounding box center [153, 27] width 29 height 29
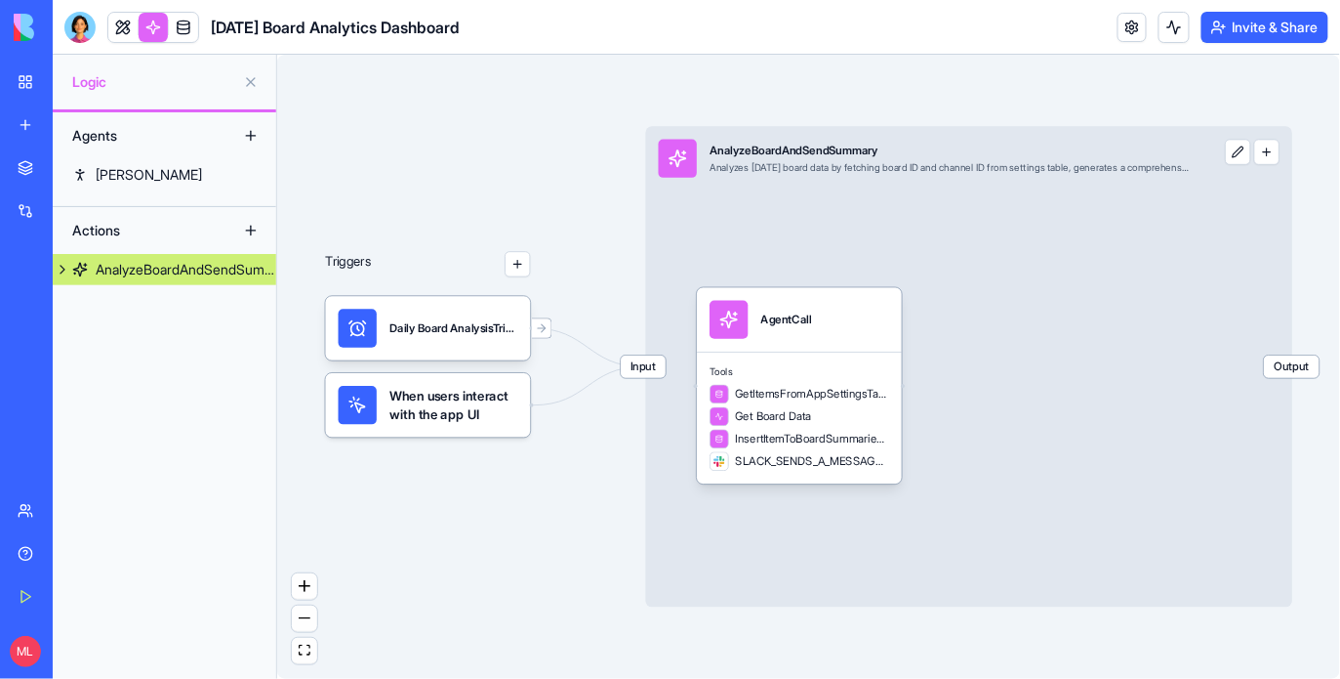
click at [901, 251] on div "Input AnalyzeBoardAndSendSummary Analyzes Monday board data by fetching board I…" at bounding box center [969, 366] width 647 height 480
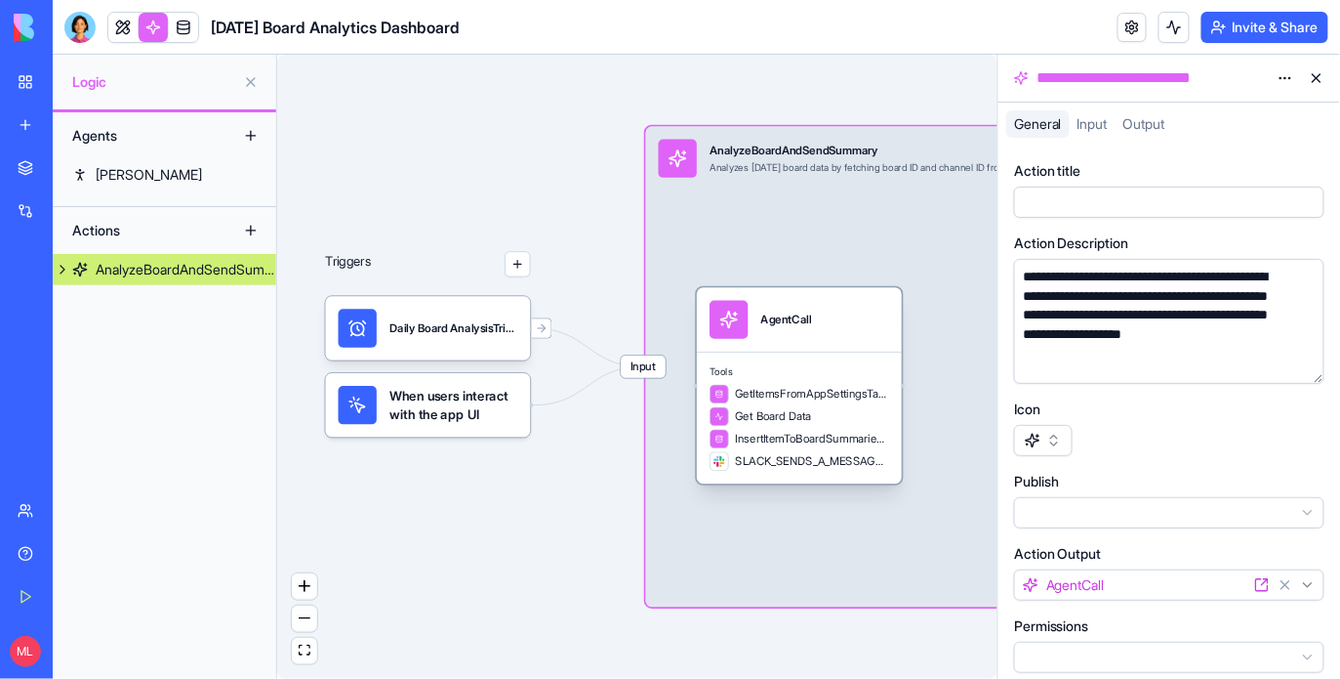
click at [868, 323] on div "AgentCall" at bounding box center [800, 320] width 180 height 38
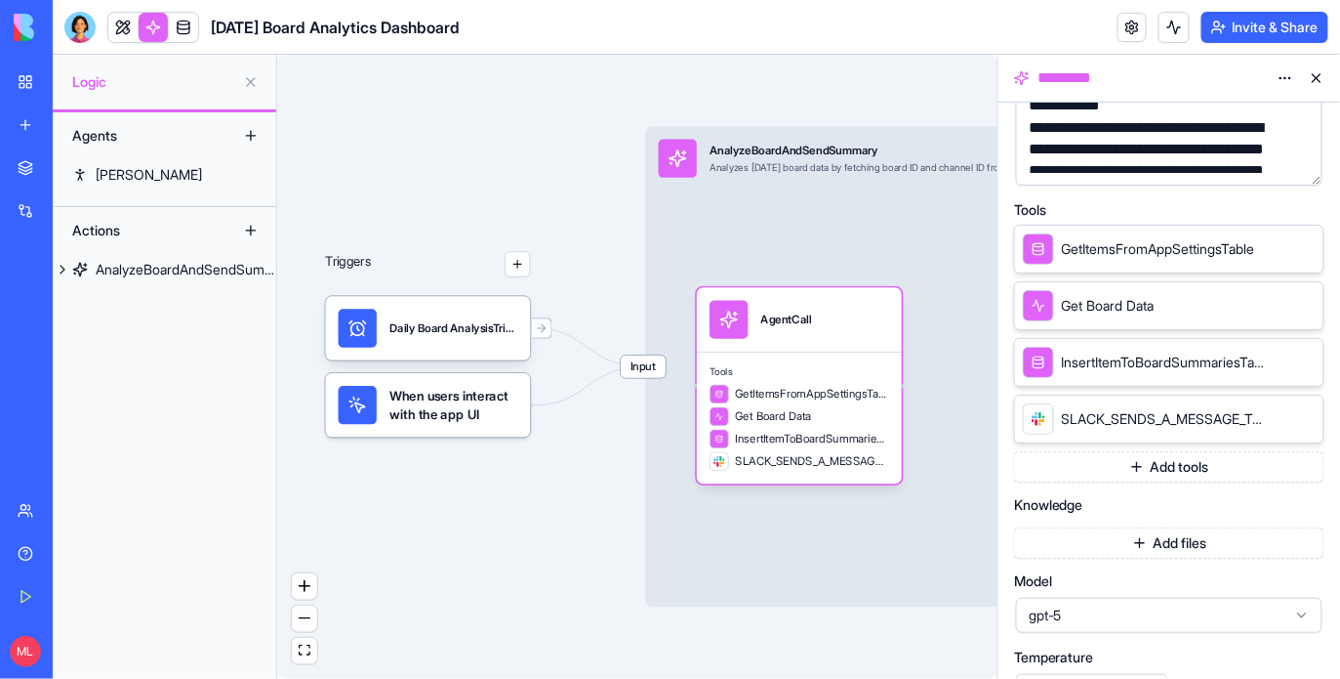
scroll to position [325, 0]
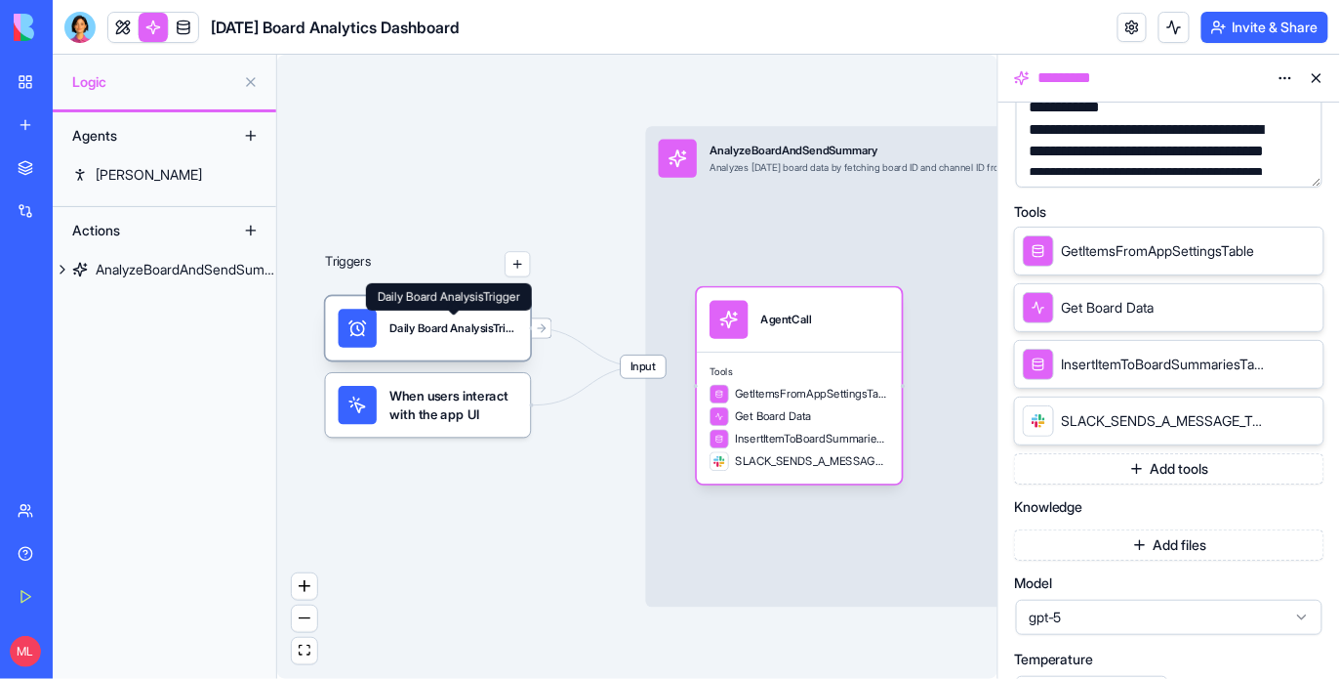
click at [432, 334] on div "Daily Board AnalysisTrigger" at bounding box center [454, 328] width 128 height 16
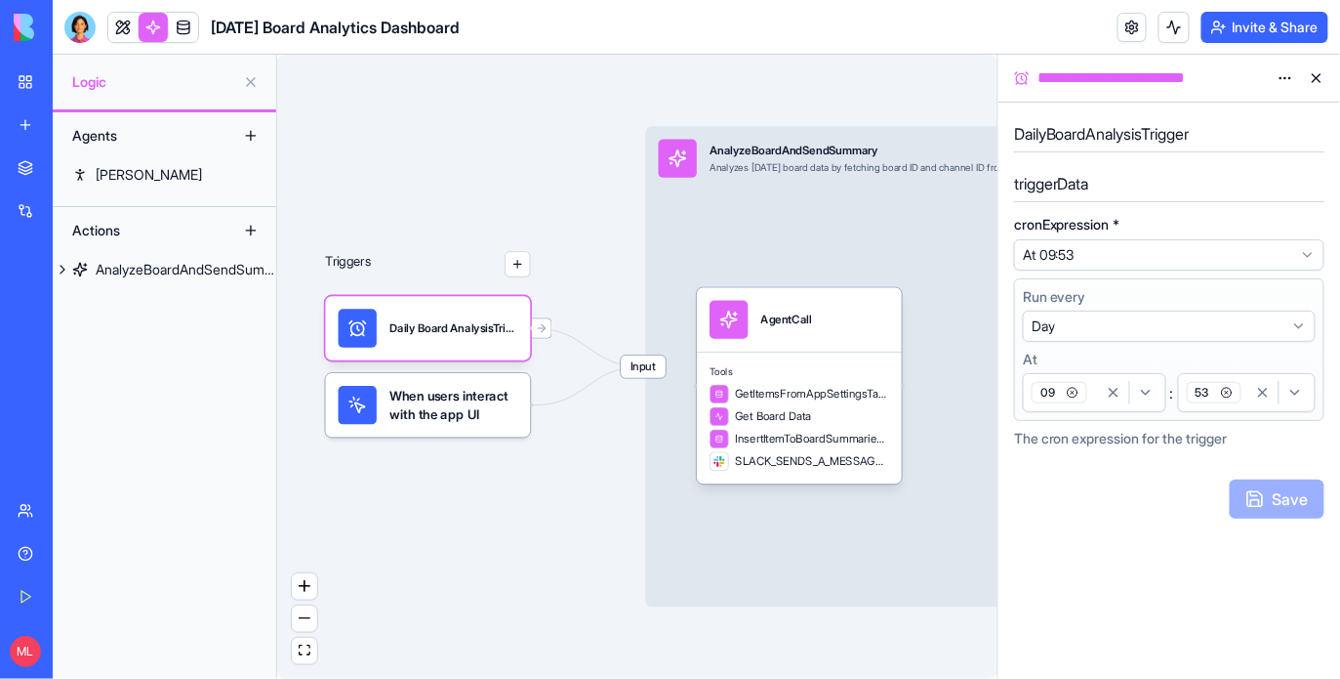
click at [1089, 405] on div "09" at bounding box center [1063, 392] width 70 height 29
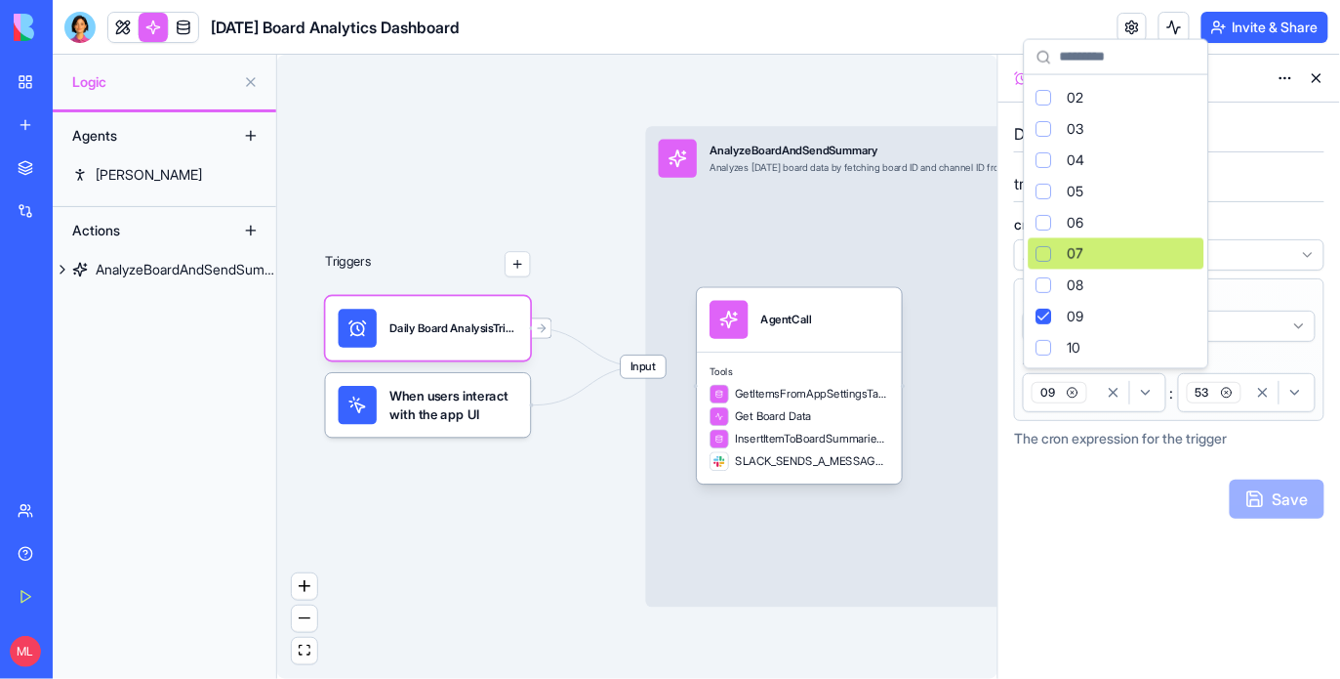
scroll to position [72, 0]
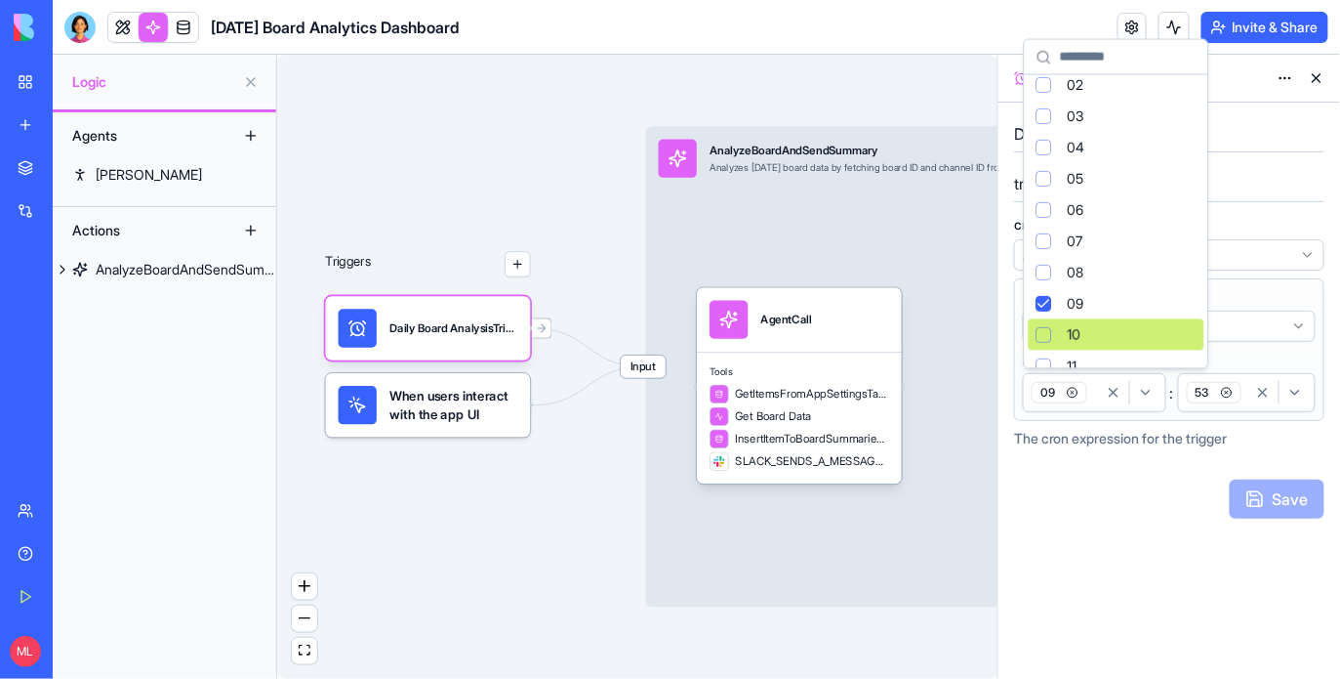
click at [1080, 335] on span "10" at bounding box center [1075, 335] width 14 height 20
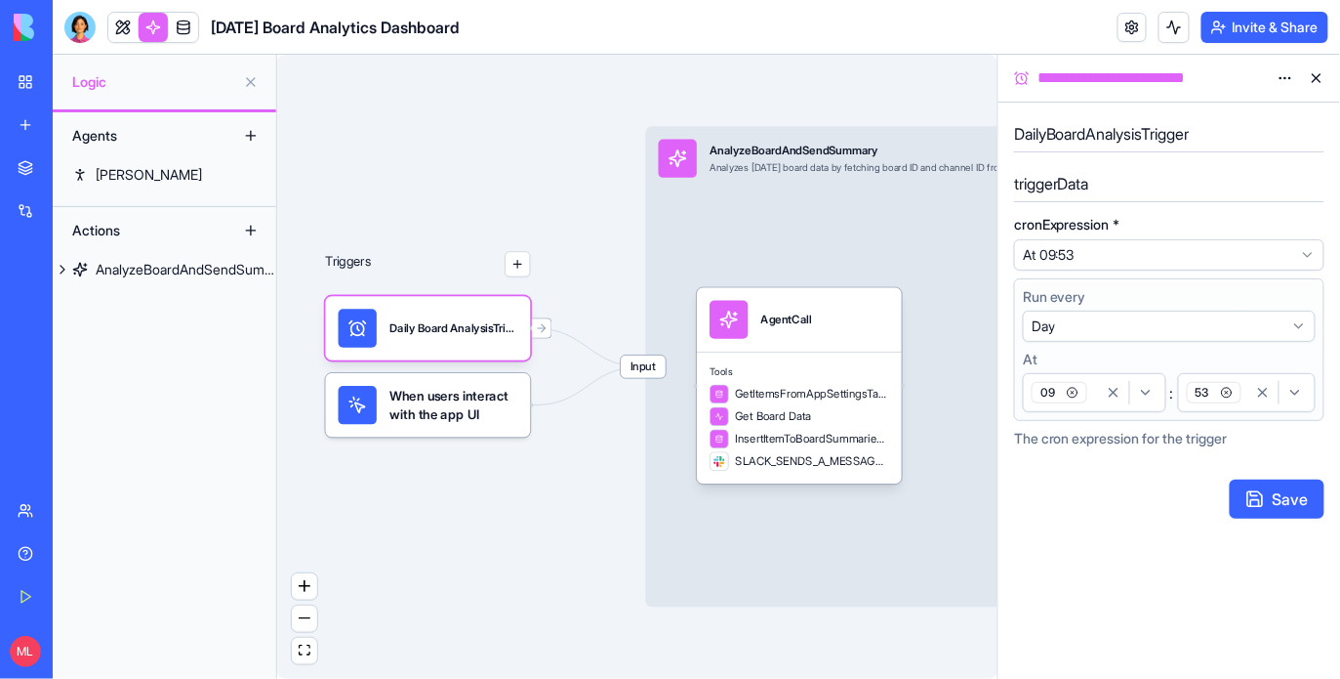
click at [1093, 405] on div "09" at bounding box center [1063, 392] width 70 height 29
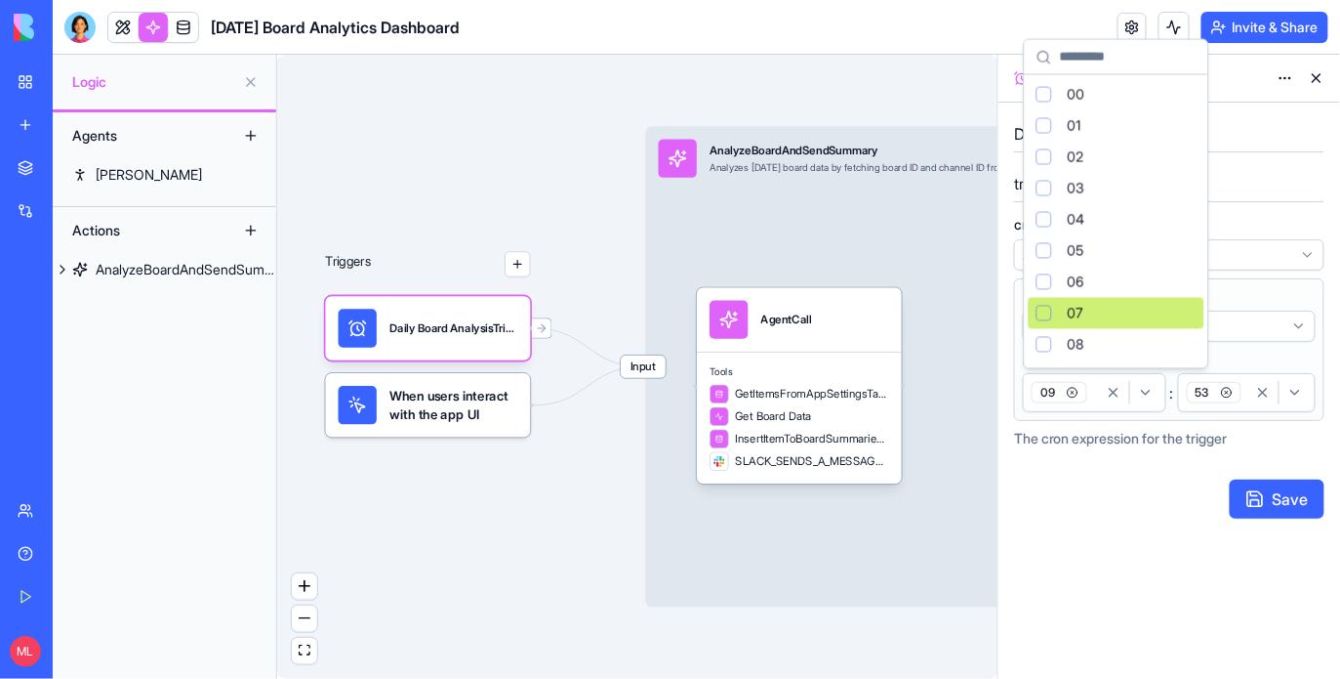
scroll to position [127, 0]
click at [1054, 284] on div "10" at bounding box center [1117, 280] width 176 height 31
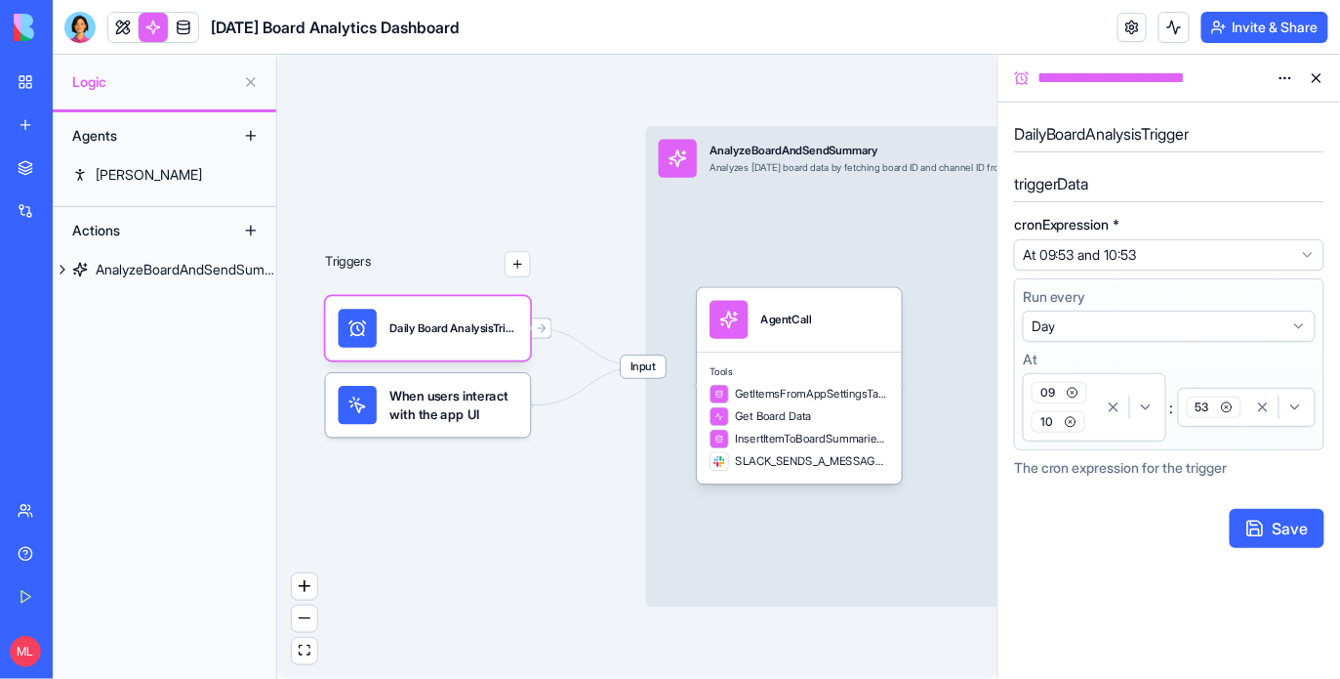
click at [1073, 393] on icon "button" at bounding box center [1073, 393] width 12 height 12
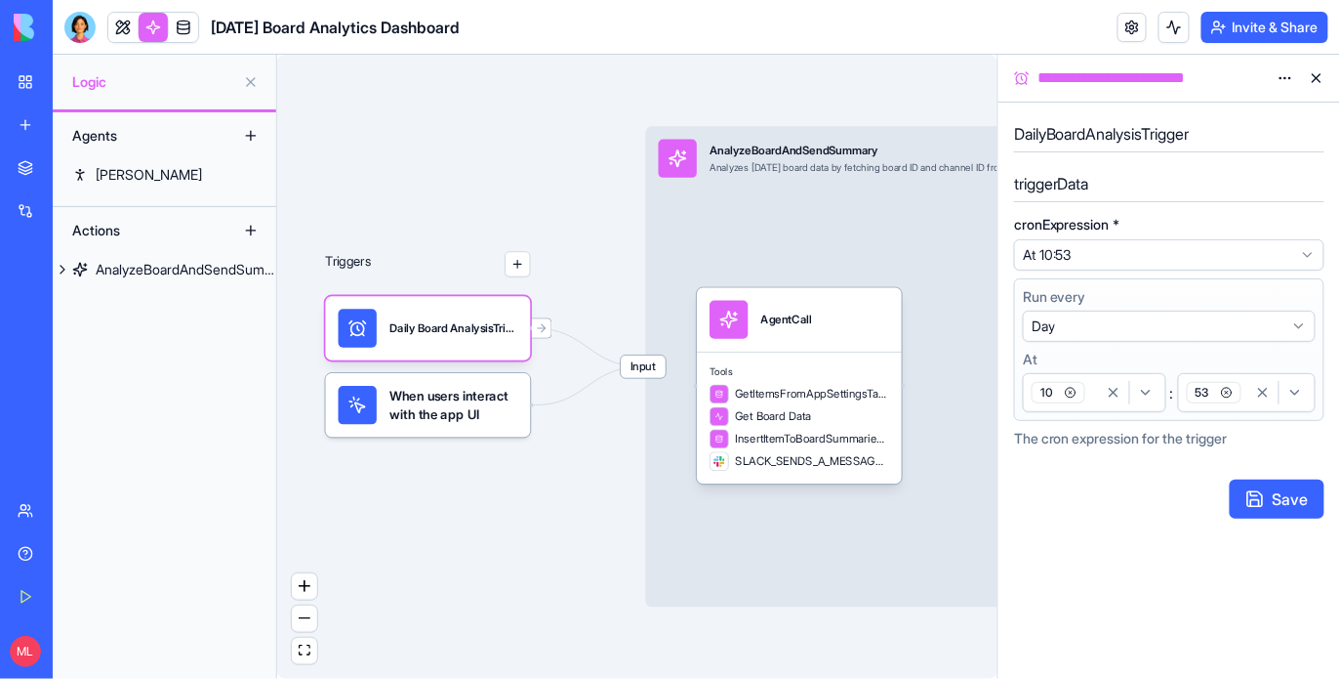
click at [1250, 405] on div "53" at bounding box center [1247, 392] width 128 height 29
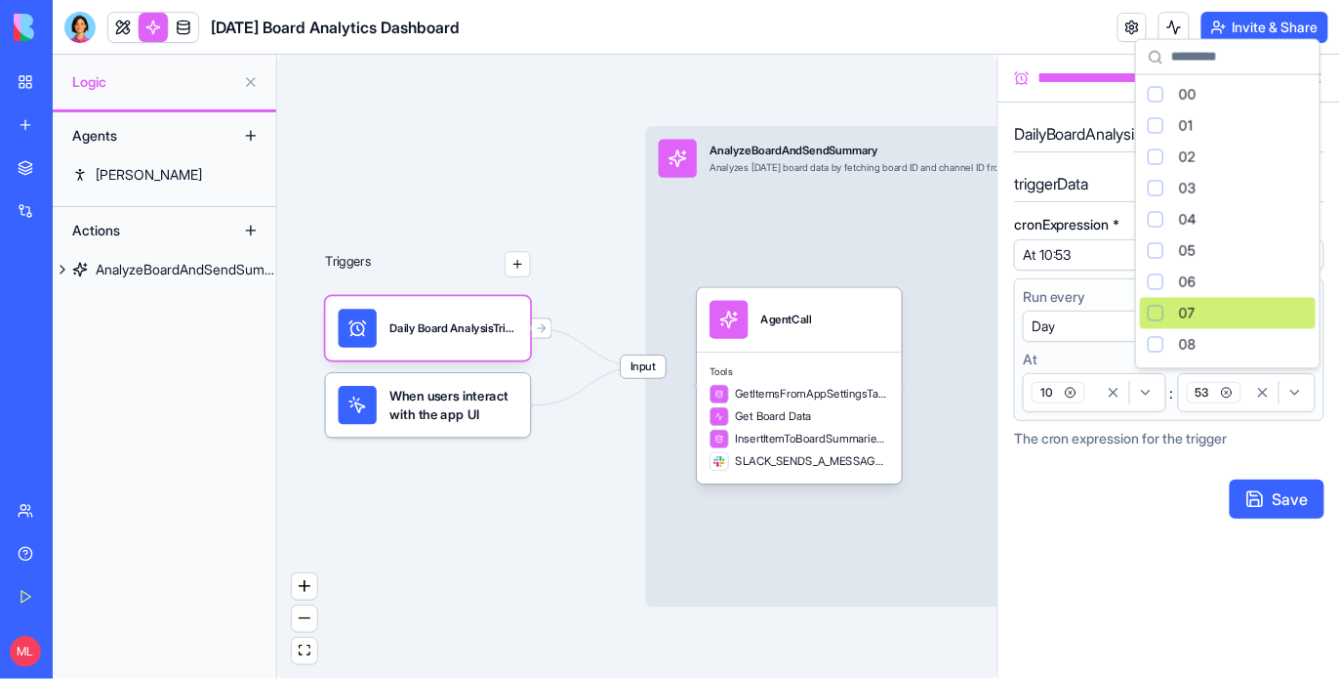
scroll to position [369, 0]
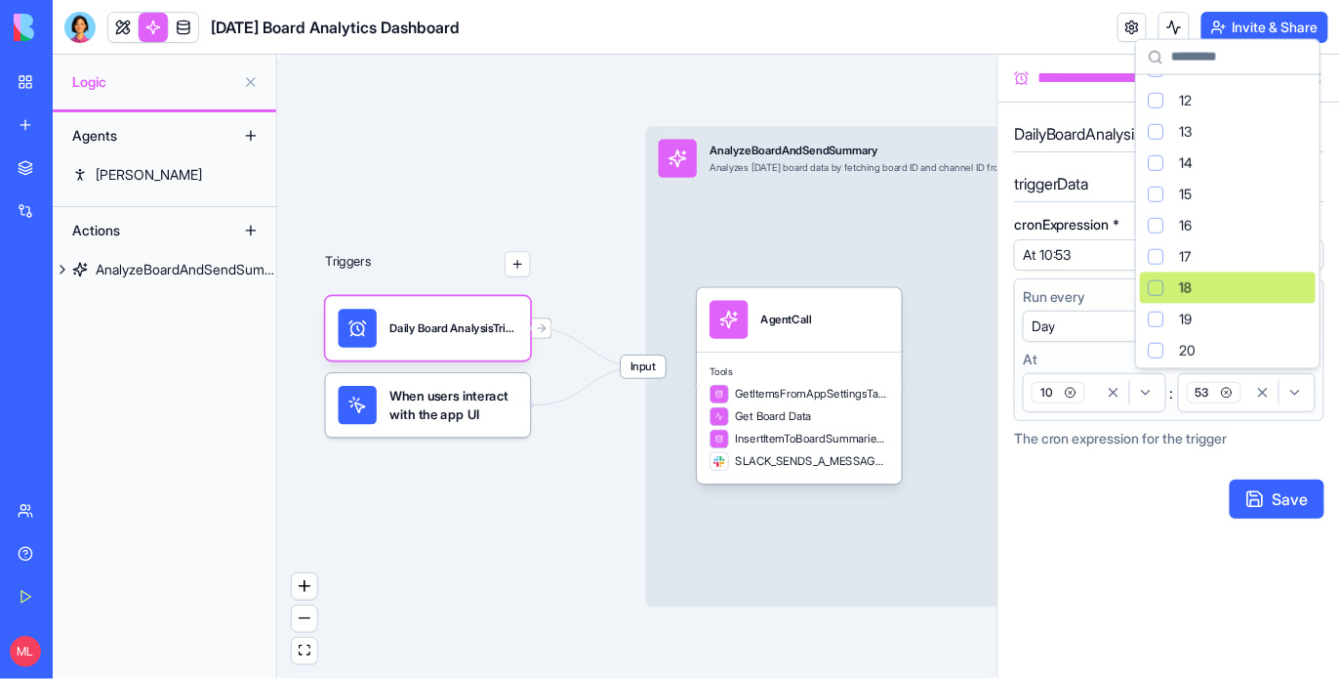
click at [1165, 294] on div "18" at bounding box center [1228, 287] width 176 height 31
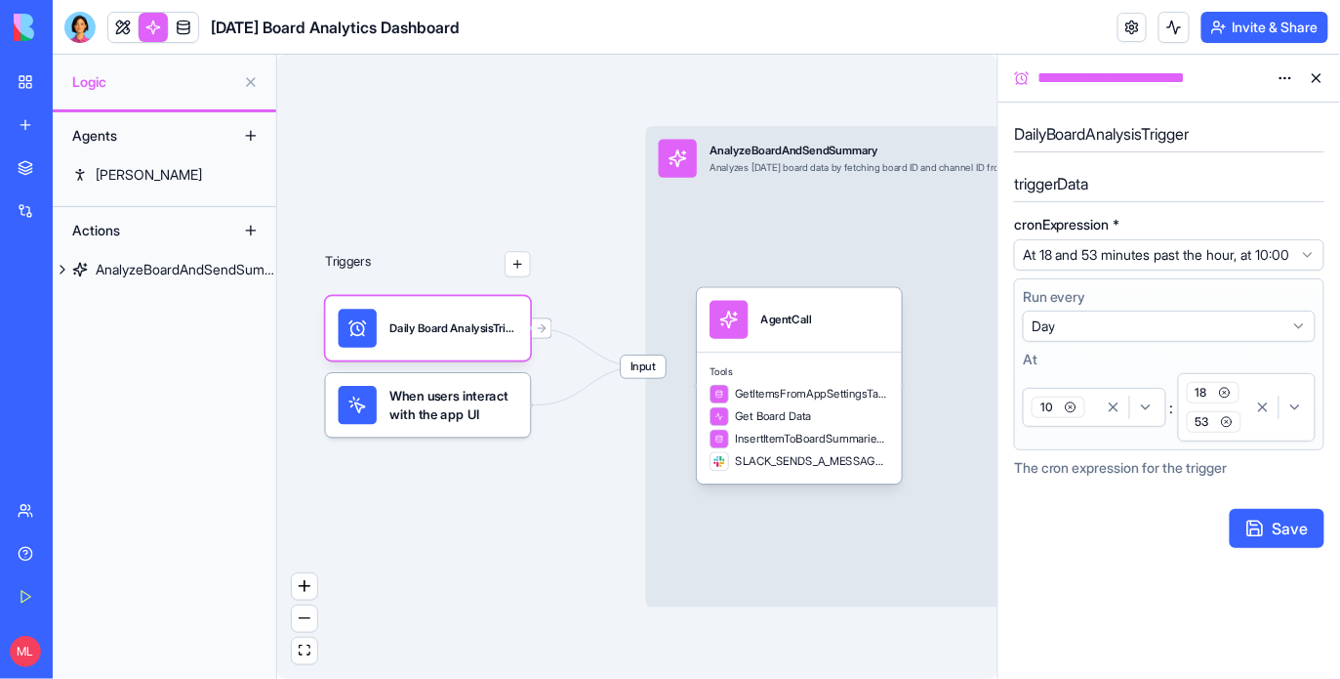
click at [1227, 428] on icon "button" at bounding box center [1227, 422] width 12 height 12
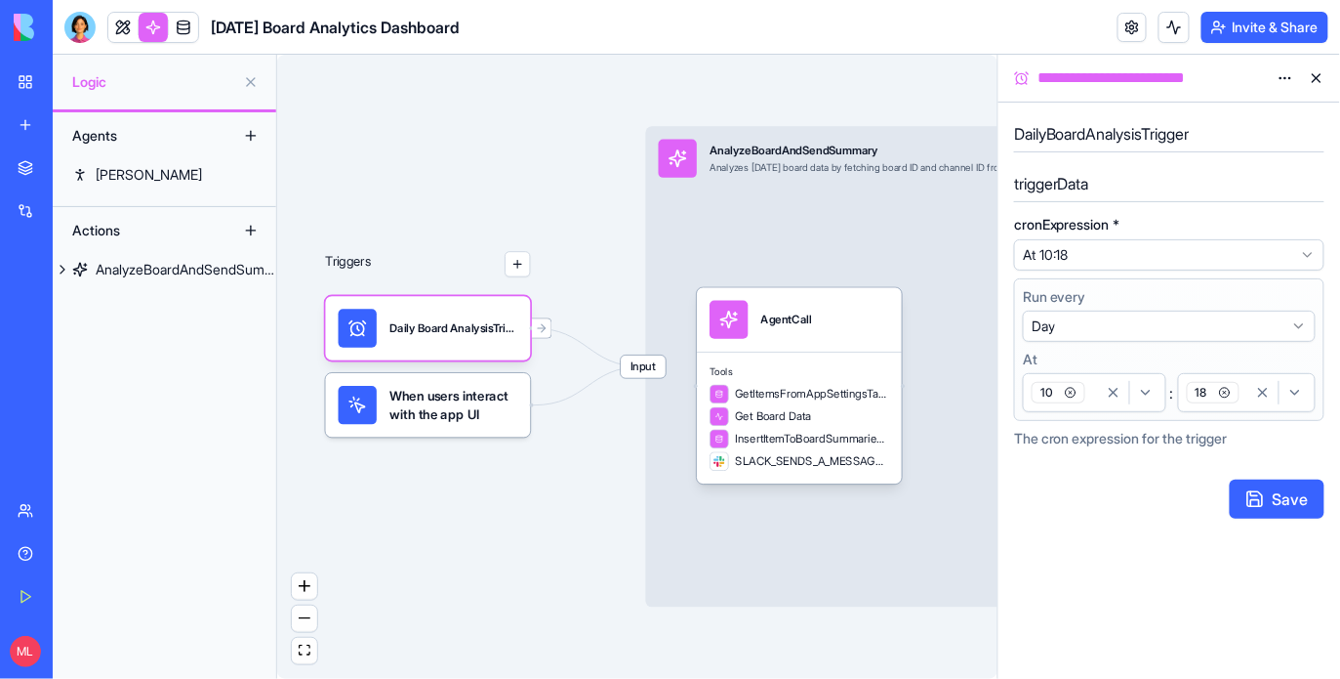
click at [1250, 501] on button "Save" at bounding box center [1277, 498] width 95 height 39
click at [118, 19] on link at bounding box center [122, 27] width 29 height 29
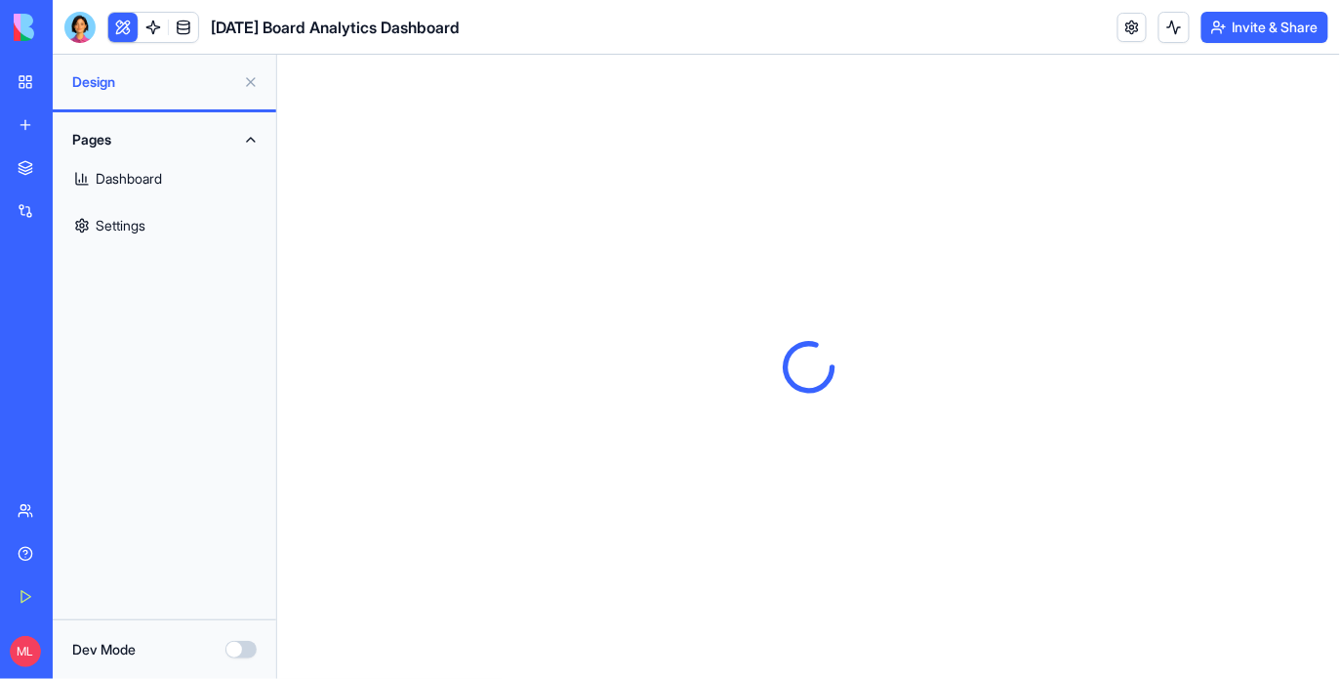
click at [169, 186] on link "Dashboard" at bounding box center [164, 178] width 200 height 47
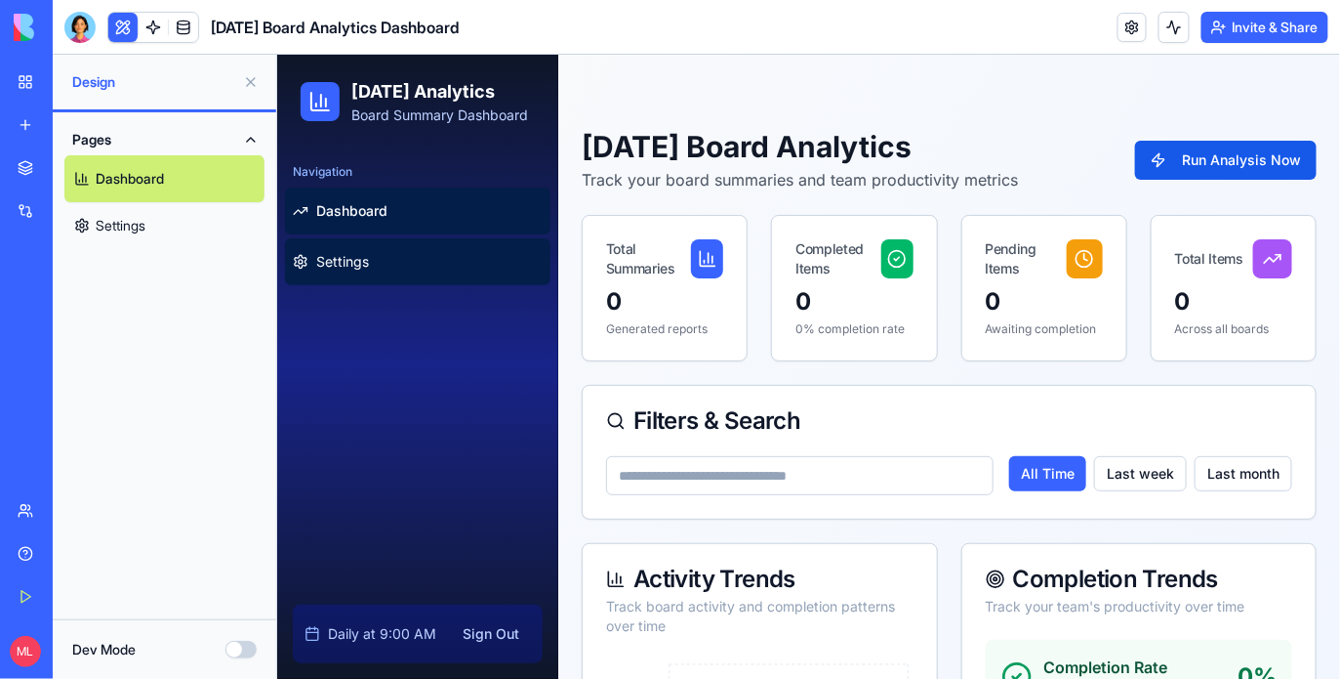
click at [387, 272] on link "Settings" at bounding box center [417, 260] width 266 height 47
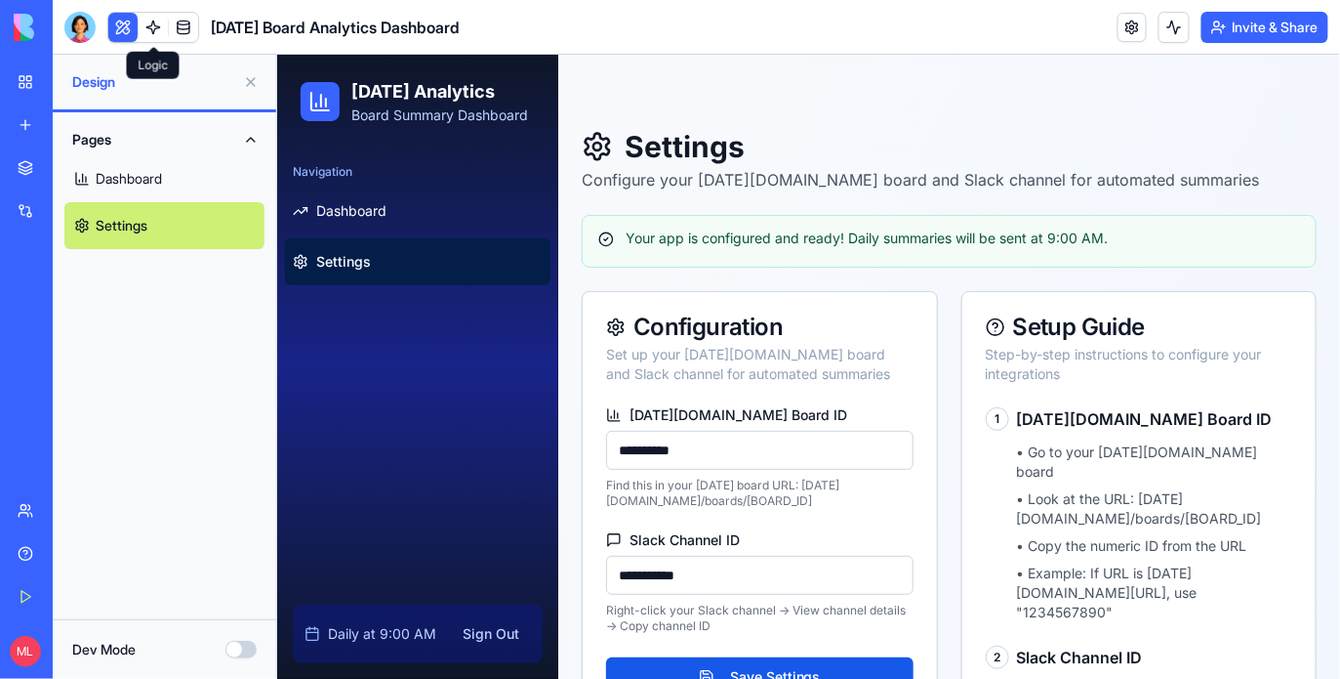
click at [148, 27] on link at bounding box center [153, 27] width 29 height 29
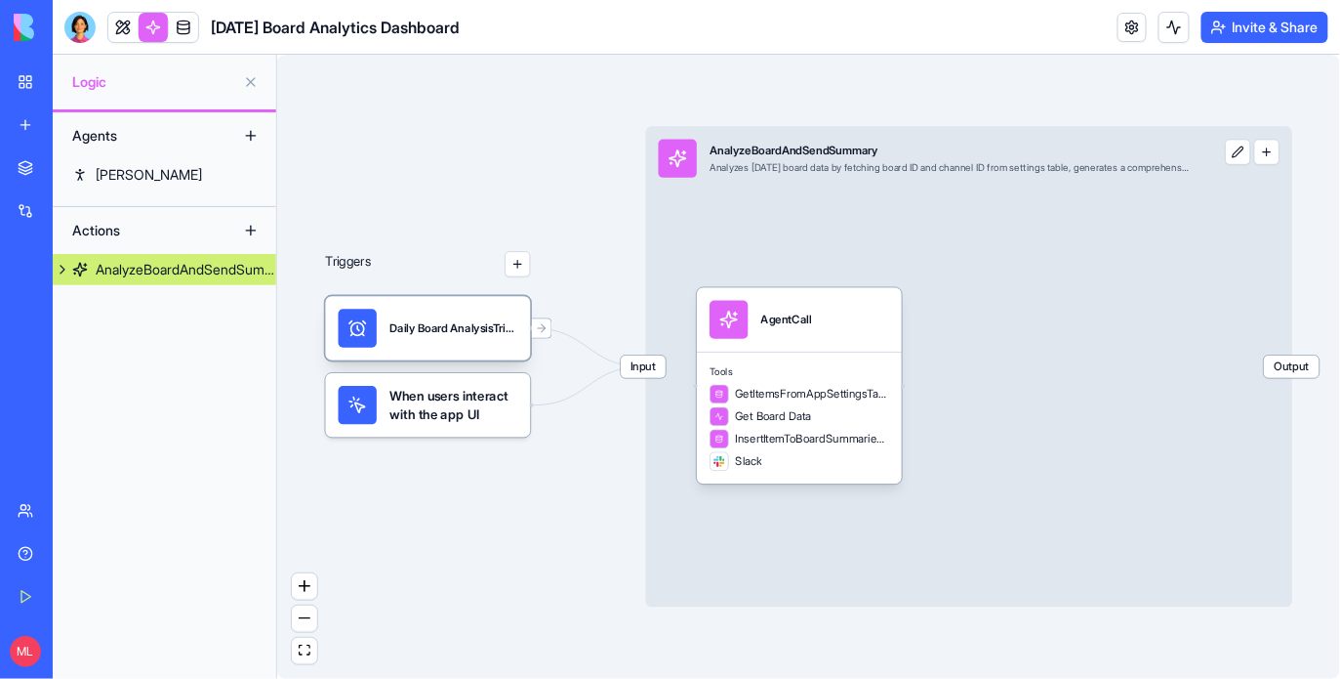
click at [475, 347] on div "Daily Board AnalysisTrigger" at bounding box center [428, 328] width 205 height 64
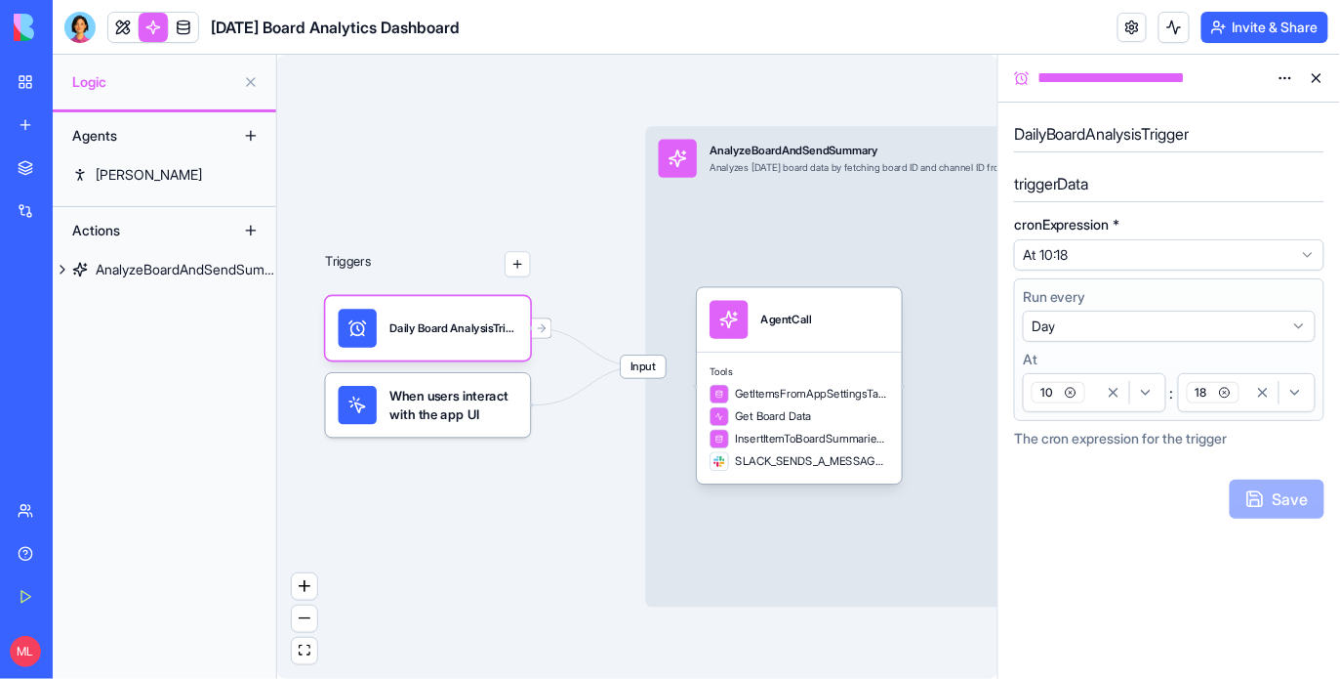
click at [1091, 400] on div "10" at bounding box center [1063, 392] width 70 height 29
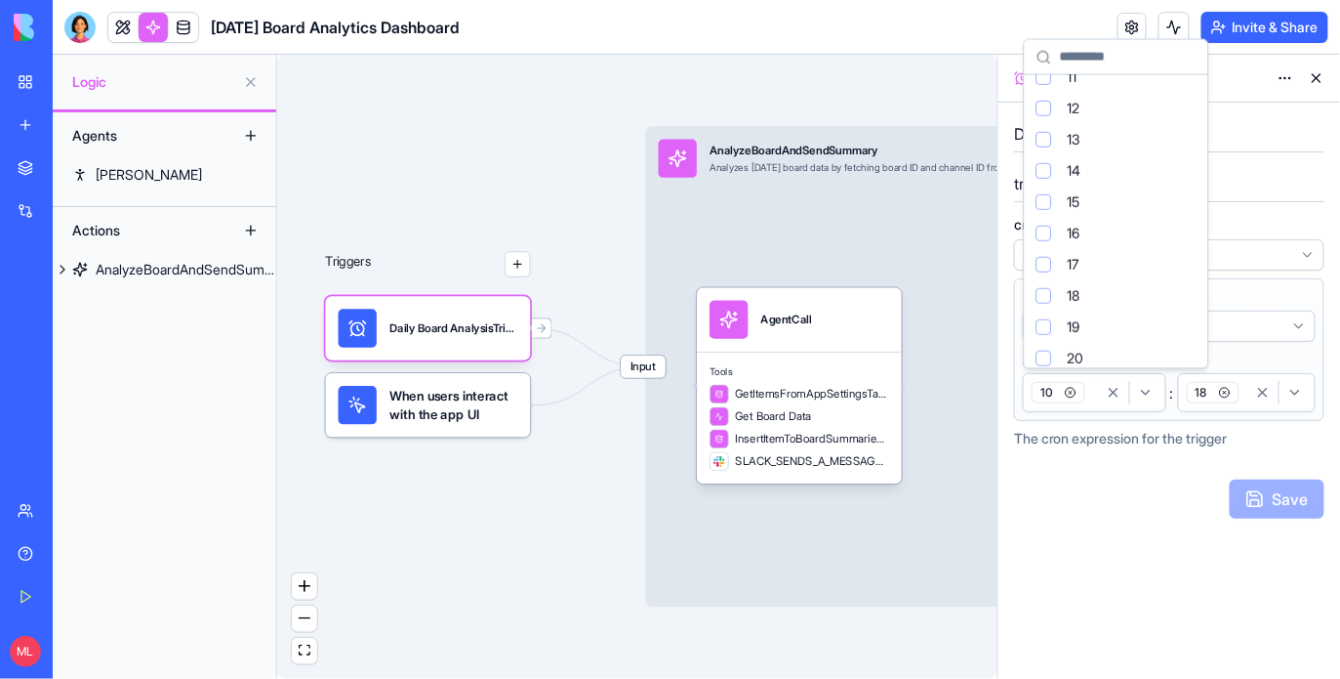
scroll to position [382, 0]
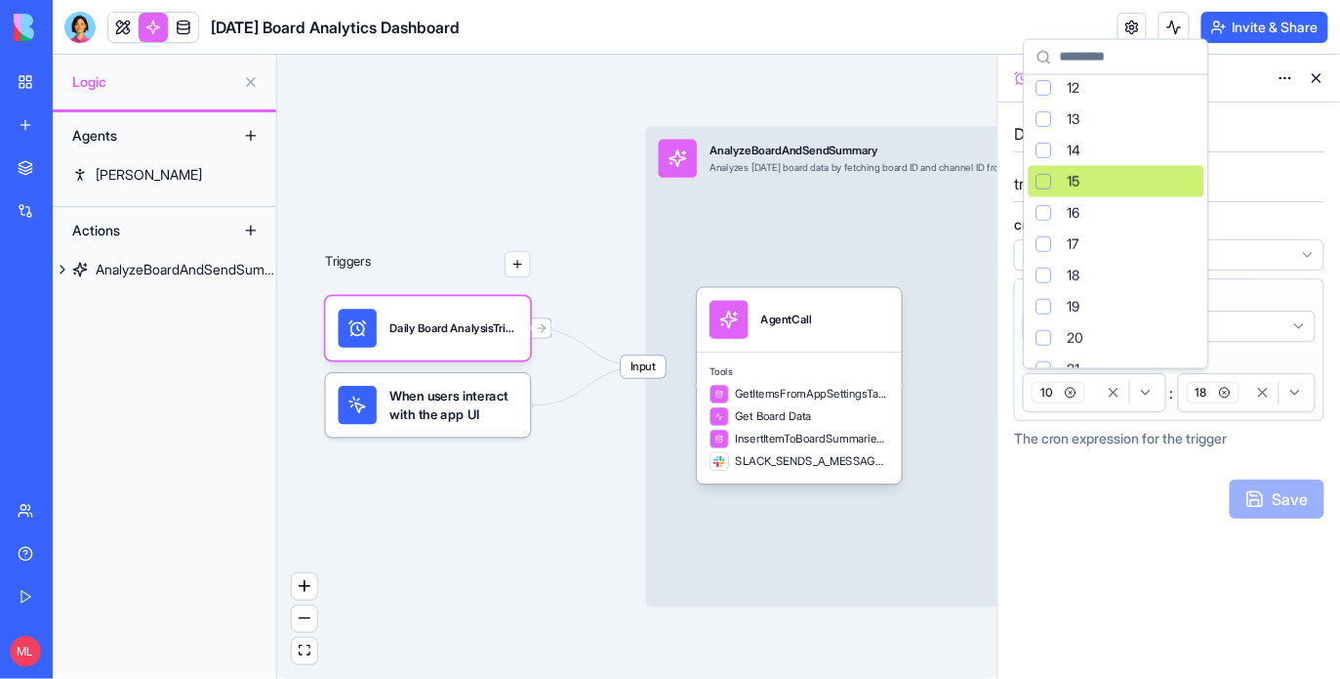
click at [1066, 178] on div "15" at bounding box center [1117, 181] width 176 height 31
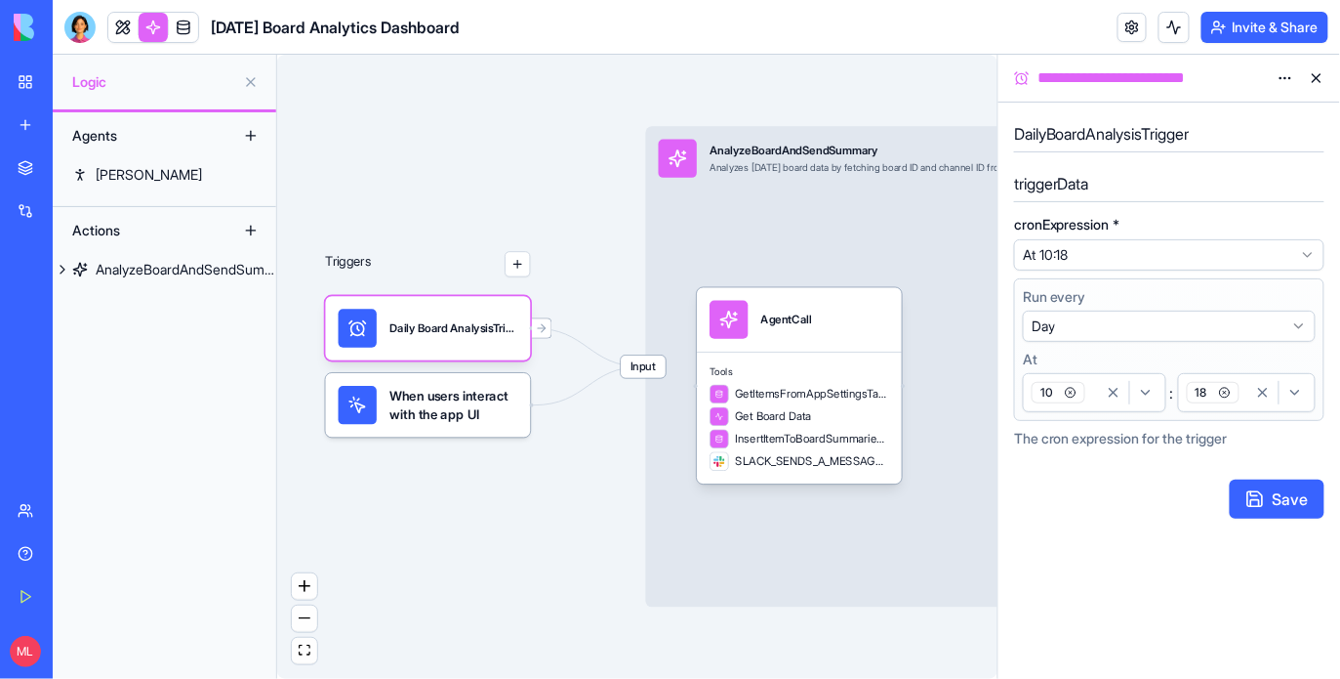
click at [1091, 400] on div "10" at bounding box center [1063, 392] width 70 height 29
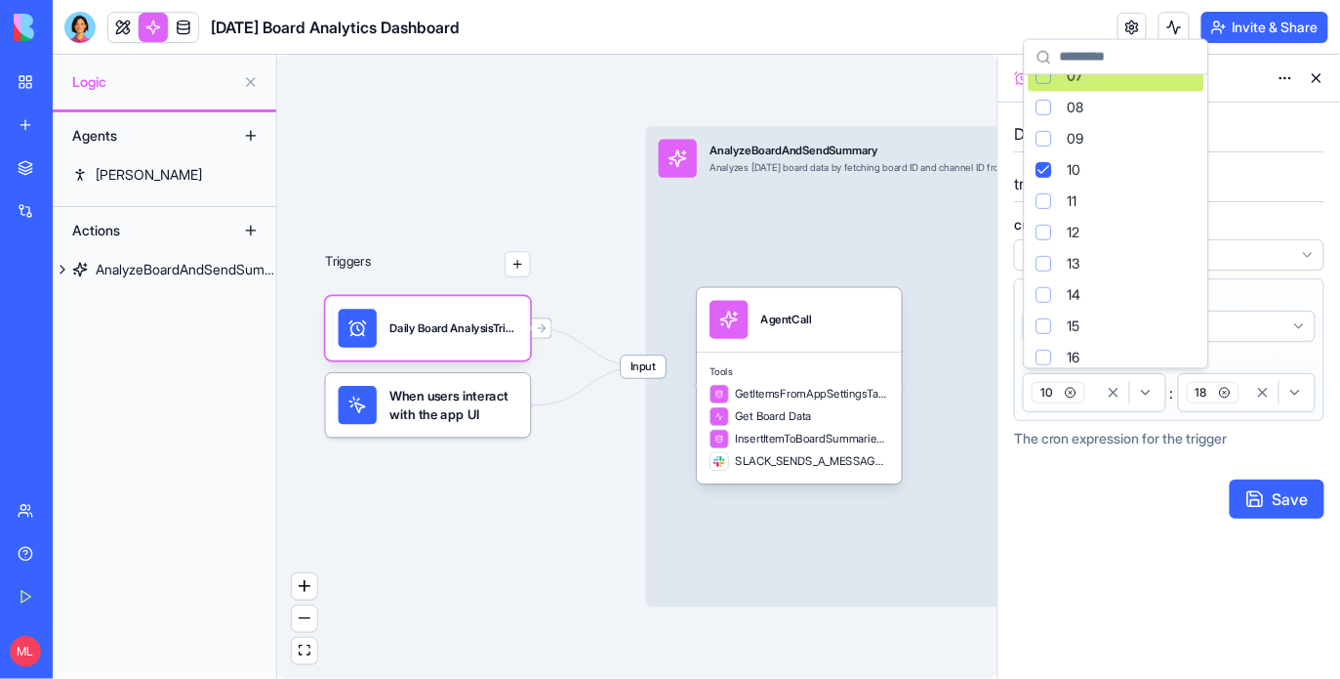
scroll to position [264, 0]
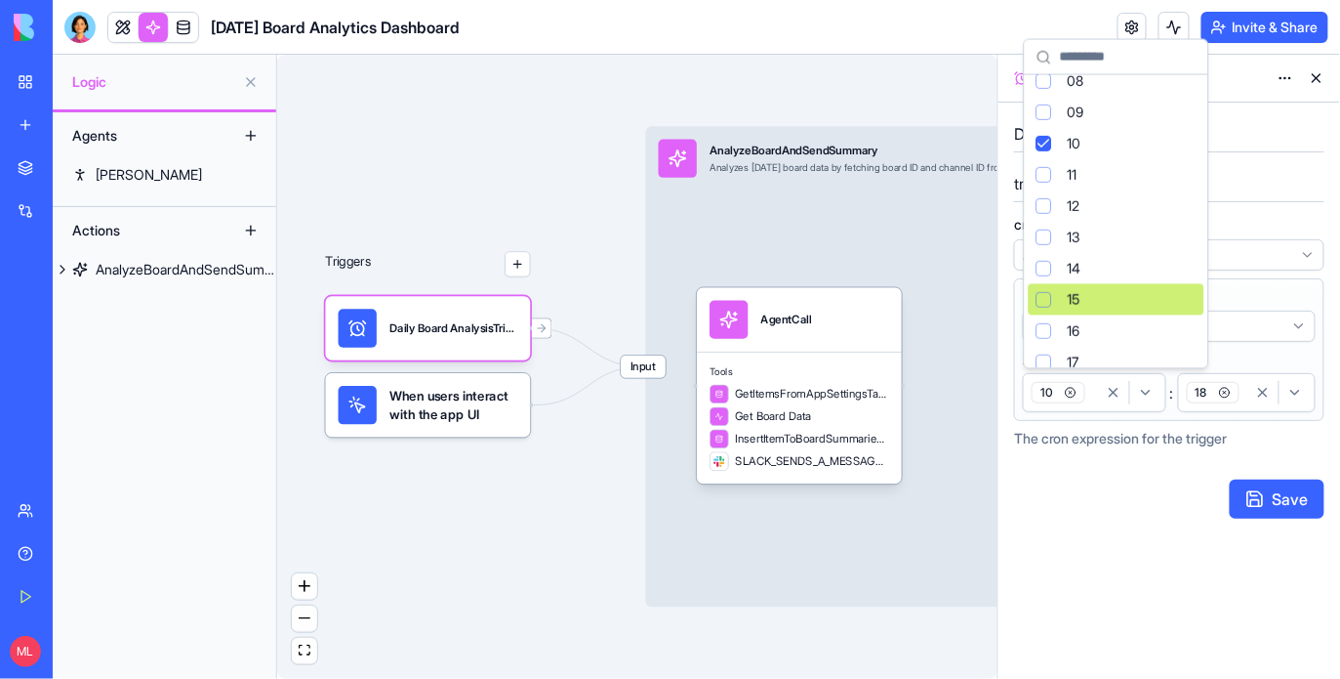
click at [1050, 297] on div "Suggestions" at bounding box center [1045, 300] width 16 height 16
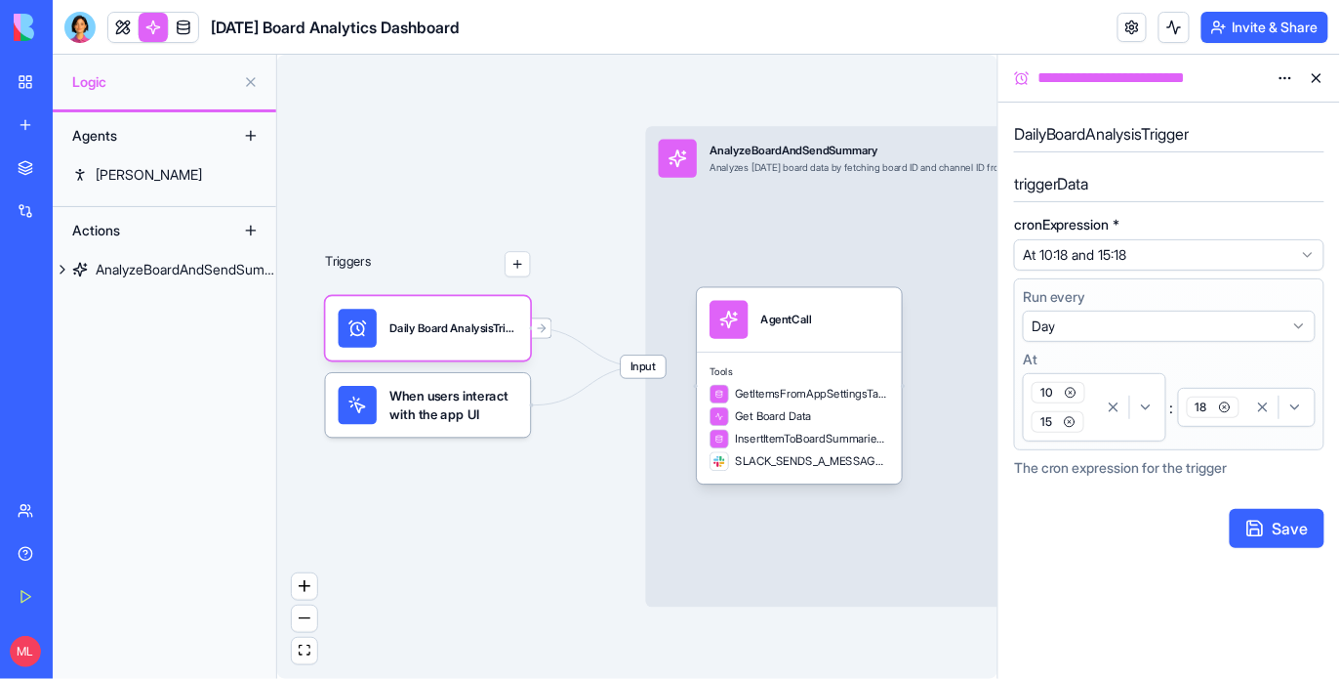
click at [1071, 390] on icon "button" at bounding box center [1071, 393] width 12 height 12
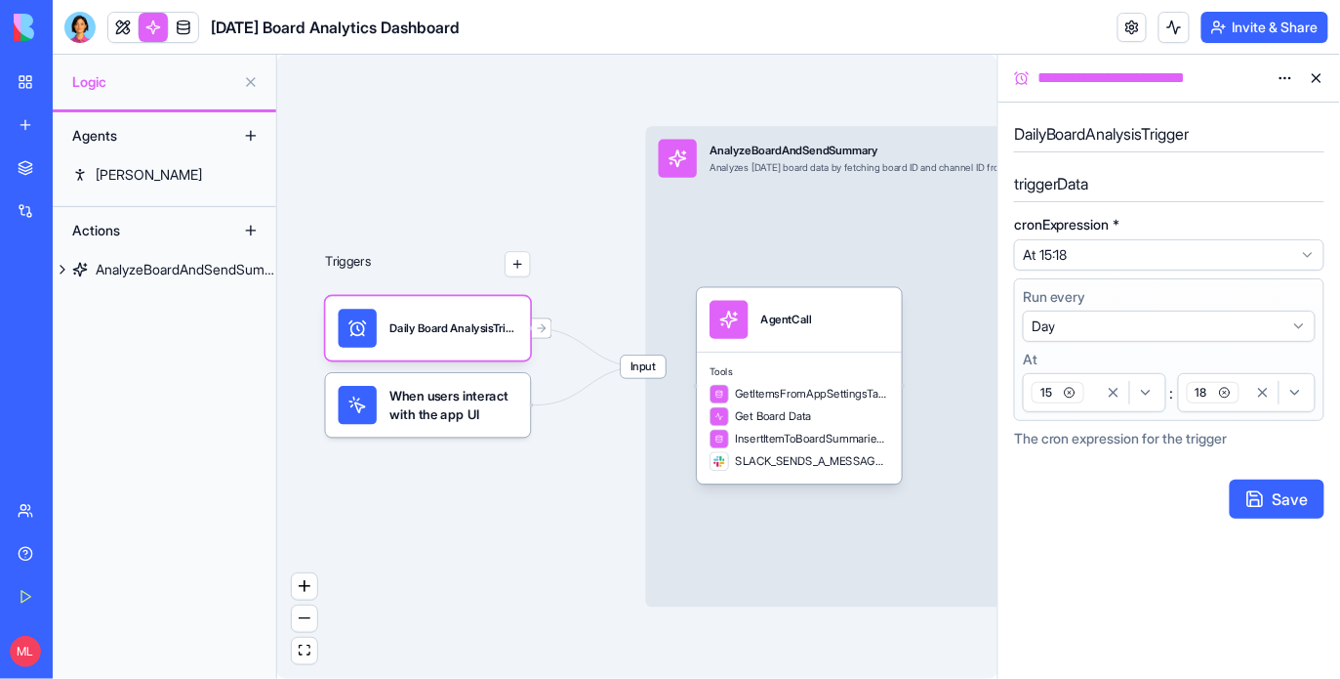
click at [1208, 407] on button "18" at bounding box center [1247, 392] width 138 height 39
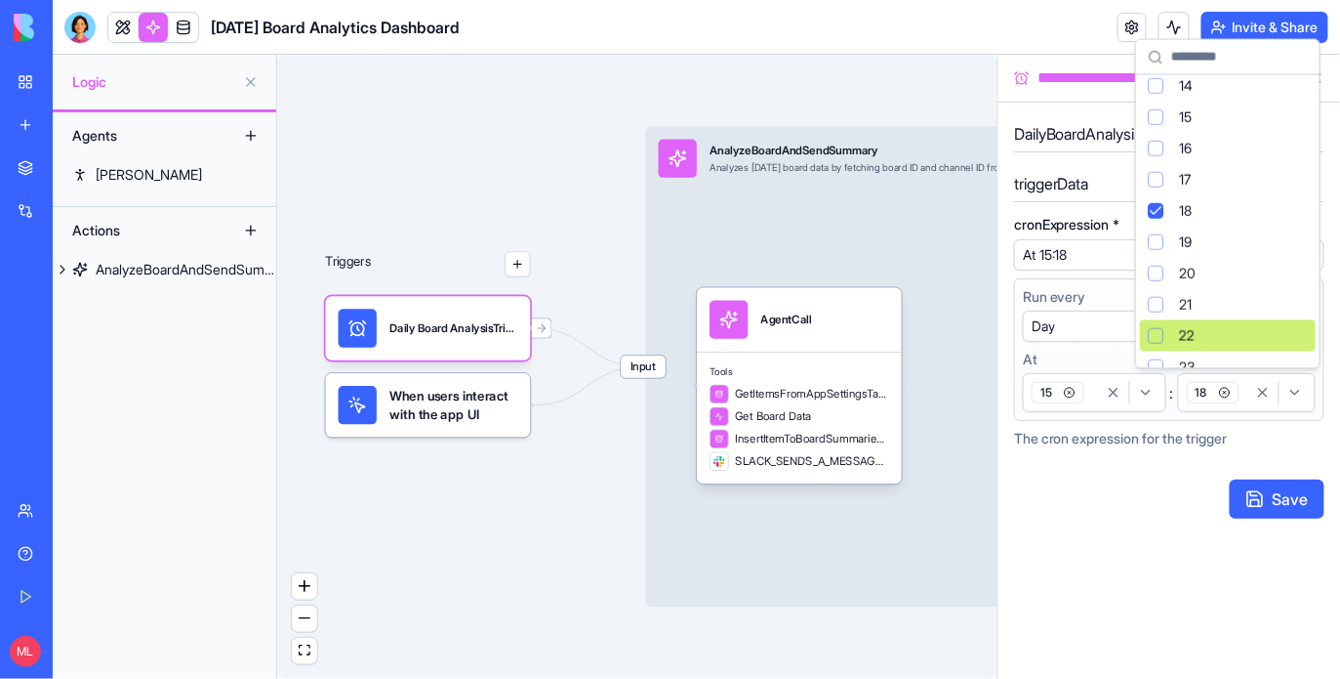
click at [1167, 323] on div "22" at bounding box center [1228, 335] width 176 height 31
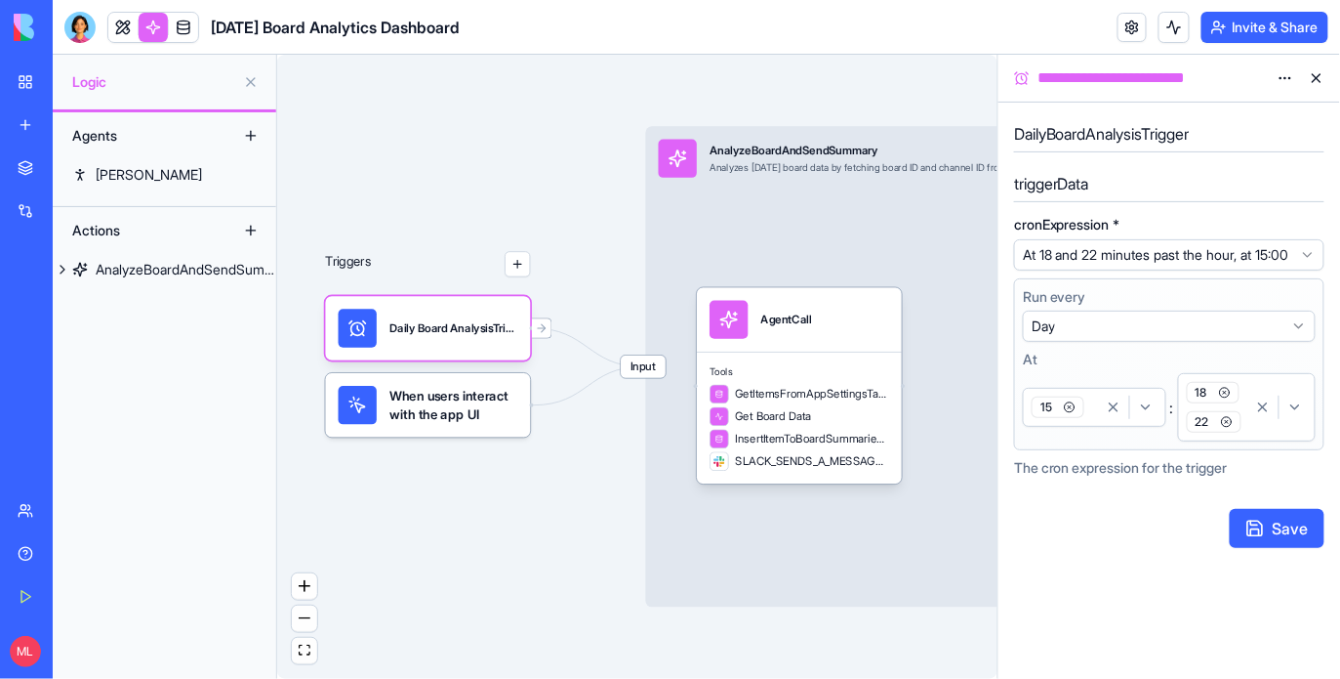
click at [1226, 398] on icon "button" at bounding box center [1225, 393] width 12 height 12
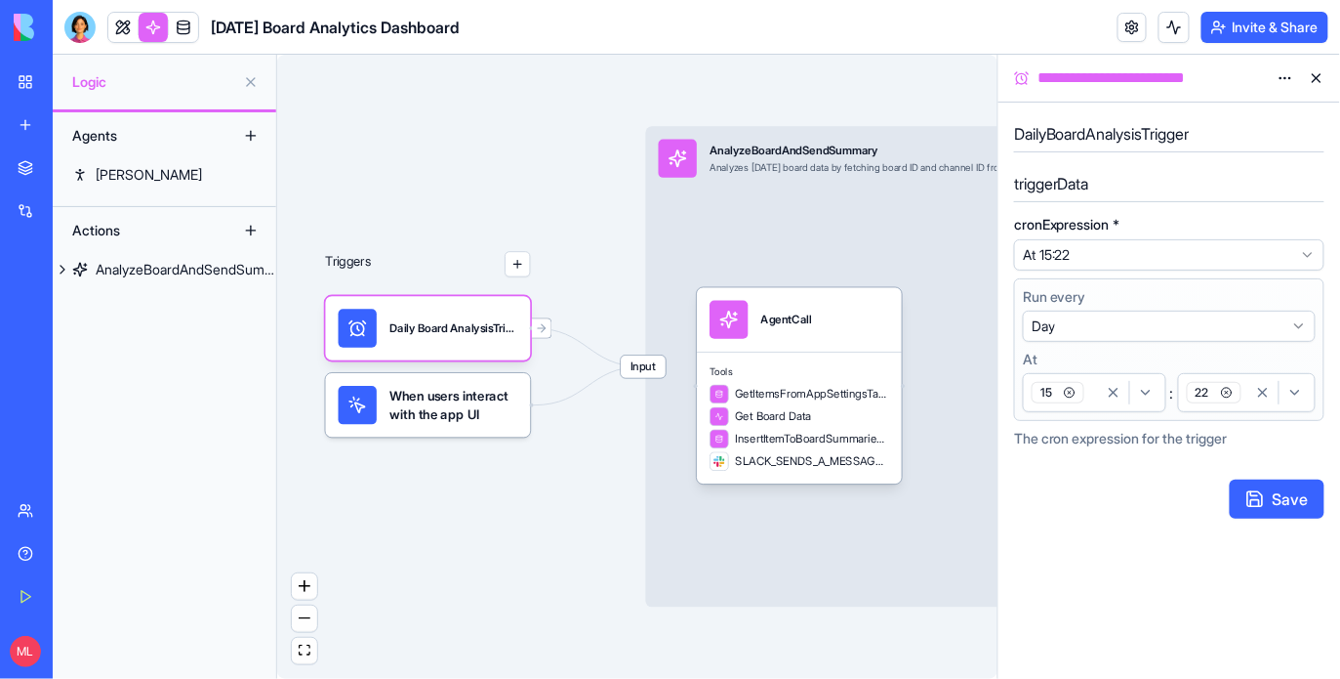
click at [1266, 501] on button "Save" at bounding box center [1277, 498] width 95 height 39
click at [1315, 78] on button at bounding box center [1316, 77] width 31 height 31
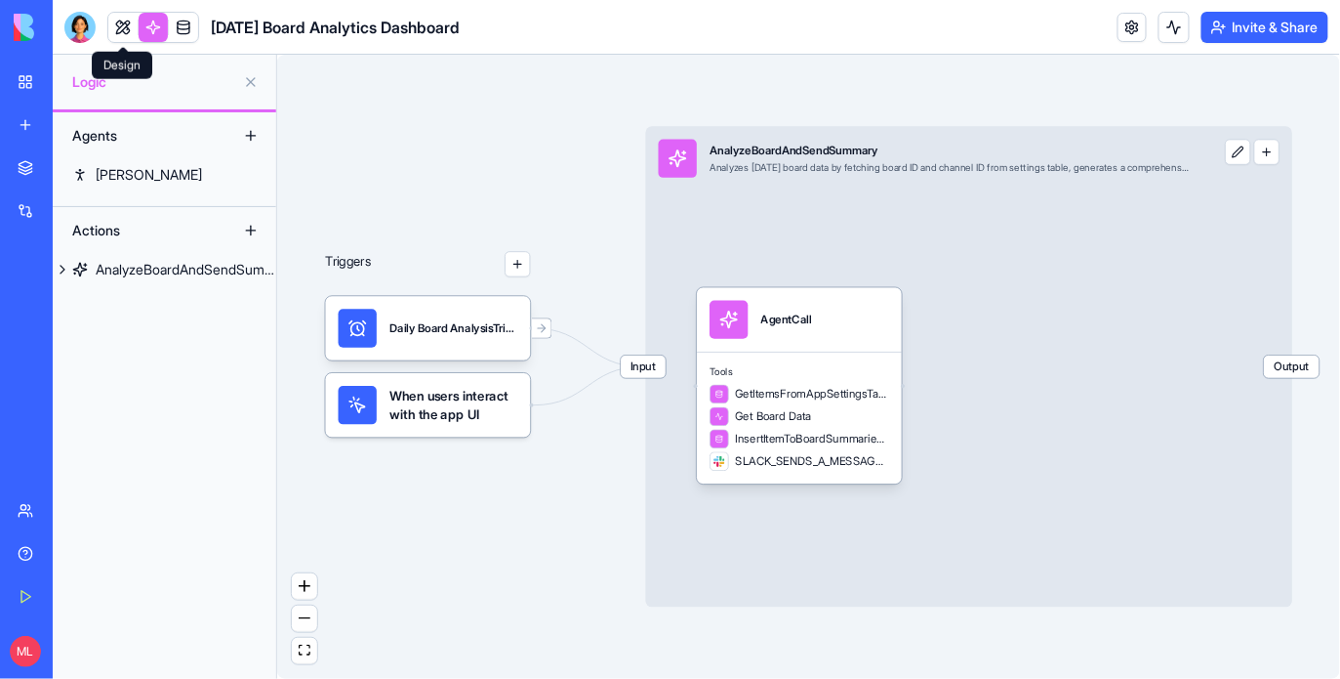
click at [114, 36] on link at bounding box center [122, 27] width 29 height 29
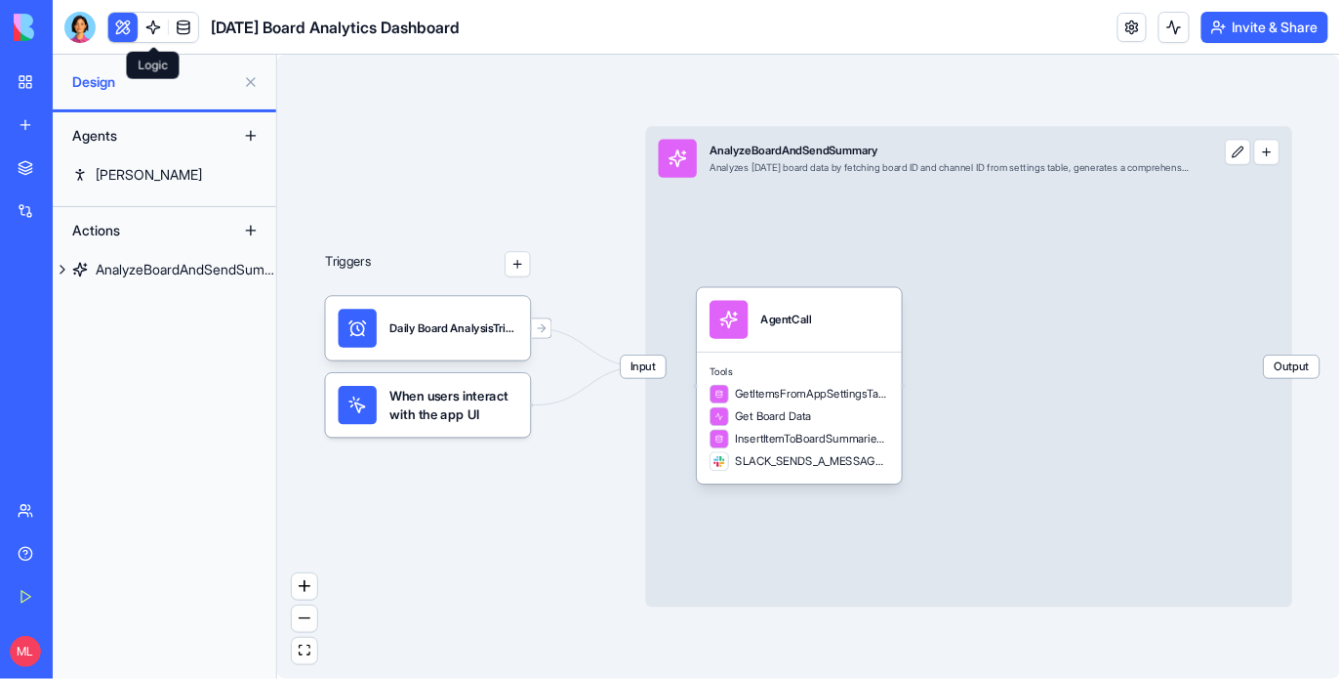
click at [114, 36] on button at bounding box center [122, 27] width 29 height 29
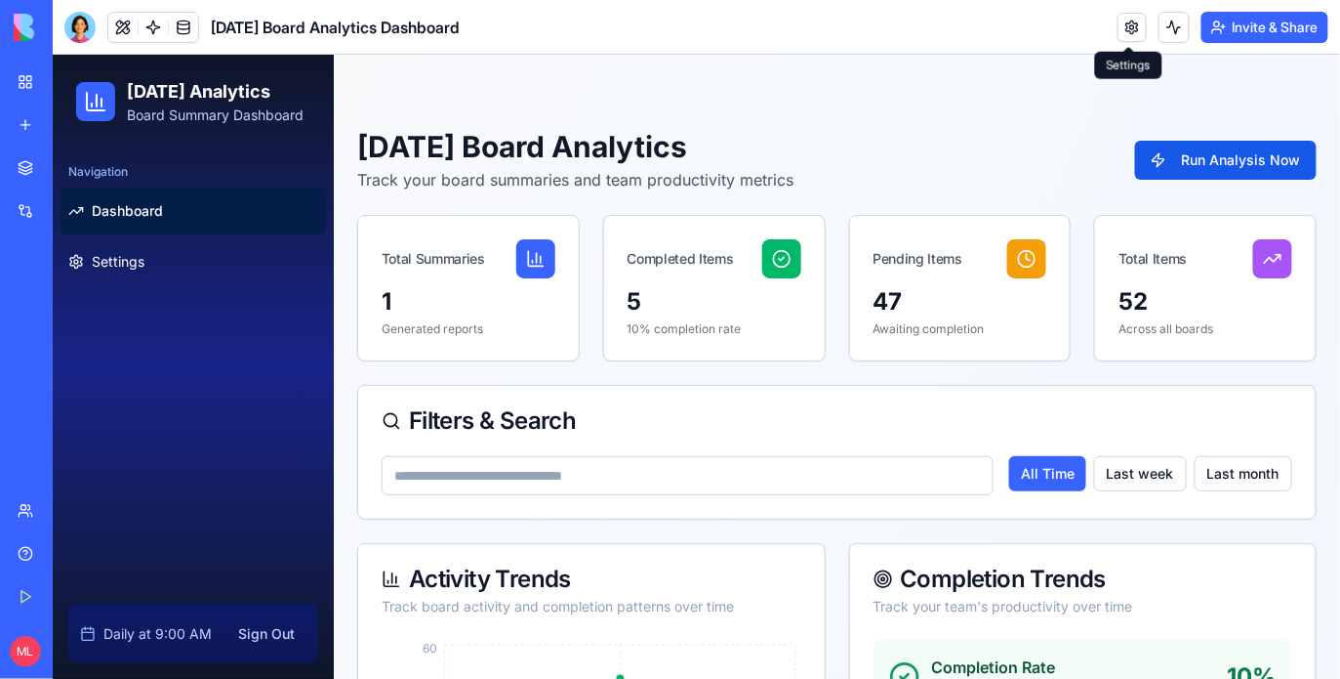
click at [1140, 29] on link at bounding box center [1132, 27] width 29 height 29
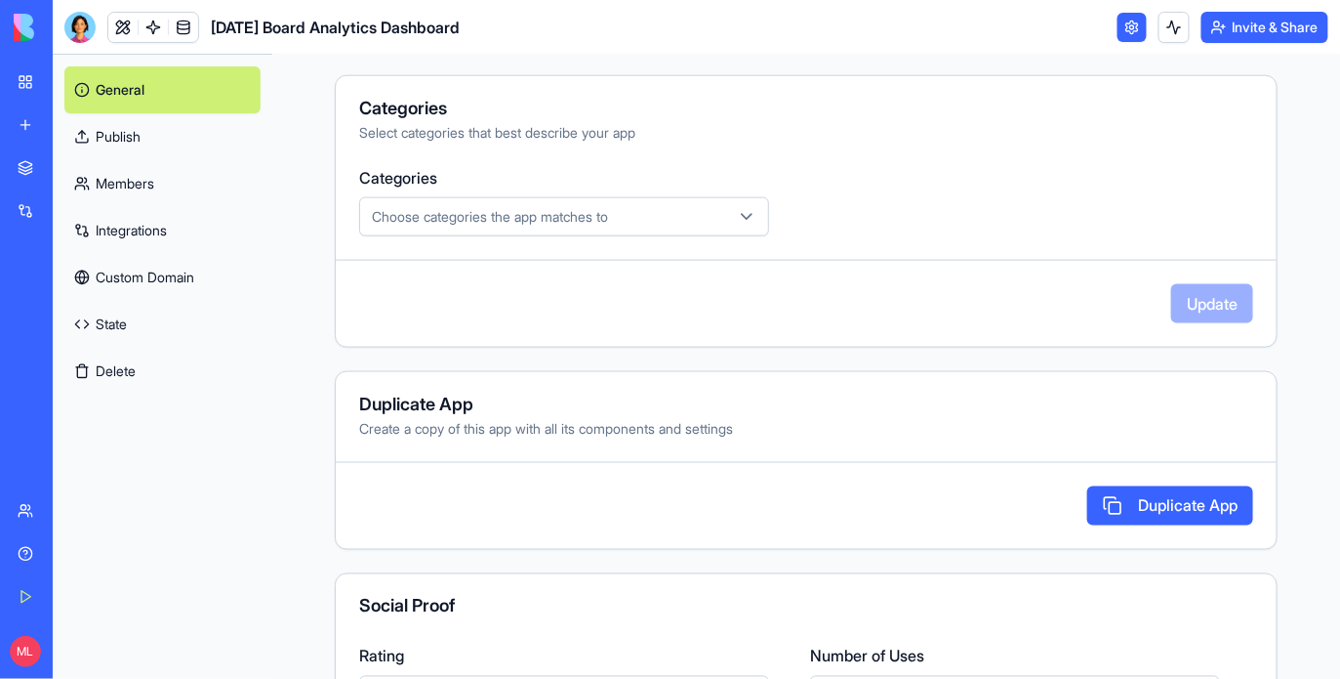
scroll to position [643, 0]
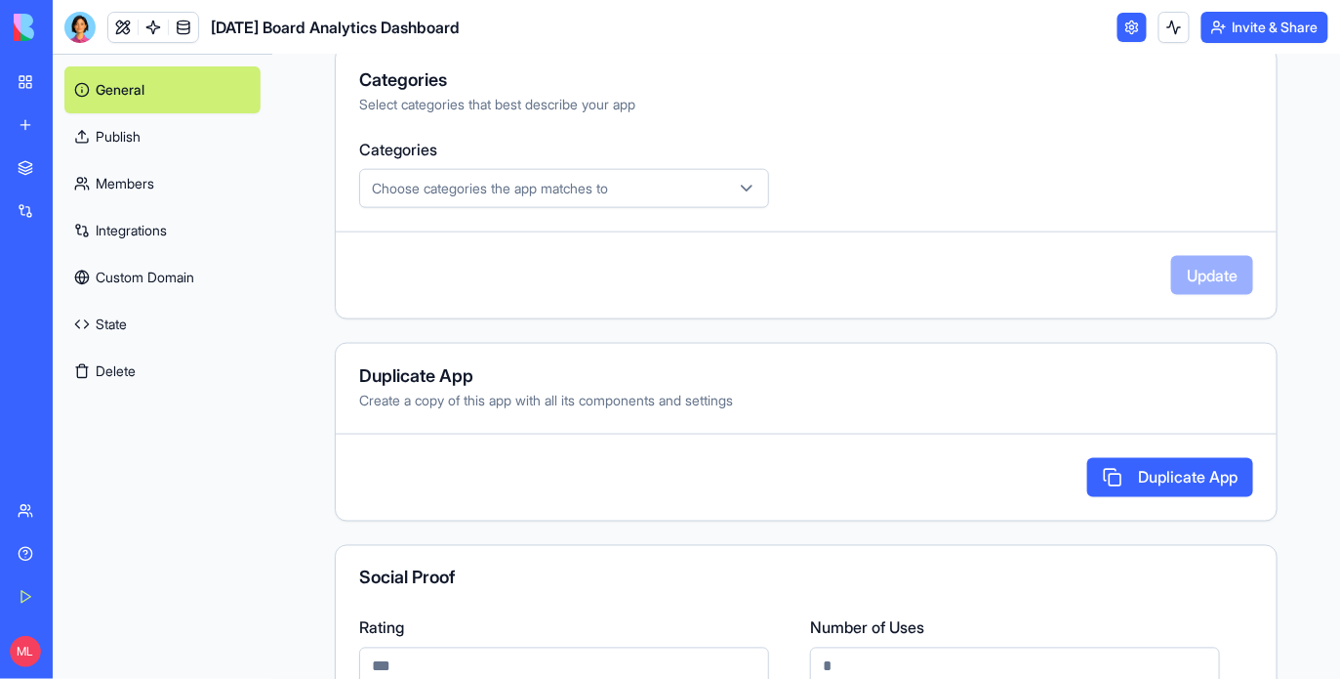
click at [1171, 481] on button "Duplicate App" at bounding box center [1171, 477] width 166 height 39
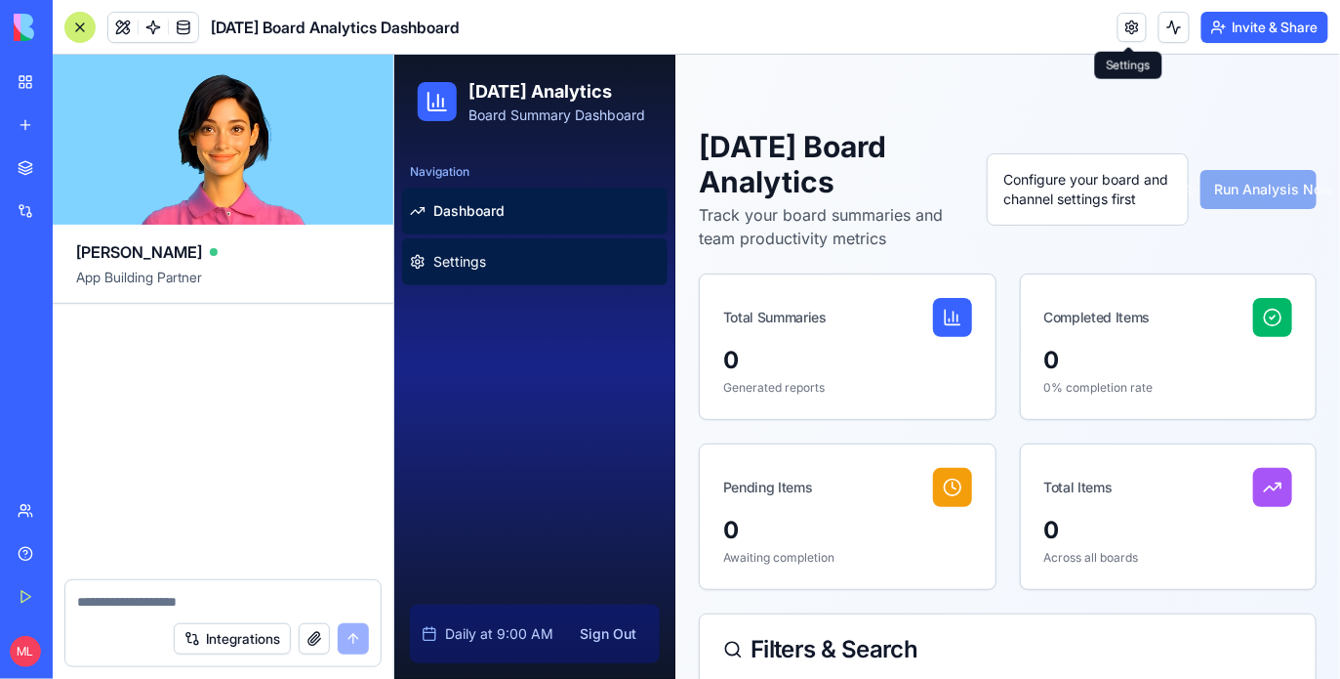
click at [470, 268] on span "Settings" at bounding box center [458, 261] width 53 height 20
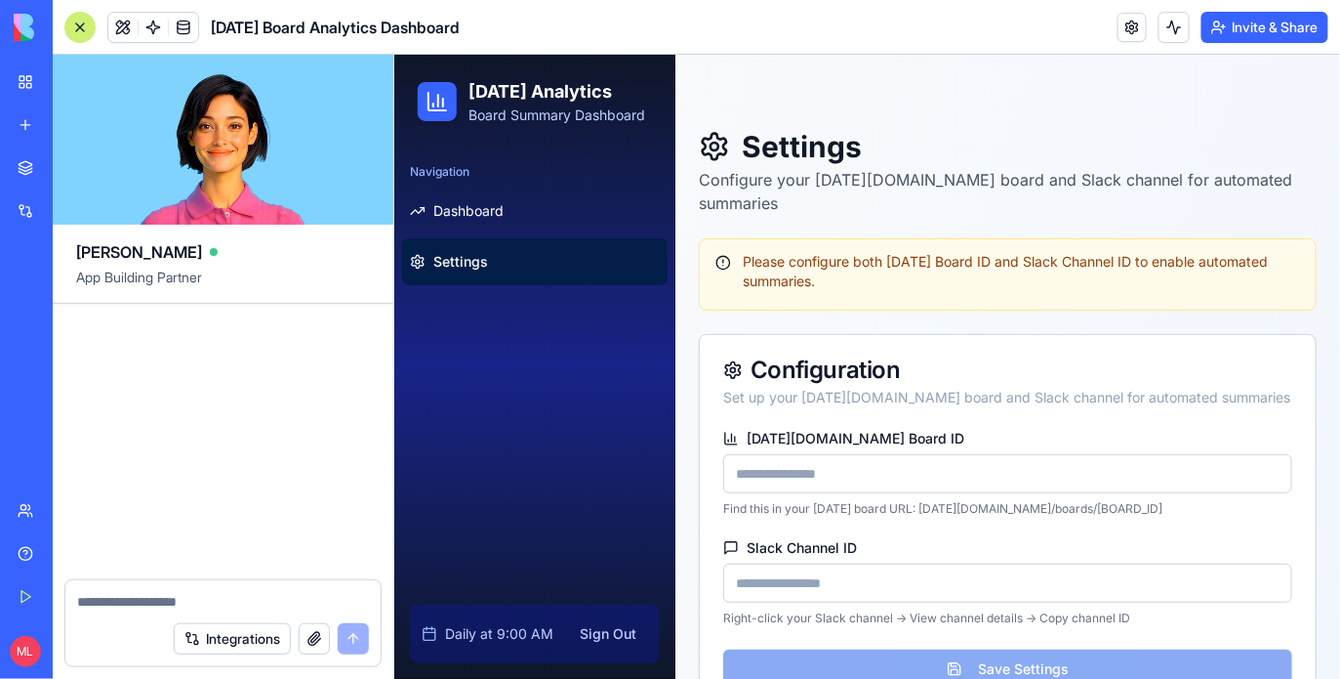
click at [156, 589] on div at bounding box center [222, 595] width 315 height 31
click at [156, 595] on textarea at bounding box center [223, 602] width 292 height 20
type textarea "**********"
click at [1126, 20] on link at bounding box center [1132, 27] width 29 height 29
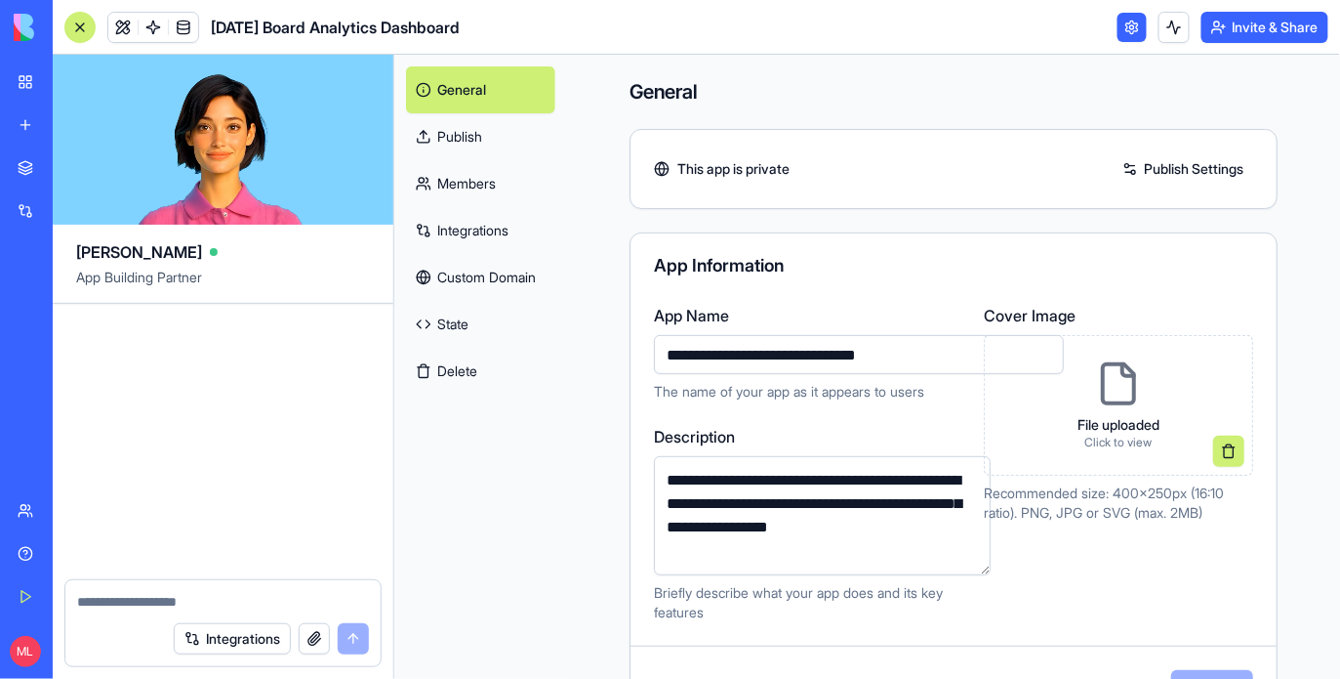
click at [766, 352] on input "**********" at bounding box center [859, 354] width 410 height 39
type input "**********"
click at [785, 402] on div "**********" at bounding box center [807, 463] width 307 height 318
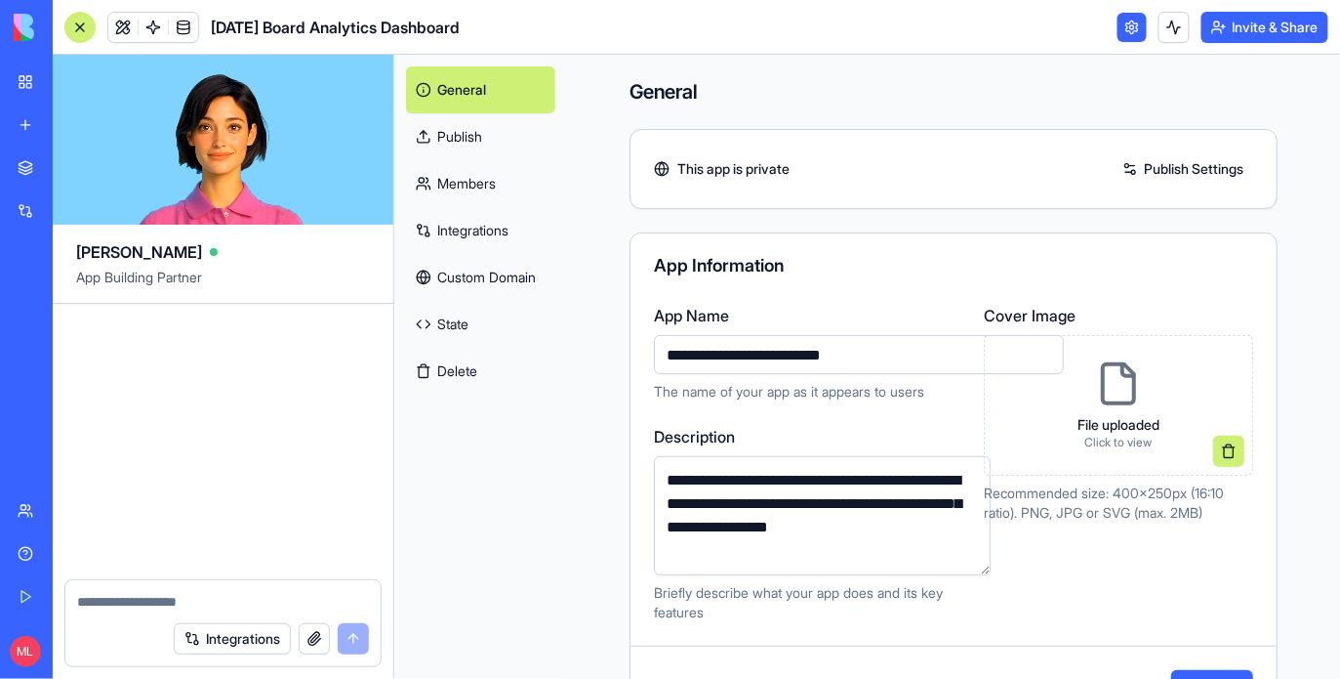
click at [469, 142] on link "Publish" at bounding box center [480, 136] width 149 height 47
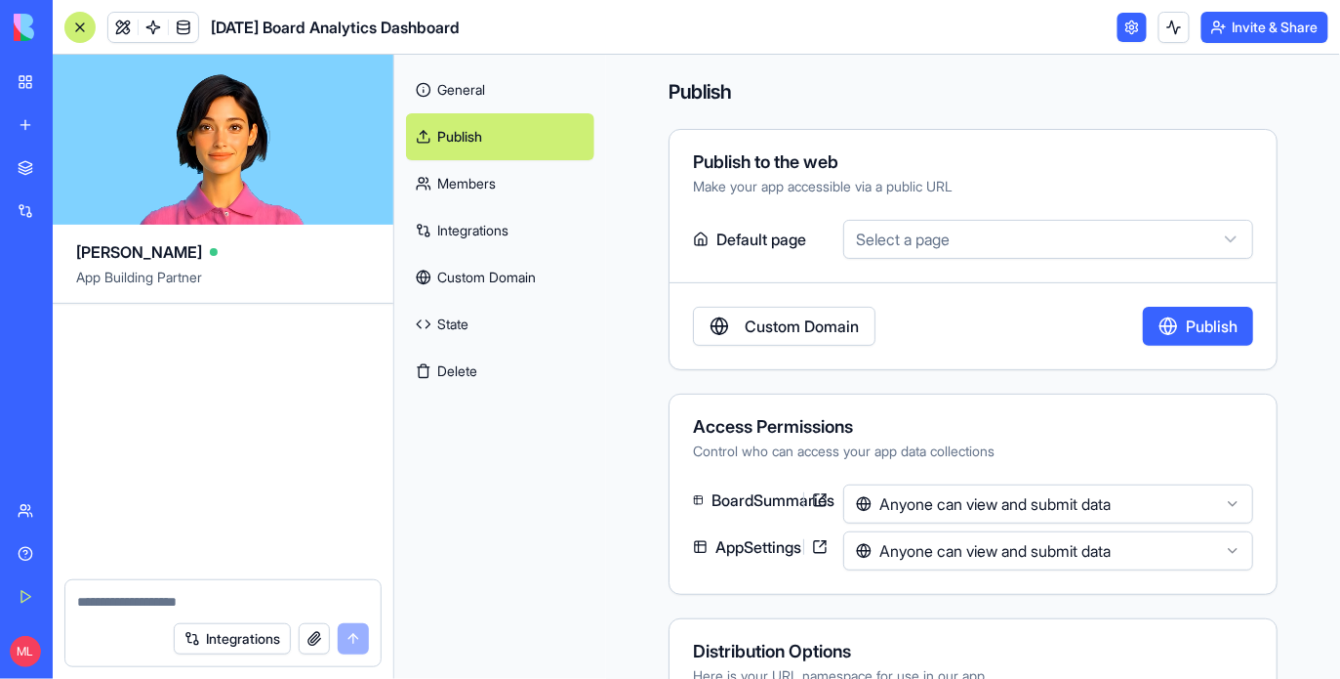
click at [471, 104] on link "General" at bounding box center [500, 89] width 188 height 47
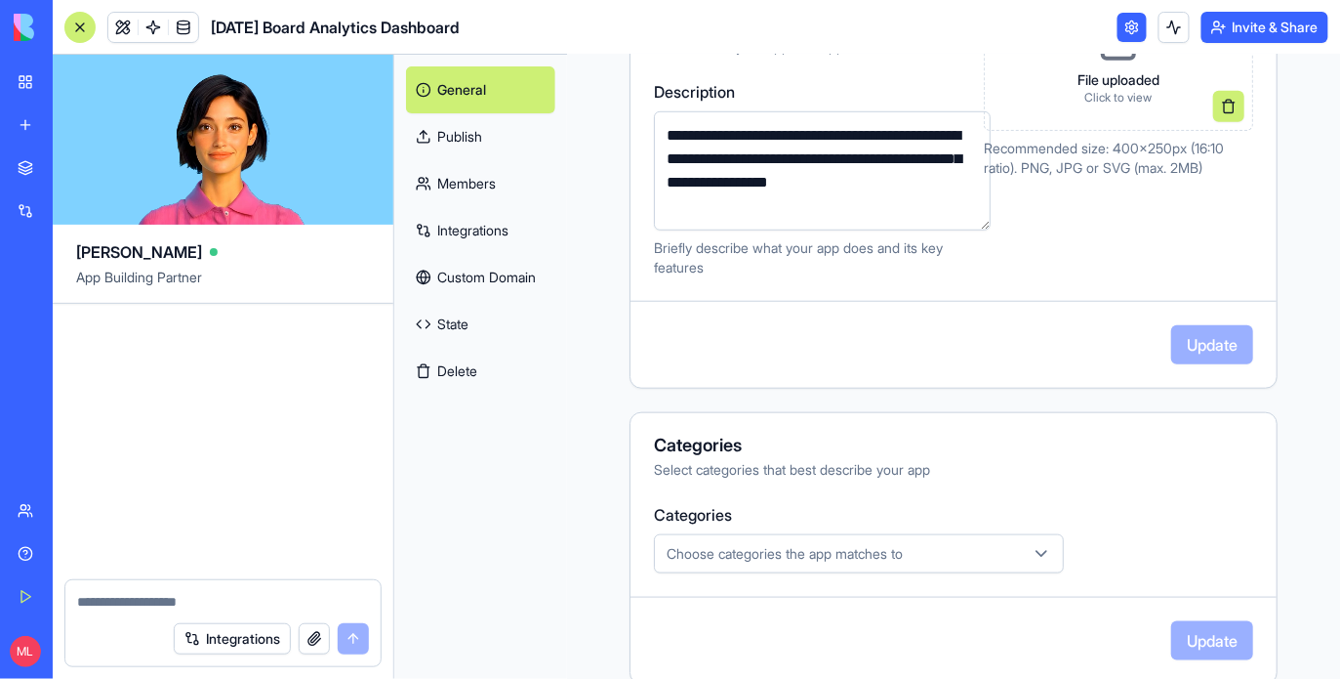
scroll to position [365, 0]
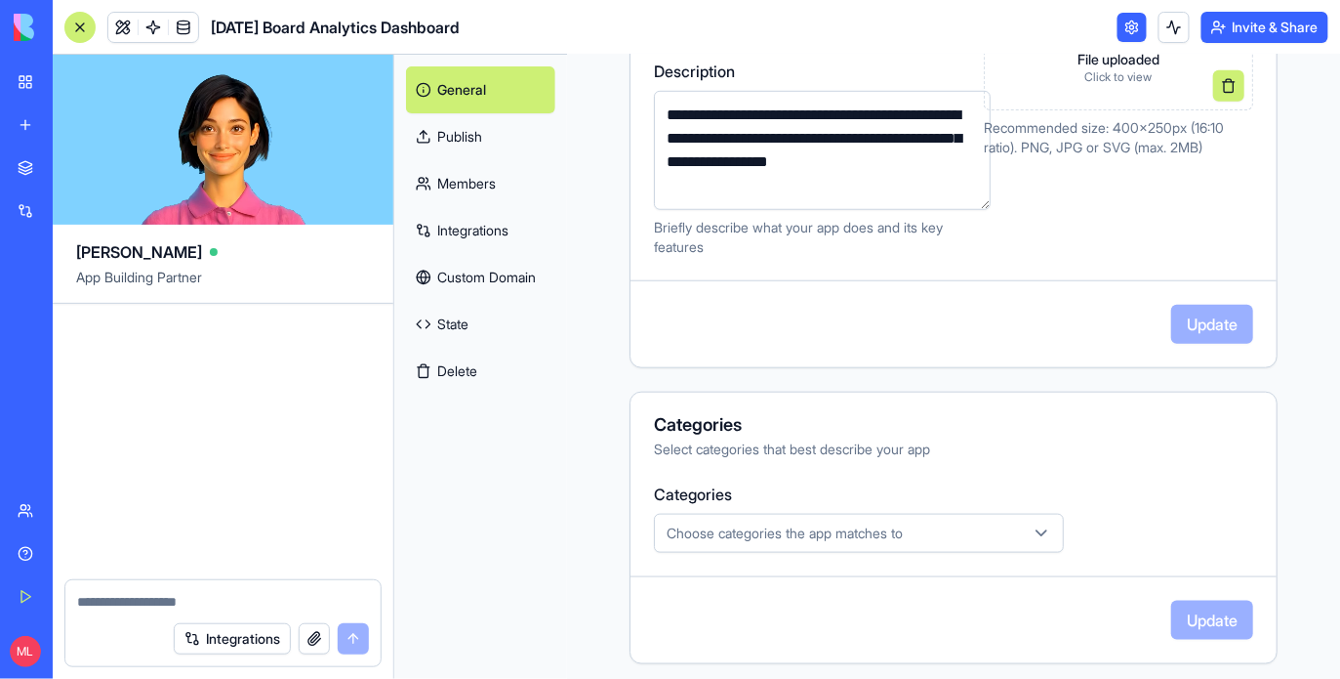
click at [757, 582] on div "Categories Select categories that best describe your app Categories Choose cate…" at bounding box center [954, 527] width 648 height 272
click at [757, 542] on button "Choose categories the app matches to" at bounding box center [859, 533] width 410 height 39
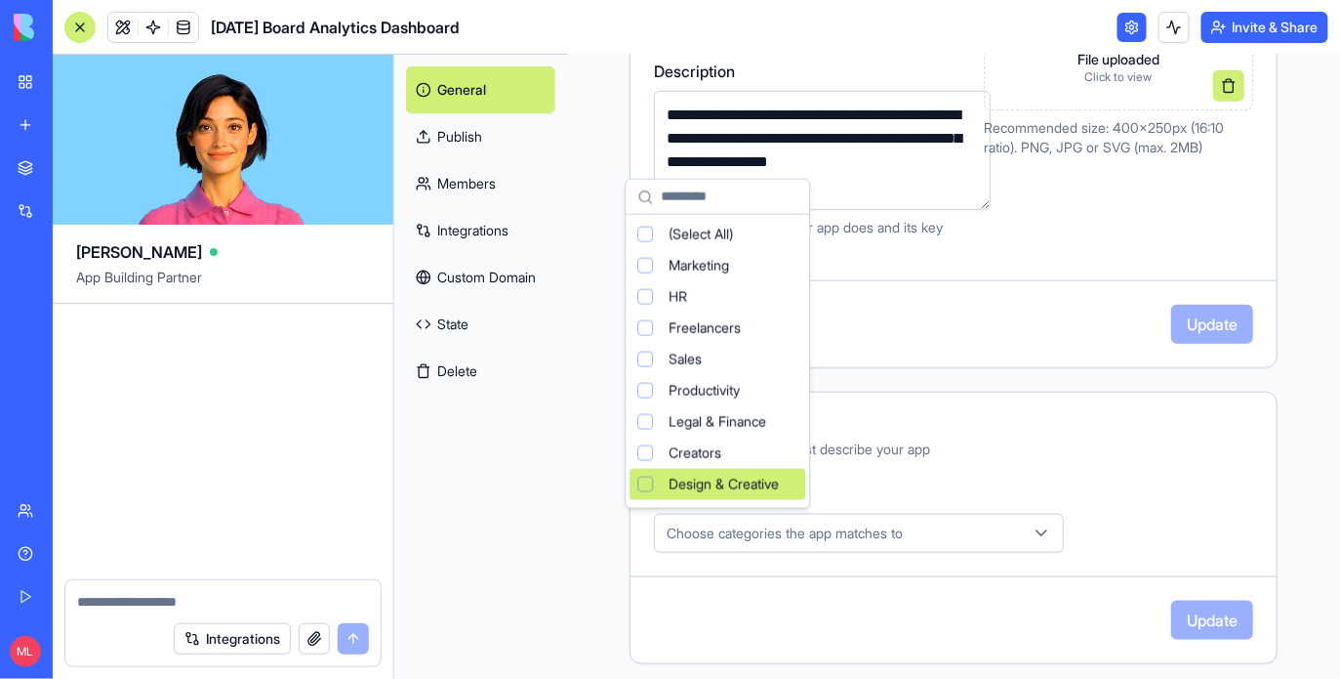
scroll to position [129, 0]
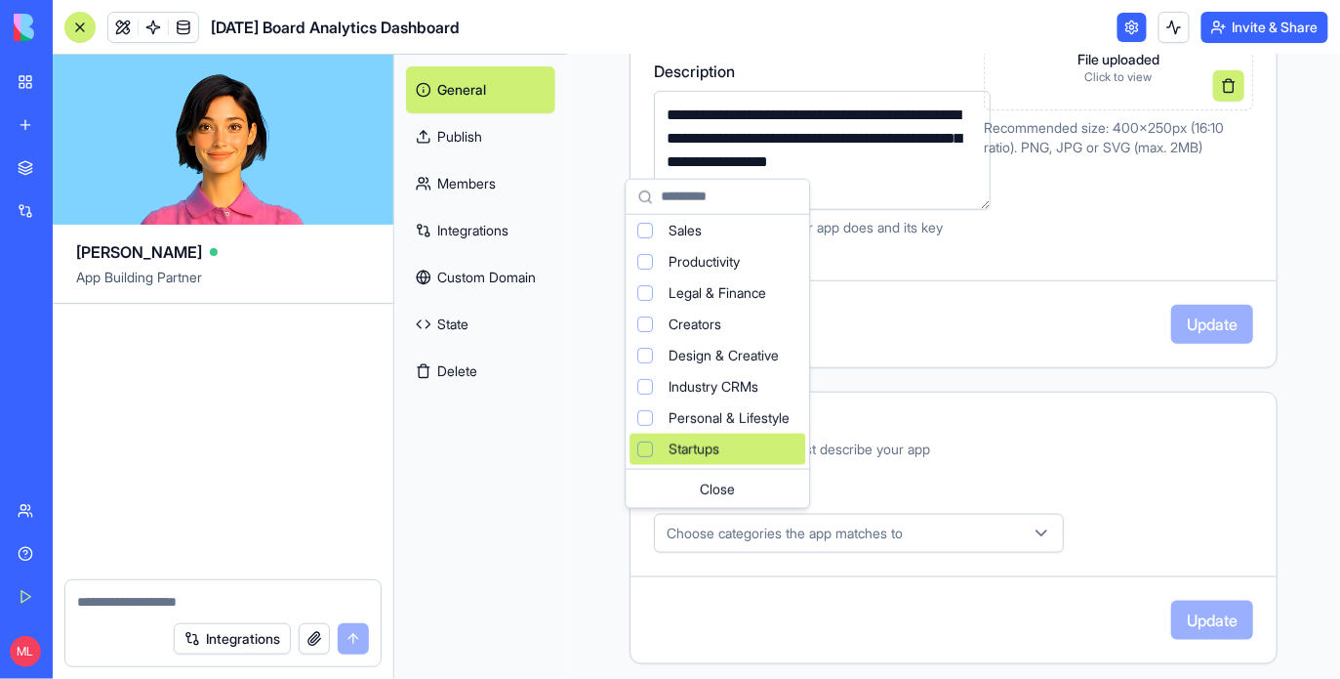
click at [707, 457] on span "Startups" at bounding box center [694, 449] width 51 height 20
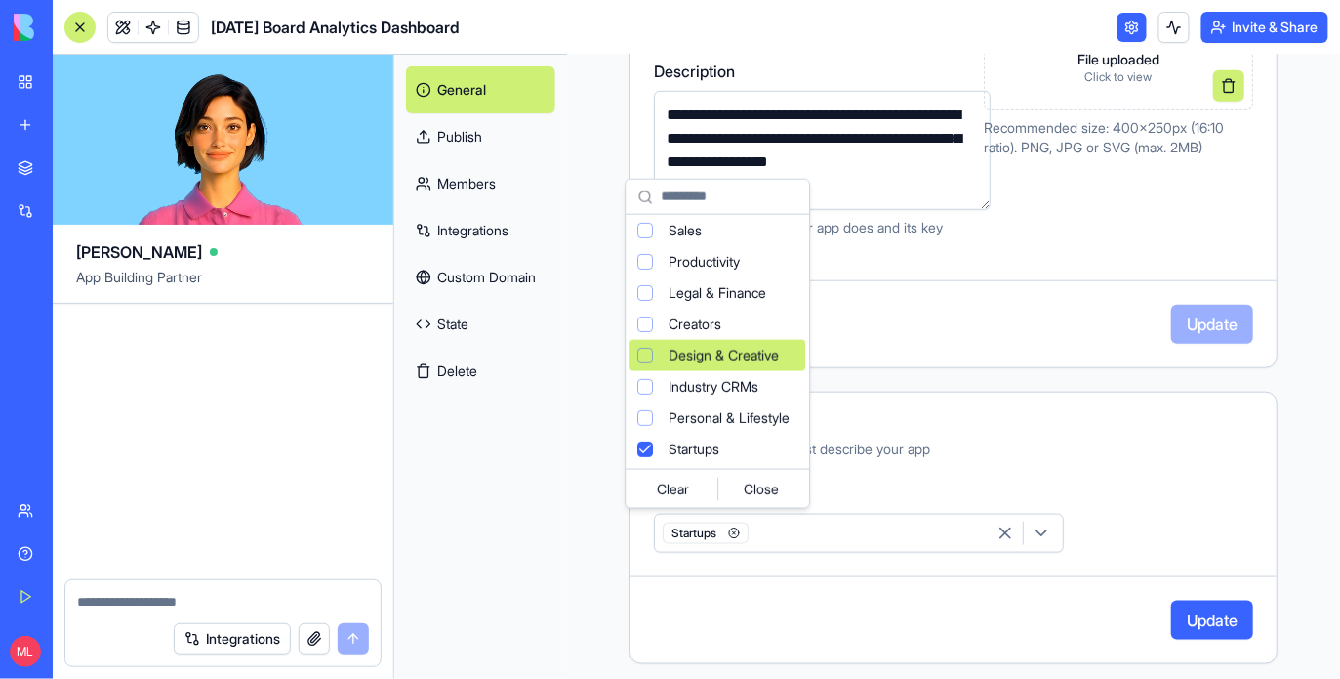
scroll to position [0, 0]
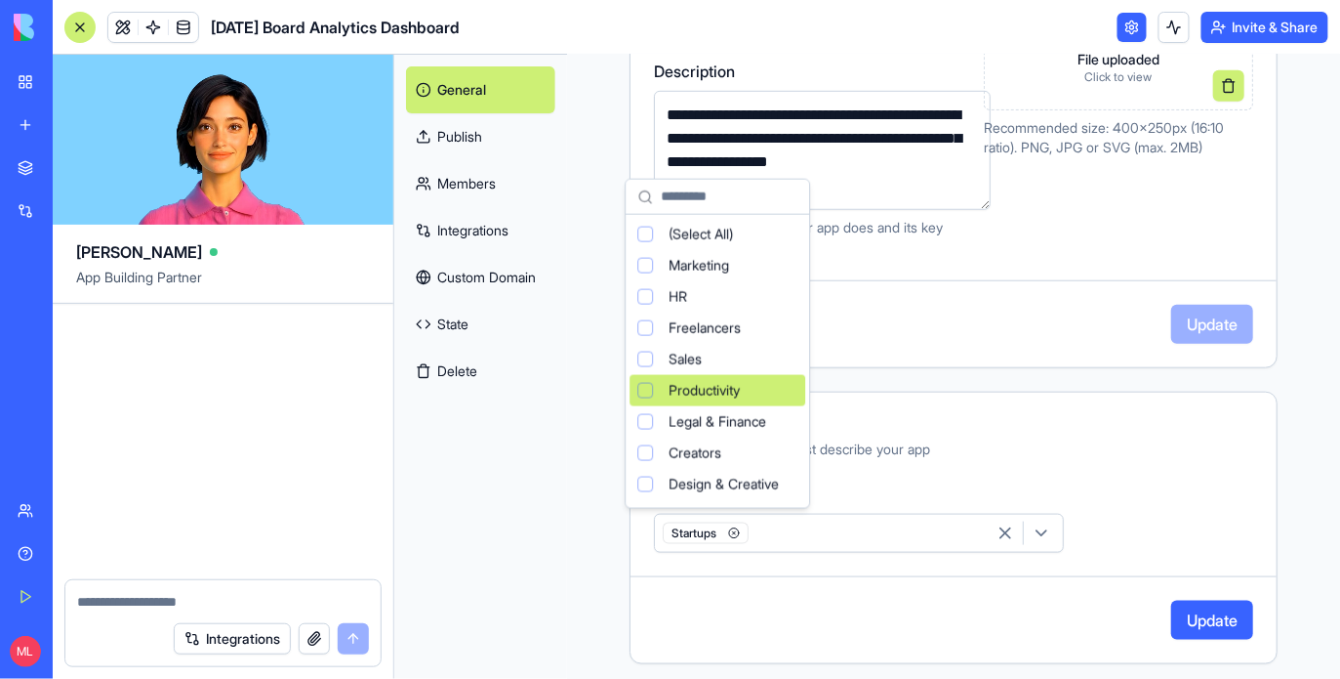
click at [752, 395] on div "Productivity" at bounding box center [718, 390] width 176 height 31
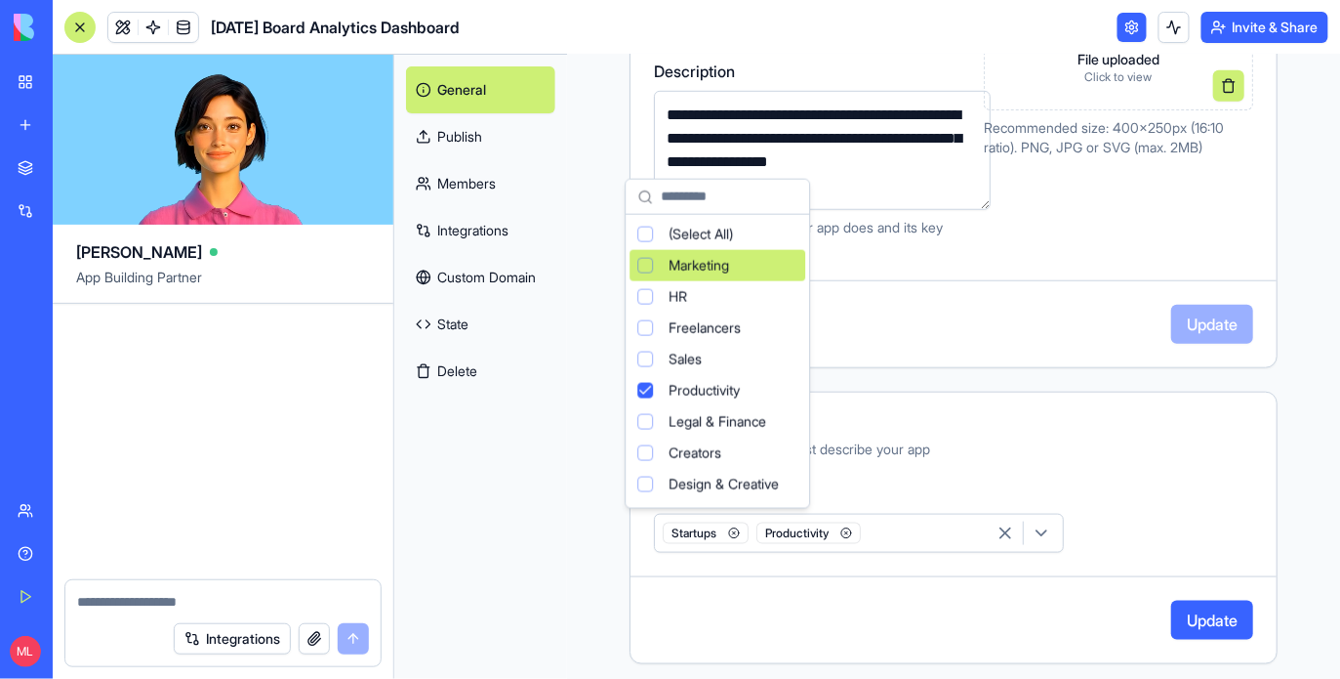
click at [644, 268] on div "Suggestions" at bounding box center [646, 266] width 16 height 16
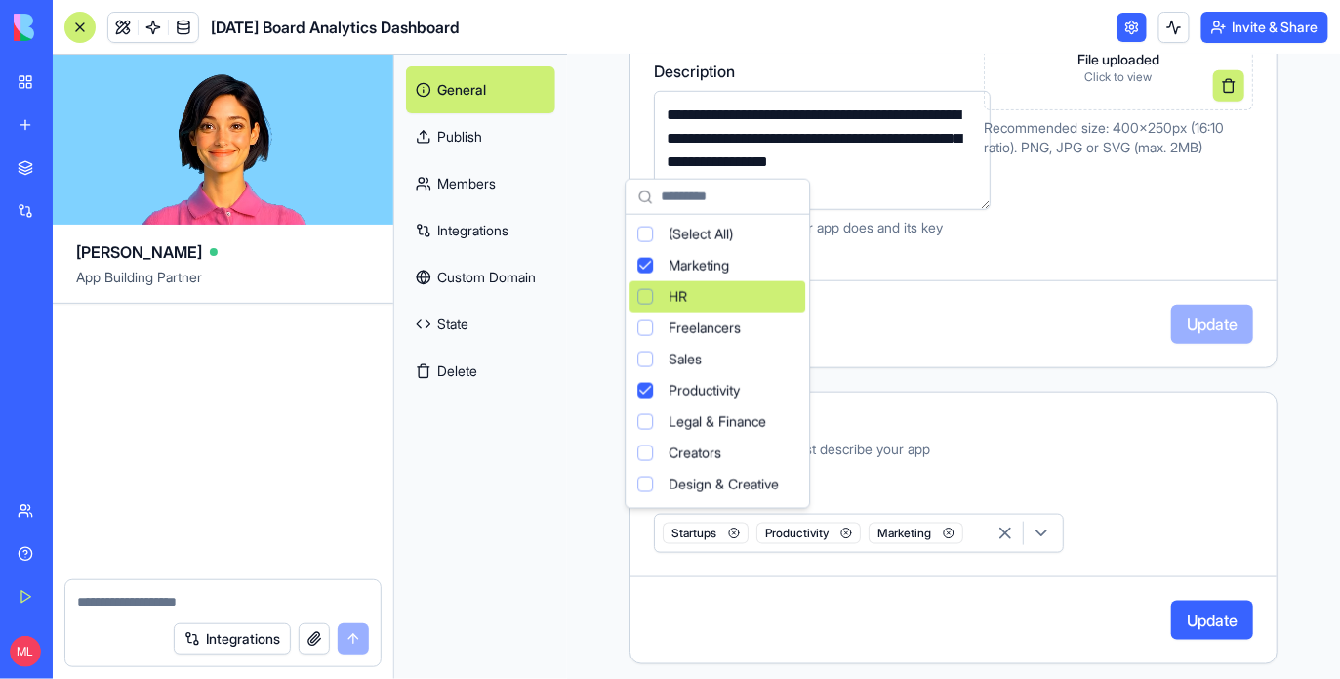
click at [644, 291] on div "Suggestions" at bounding box center [646, 297] width 16 height 16
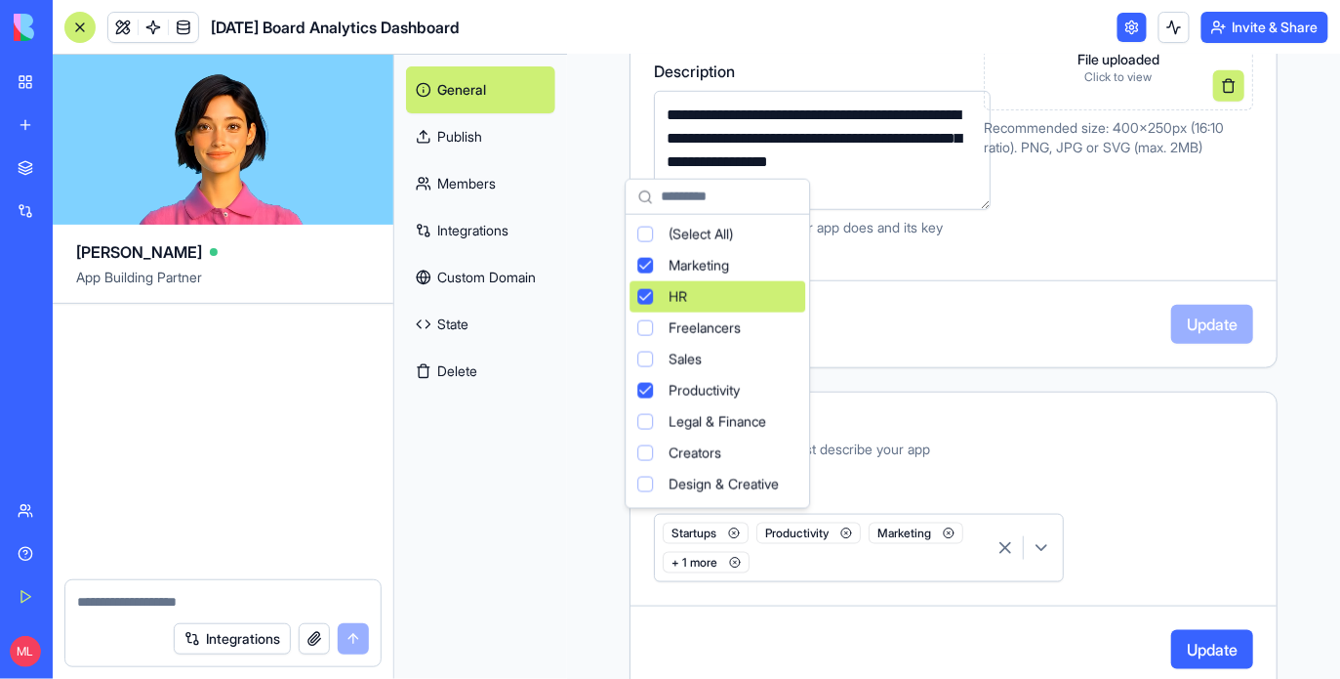
click at [648, 301] on div "Suggestions" at bounding box center [646, 297] width 16 height 16
click at [648, 275] on div "Marketing" at bounding box center [718, 265] width 176 height 31
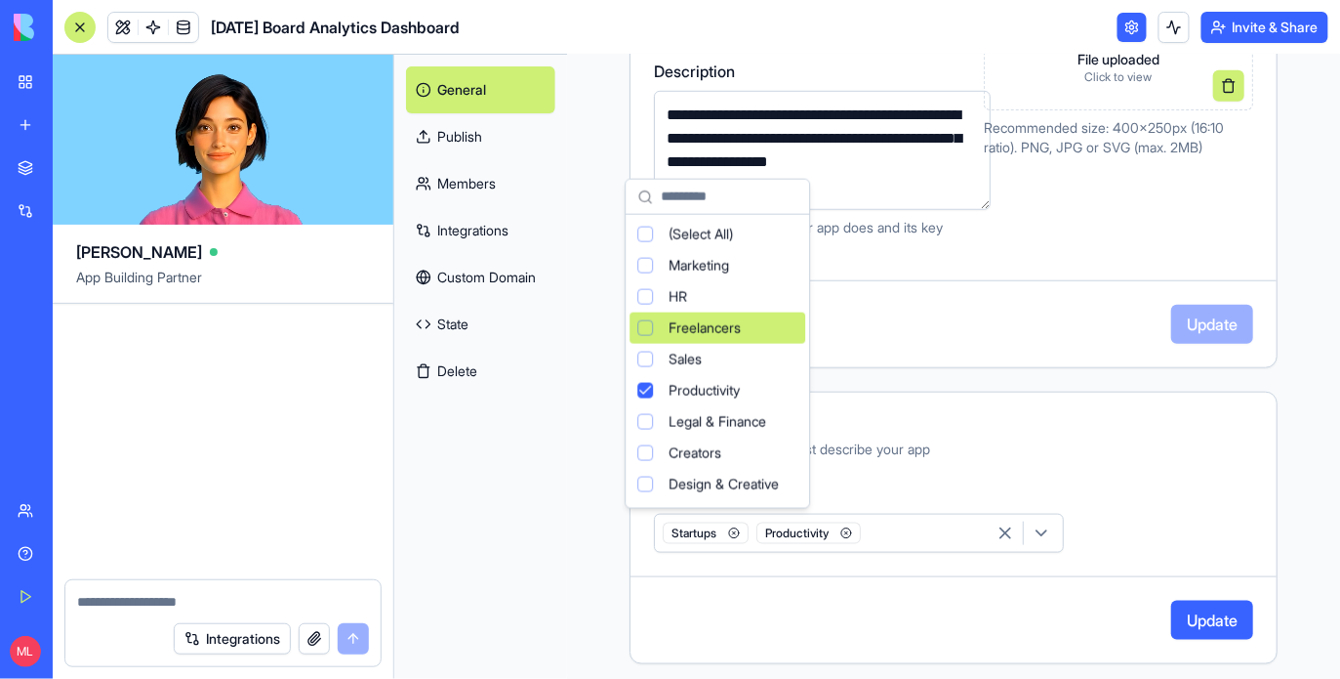
click at [1179, 568] on html "**********" at bounding box center [670, 339] width 1340 height 679
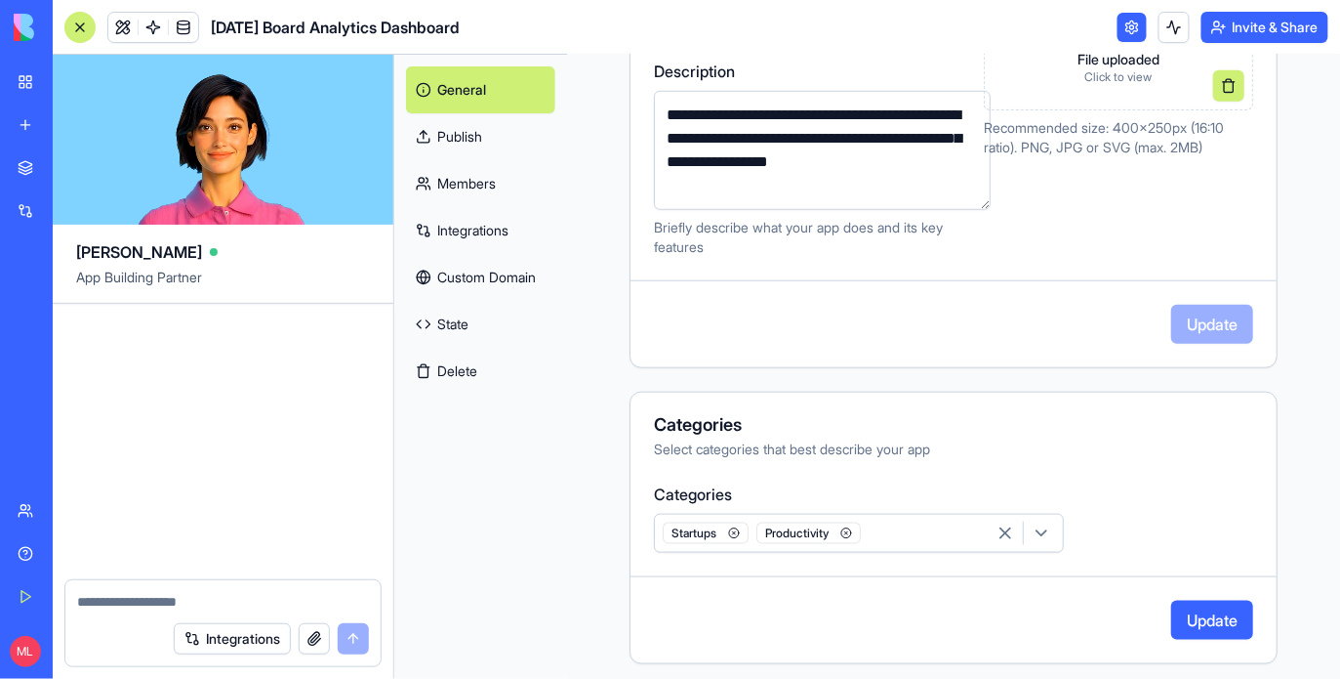
click at [1202, 617] on button "Update" at bounding box center [1213, 619] width 82 height 39
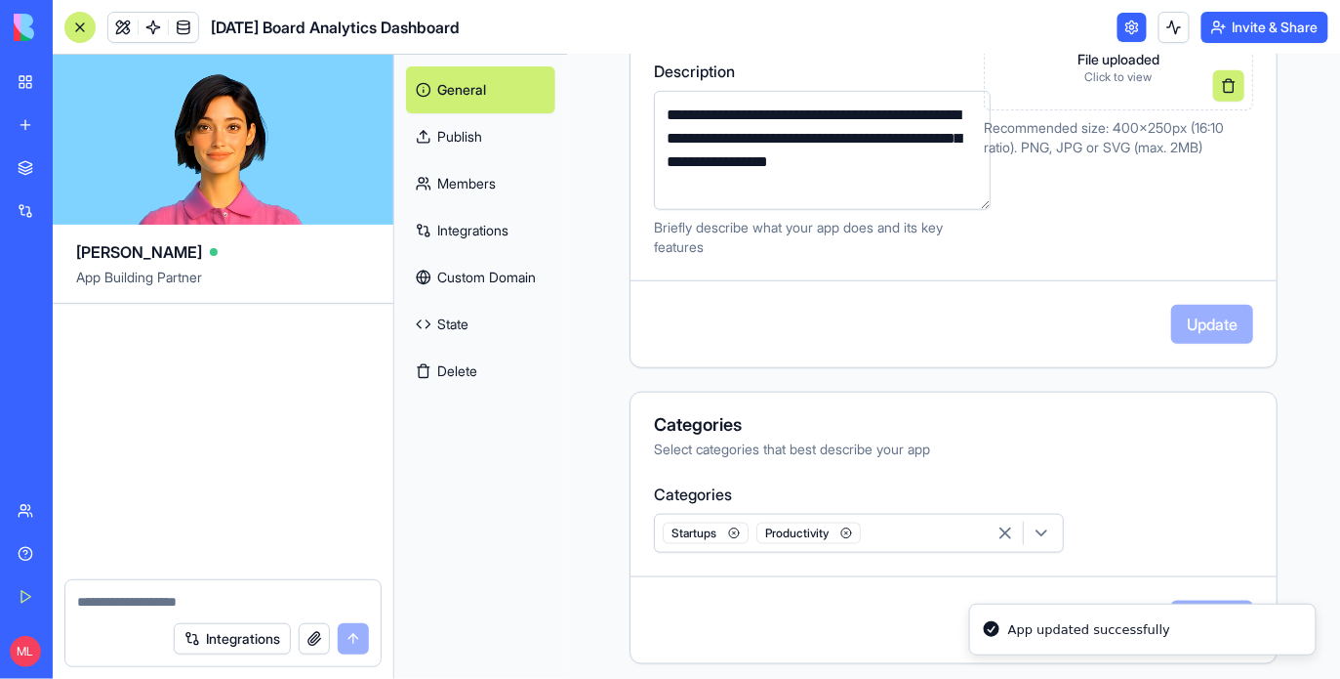
click at [481, 116] on link "Publish" at bounding box center [480, 136] width 149 height 47
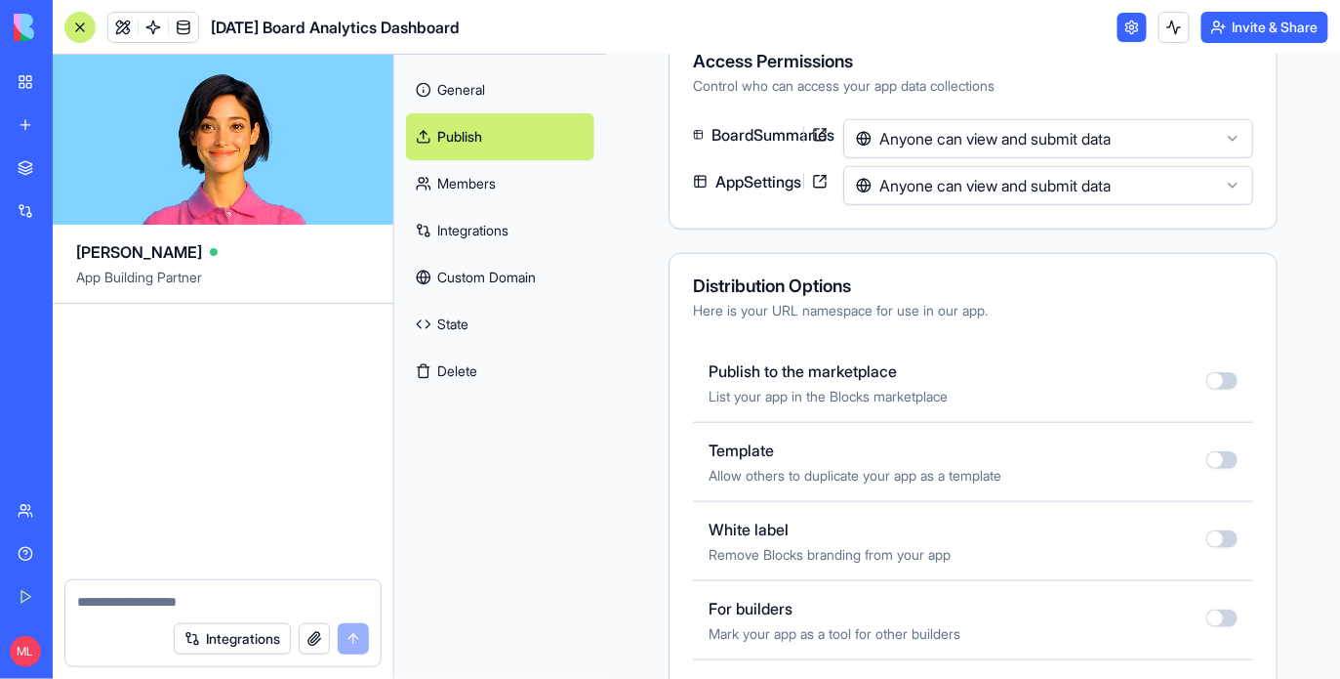
click at [473, 130] on link "Publish" at bounding box center [500, 136] width 188 height 47
click at [1219, 378] on button "button" at bounding box center [1222, 381] width 31 height 18
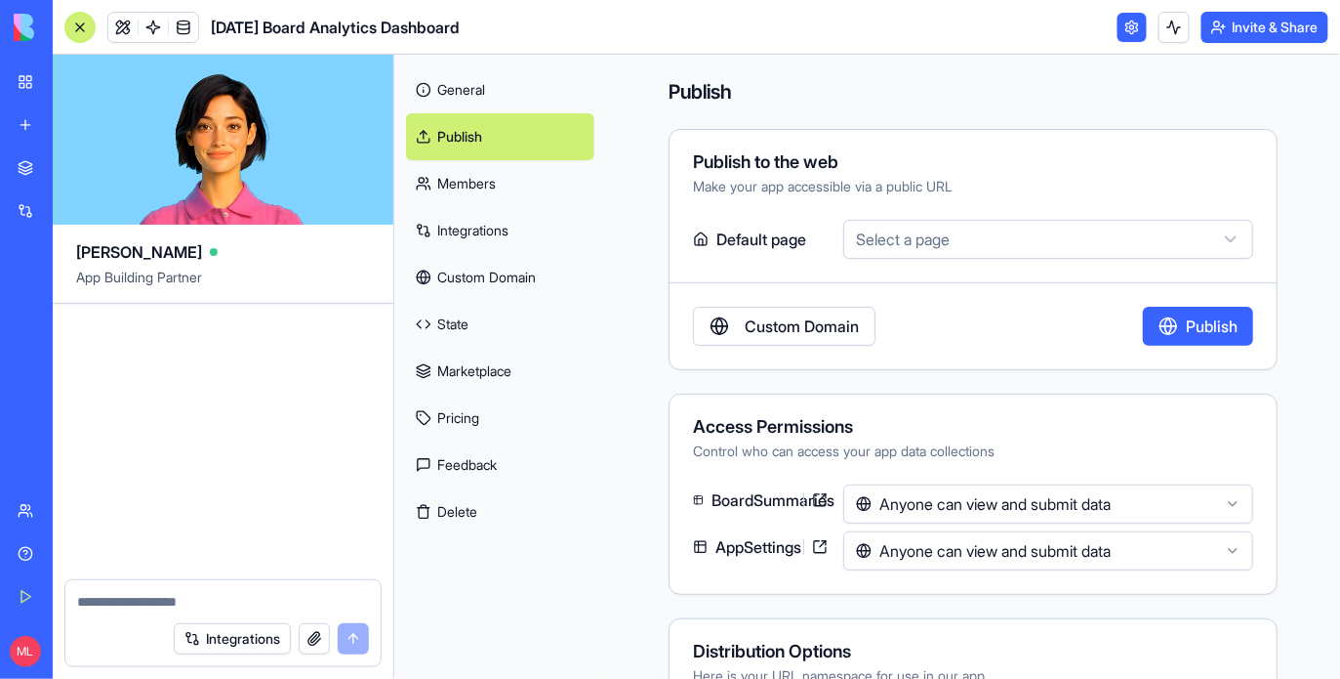
click at [1221, 329] on button "Publish" at bounding box center [1198, 326] width 110 height 39
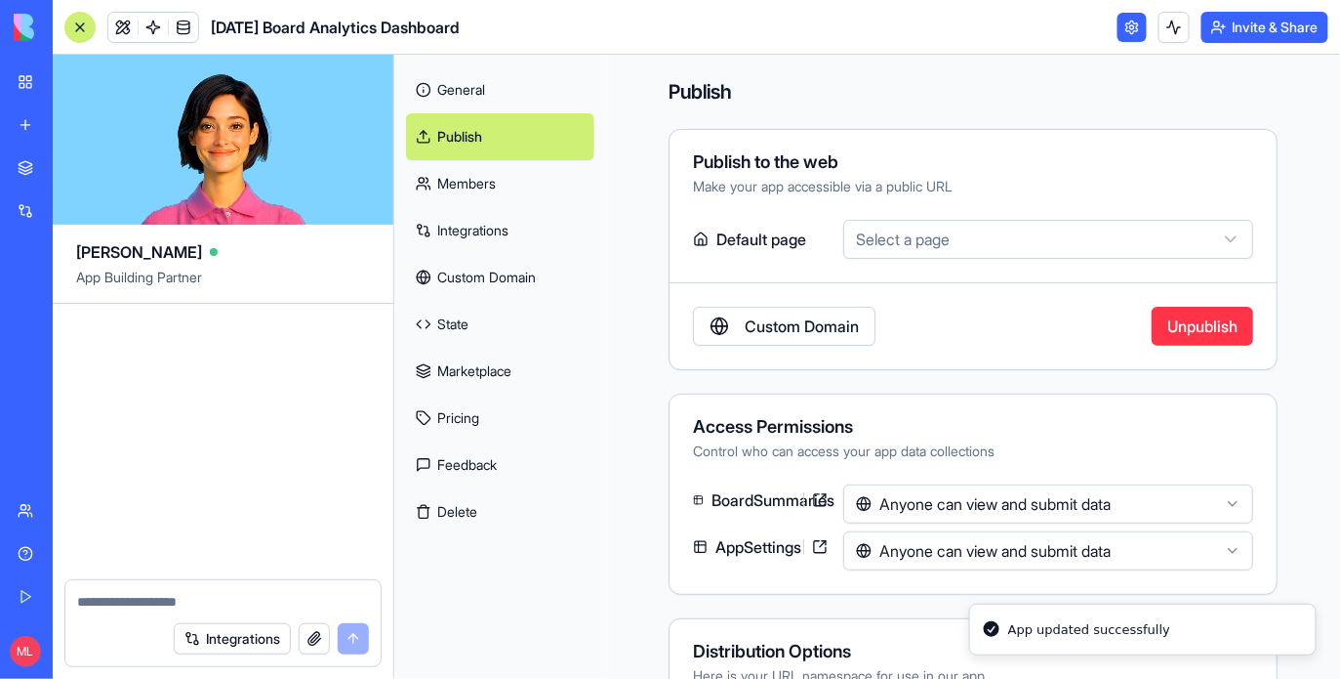
click at [86, 25] on div at bounding box center [79, 27] width 31 height 31
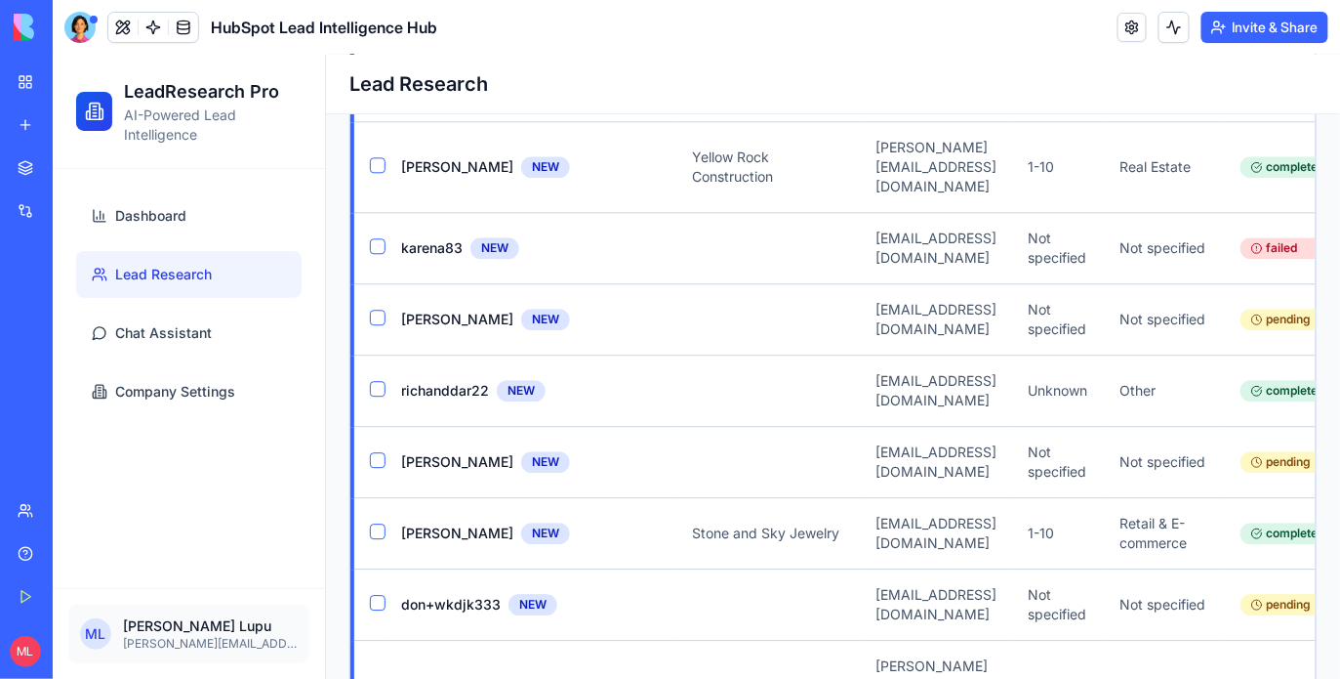
scroll to position [0, 616]
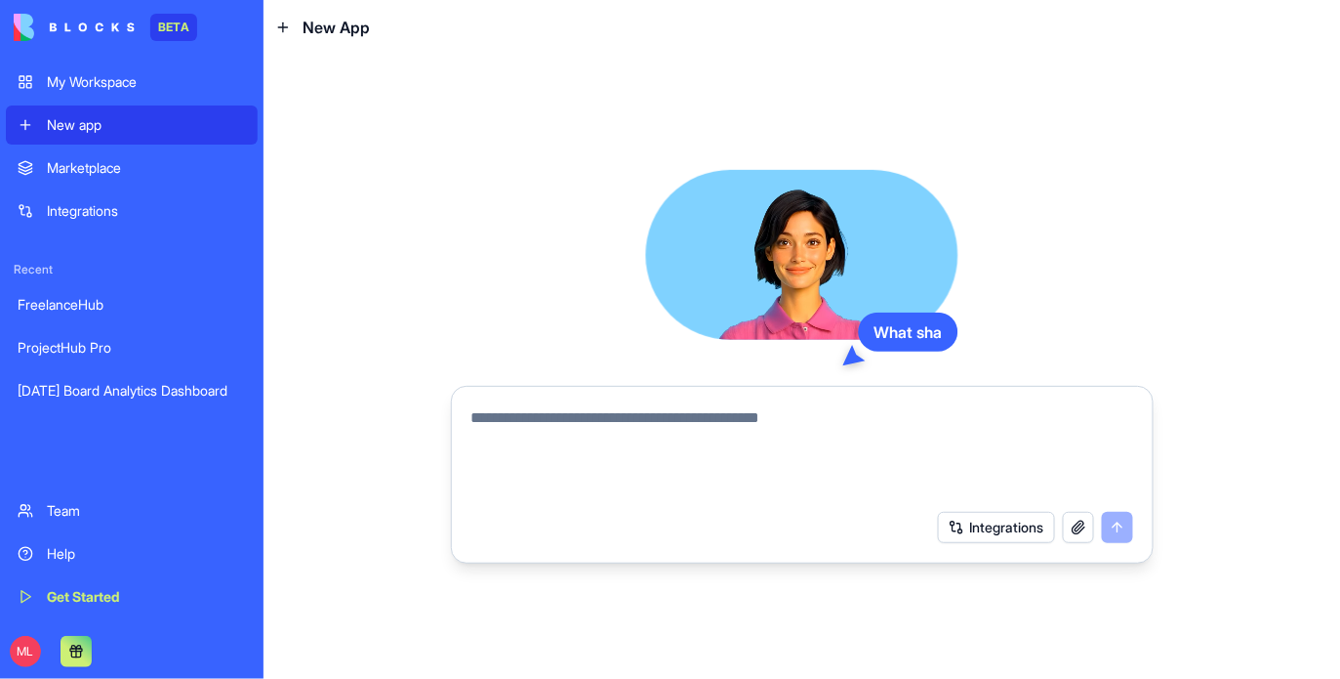
click at [478, 402] on div at bounding box center [802, 446] width 685 height 105
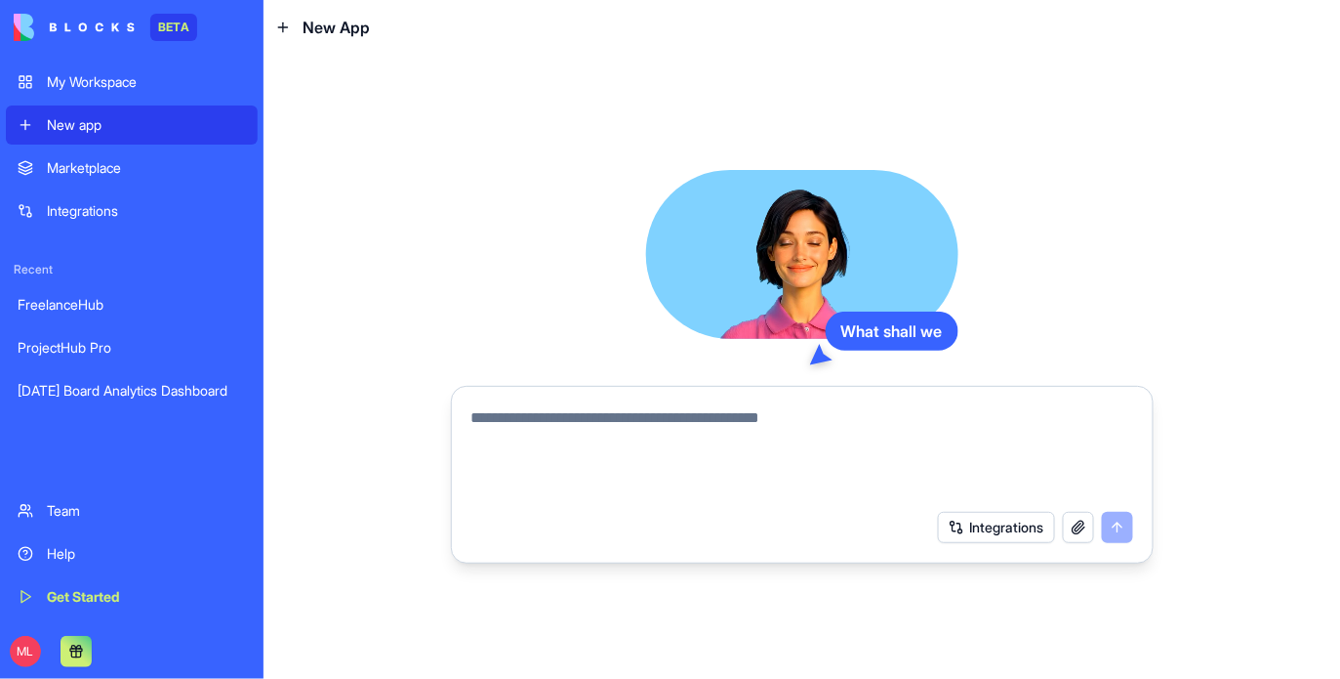
click at [497, 422] on textarea at bounding box center [803, 453] width 662 height 94
paste textarea "**********"
type textarea "**********"
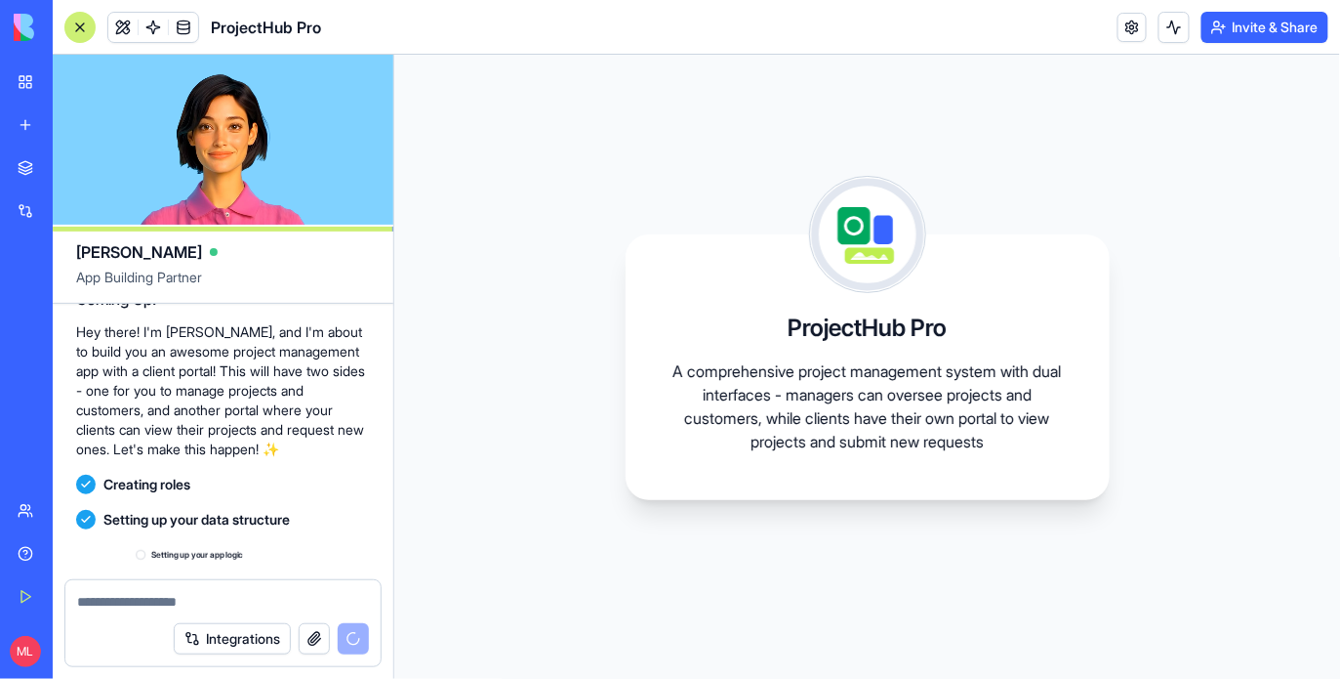
scroll to position [473, 0]
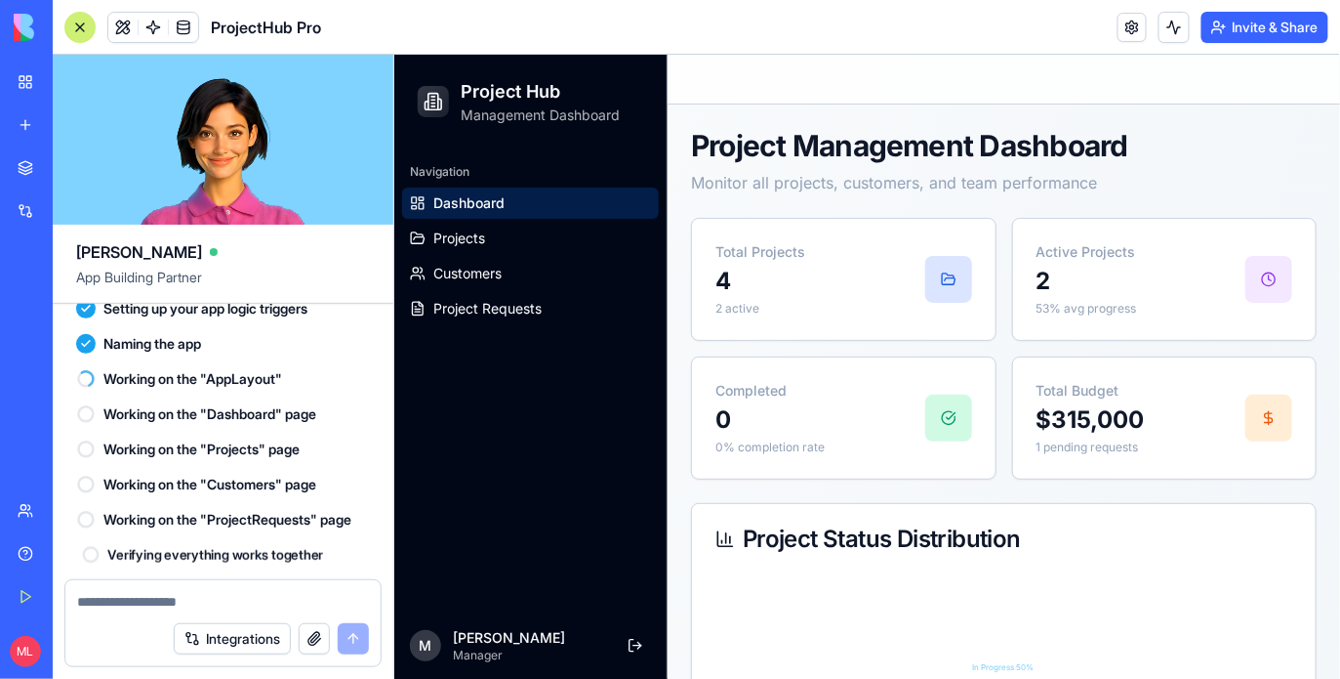
scroll to position [716, 0]
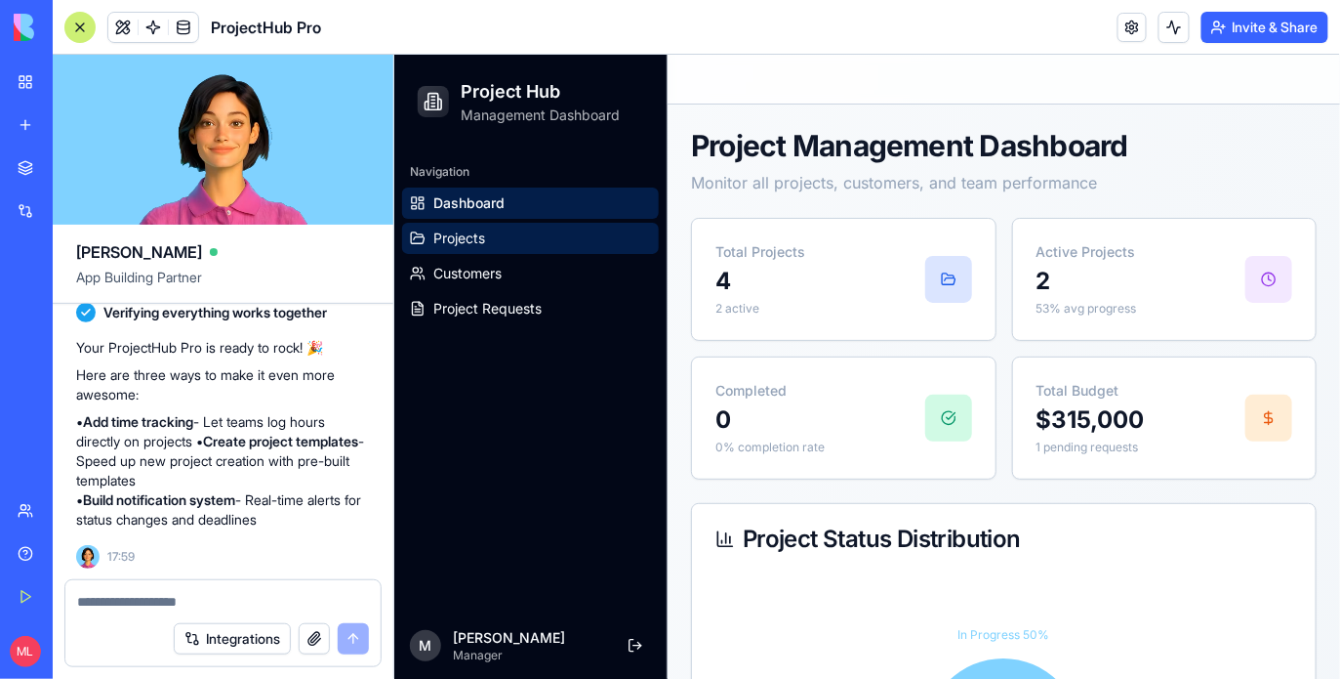
click at [487, 245] on link "Projects" at bounding box center [529, 237] width 257 height 31
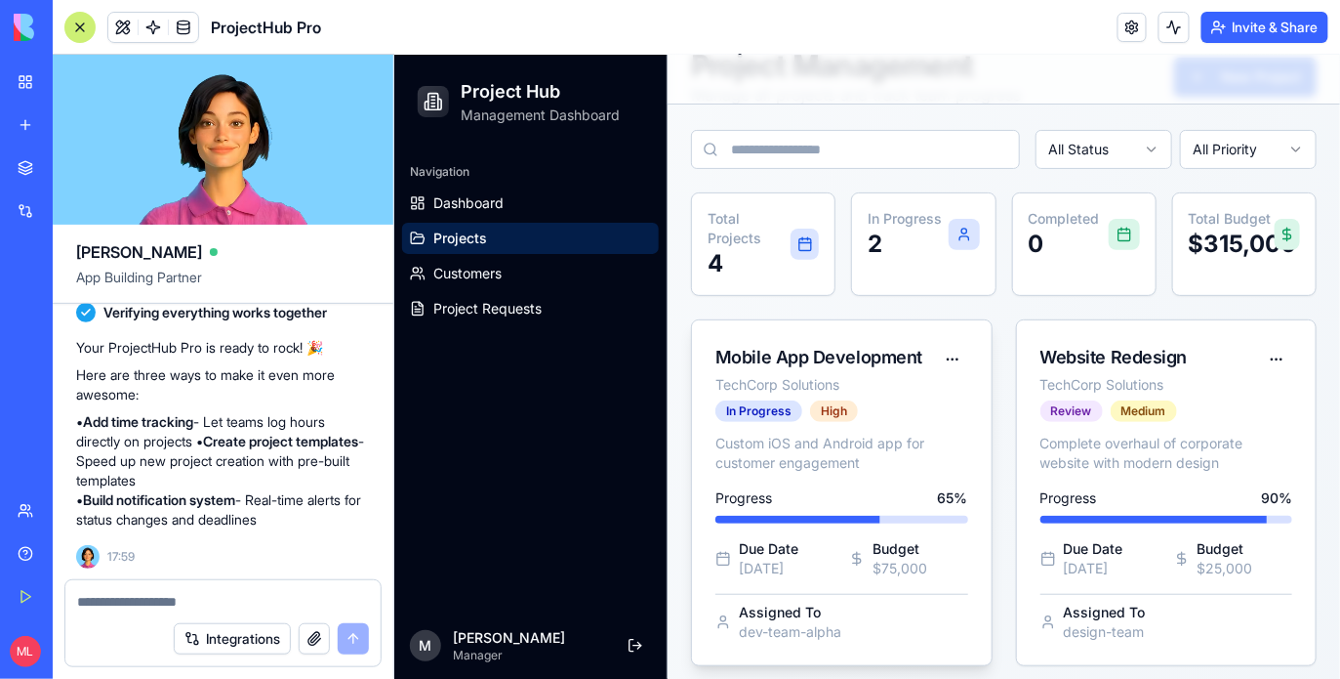
scroll to position [109, 0]
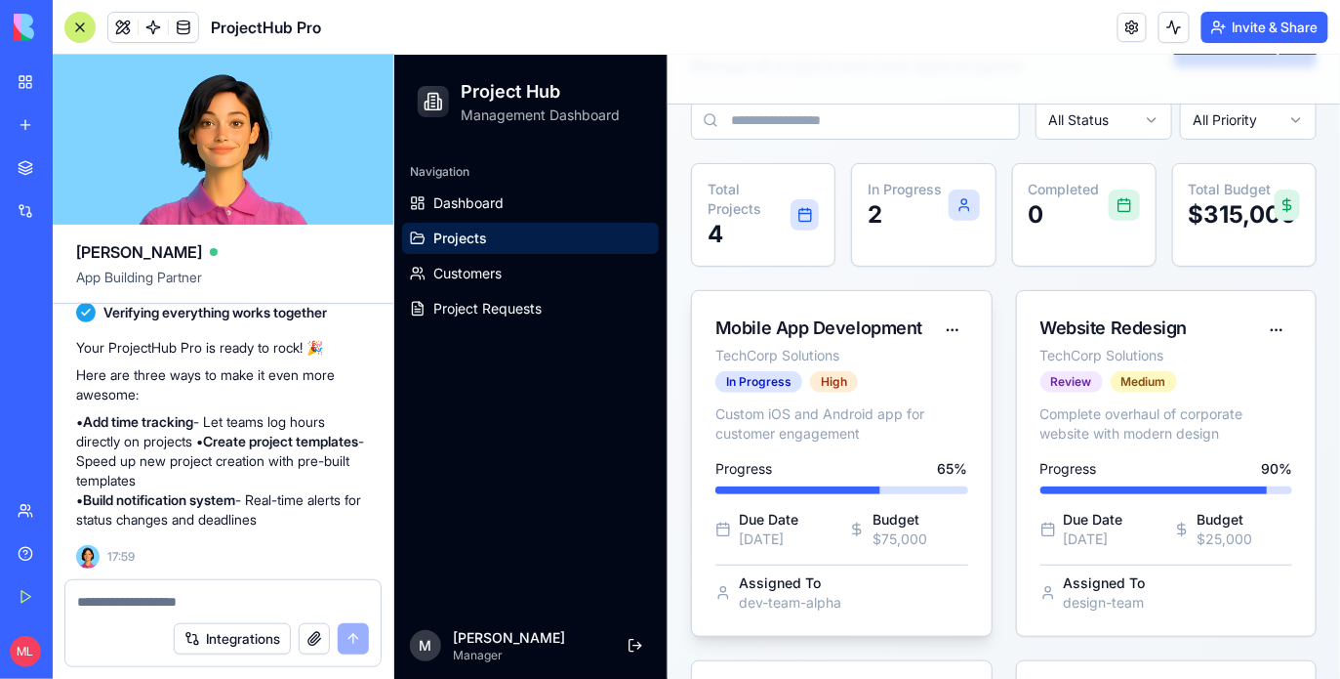
click at [877, 464] on div "Progress 65 %" at bounding box center [841, 468] width 253 height 20
click at [952, 329] on html "Project Hub Management Dashboard Navigation Dashboard Projects Customers Projec…" at bounding box center [866, 486] width 946 height 1085
click at [930, 376] on div "Edit Project" at bounding box center [903, 367] width 120 height 31
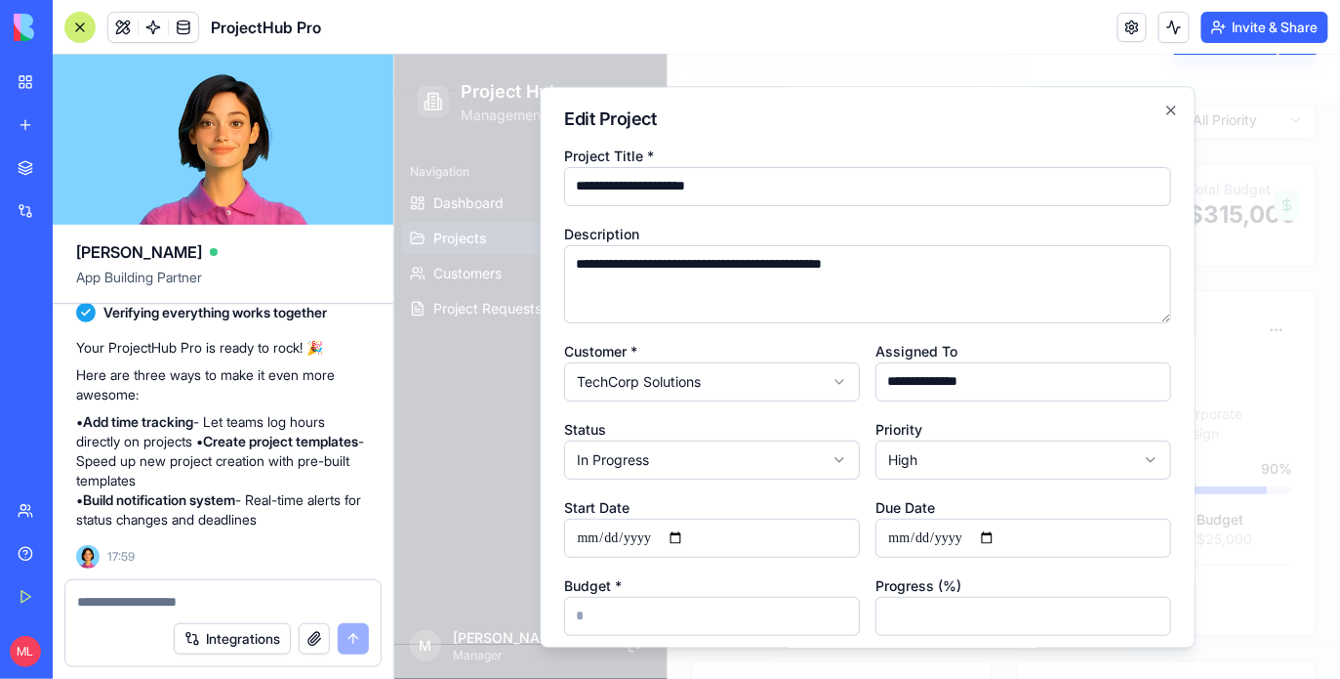
scroll to position [112, 0]
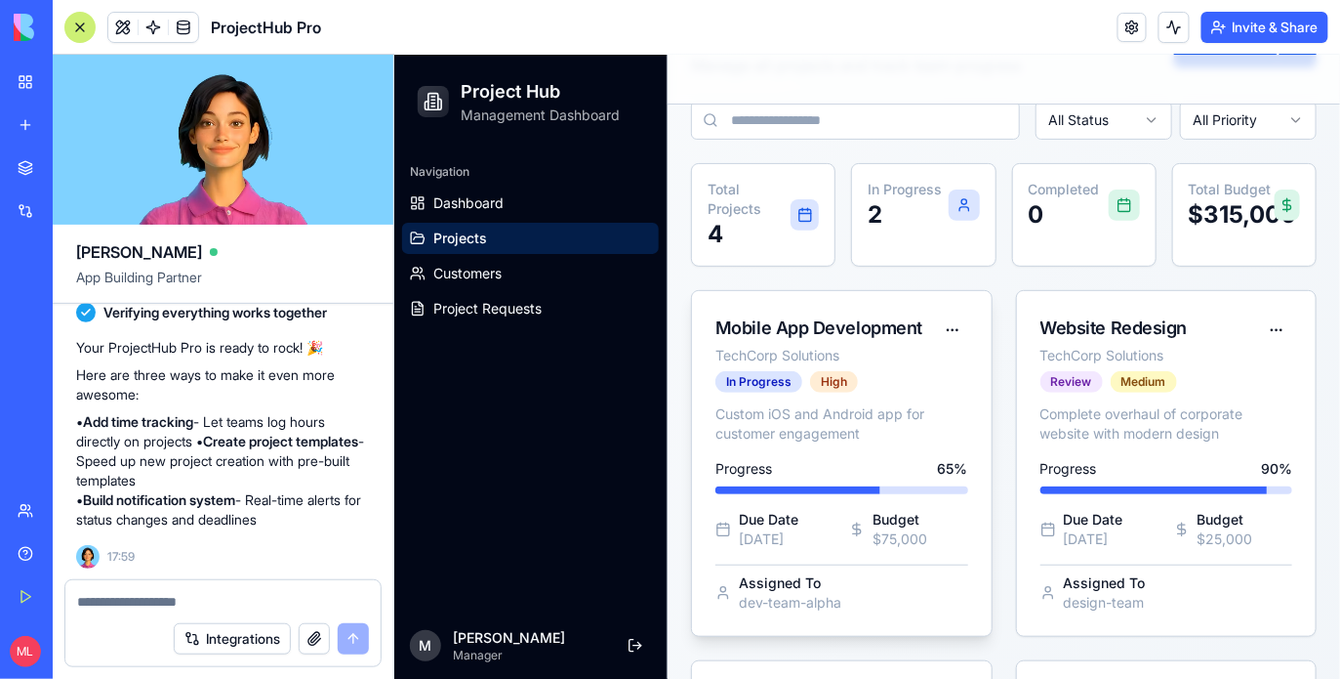
click at [852, 557] on div "Custom iOS and Android app for customer engagement Progress 65 % Due Date 5 mon…" at bounding box center [841, 518] width 300 height 231
click at [526, 338] on div "Navigation Dashboard Projects Customers Project Requests" at bounding box center [529, 379] width 272 height 464
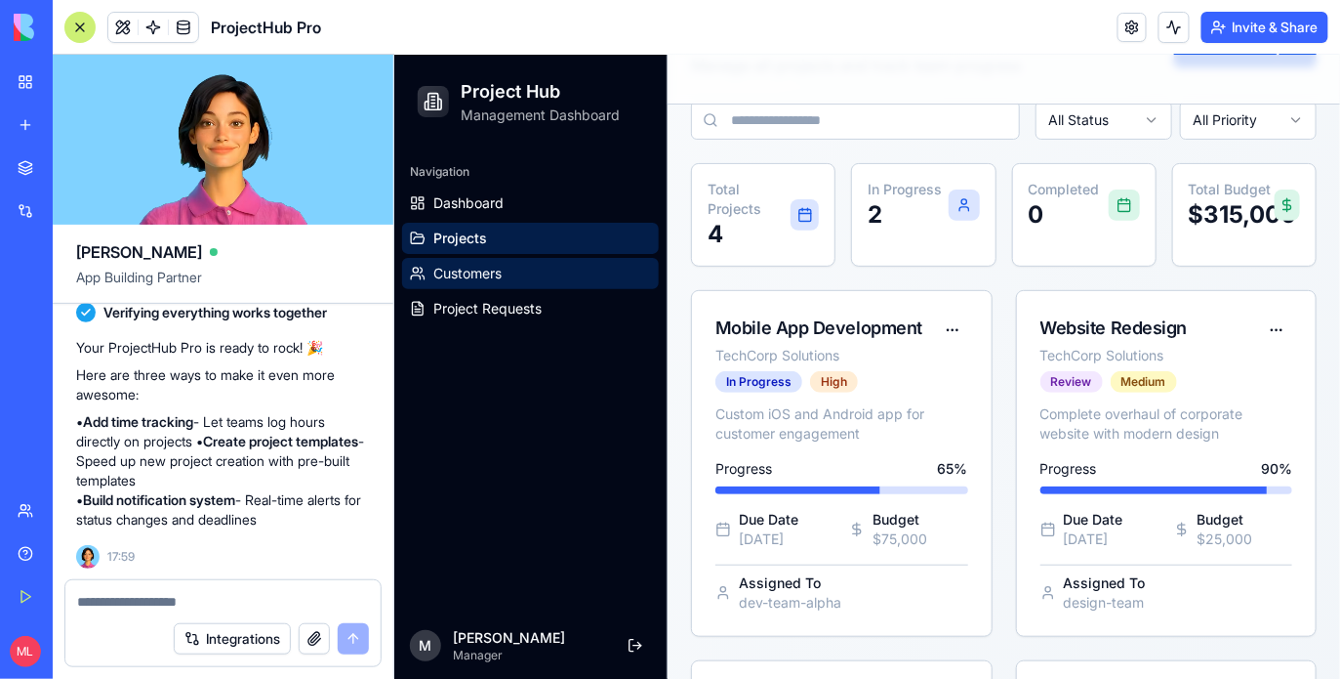
click at [482, 268] on span "Customers" at bounding box center [466, 273] width 68 height 20
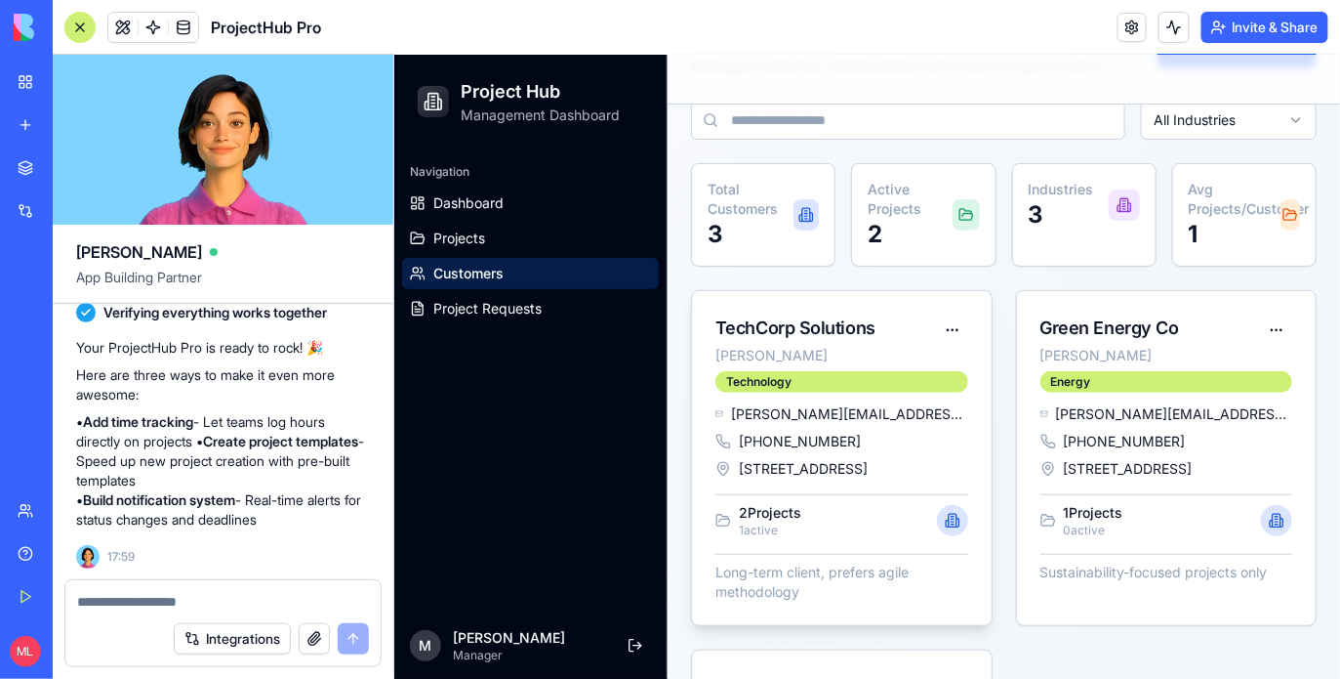
click at [968, 319] on div "TechCorp Solutions Sarah Johnson Technology" at bounding box center [841, 346] width 300 height 113
click at [962, 328] on html "Project Hub Management Dashboard Navigation Dashboard Projects Customers Projec…" at bounding box center [866, 475] width 946 height 1063
click at [914, 385] on div "Edit Customer" at bounding box center [893, 368] width 146 height 41
click at [913, 366] on div "Edit Customer" at bounding box center [893, 367] width 137 height 31
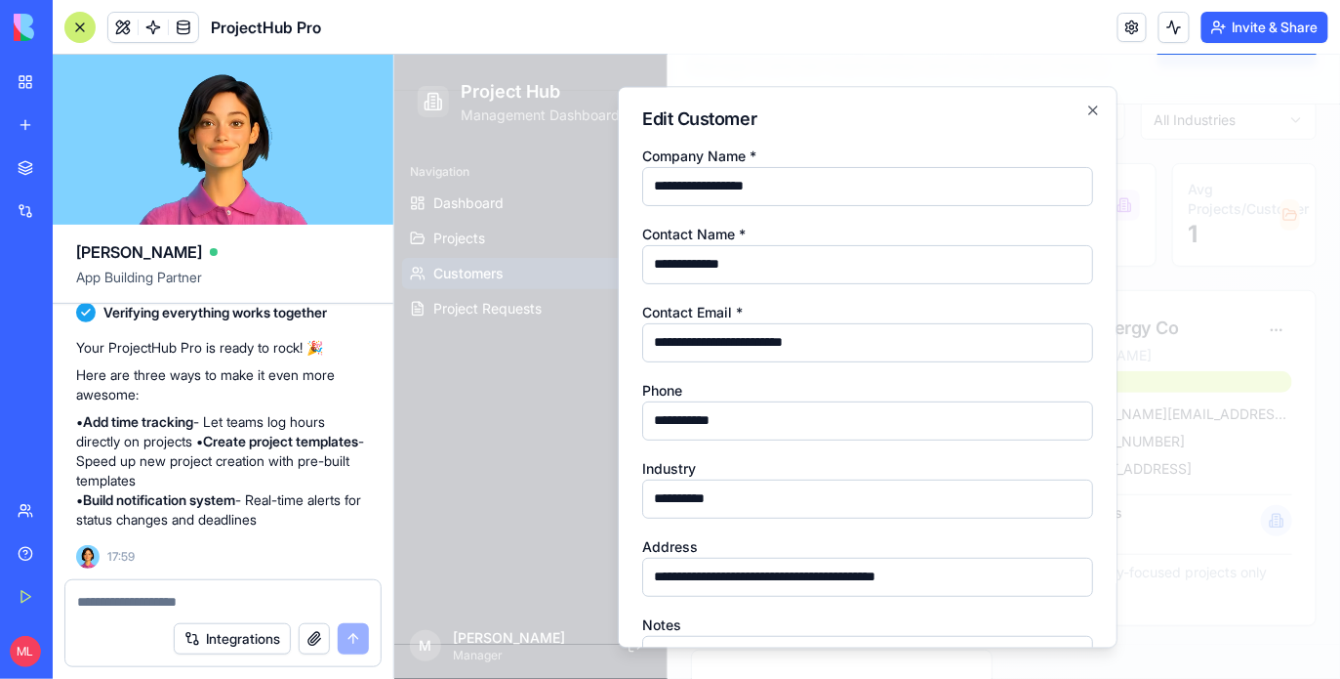
scroll to position [144, 0]
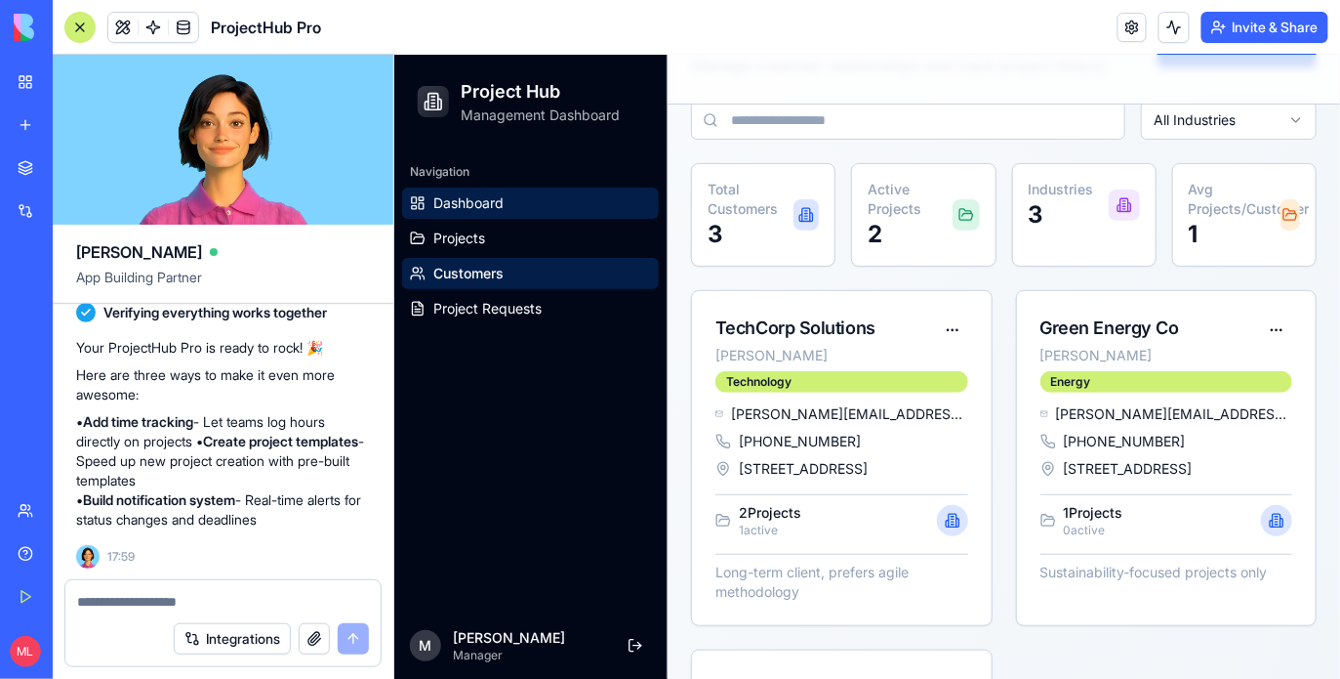
click at [490, 213] on link "Dashboard" at bounding box center [529, 201] width 257 height 31
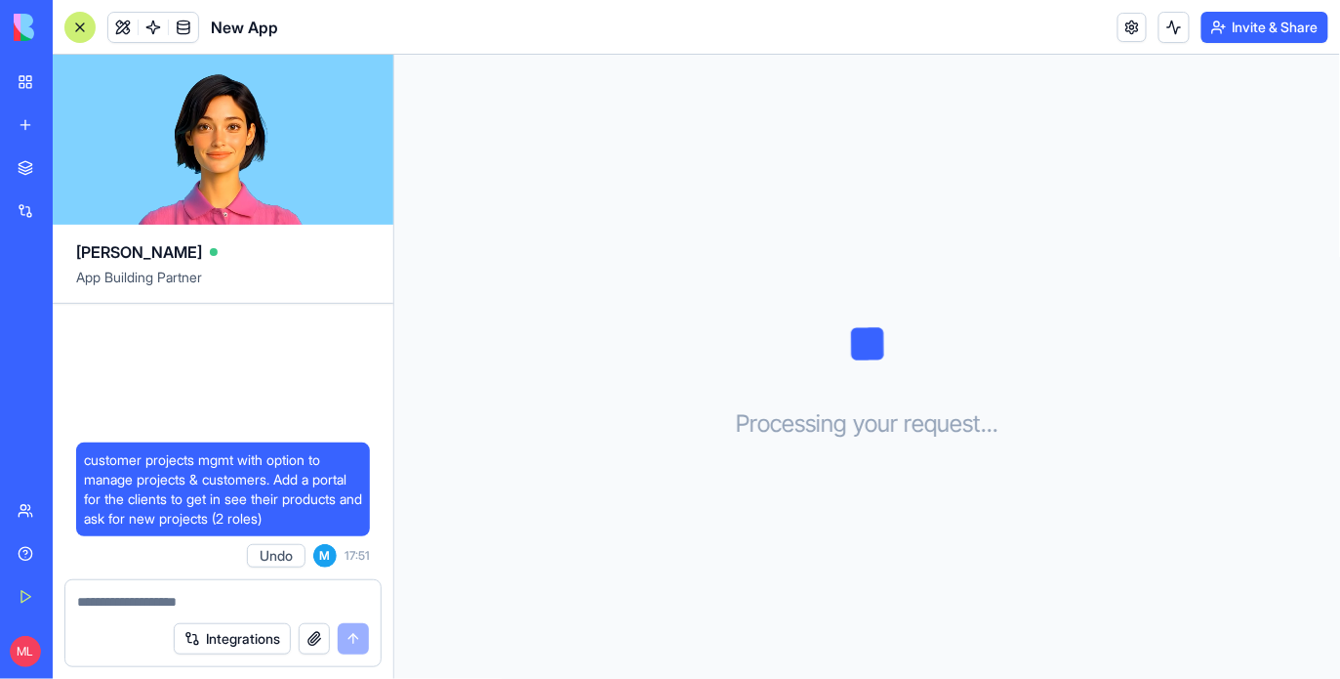
click at [30, 128] on link "New app" at bounding box center [45, 124] width 78 height 39
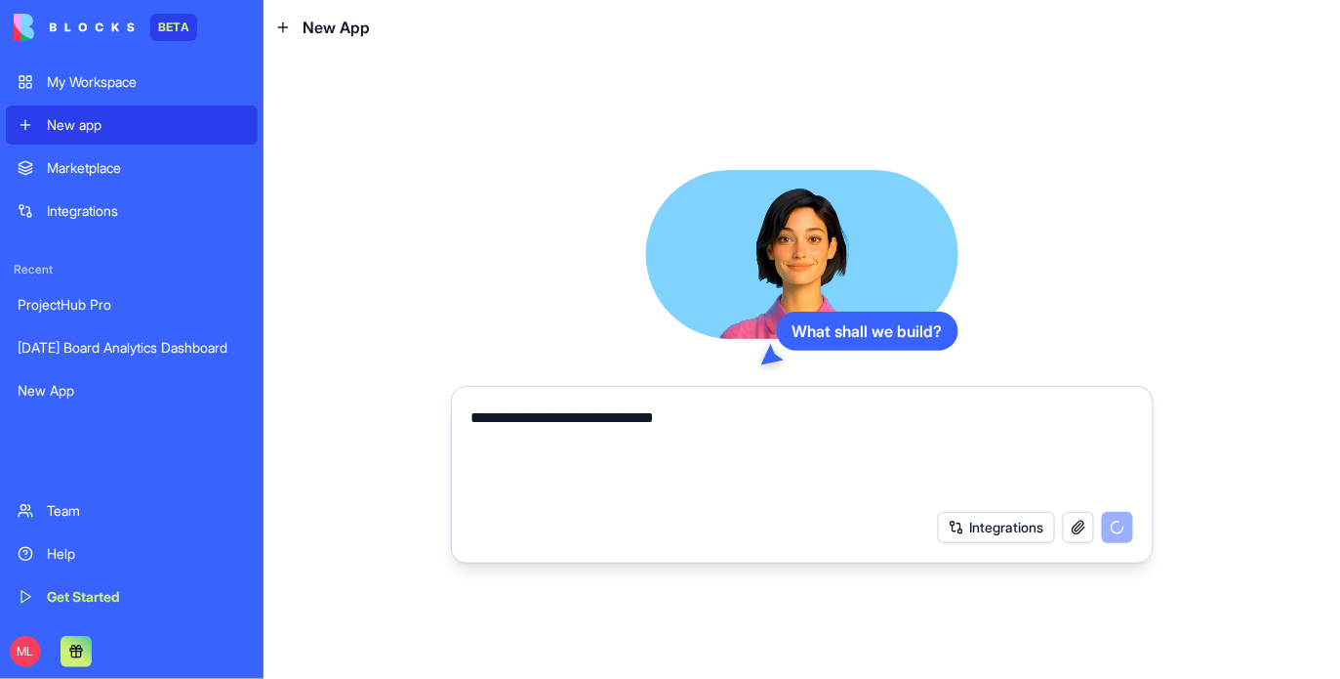
type textarea "**********"
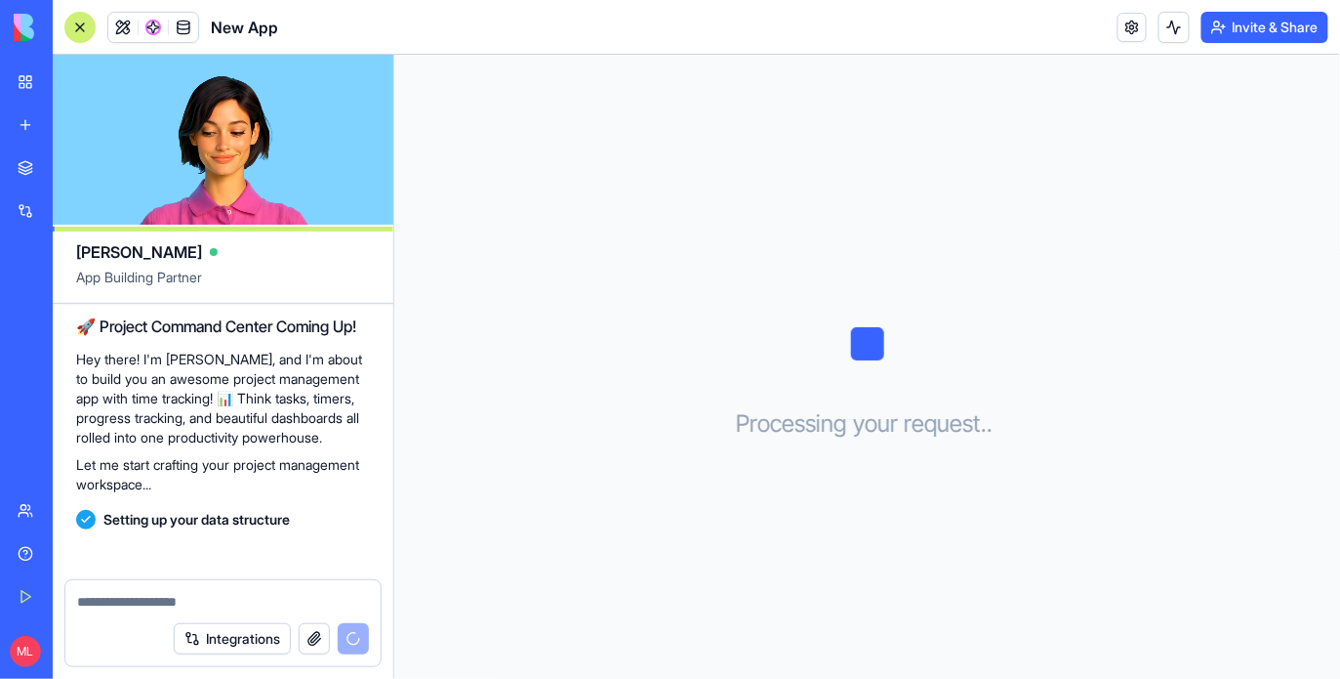
scroll to position [153, 0]
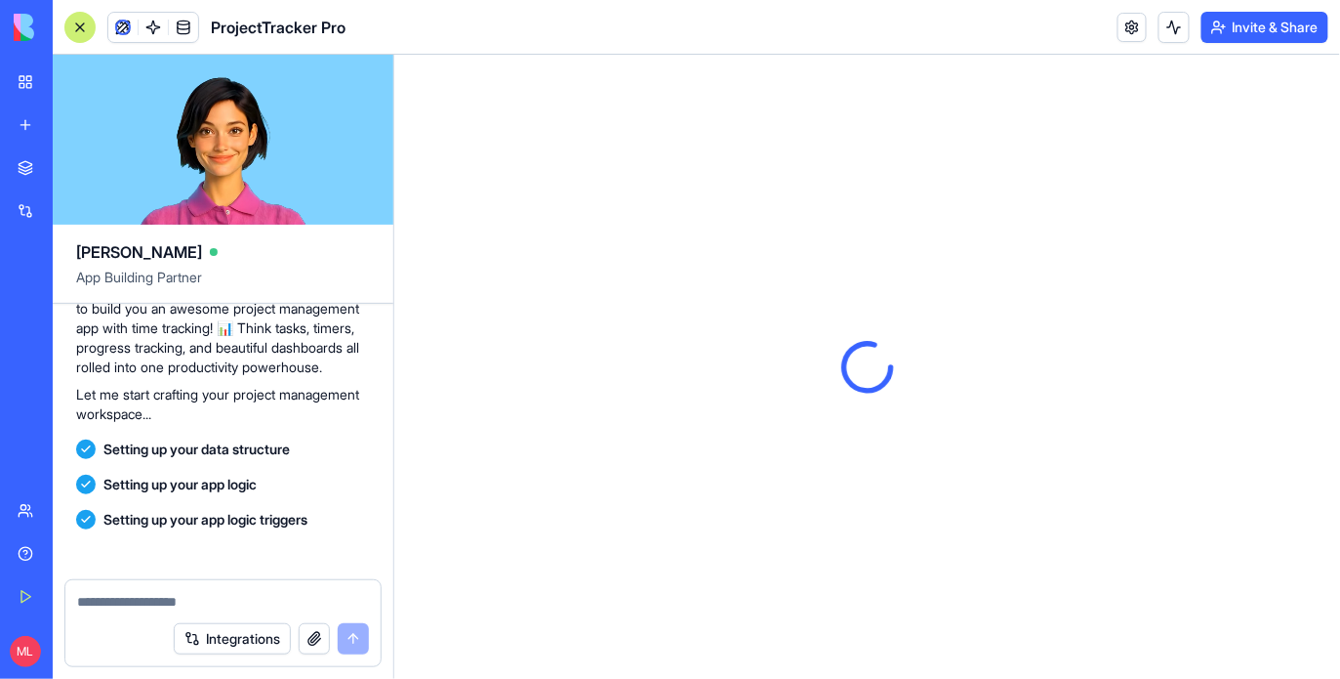
scroll to position [703, 0]
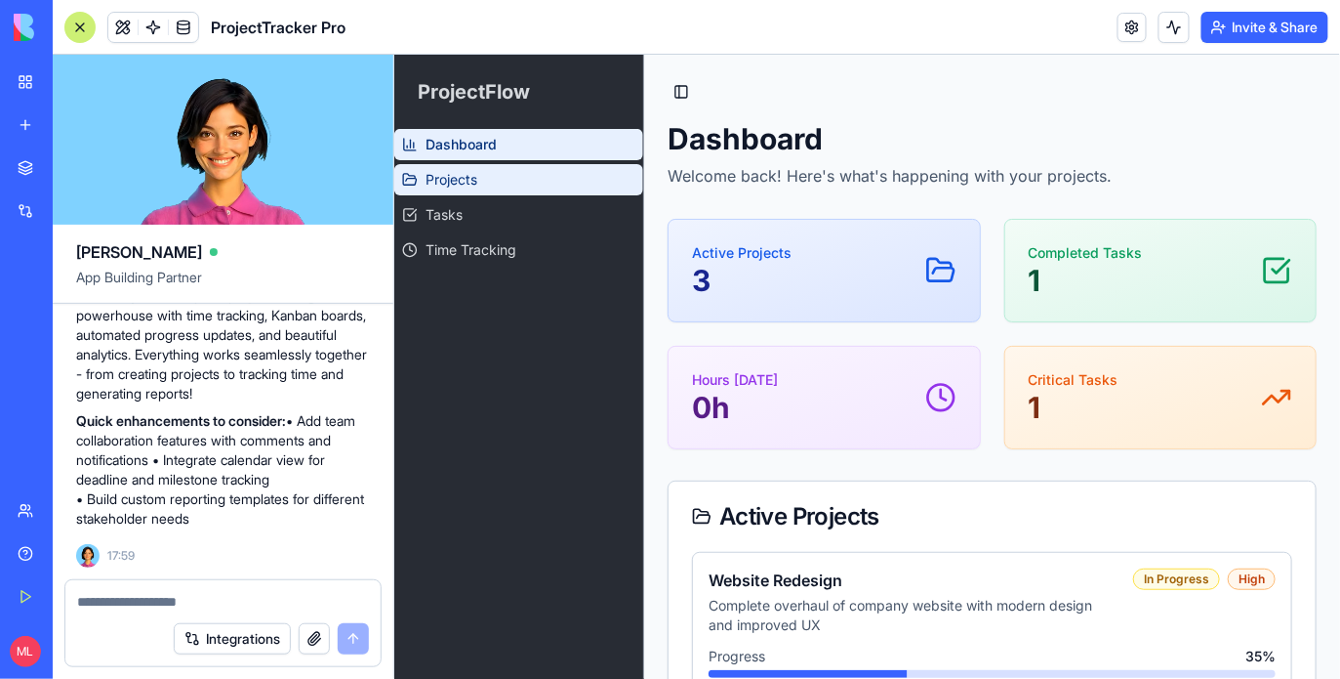
click at [492, 189] on link "Projects" at bounding box center [517, 178] width 249 height 31
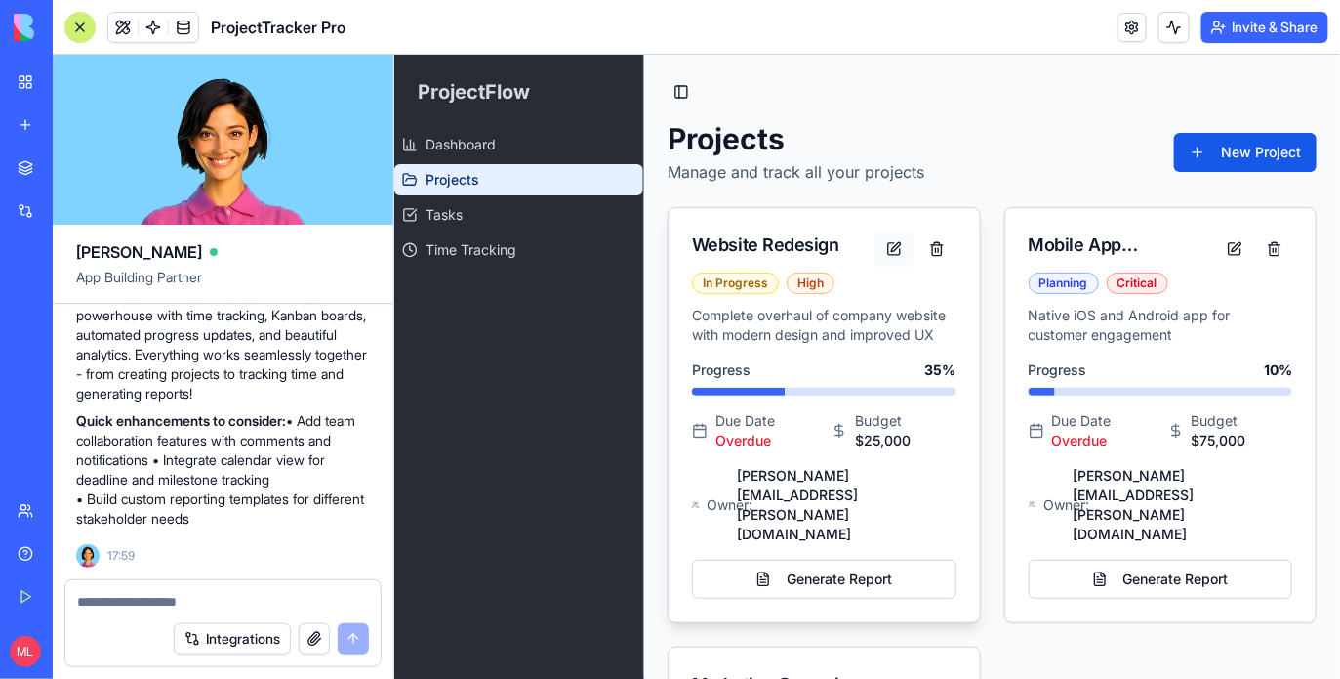
click at [882, 250] on button at bounding box center [893, 247] width 39 height 35
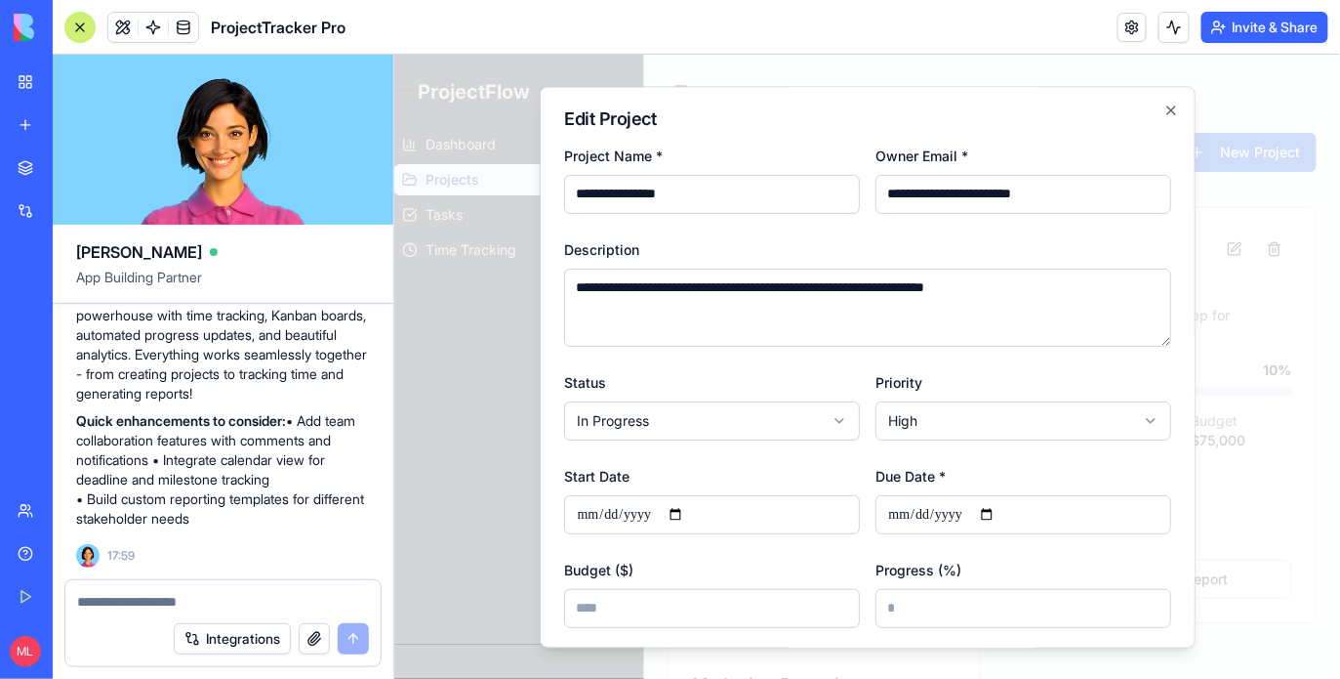
click at [1271, 380] on div at bounding box center [866, 366] width 946 height 624
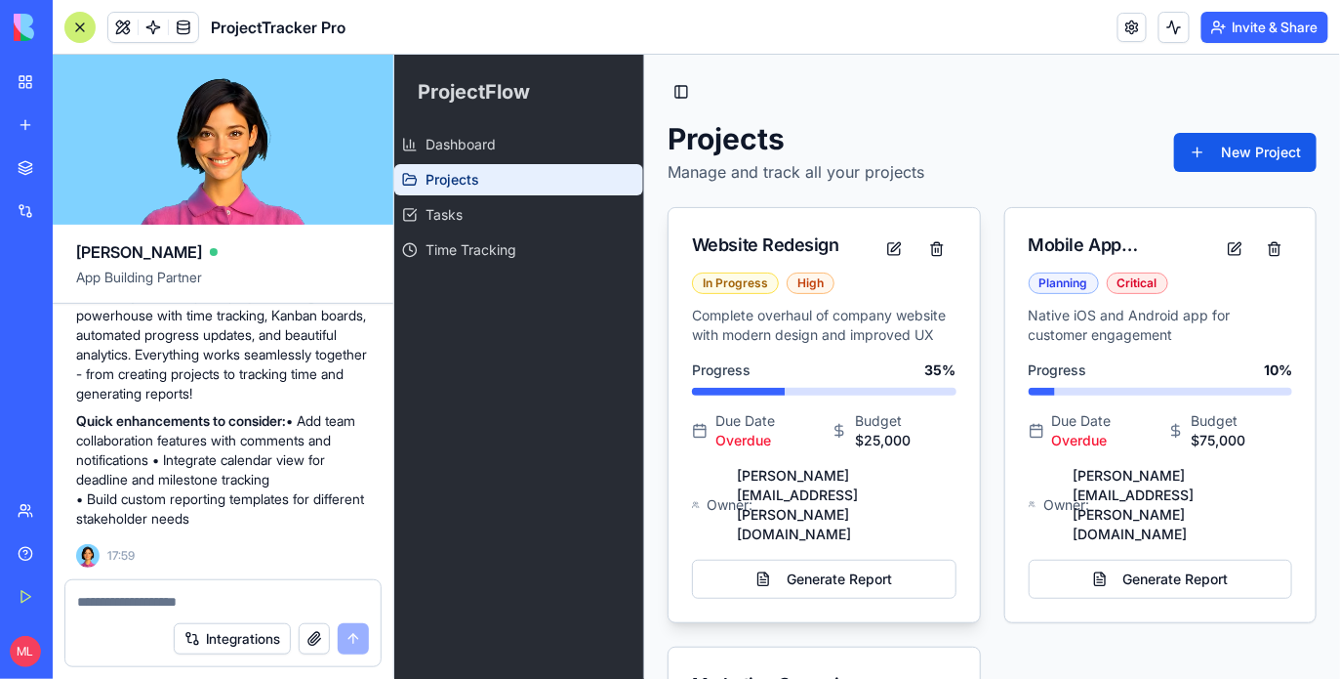
click at [850, 467] on span "sarah.johnson@company.com" at bounding box center [845, 504] width 219 height 78
click at [766, 253] on div "Website Redesign" at bounding box center [764, 243] width 147 height 27
click at [766, 375] on div "Progress 35 %" at bounding box center [823, 369] width 265 height 20
click at [871, 464] on div "Complete overhaul of company website with modern design and improved UX Progres…" at bounding box center [823, 463] width 311 height 316
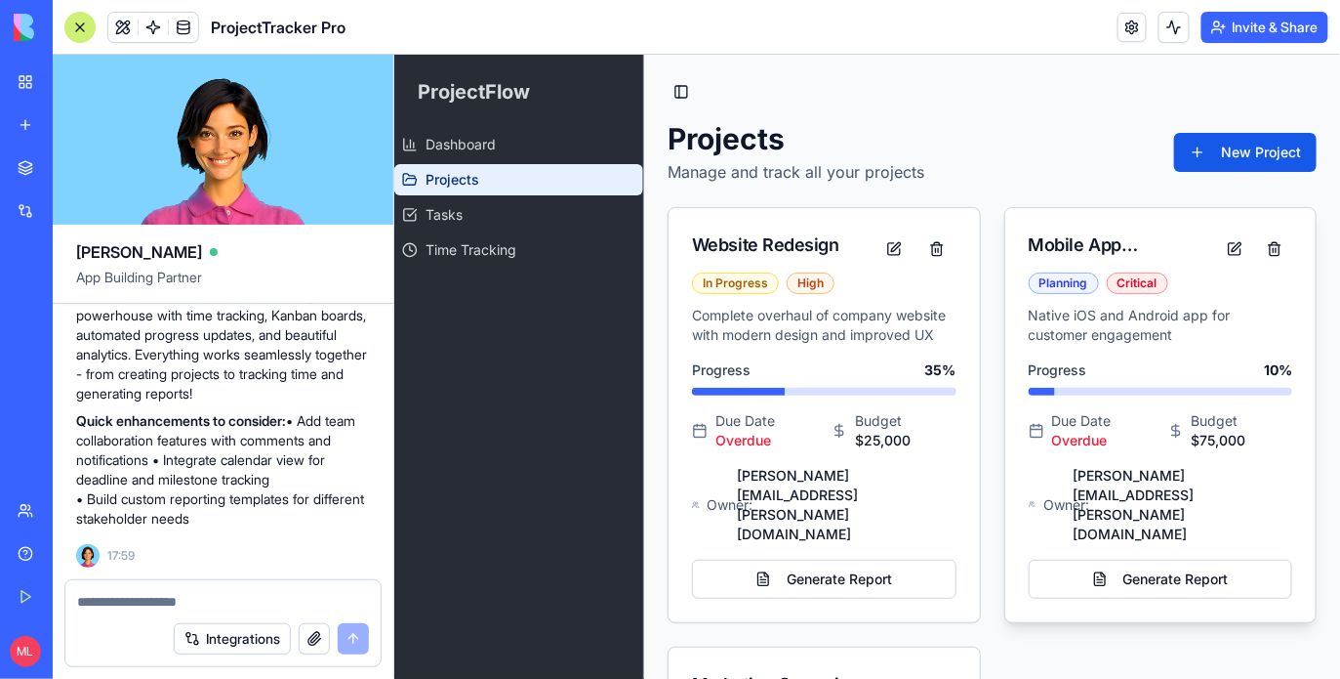
click at [1135, 298] on div "Mobile App Development Planning Critical" at bounding box center [1160, 256] width 311 height 98
click at [1221, 239] on button at bounding box center [1233, 247] width 35 height 35
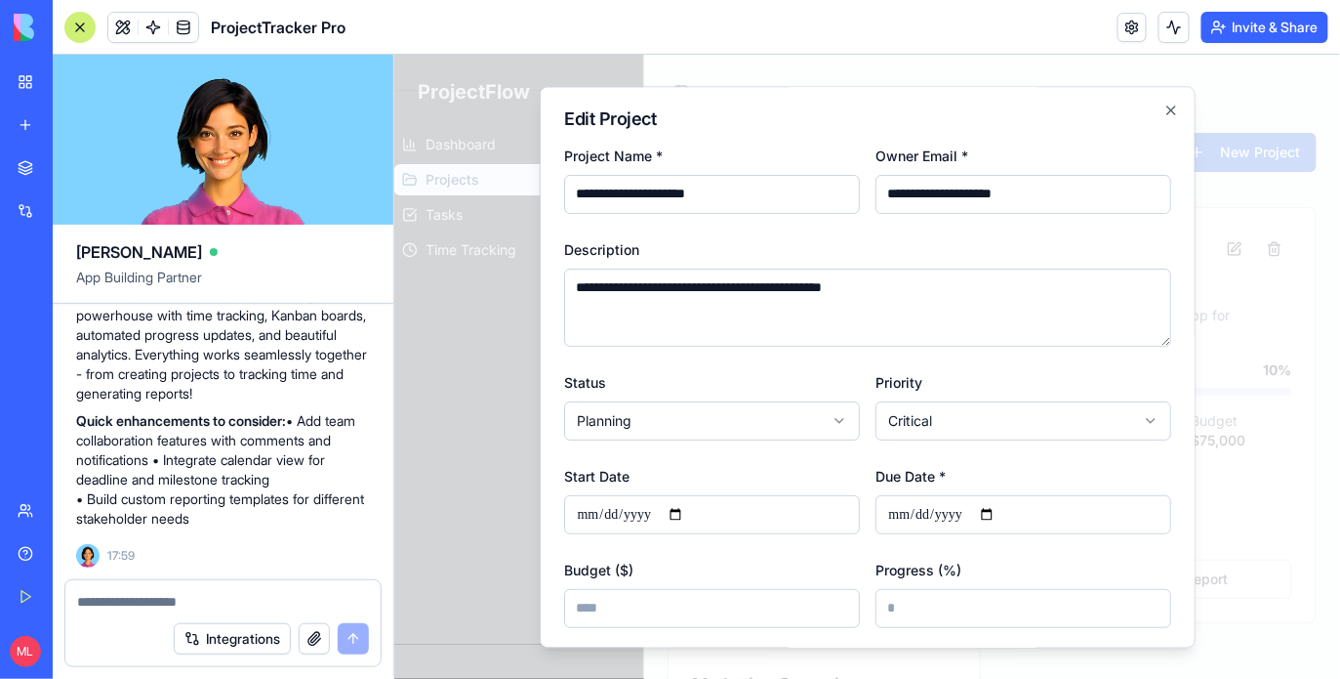
click at [972, 69] on div at bounding box center [866, 366] width 946 height 624
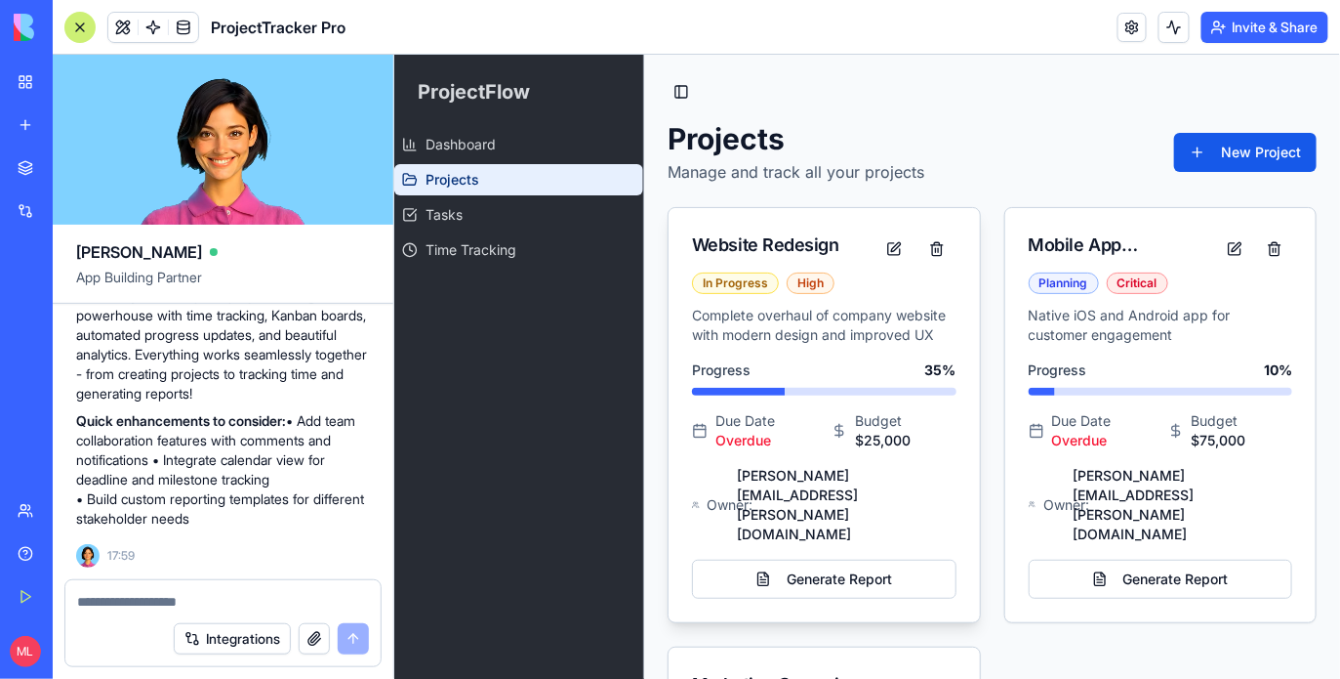
click at [761, 361] on div "Progress 35 %" at bounding box center [823, 369] width 265 height 20
click at [894, 249] on button at bounding box center [893, 247] width 39 height 35
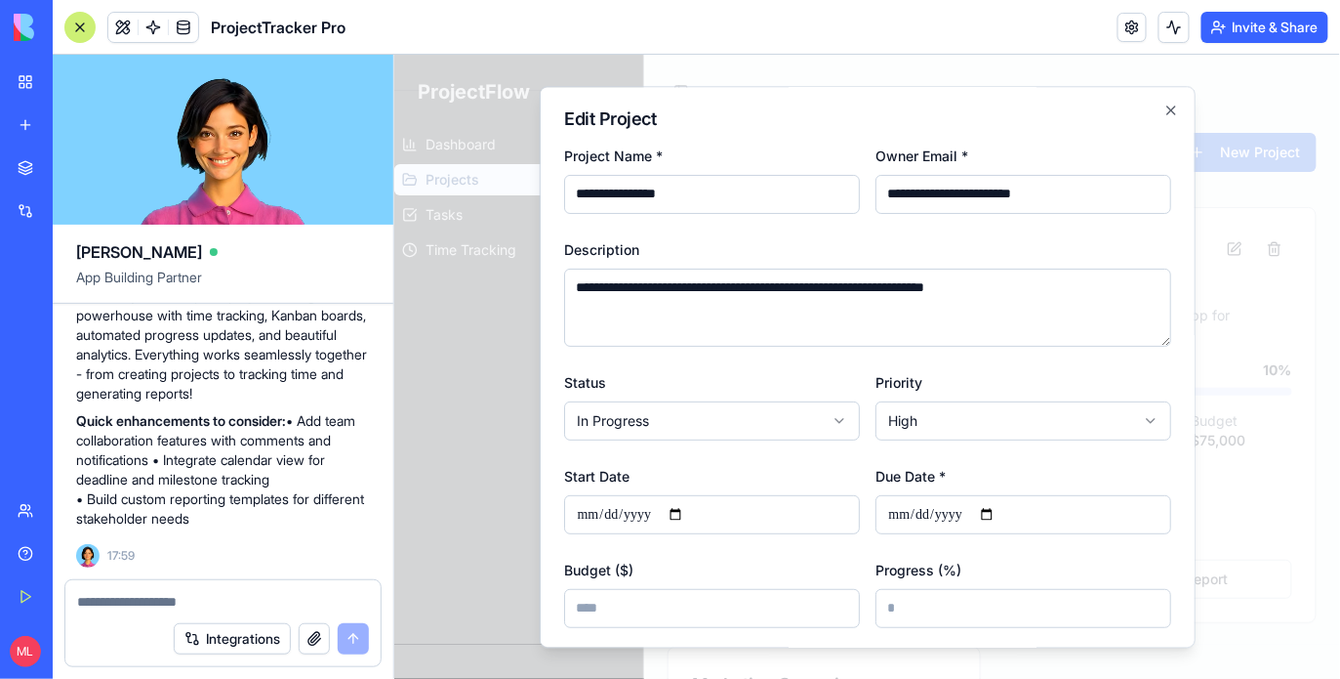
scroll to position [65, 0]
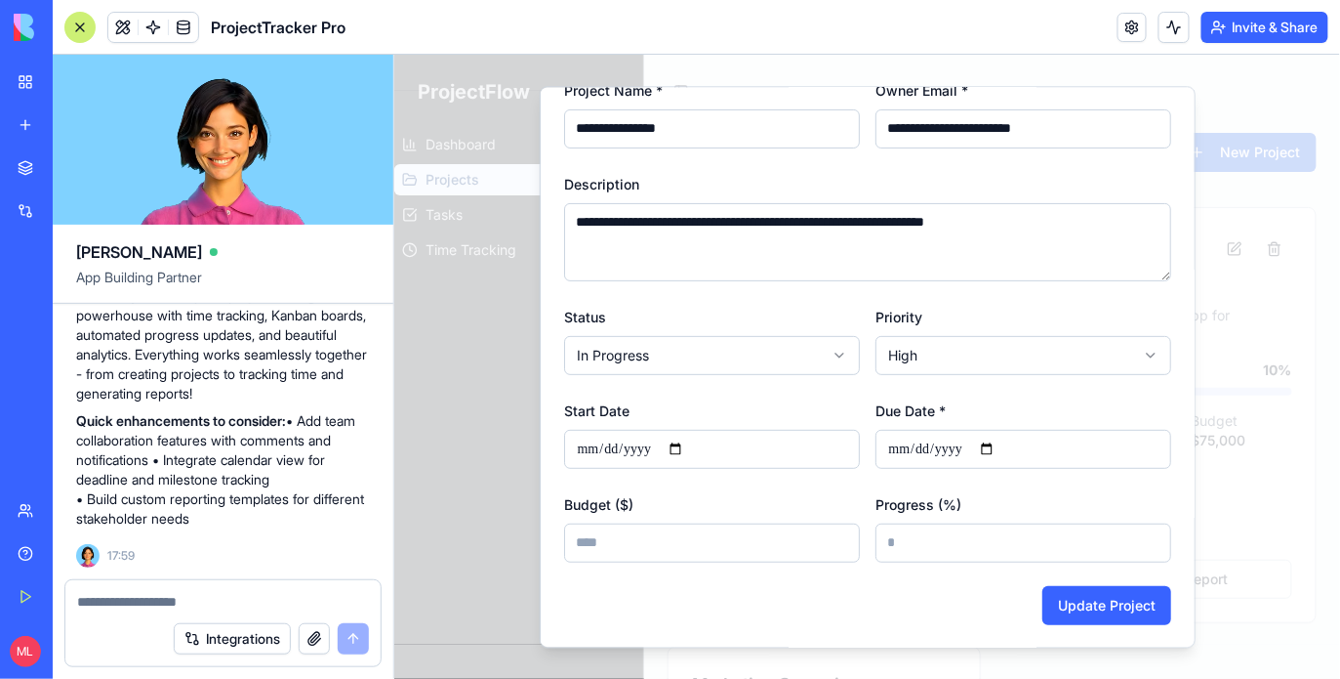
click at [1303, 471] on div at bounding box center [866, 366] width 946 height 624
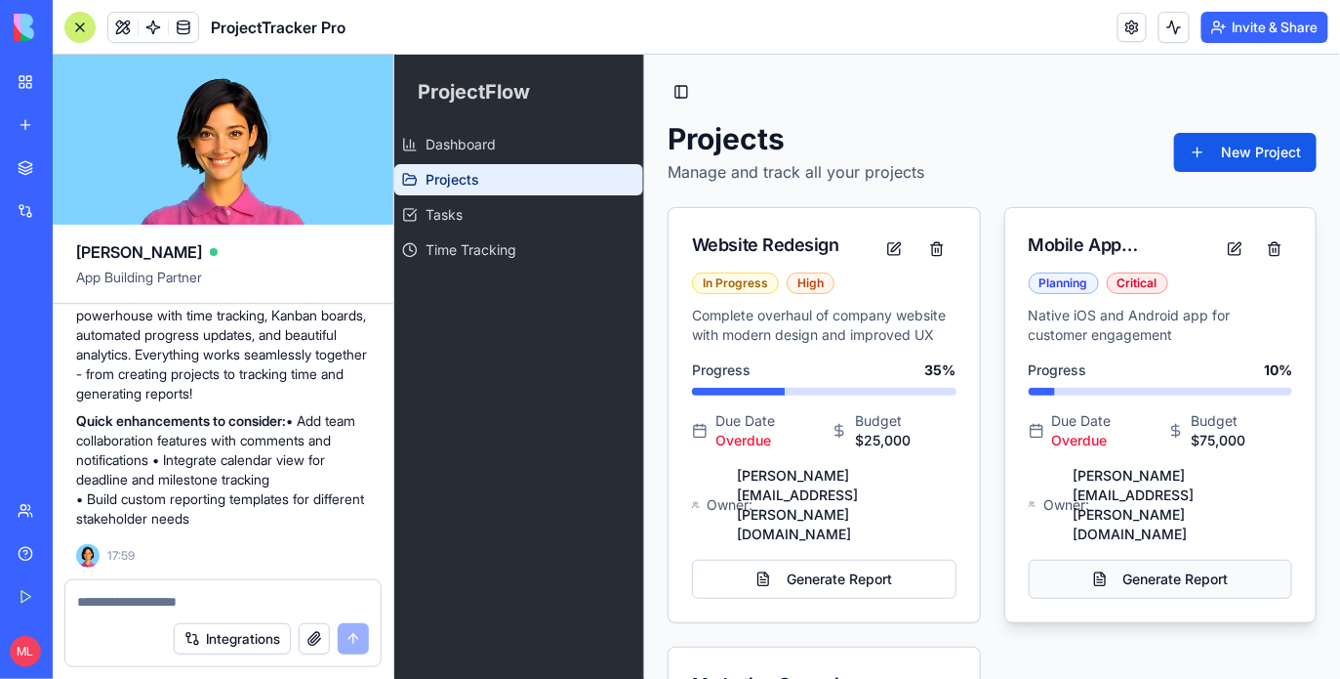
scroll to position [288, 0]
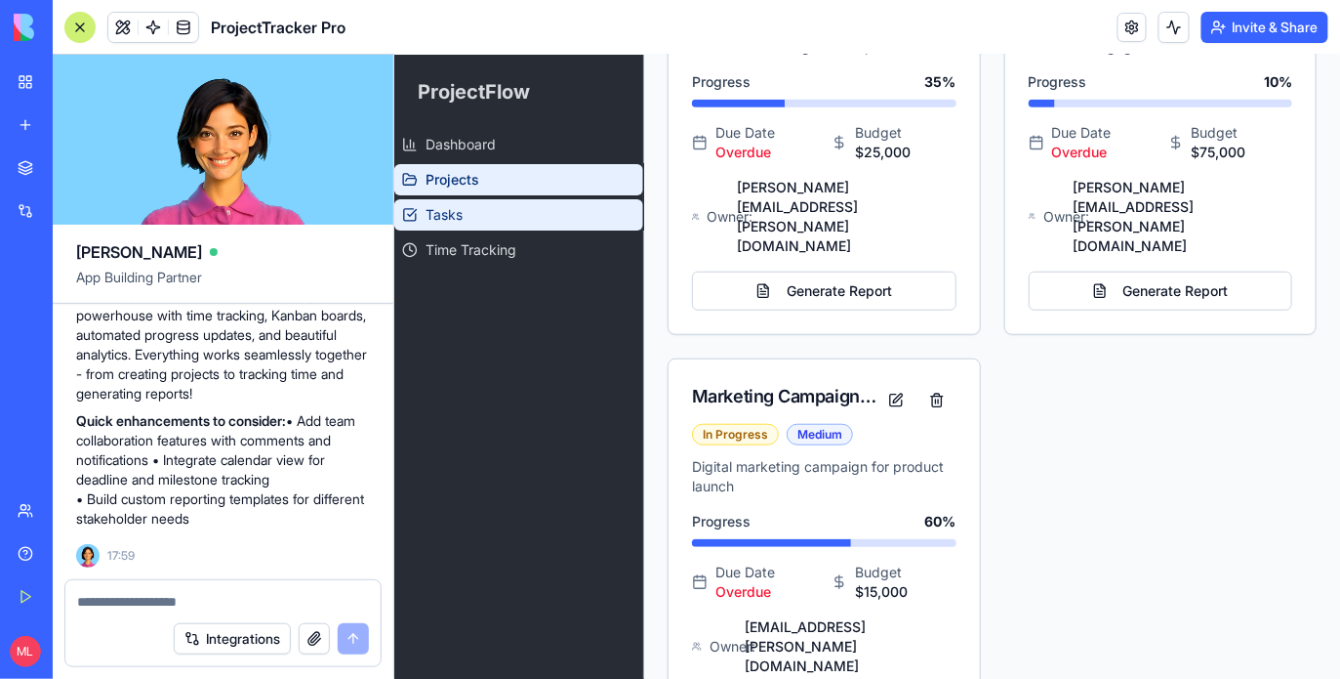
click at [464, 217] on link "Tasks" at bounding box center [517, 213] width 249 height 31
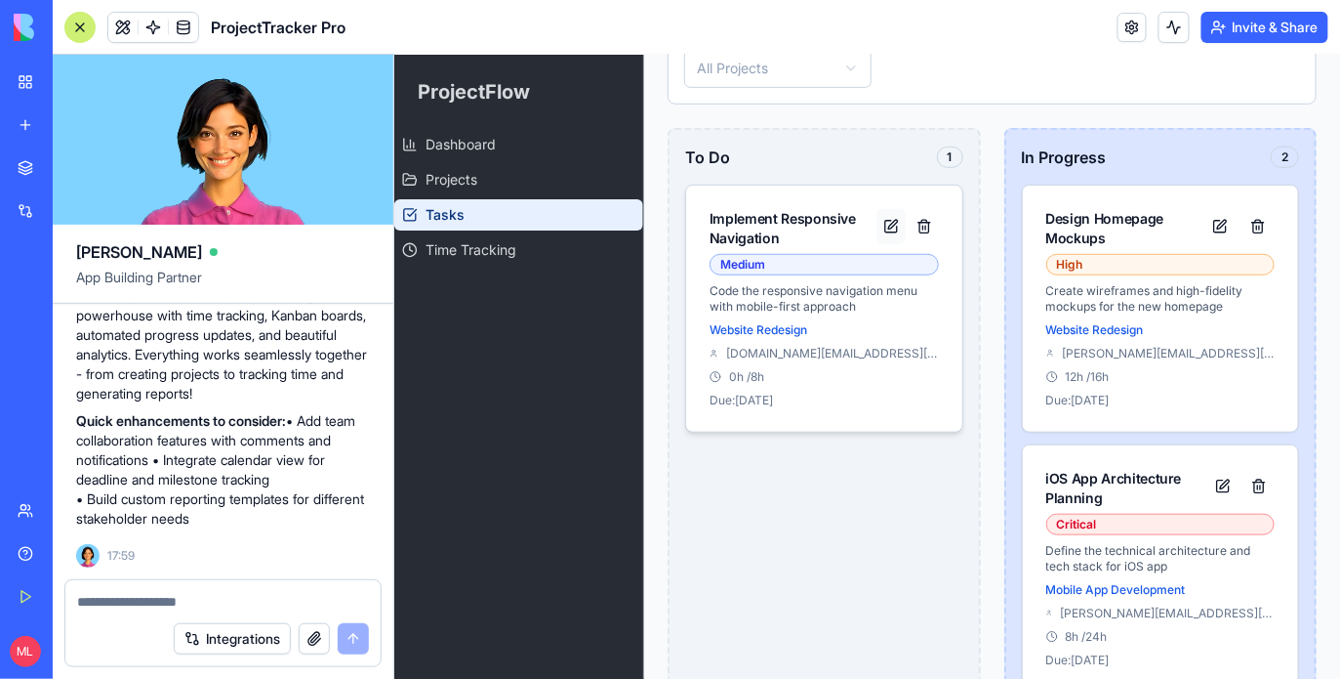
click at [889, 208] on button at bounding box center [890, 225] width 29 height 35
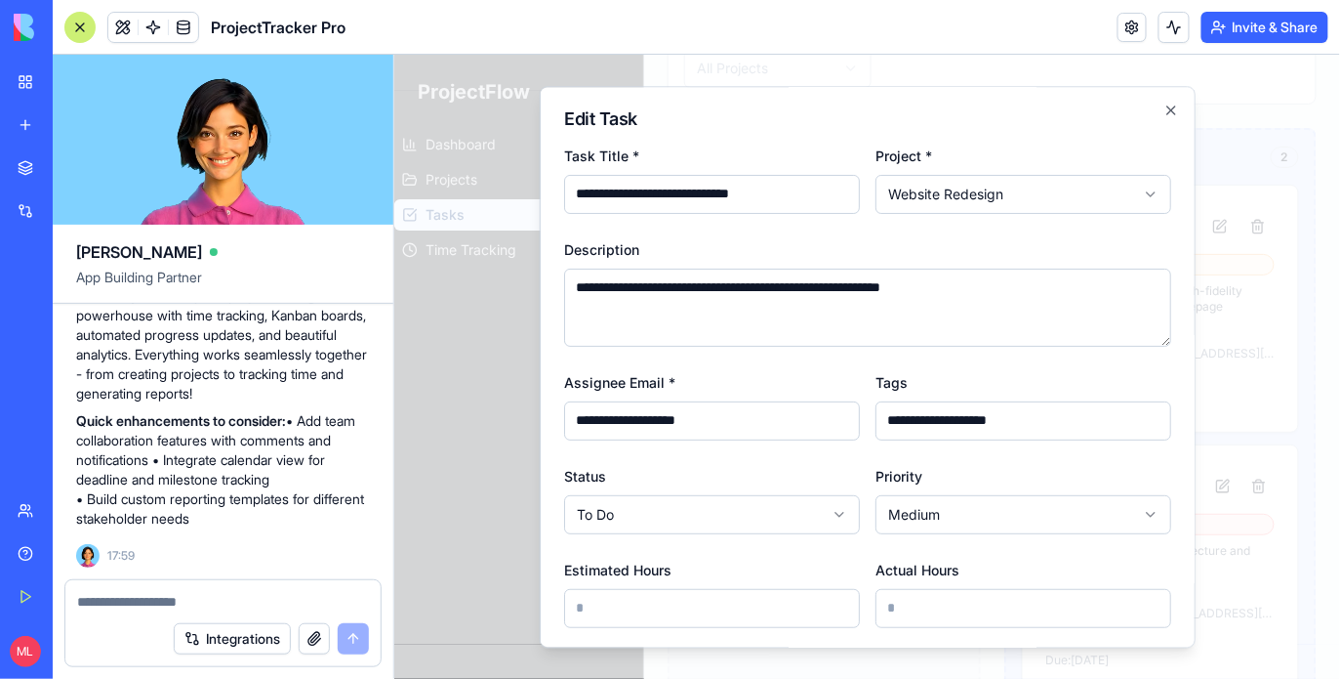
drag, startPoint x: 798, startPoint y: 48, endPoint x: 403, endPoint y: 1, distance: 397.2
click at [798, 48] on header "ProjectTracker Pro Invite & Share" at bounding box center [697, 27] width 1288 height 55
click at [1171, 107] on icon "button" at bounding box center [1171, 109] width 8 height 8
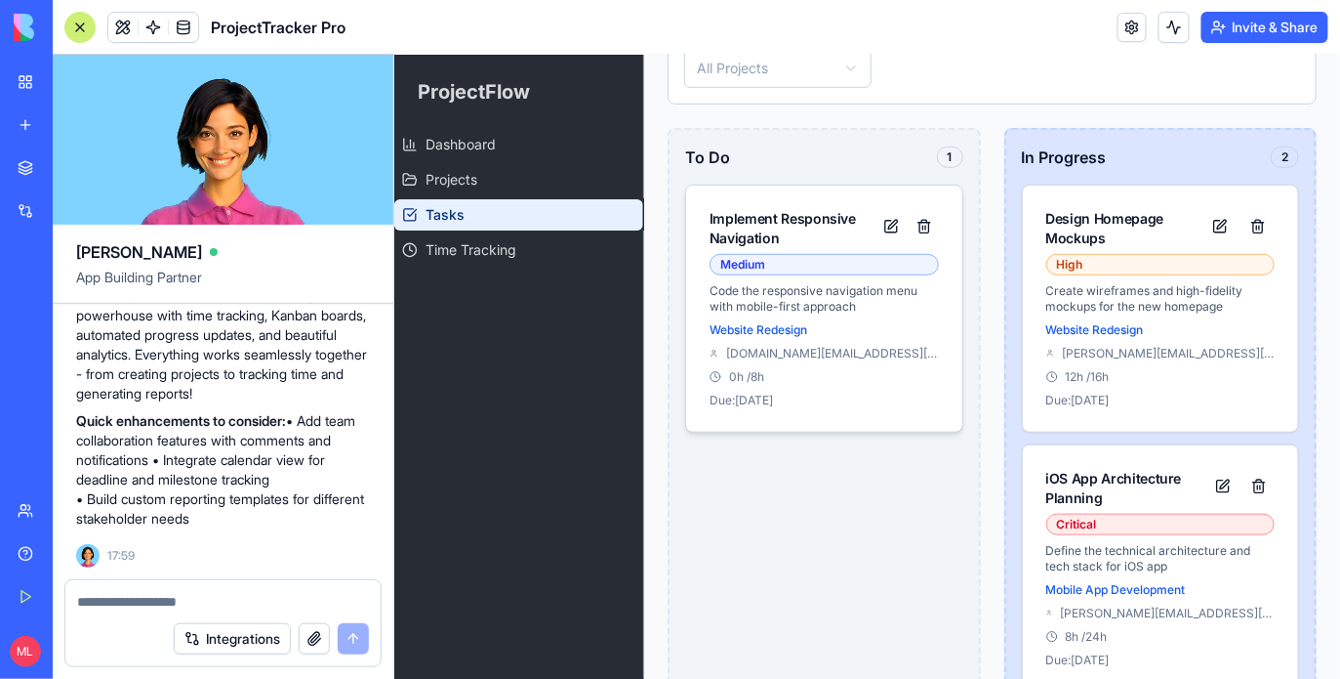
click at [903, 356] on div "john.dev@company.com" at bounding box center [823, 353] width 229 height 16
click at [763, 362] on div "Code the responsive navigation menu with mobile-first approach Website Redesign…" at bounding box center [823, 356] width 276 height 148
click at [760, 326] on p "Website Redesign" at bounding box center [823, 329] width 229 height 16
click at [758, 380] on span "0 h / 8 h" at bounding box center [745, 376] width 35 height 16
click at [442, 136] on span "Dashboard" at bounding box center [460, 144] width 70 height 20
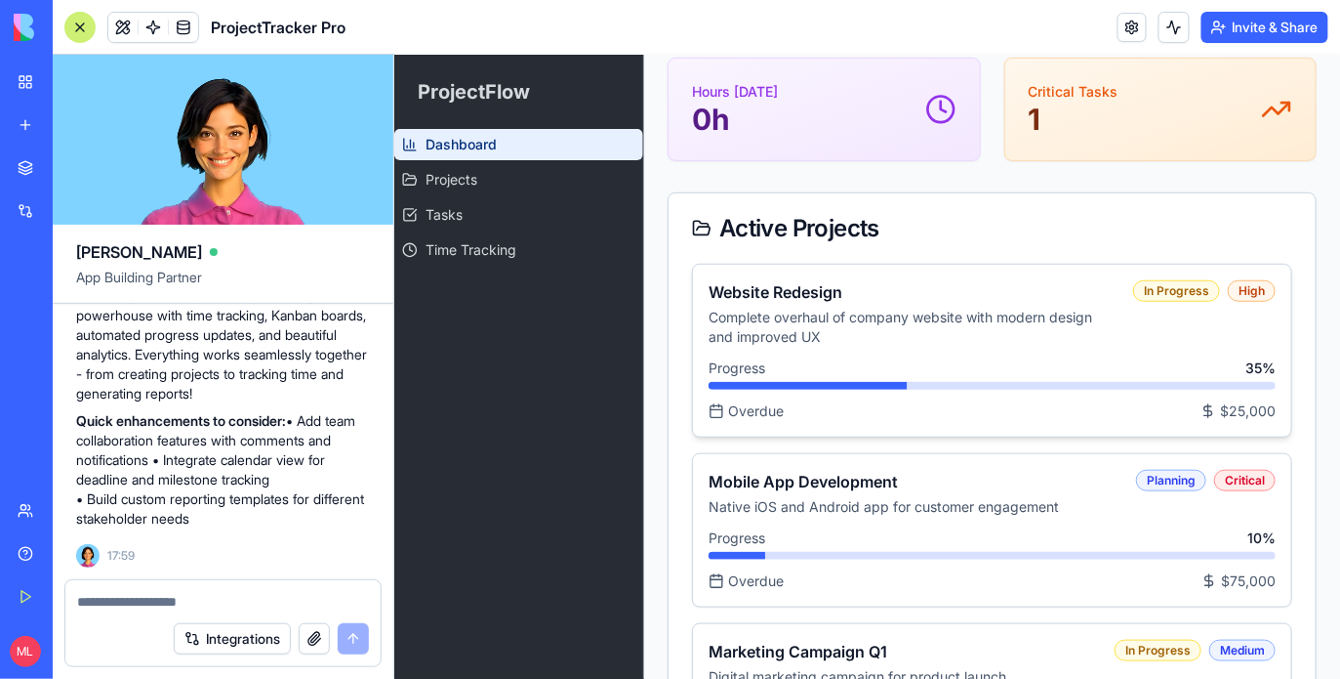
click at [906, 338] on p "Complete overhaul of company website with modern design and improved UX" at bounding box center [912, 326] width 409 height 39
click at [887, 486] on h3 "Mobile App Development" at bounding box center [914, 480] width 412 height 23
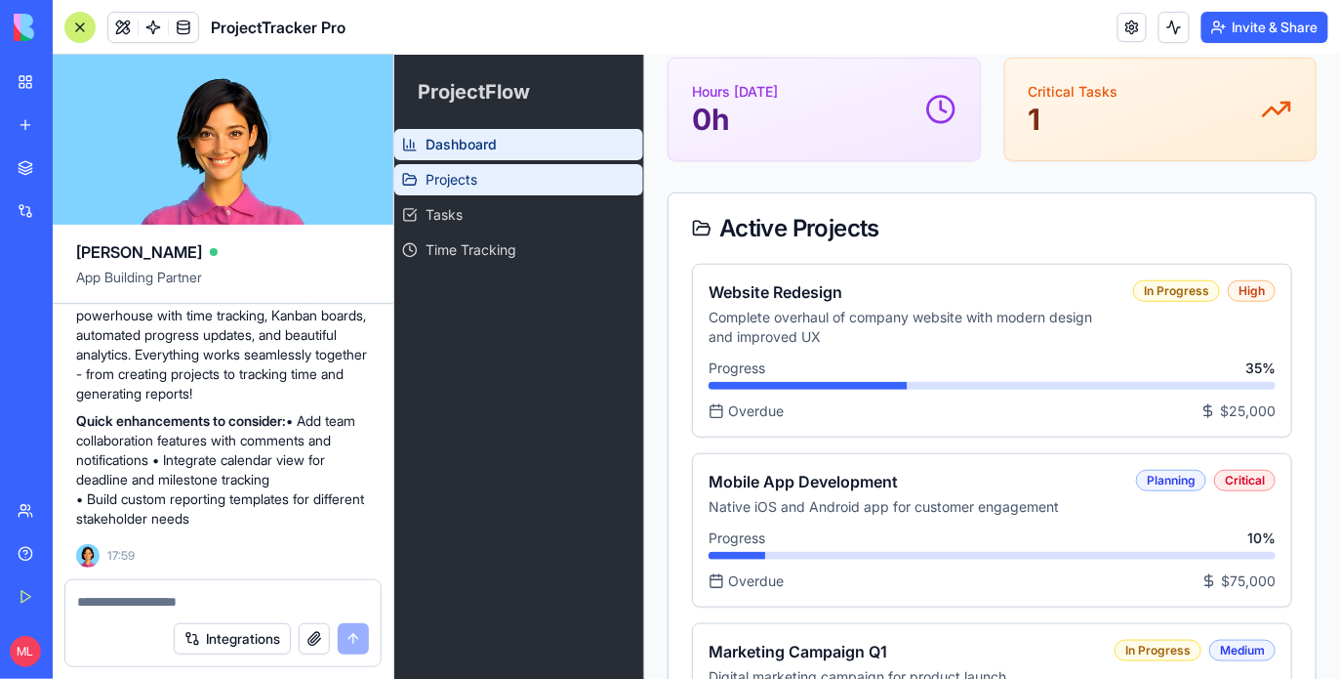
click at [448, 190] on link "Projects" at bounding box center [517, 178] width 249 height 31
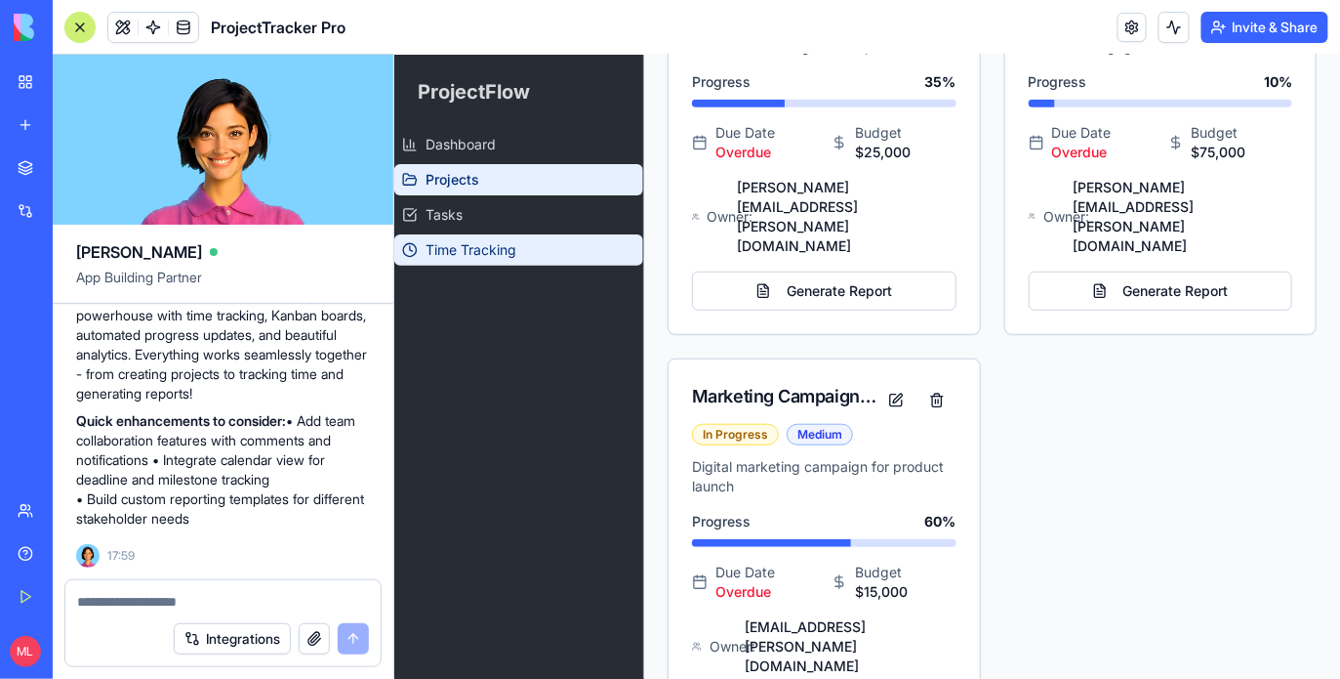
click at [451, 238] on link "Time Tracking" at bounding box center [517, 248] width 249 height 31
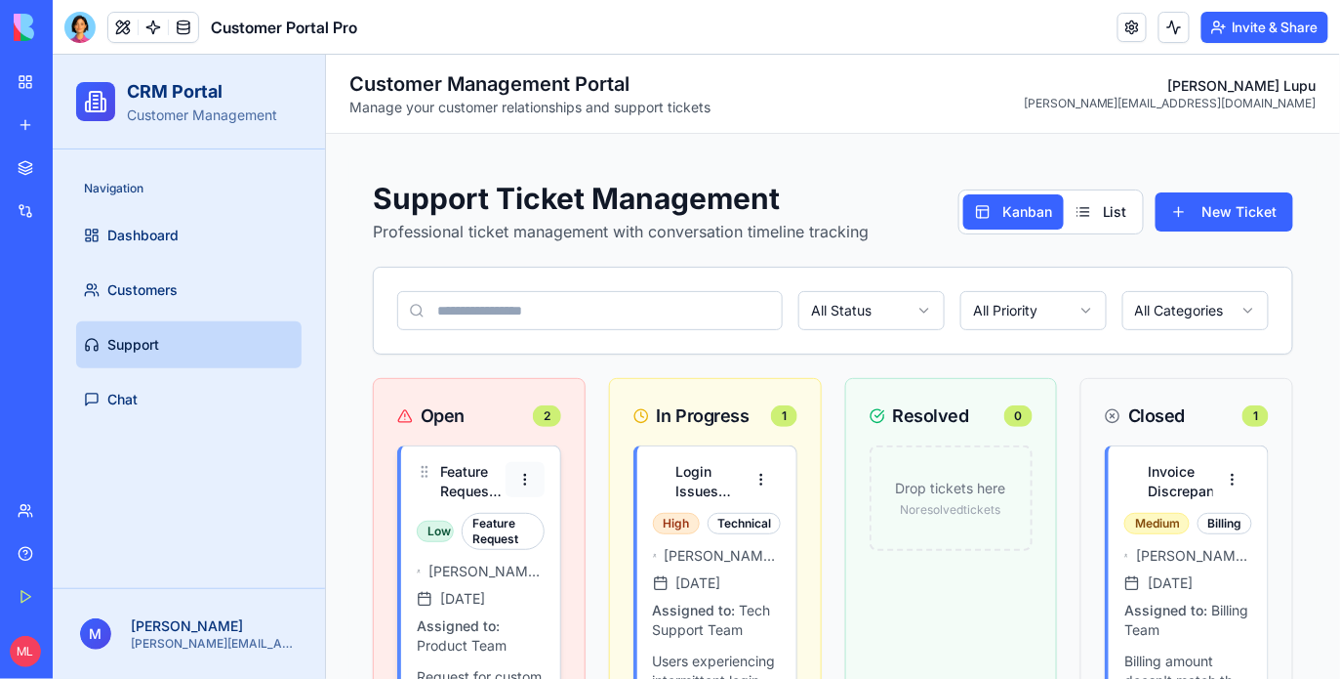
click at [522, 480] on html "CRM Portal Customer Management Navigation Dashboard Customers Support Chat M Mi…" at bounding box center [696, 609] width 1288 height 1110
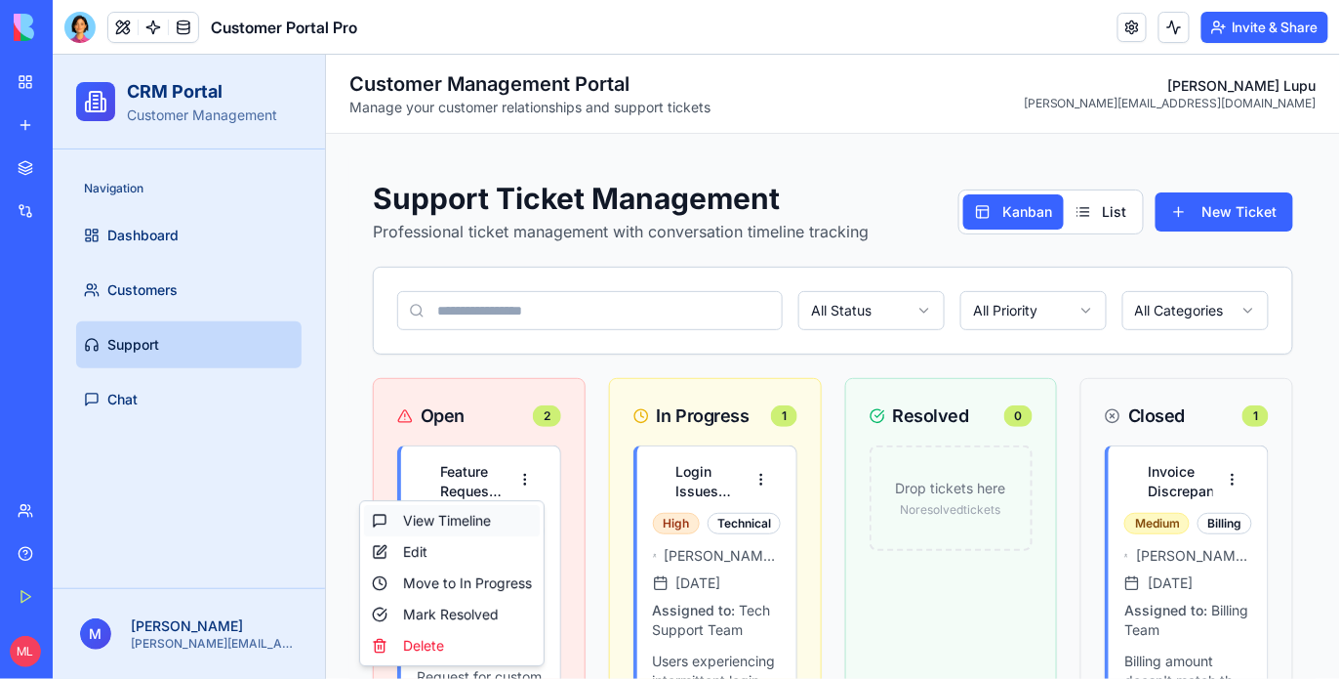
click at [505, 519] on div "View Timeline" at bounding box center [451, 519] width 176 height 31
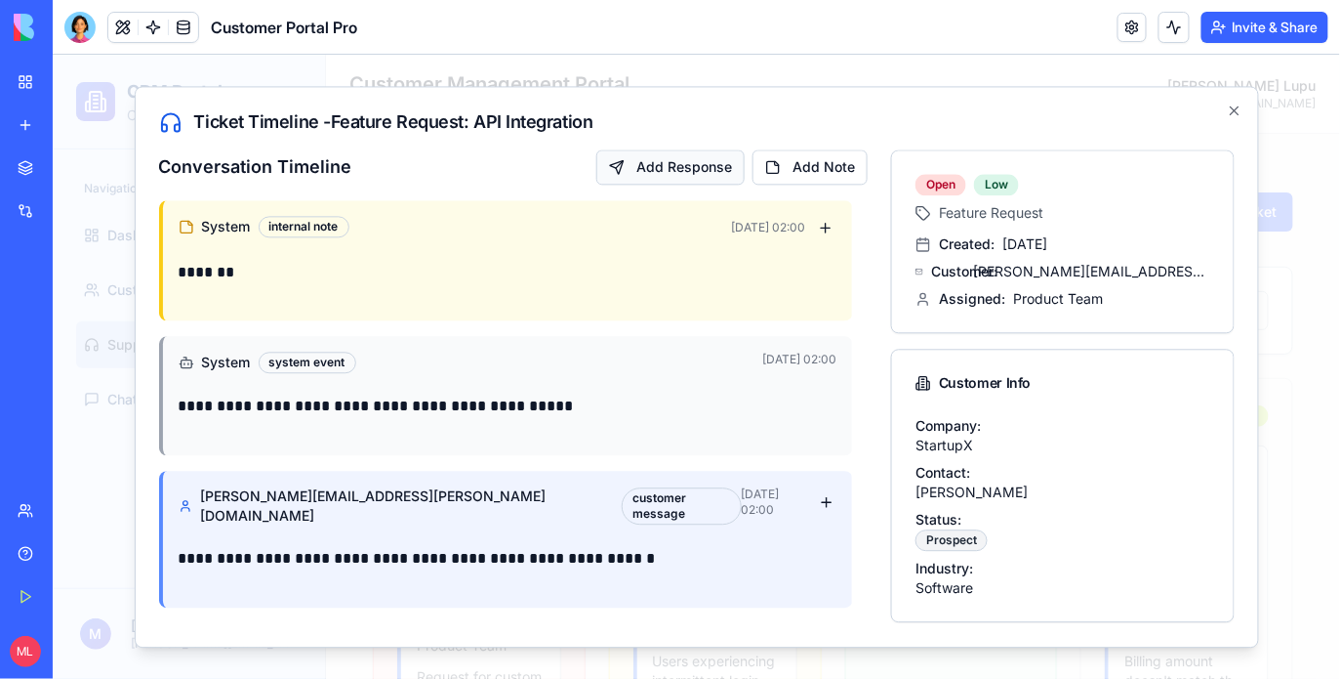
click at [643, 157] on button "Add Response" at bounding box center [670, 165] width 148 height 35
click at [1164, 17] on button at bounding box center [1174, 27] width 31 height 31
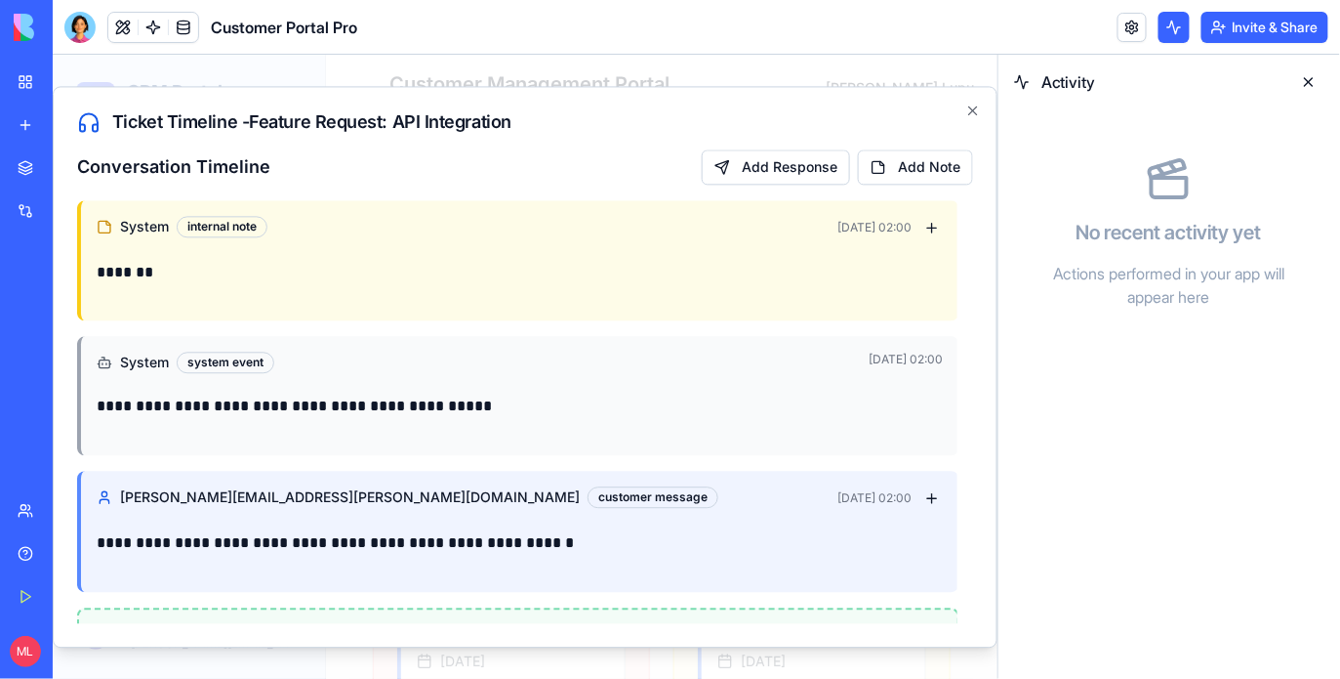
click at [1167, 26] on button at bounding box center [1174, 27] width 31 height 31
